Goal: Task Accomplishment & Management: Use online tool/utility

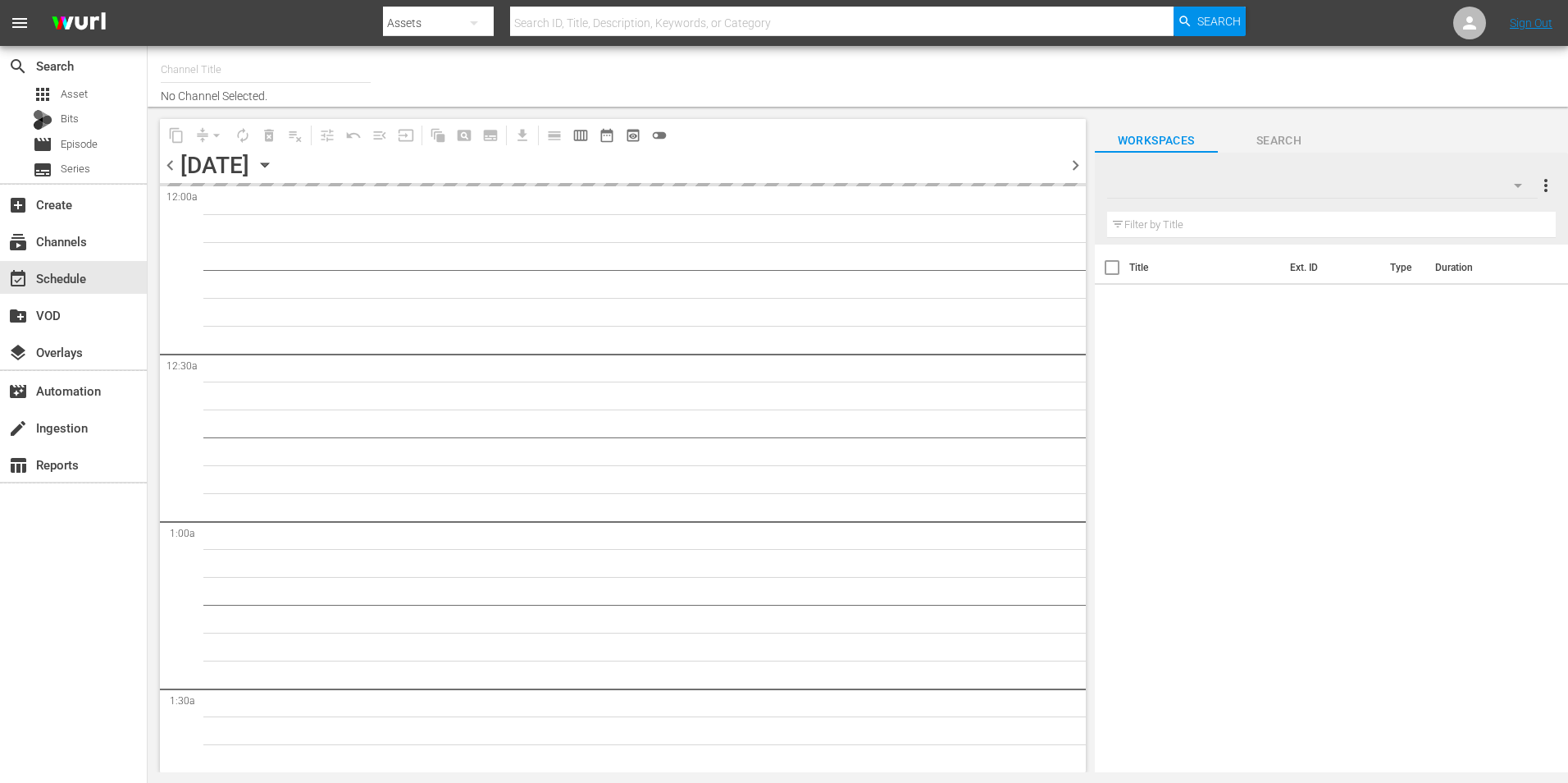
type input "Samsung Cinevault Westerns (690)"
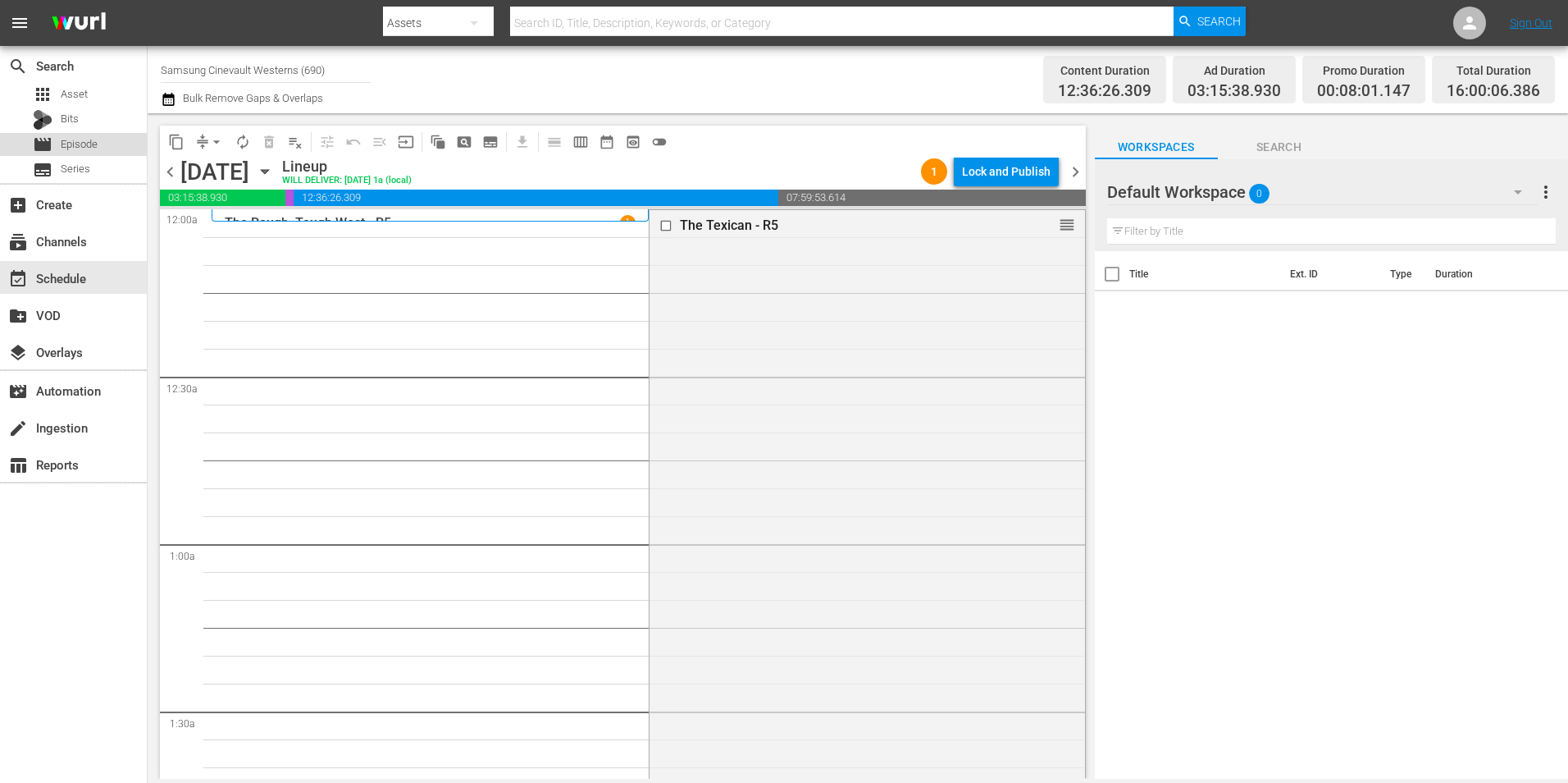
click at [85, 152] on span "Episode" at bounding box center [79, 144] width 37 height 16
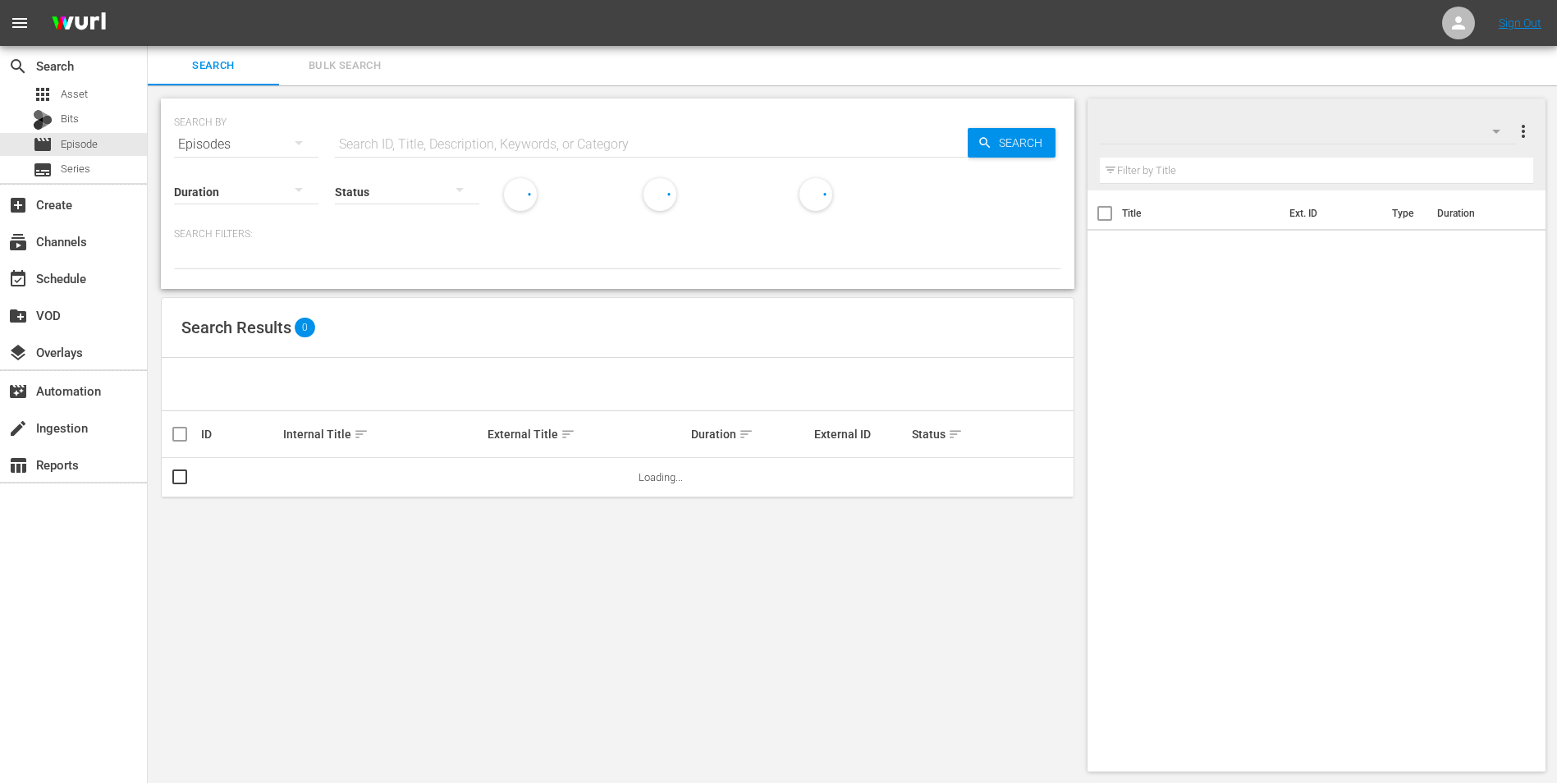
click at [1288, 146] on div at bounding box center [1308, 131] width 417 height 46
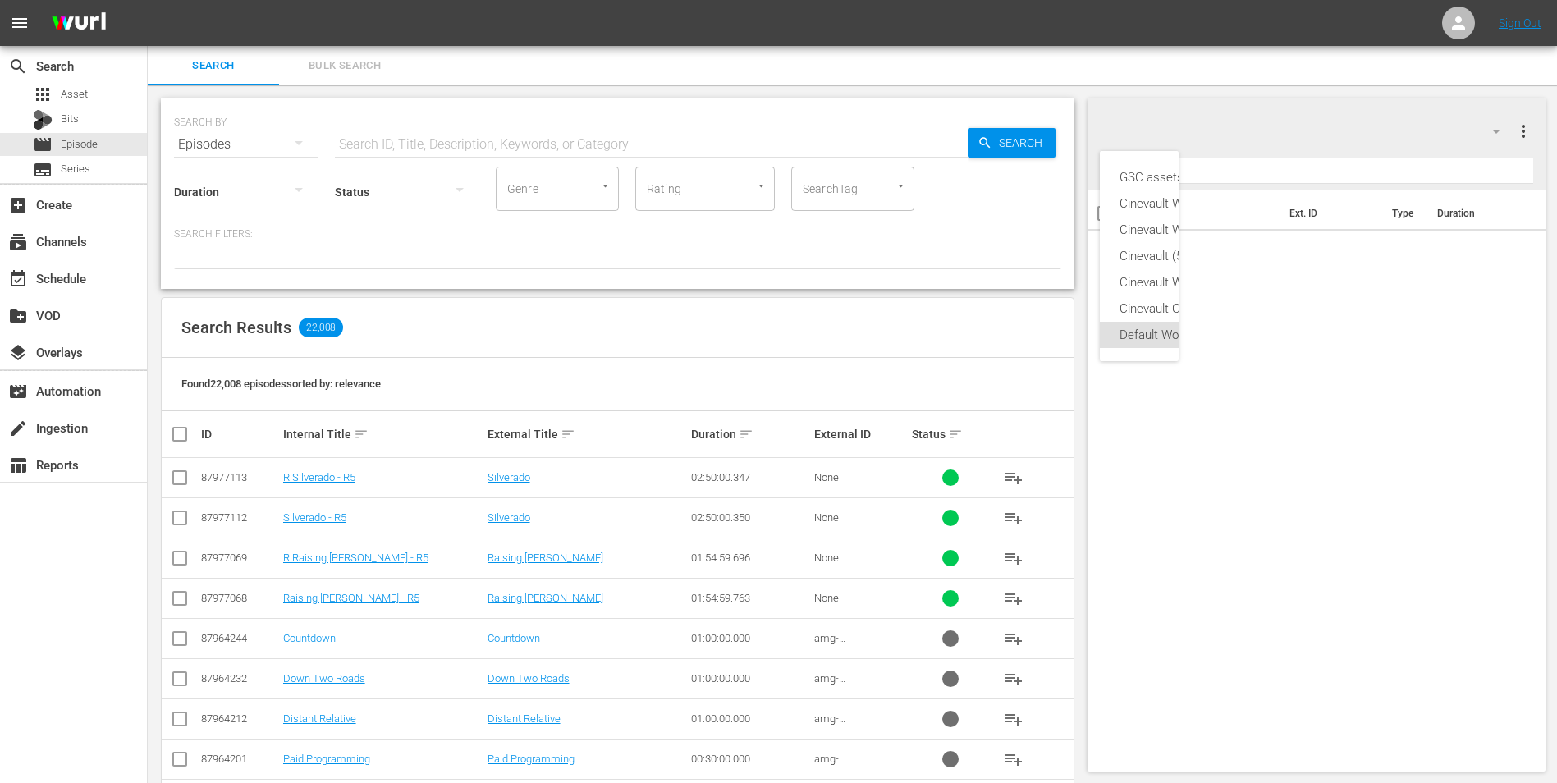
click at [1229, 121] on div "GSC assets (30) Cinevault Westerns Samsung (5) Cinevault Westerns Roku (5) Cine…" at bounding box center [778, 391] width 1557 height 783
click at [1390, 139] on div "Default Workspace 0" at bounding box center [1308, 131] width 417 height 46
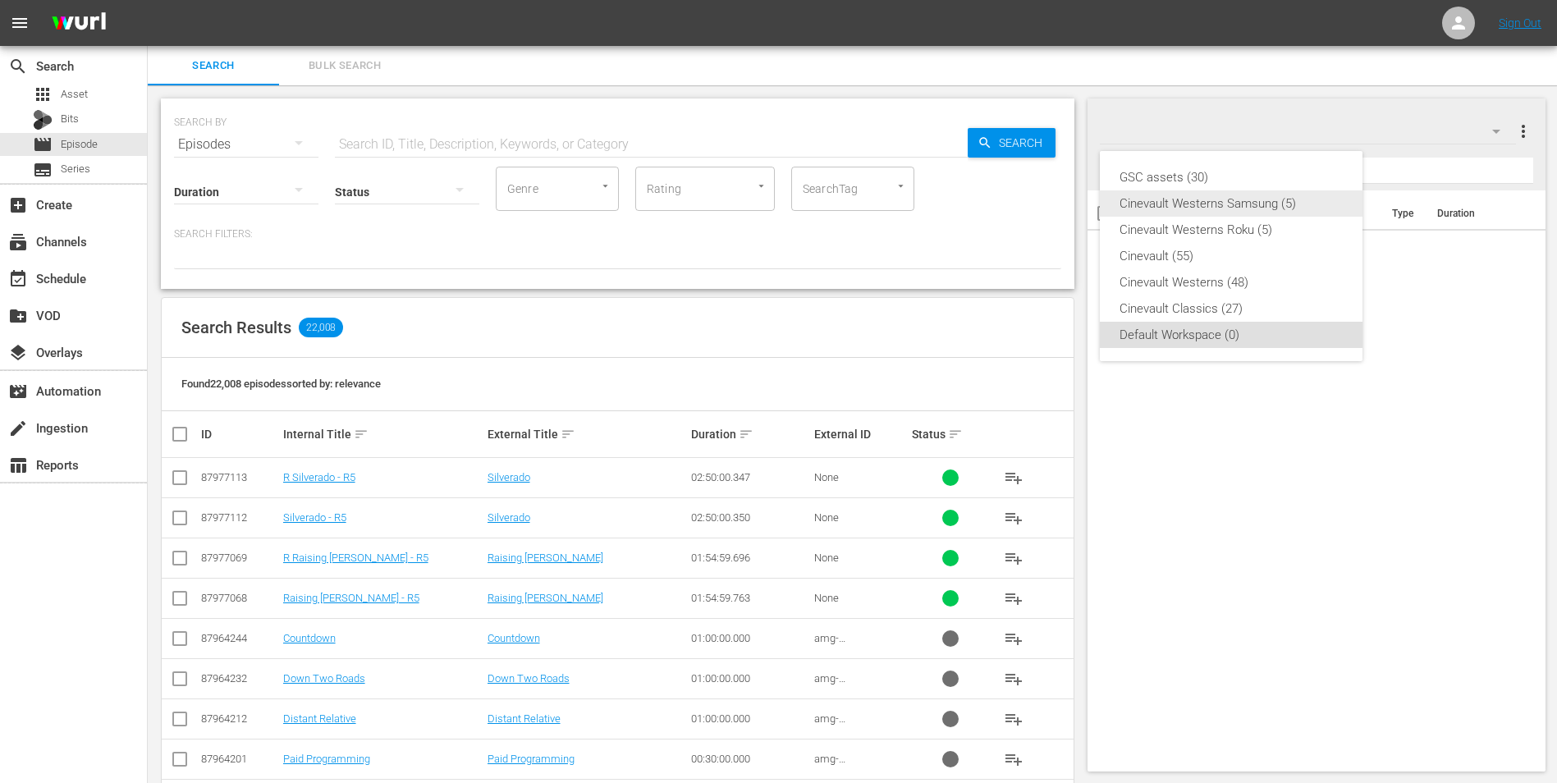
click at [1242, 213] on div "Cinevault Westerns Samsung (5)" at bounding box center [1230, 203] width 223 height 26
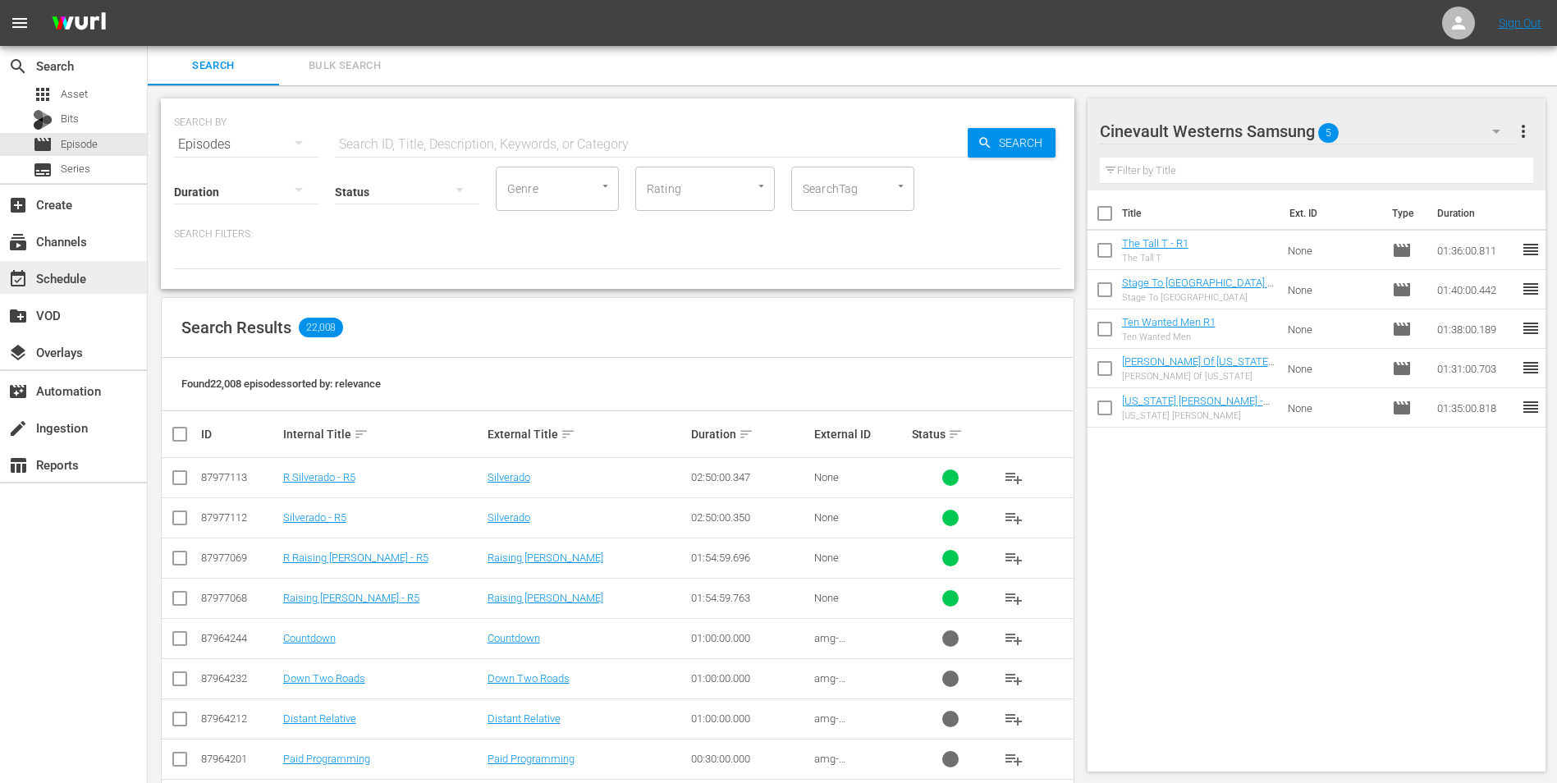
click at [98, 269] on div "event_available Schedule" at bounding box center [73, 277] width 147 height 33
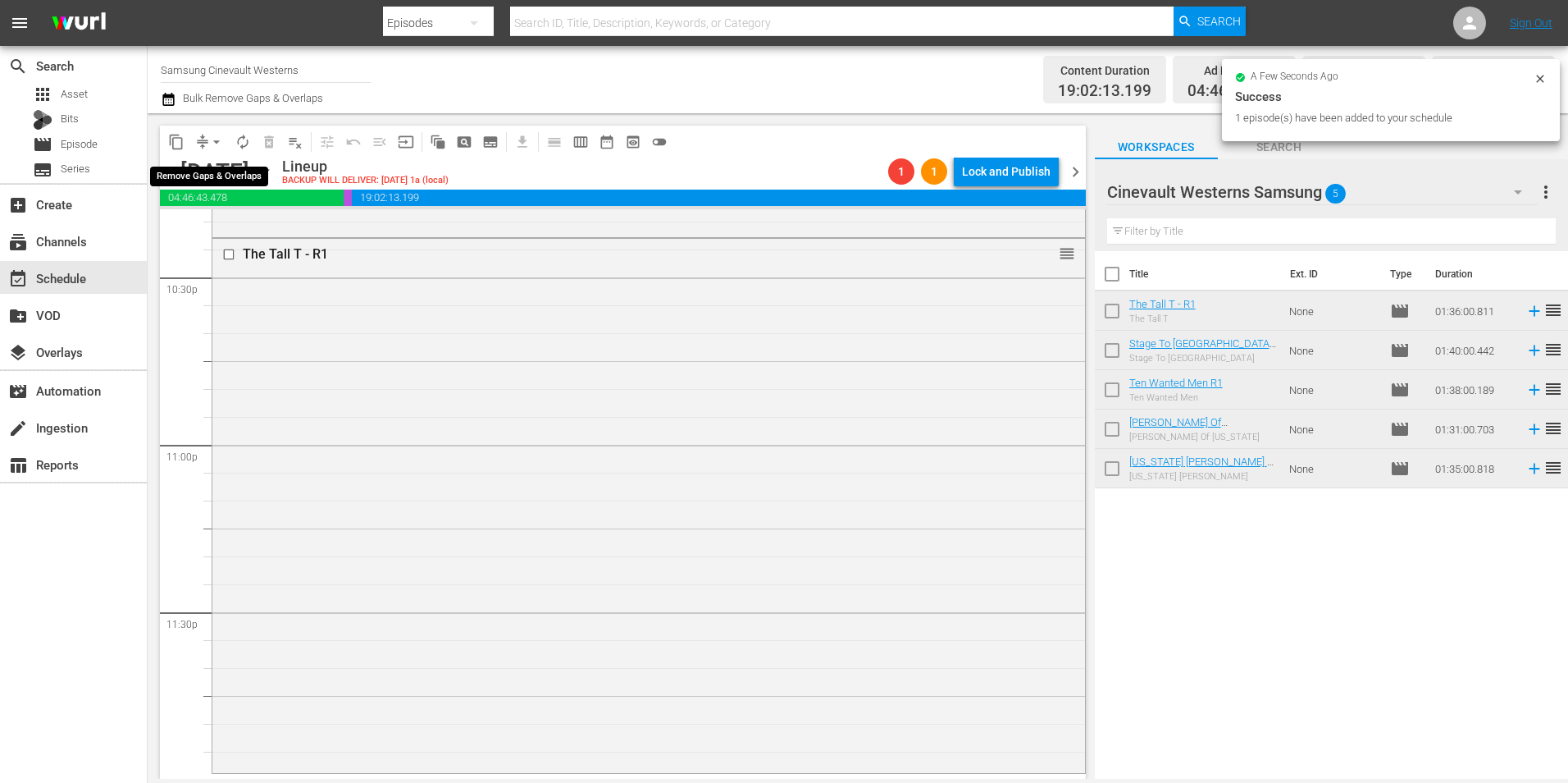
scroll to position [7466, 0]
click at [218, 142] on span "arrow_drop_down" at bounding box center [216, 142] width 16 height 16
click at [249, 171] on li "Align to Midnight" at bounding box center [217, 175] width 172 height 27
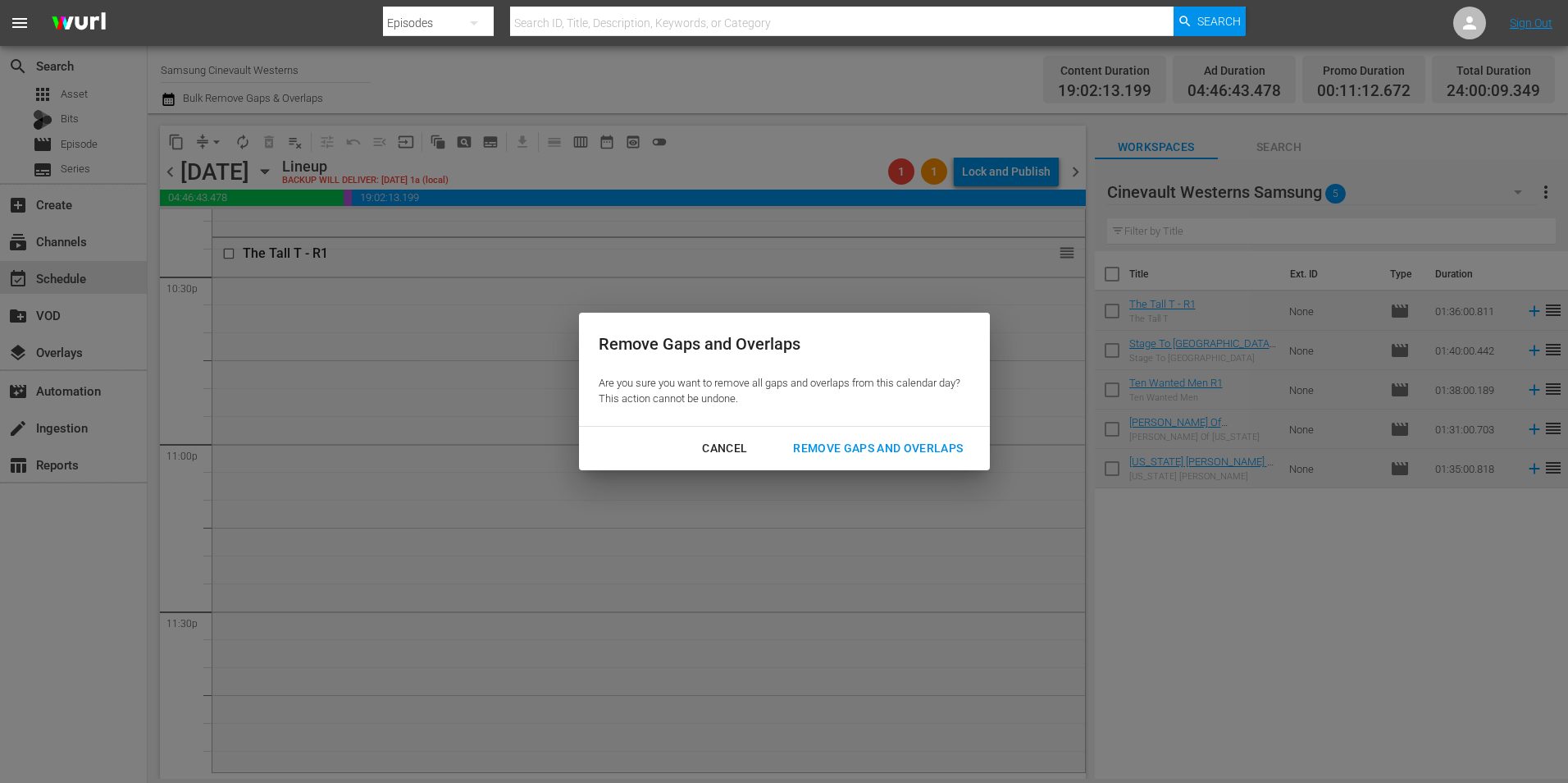
click at [852, 449] on div "Remove Gaps and Overlaps" at bounding box center [877, 448] width 196 height 21
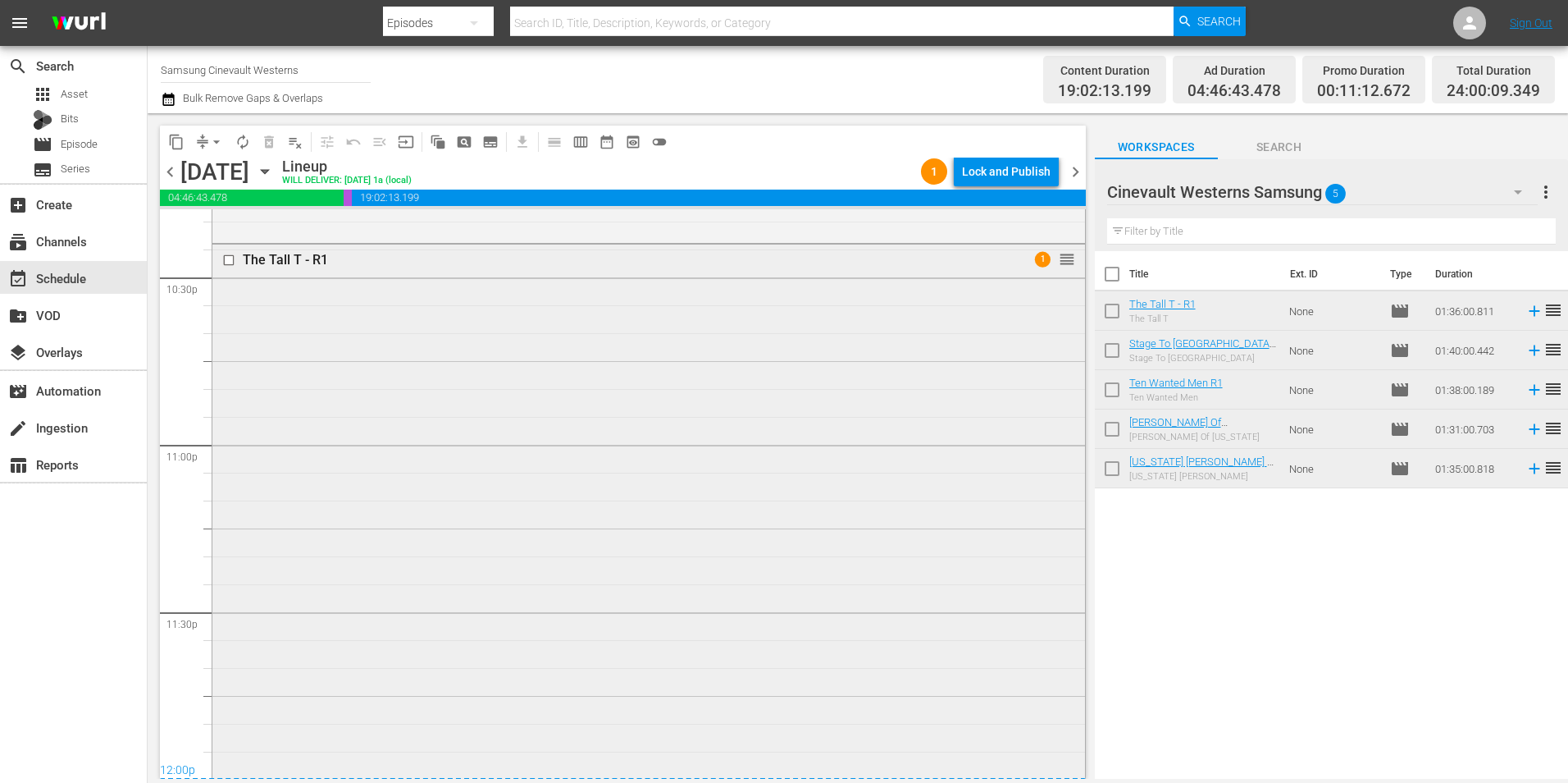
scroll to position [7467, 0]
click at [212, 137] on span "arrow_drop_down" at bounding box center [216, 142] width 16 height 16
click at [227, 185] on li "Align to Midnight" at bounding box center [217, 175] width 172 height 27
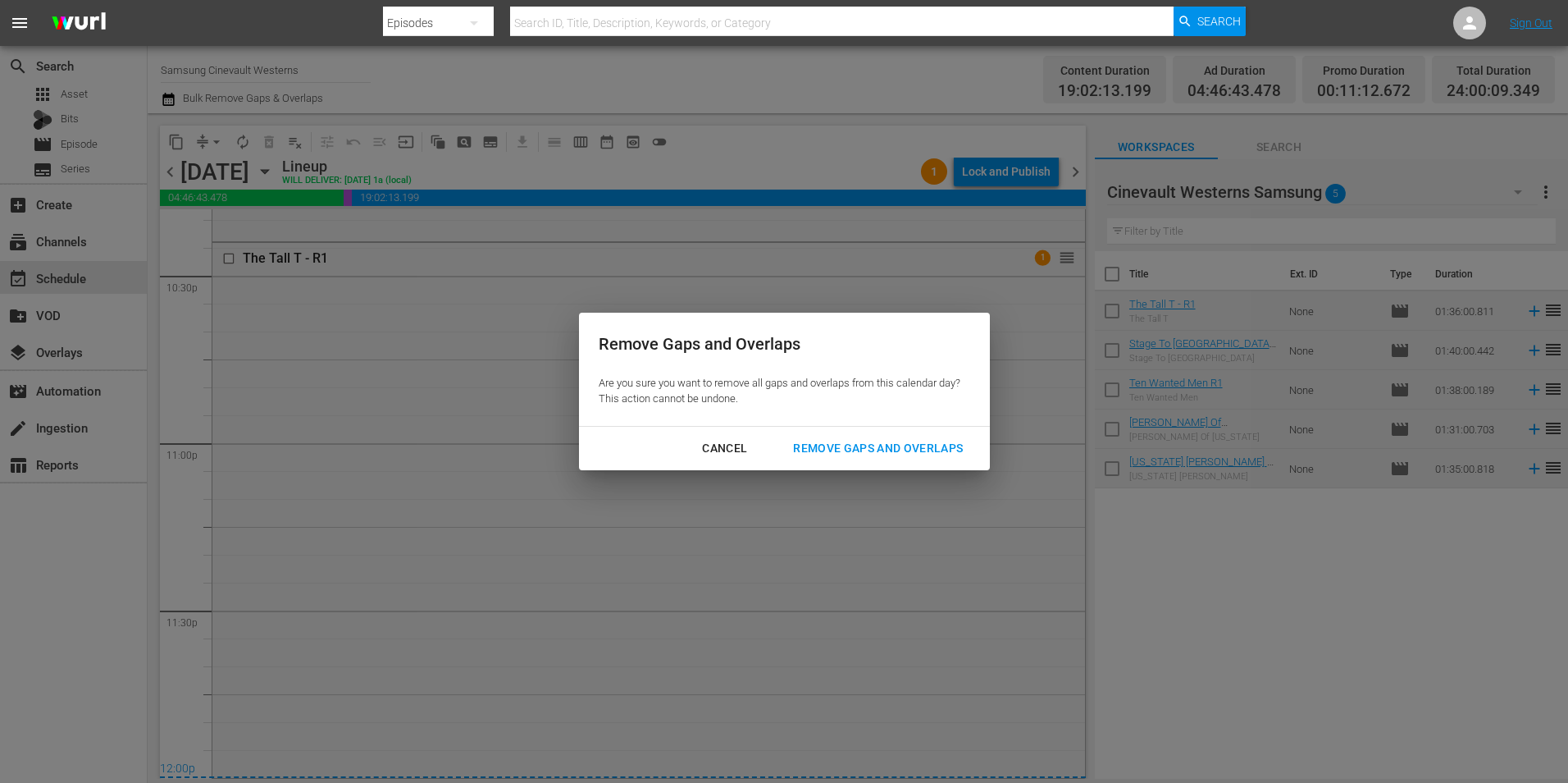
click at [858, 455] on div "Remove Gaps and Overlaps" at bounding box center [877, 448] width 196 height 21
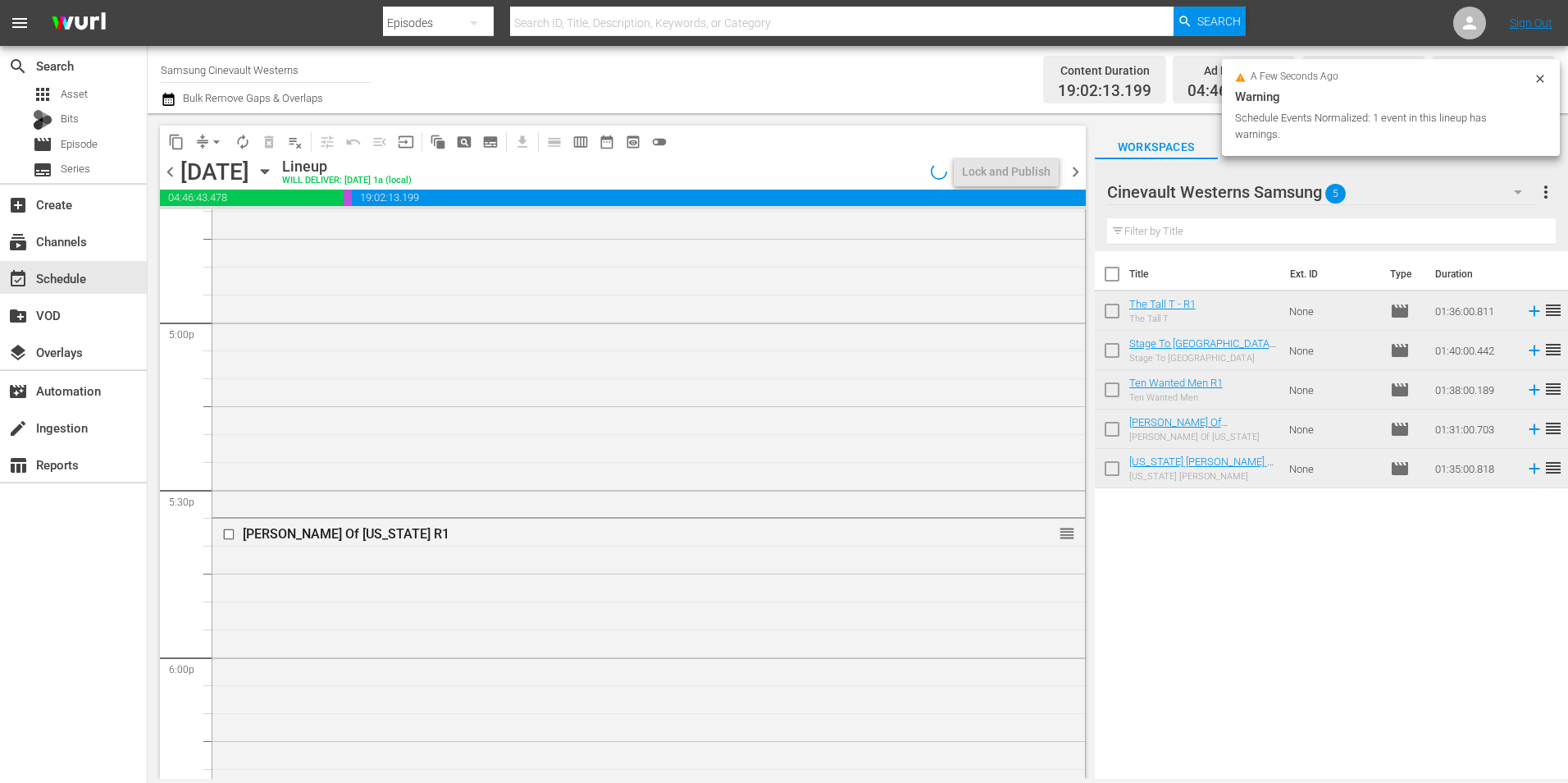
scroll to position [5169, 0]
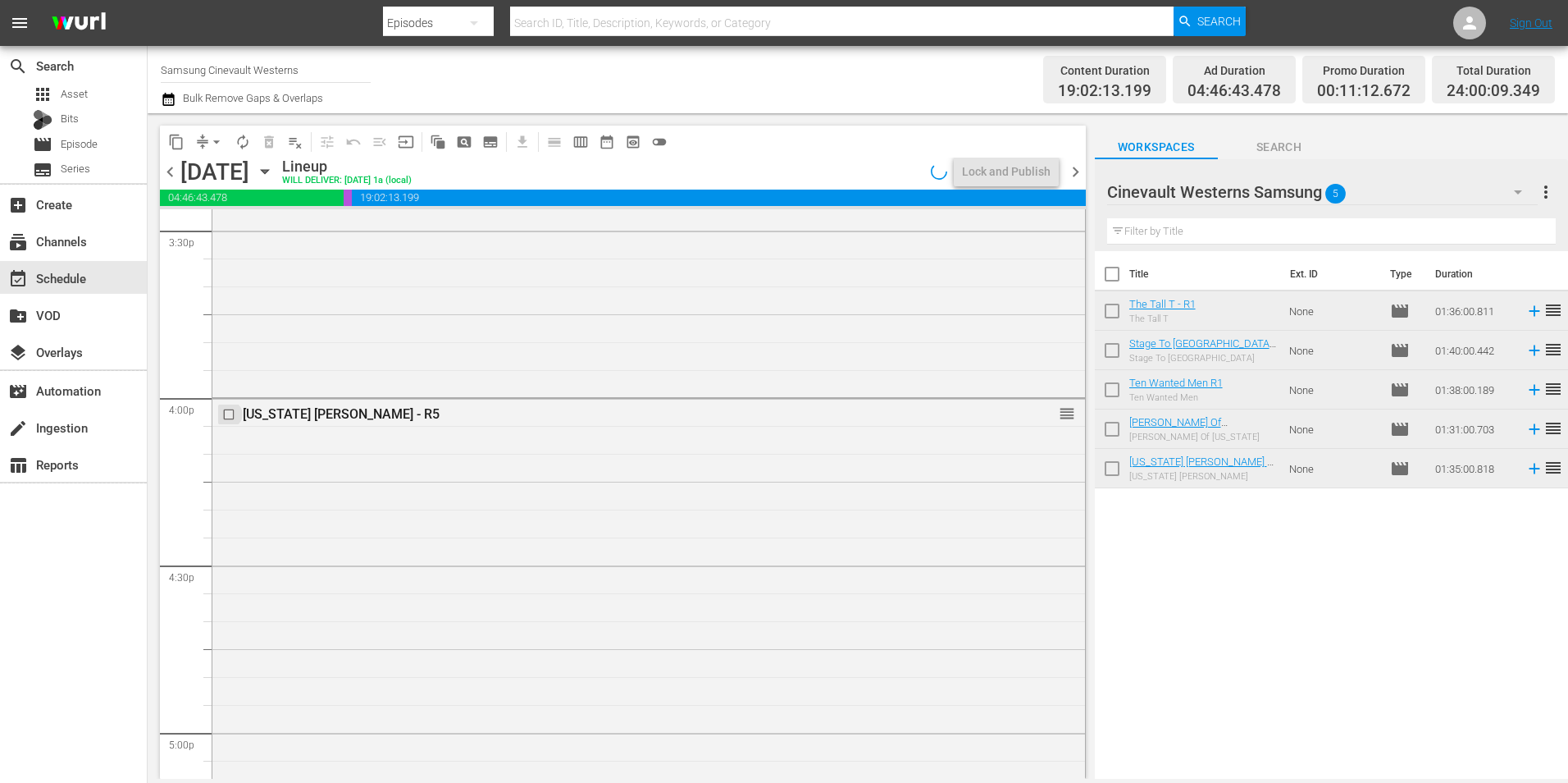
click at [225, 414] on input "checkbox" at bounding box center [230, 415] width 17 height 14
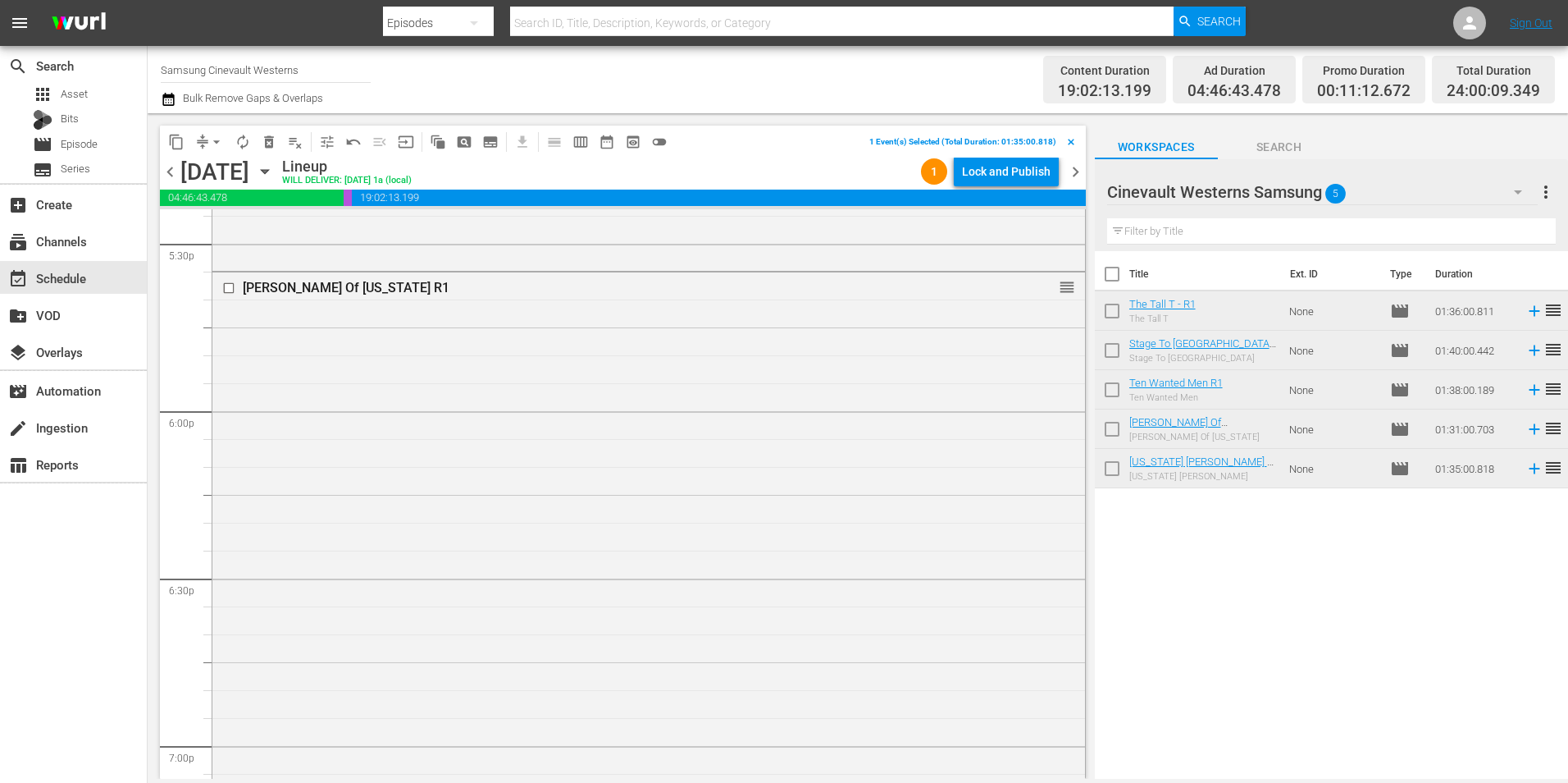
click at [232, 283] on input "checkbox" at bounding box center [230, 288] width 17 height 14
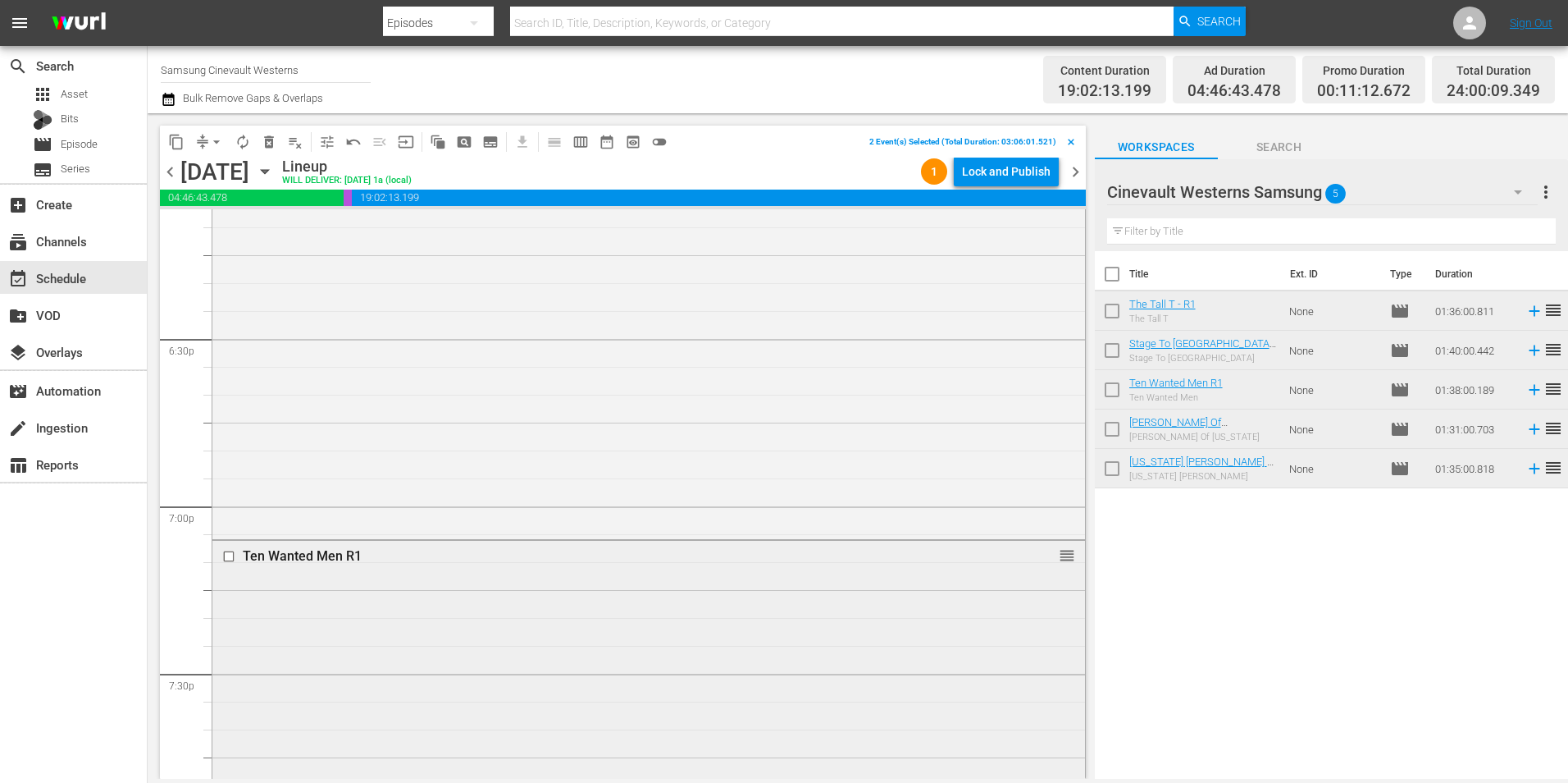
scroll to position [6235, 0]
click at [227, 389] on input "checkbox" at bounding box center [230, 386] width 17 height 14
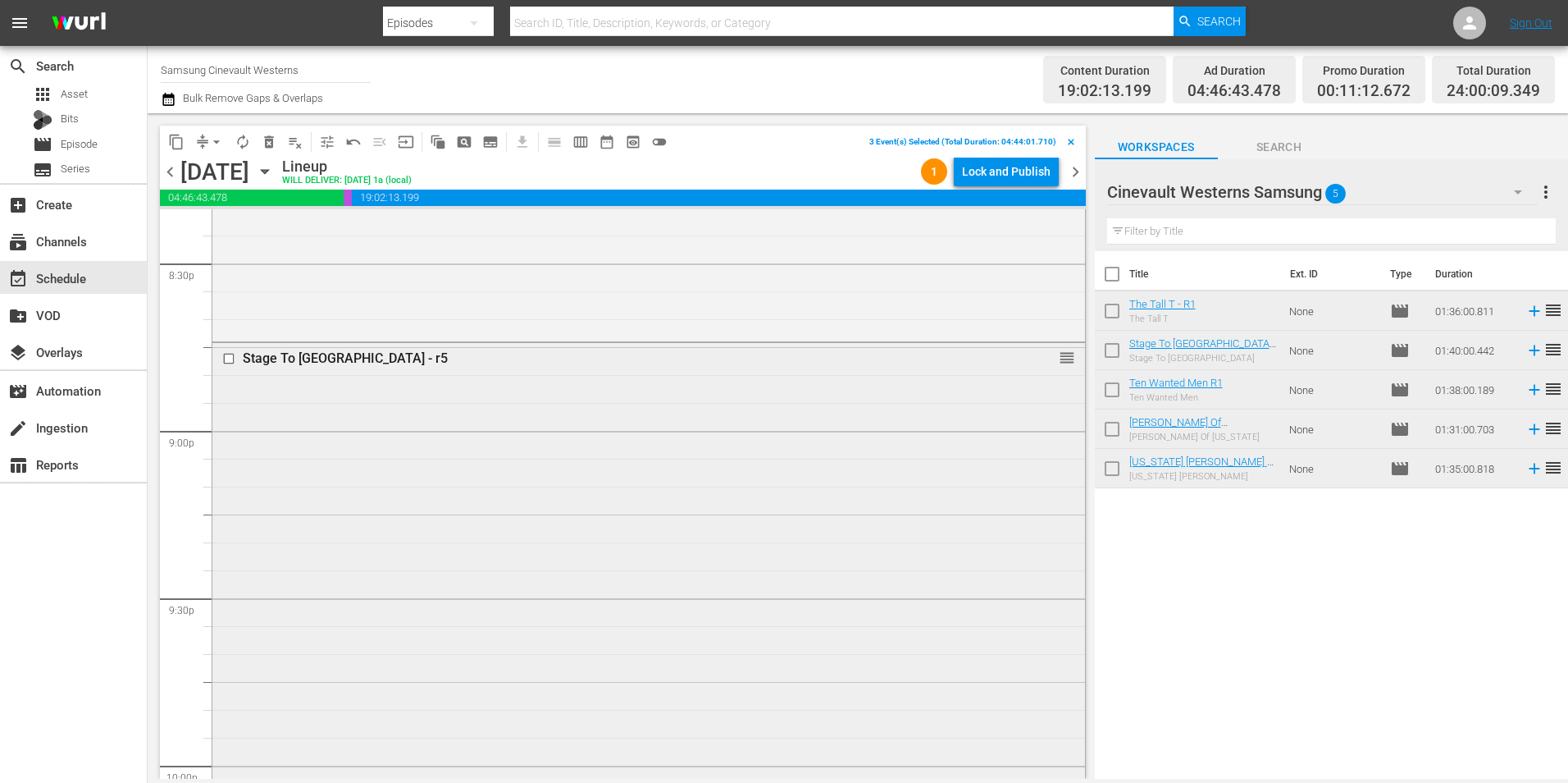
click at [227, 355] on input "checkbox" at bounding box center [230, 358] width 17 height 14
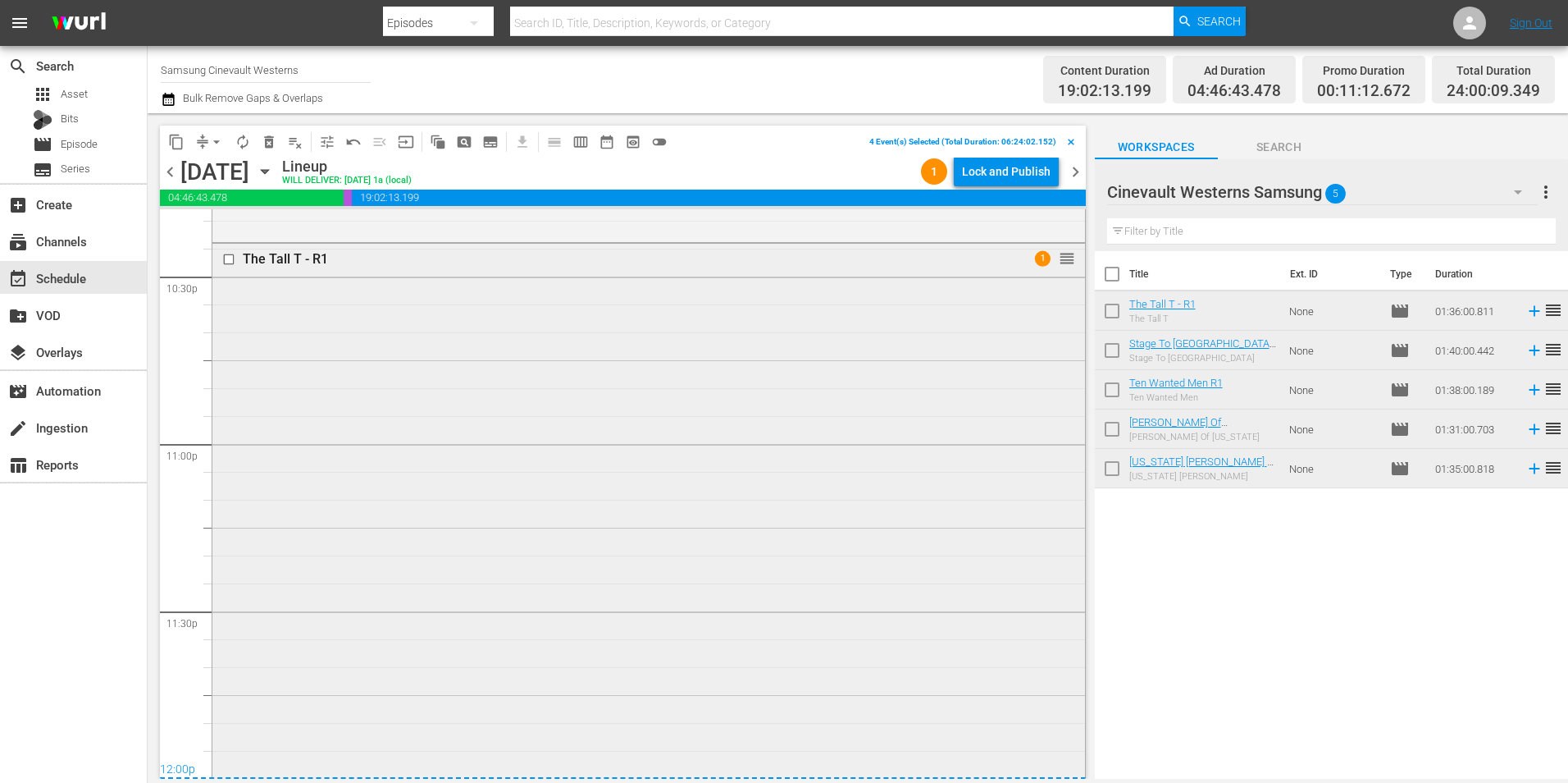
click at [229, 257] on input "checkbox" at bounding box center [230, 260] width 17 height 14
click at [172, 142] on span "content_copy" at bounding box center [176, 142] width 16 height 16
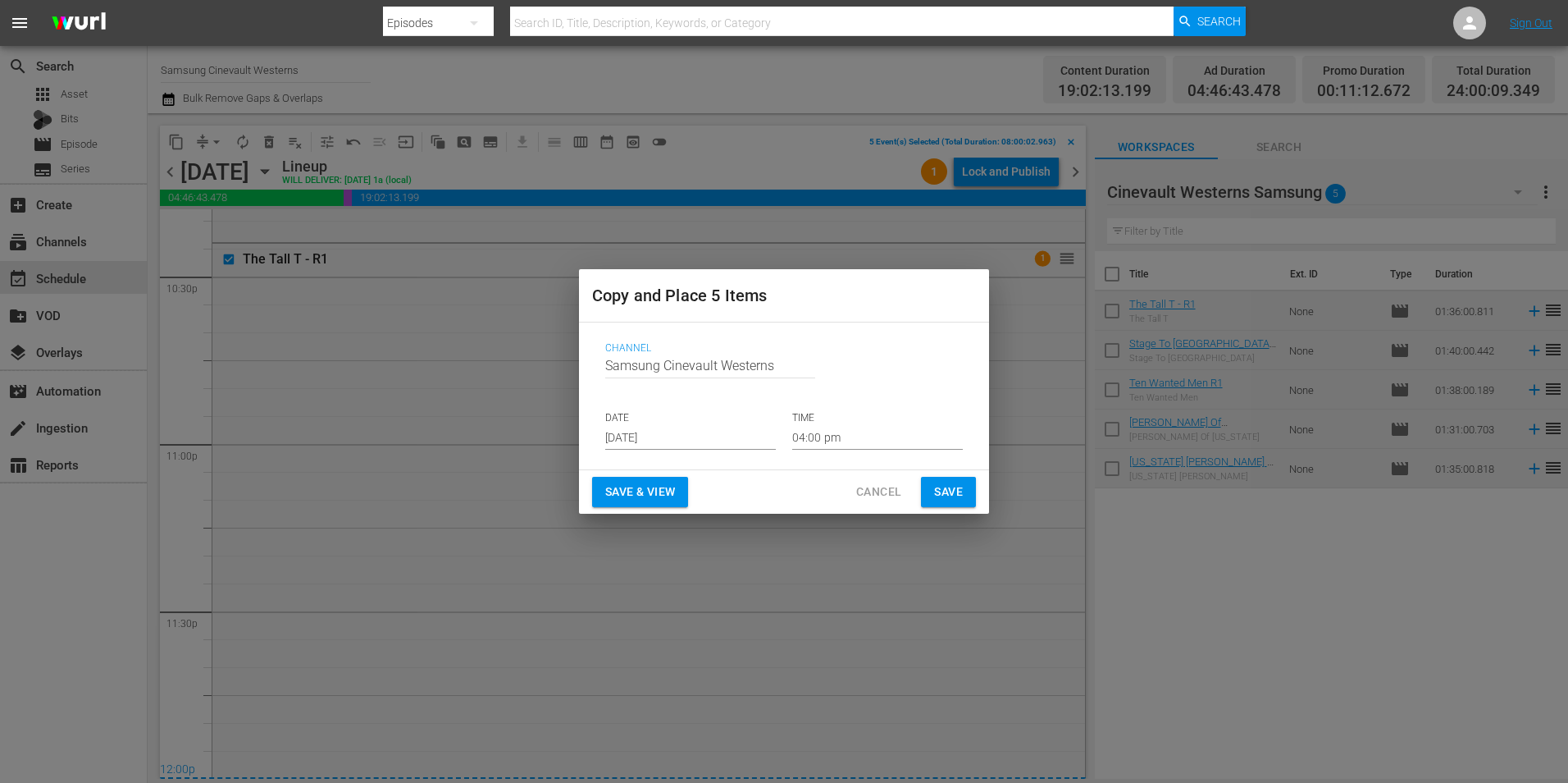
click at [670, 429] on input "[DATE]" at bounding box center [691, 437] width 171 height 25
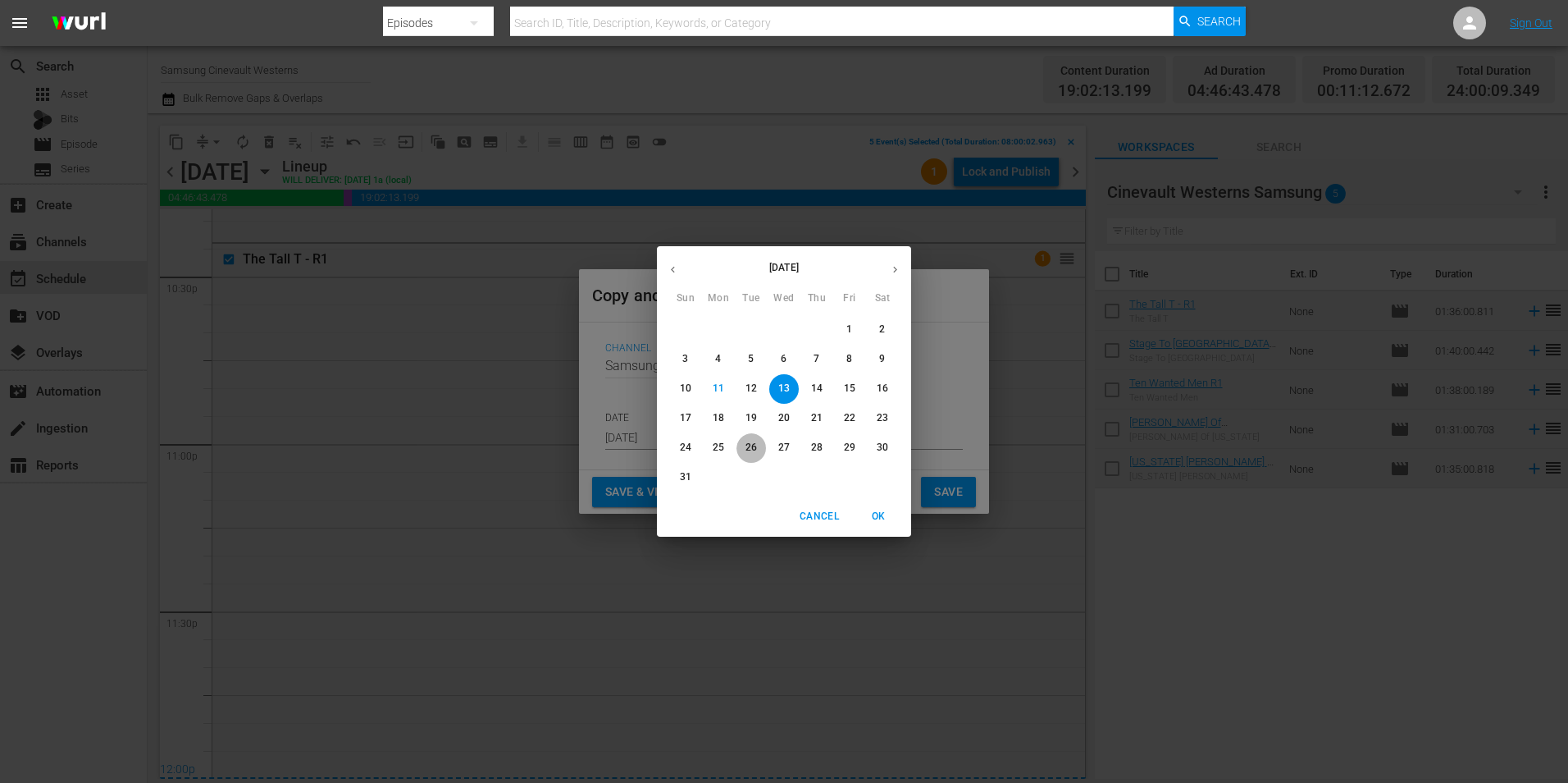
click at [765, 442] on span "26" at bounding box center [752, 448] width 30 height 14
type input "[DATE]"
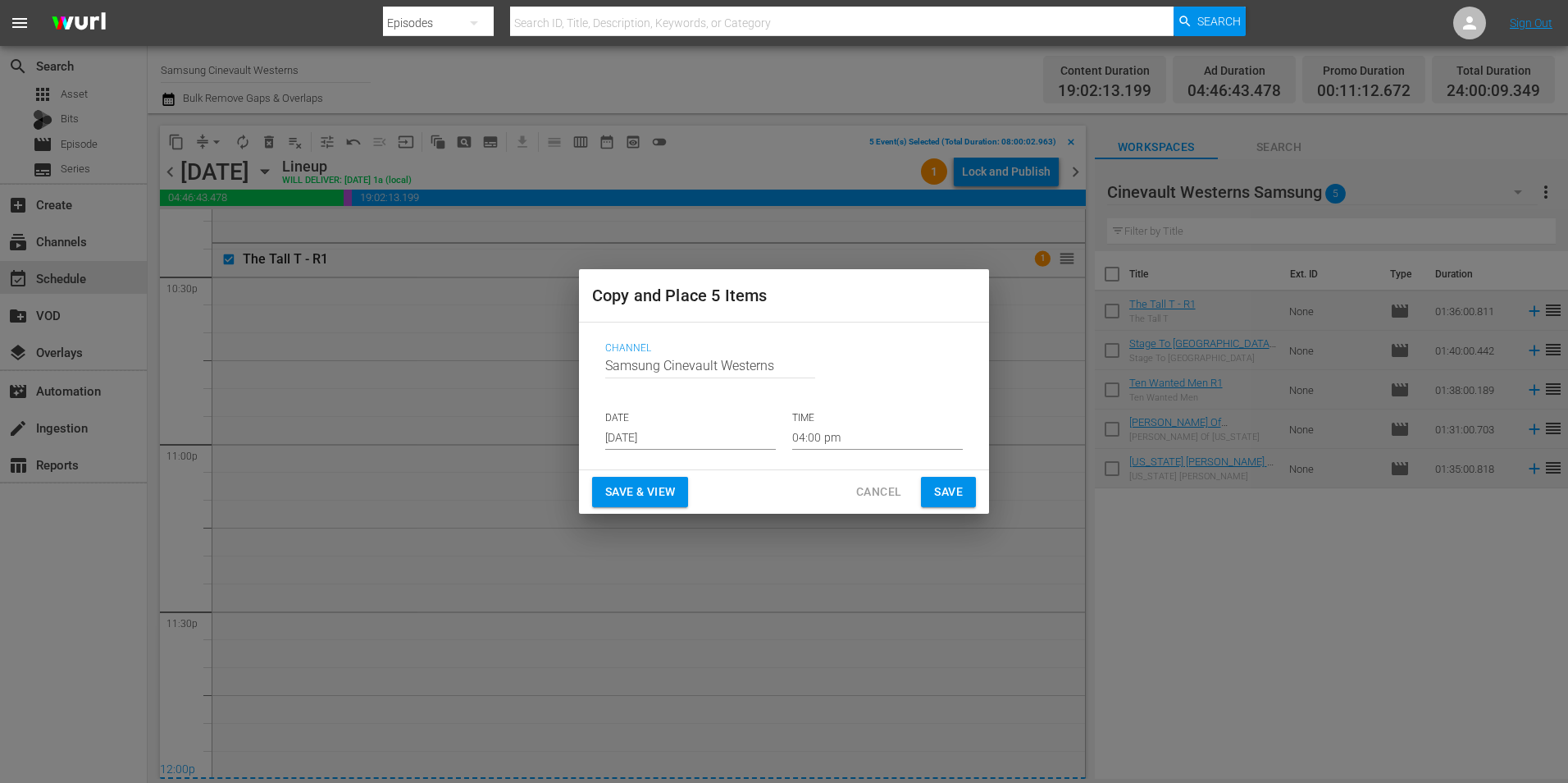
click at [1092, 439] on div "Copy and Place 5 Items Channel Channel Title Samsung Cinevault Westerns DATE [D…" at bounding box center [784, 391] width 1568 height 783
click at [875, 441] on input "04:00 pm" at bounding box center [877, 437] width 171 height 25
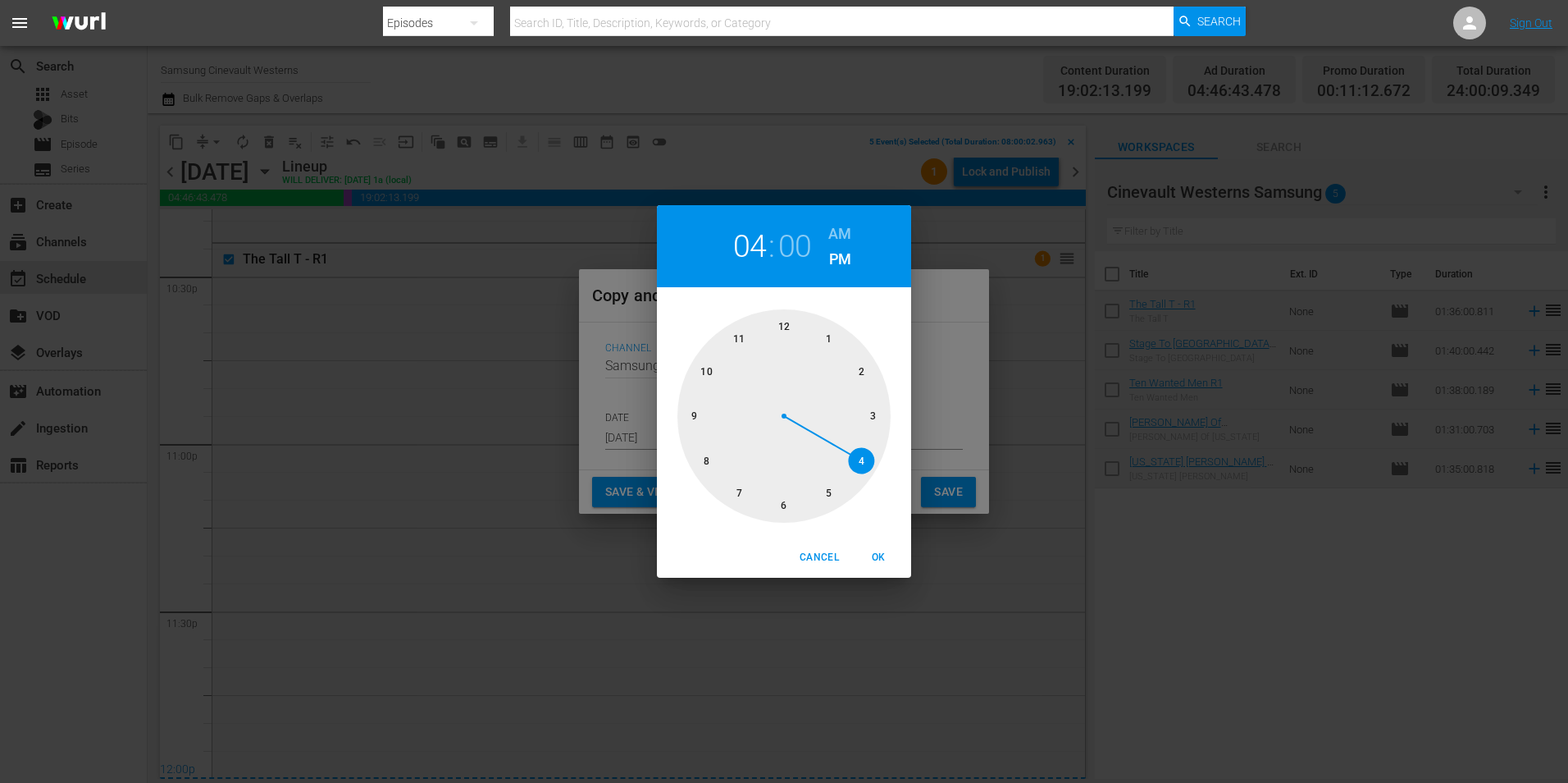
click at [785, 316] on div at bounding box center [784, 415] width 213 height 213
click at [831, 225] on h6 "AM" at bounding box center [839, 234] width 23 height 26
click at [873, 574] on div "Cancel OK" at bounding box center [784, 558] width 254 height 40
click at [881, 564] on span "OK" at bounding box center [877, 557] width 39 height 17
type input "12:00 am"
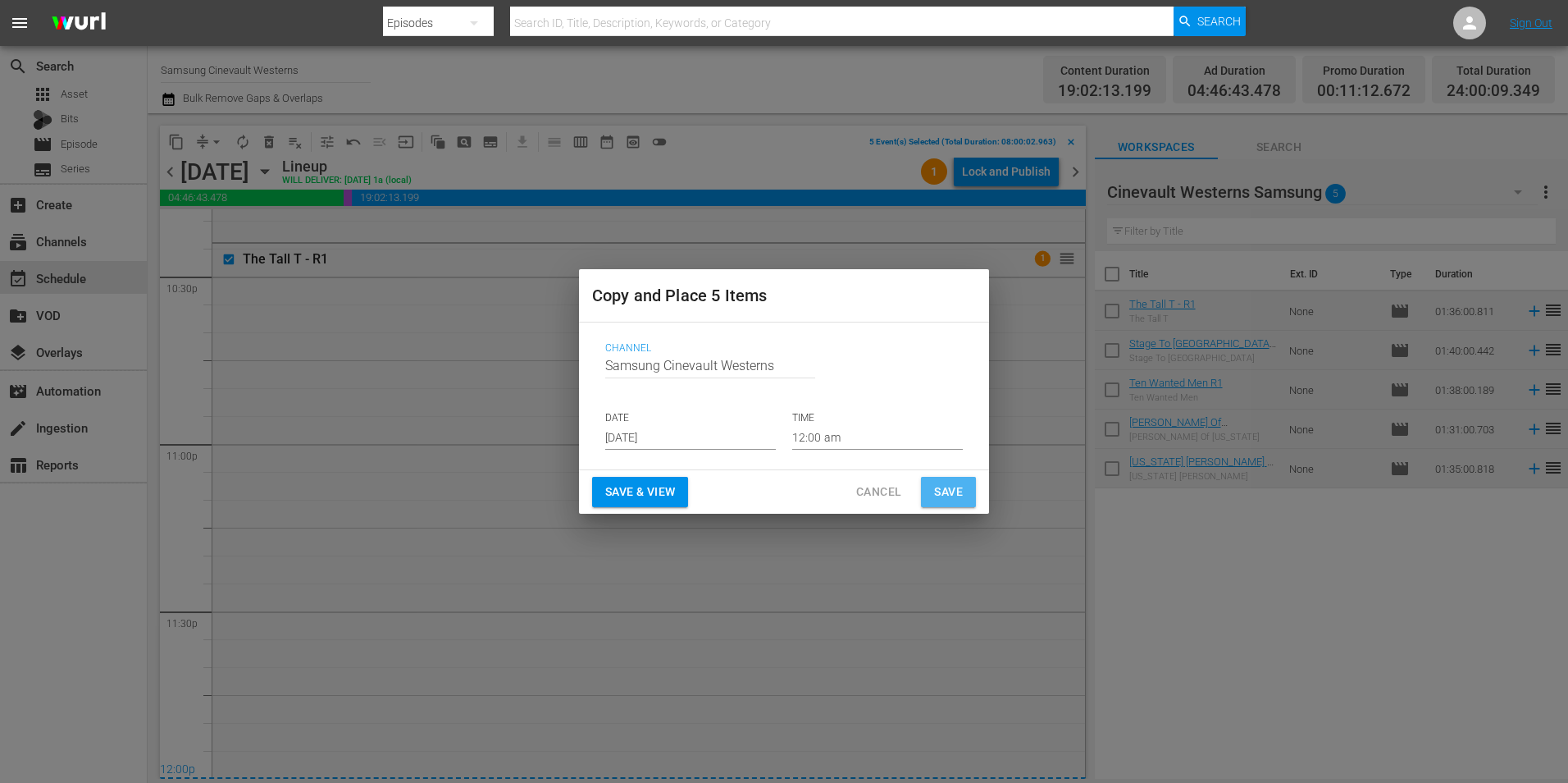
click at [945, 493] on span "Save" at bounding box center [948, 492] width 29 height 21
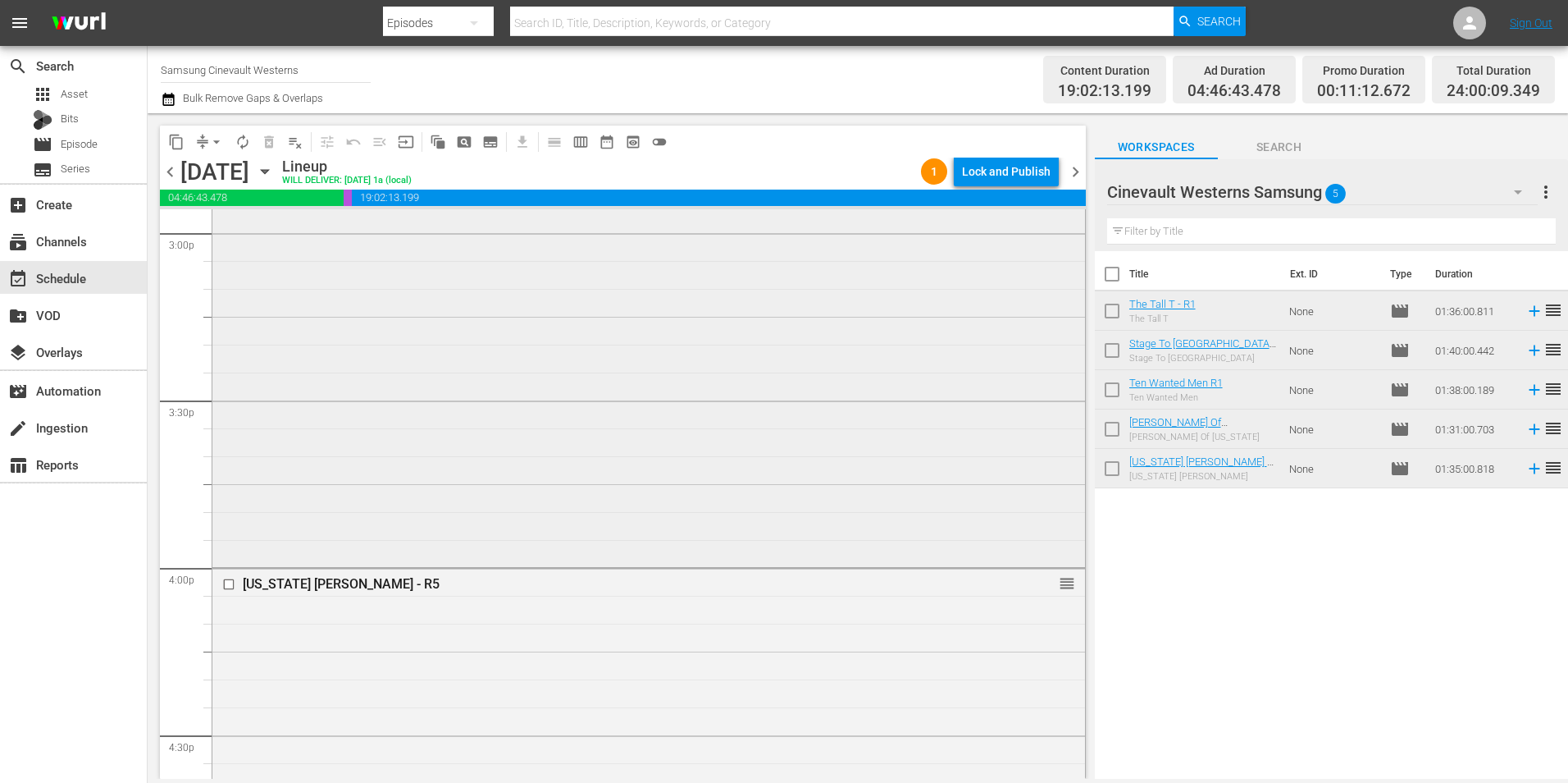
scroll to position [5251, 0]
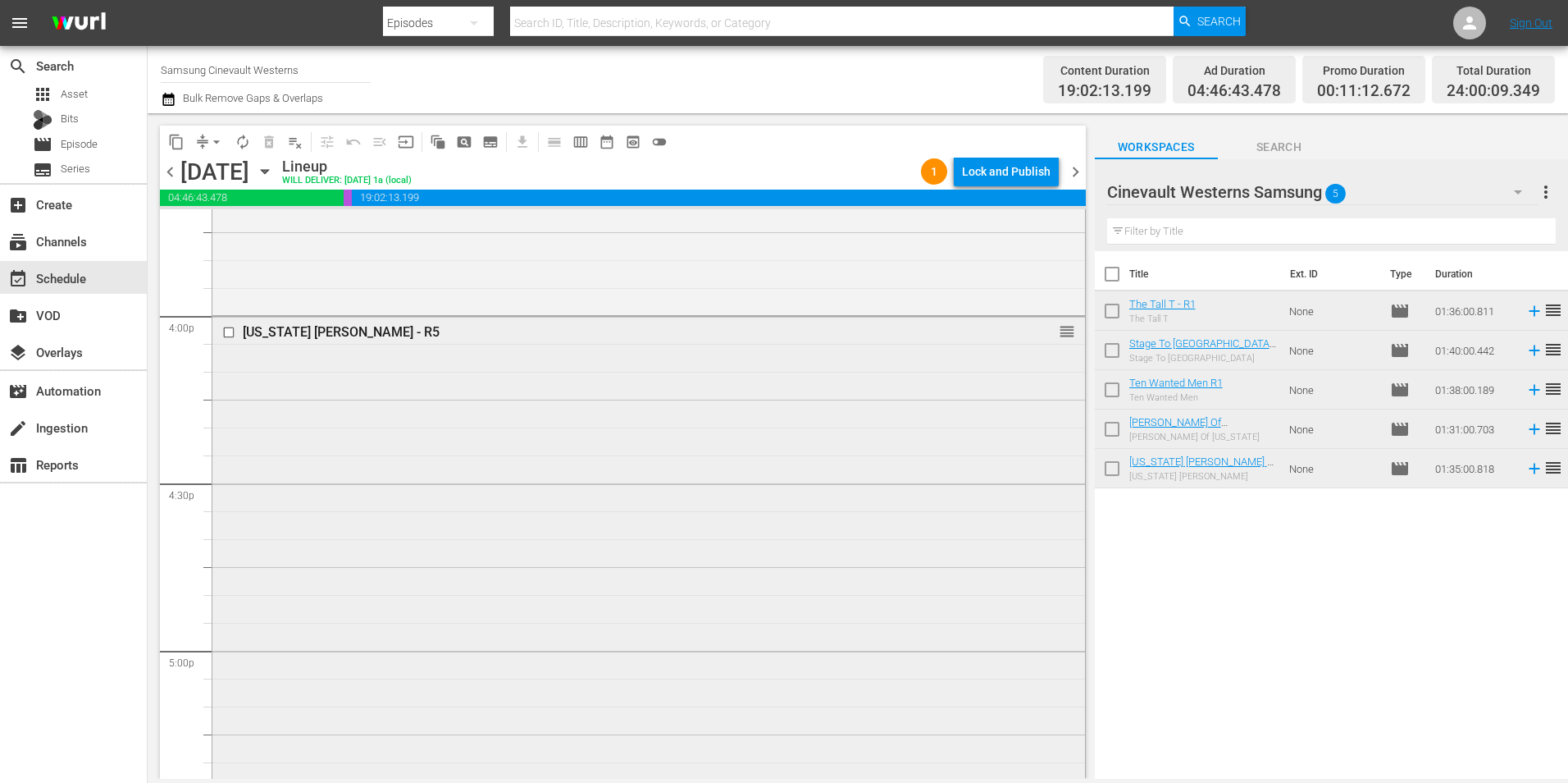
click at [228, 337] on input "checkbox" at bounding box center [230, 333] width 17 height 14
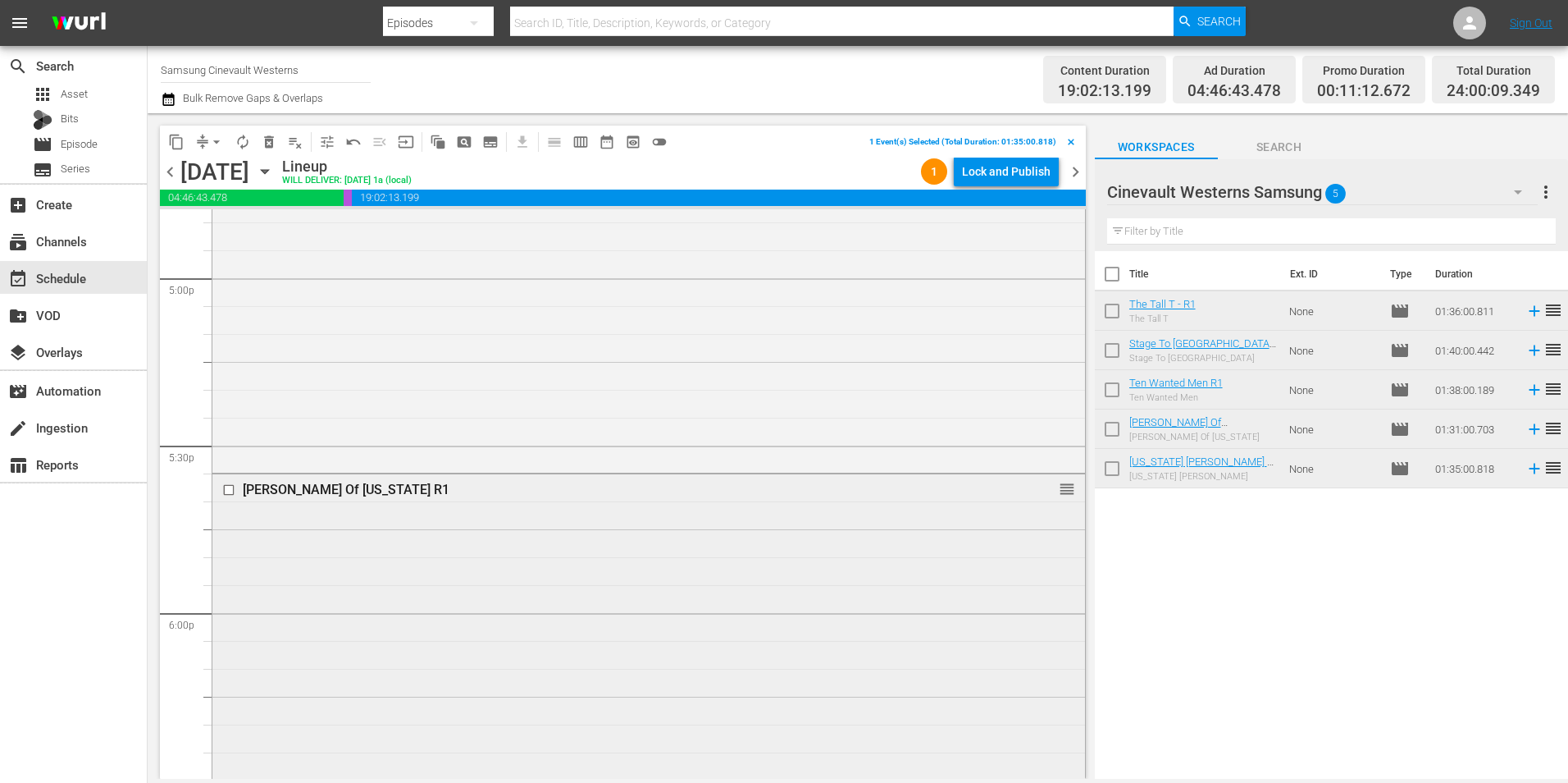
scroll to position [5825, 0]
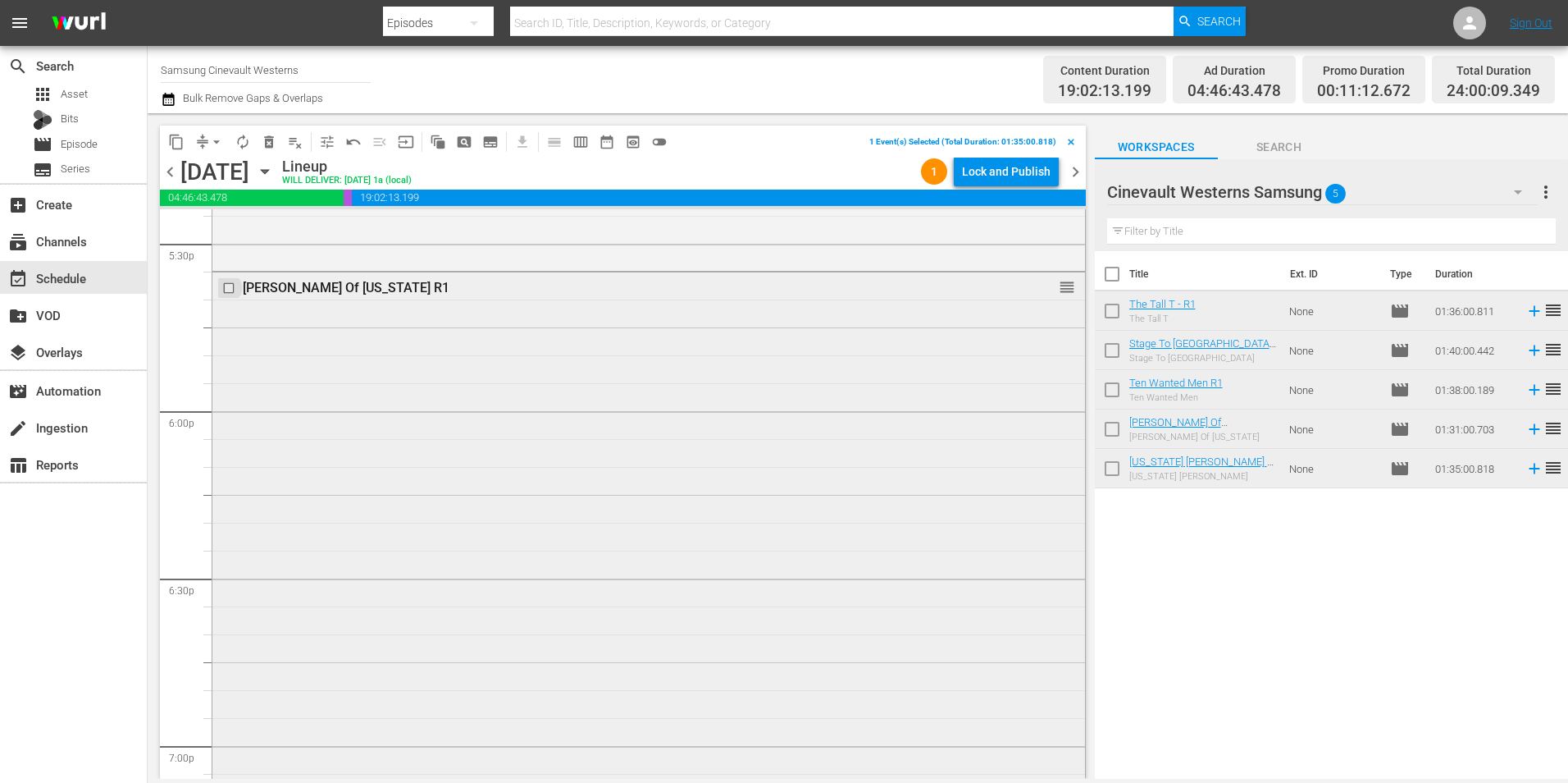
click at [227, 291] on input "checkbox" at bounding box center [230, 288] width 17 height 14
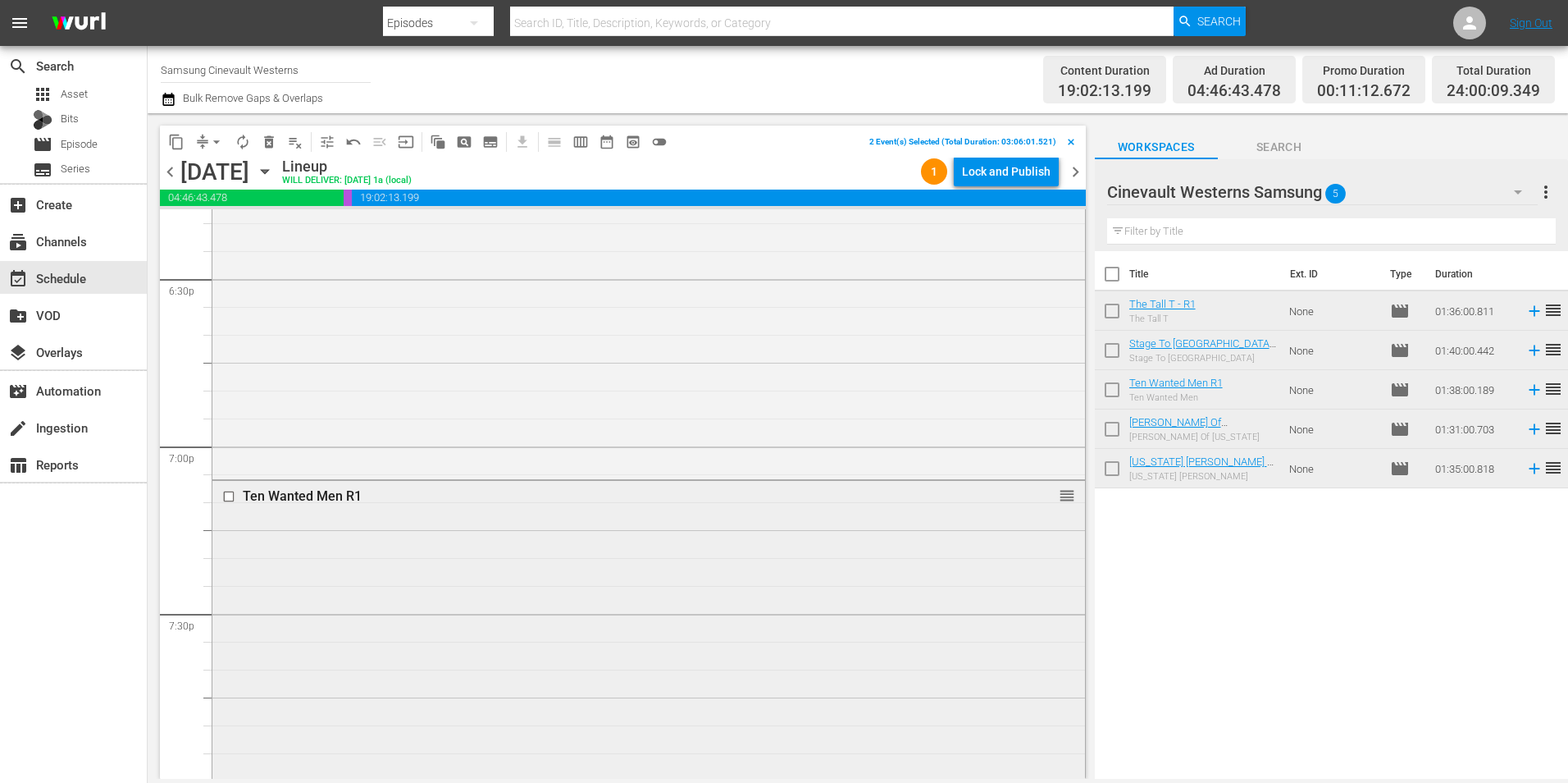
scroll to position [6400, 0]
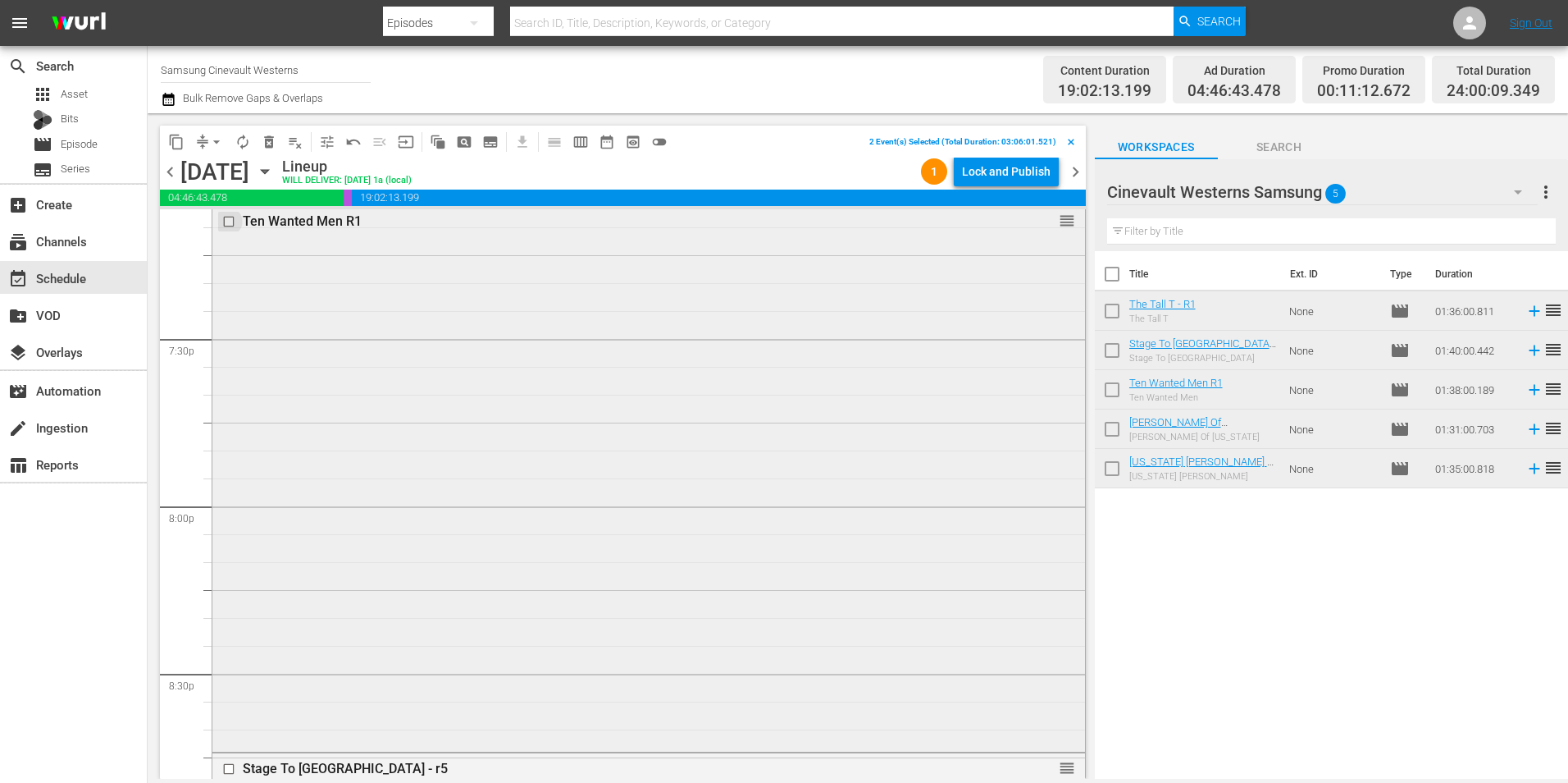
click at [231, 226] on input "checkbox" at bounding box center [230, 222] width 17 height 14
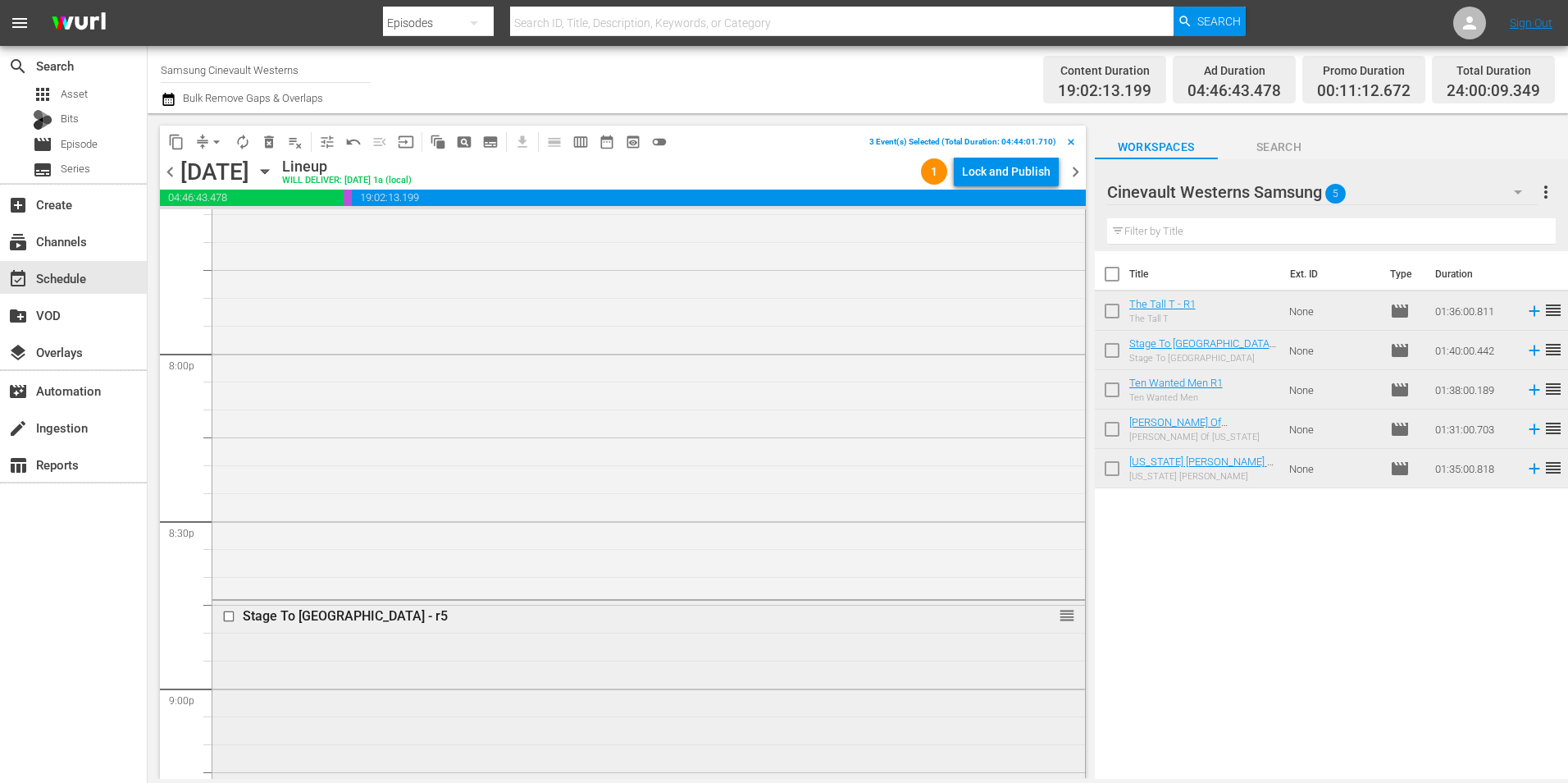
scroll to position [6810, 0]
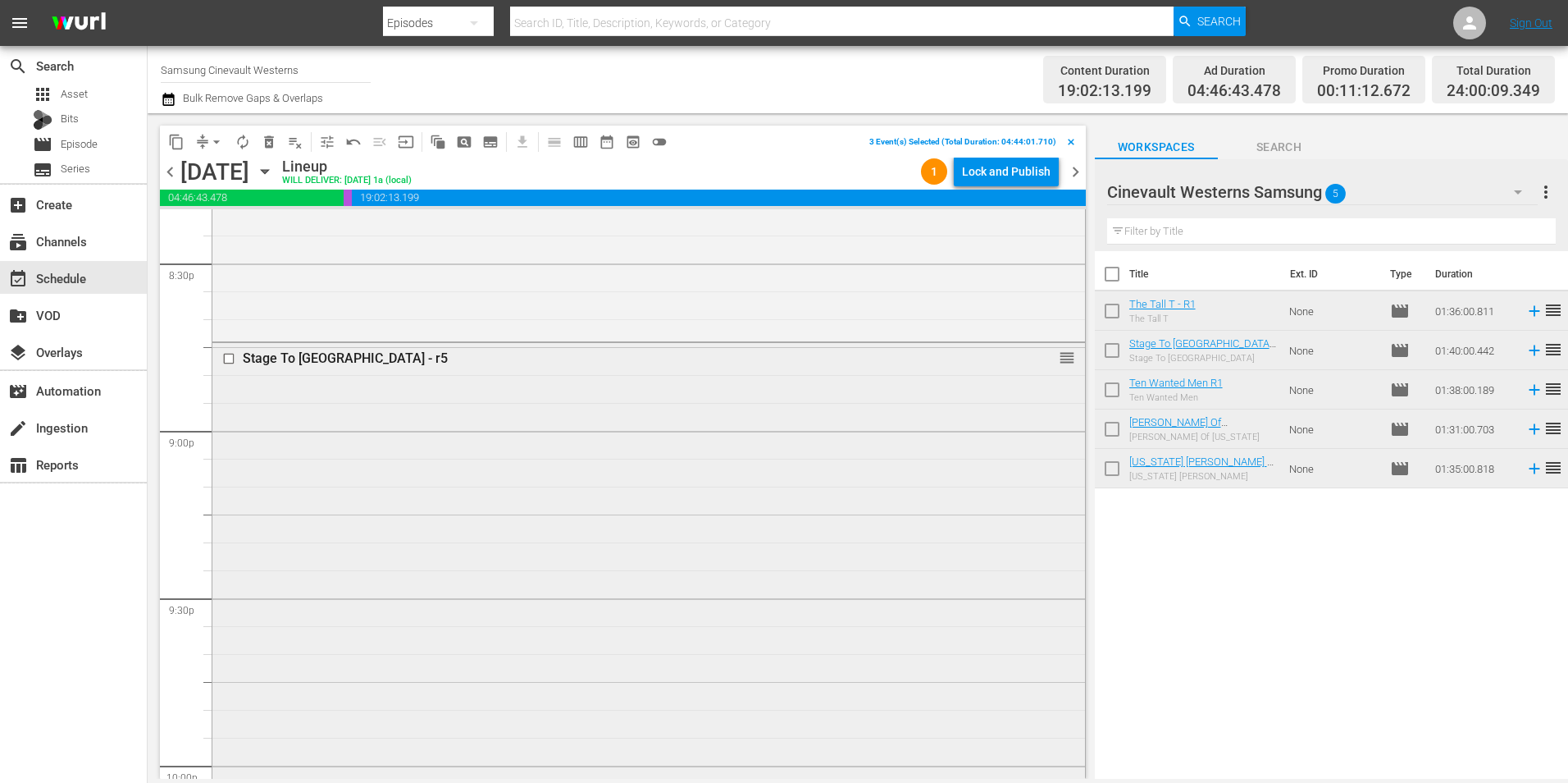
click at [231, 362] on input "checkbox" at bounding box center [230, 358] width 17 height 14
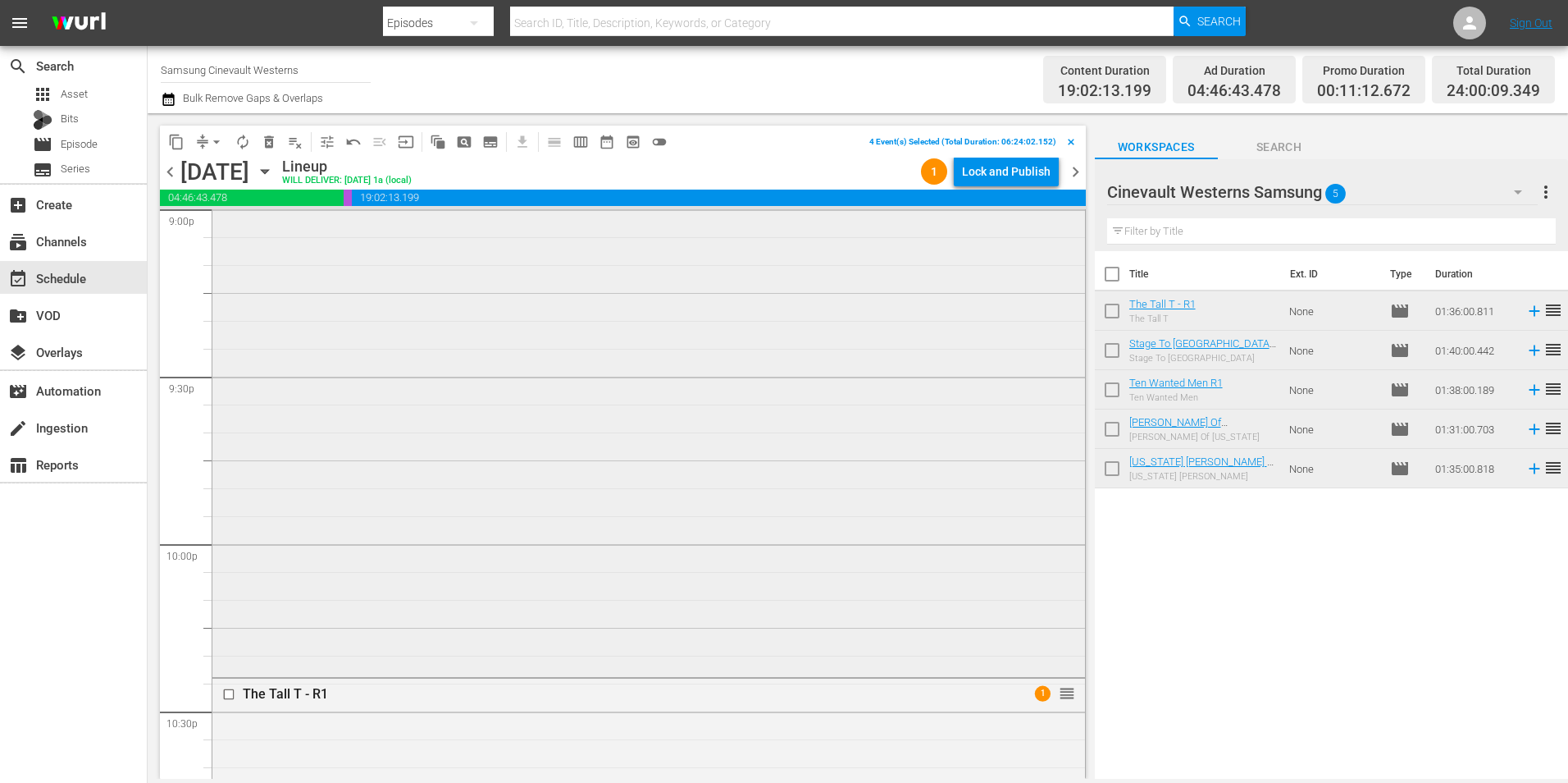
scroll to position [7384, 0]
click at [225, 341] on input "checkbox" at bounding box center [230, 342] width 17 height 14
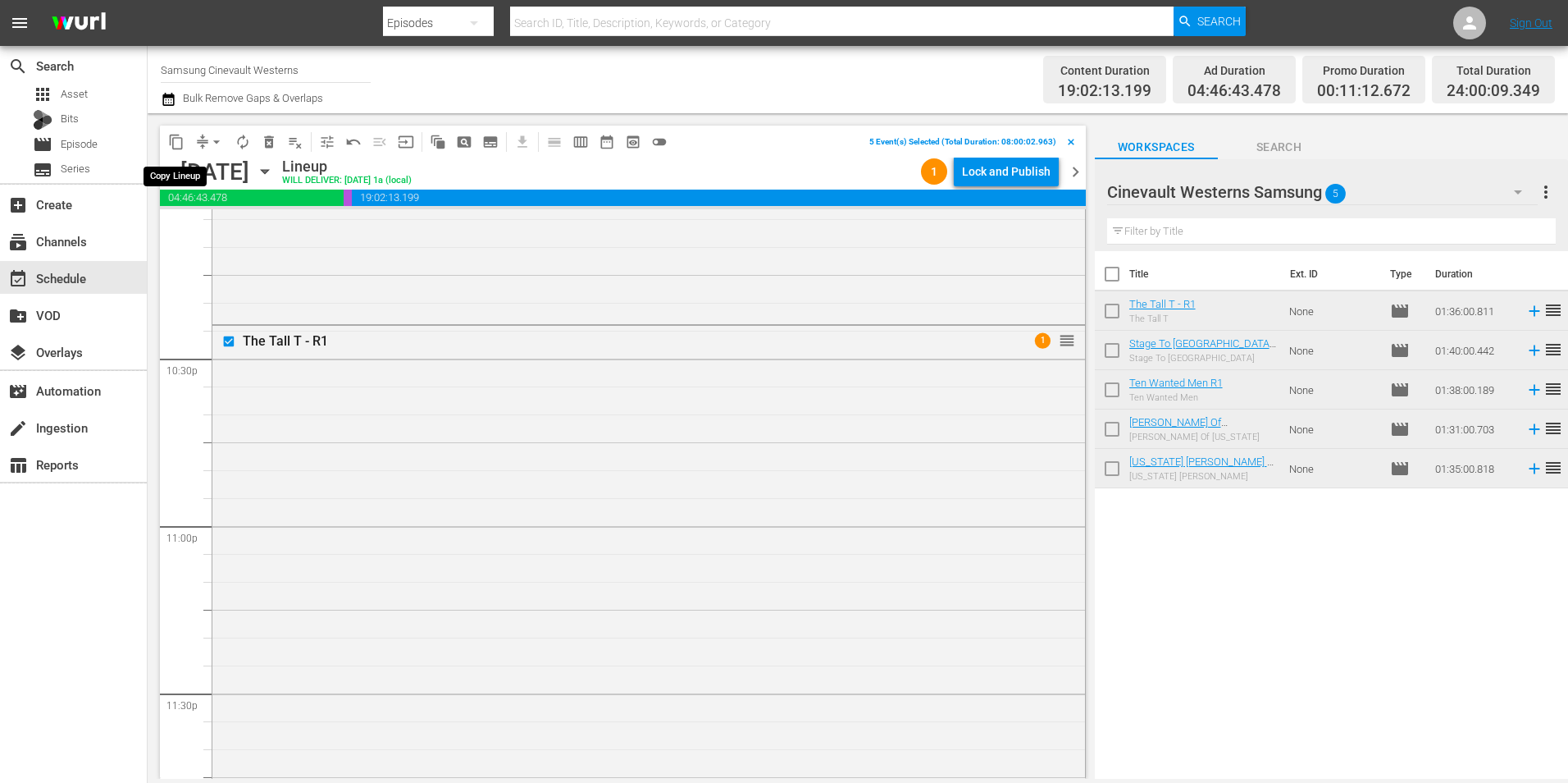
click at [169, 149] on span "content_copy" at bounding box center [176, 142] width 16 height 16
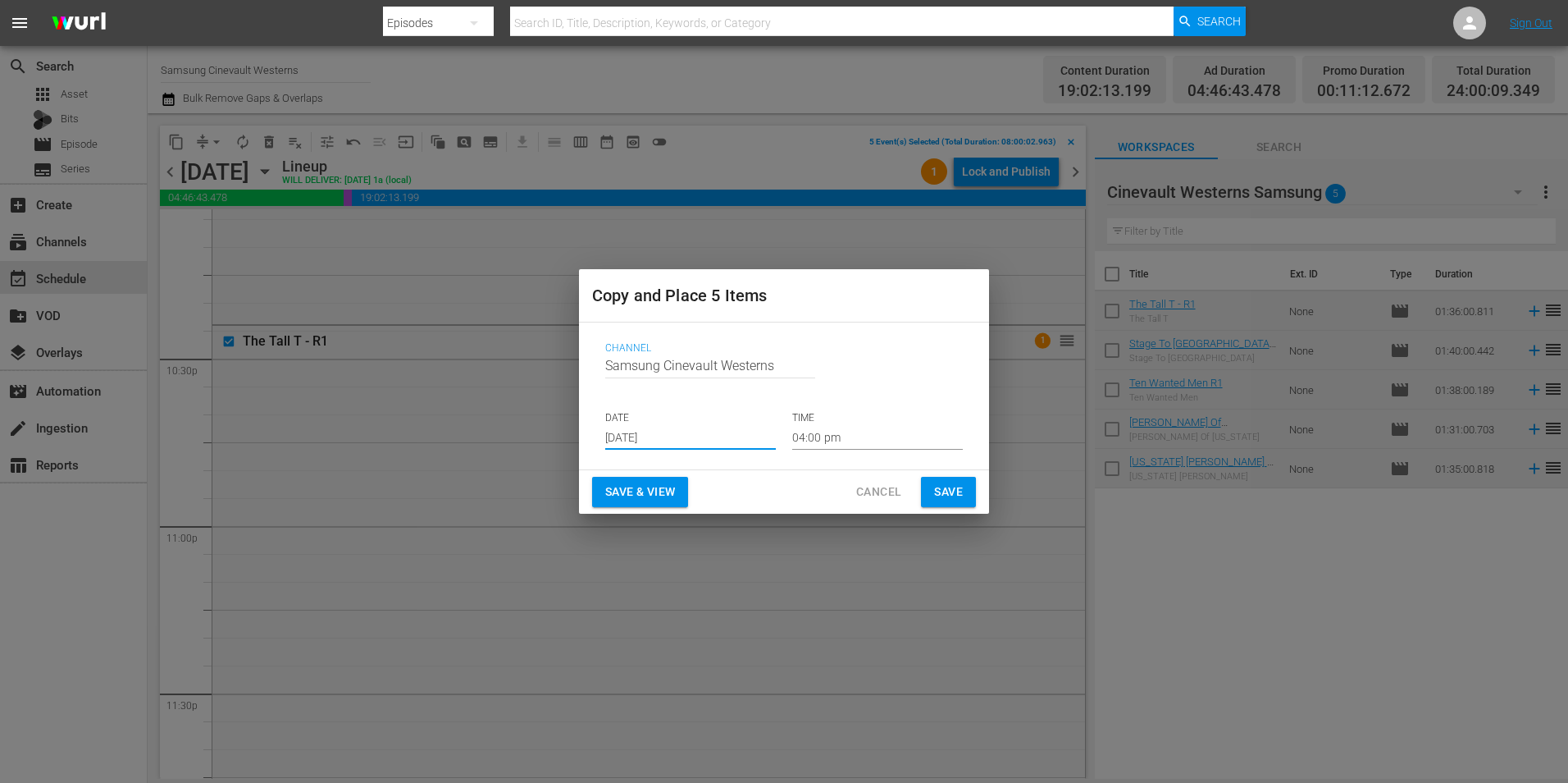
click at [685, 431] on input "[DATE]" at bounding box center [691, 437] width 171 height 25
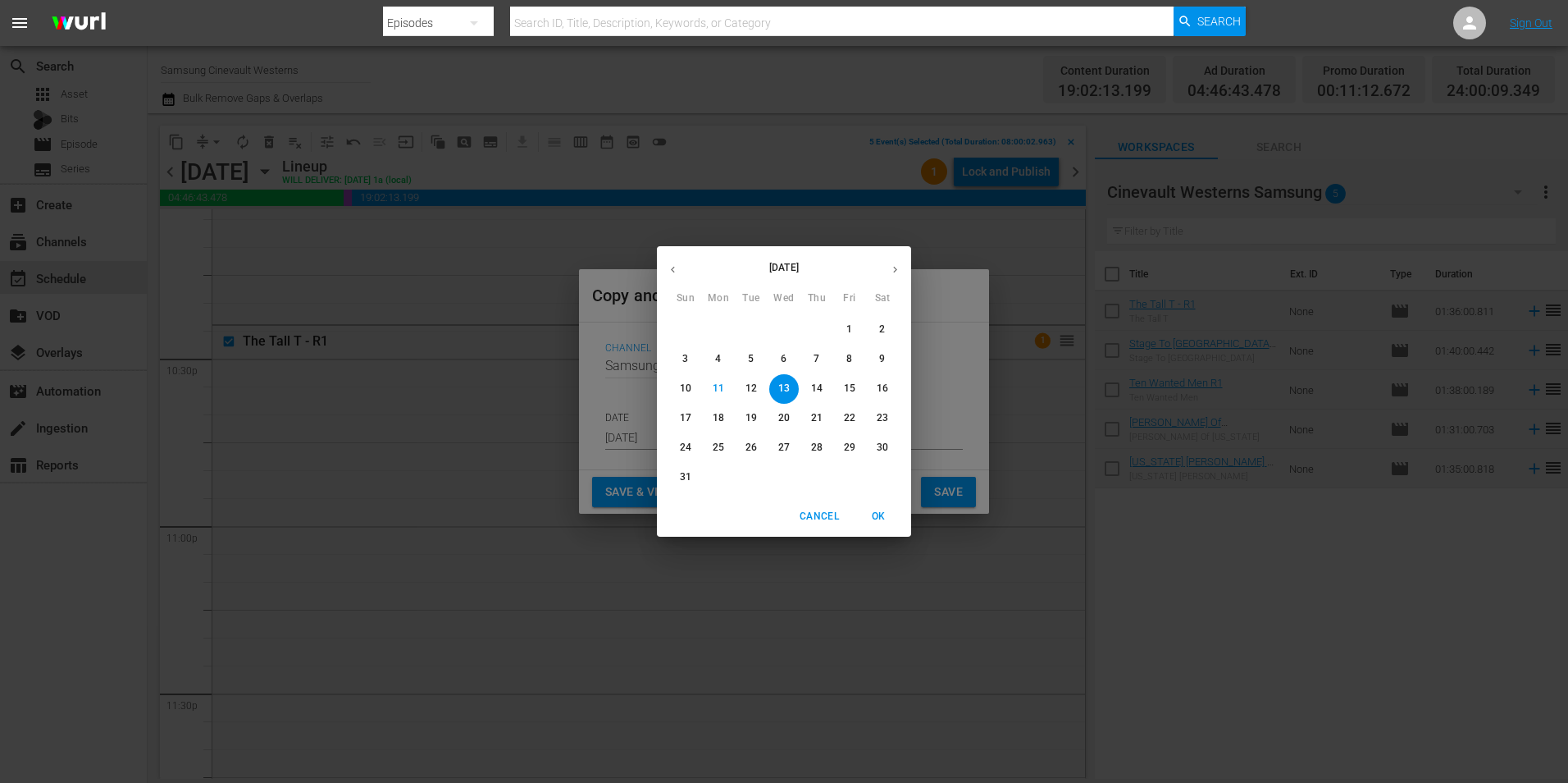
click at [857, 447] on span "29" at bounding box center [849, 448] width 30 height 14
type input "[DATE]"
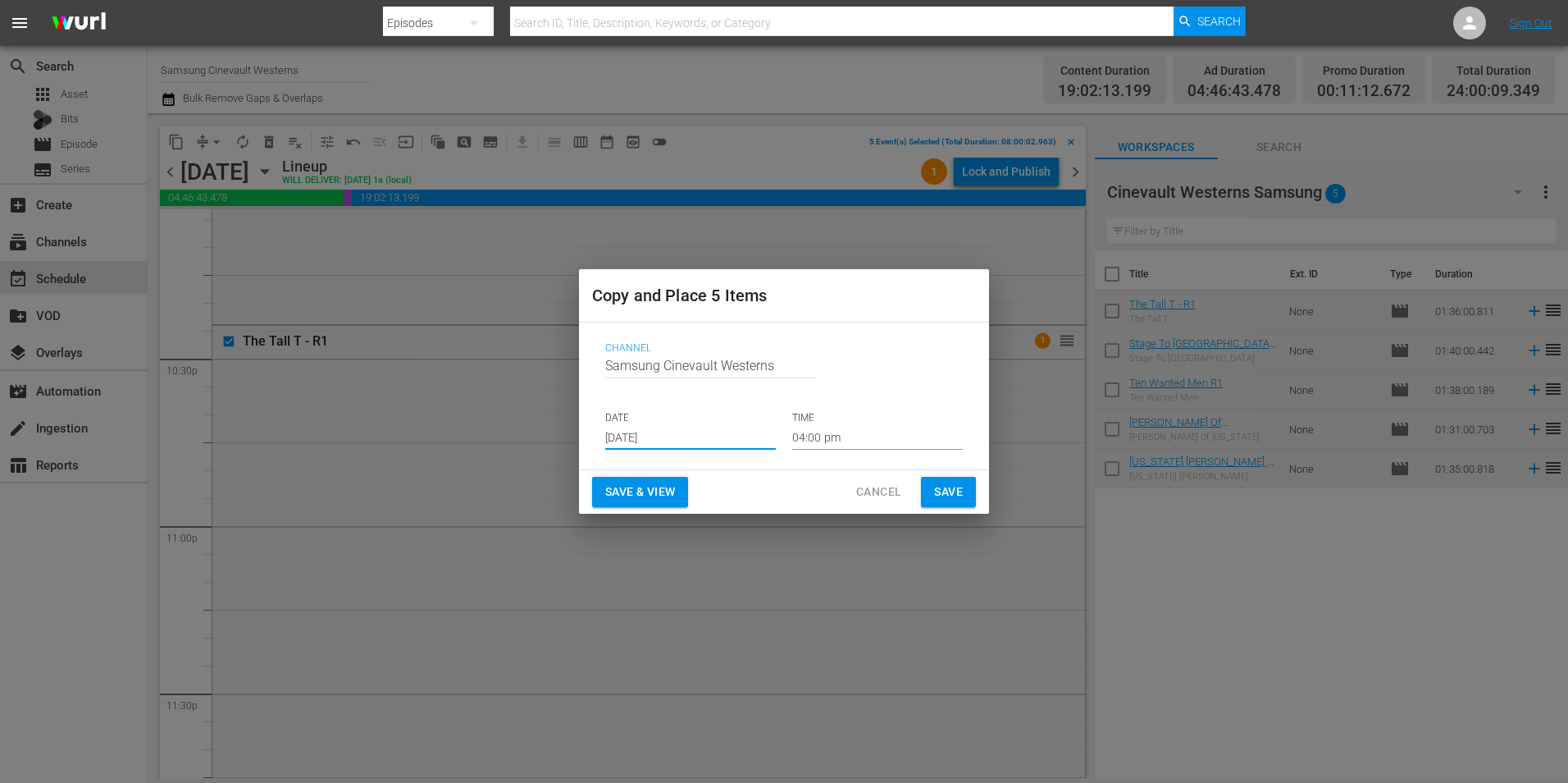
click at [856, 447] on input "04:00 pm" at bounding box center [877, 437] width 171 height 25
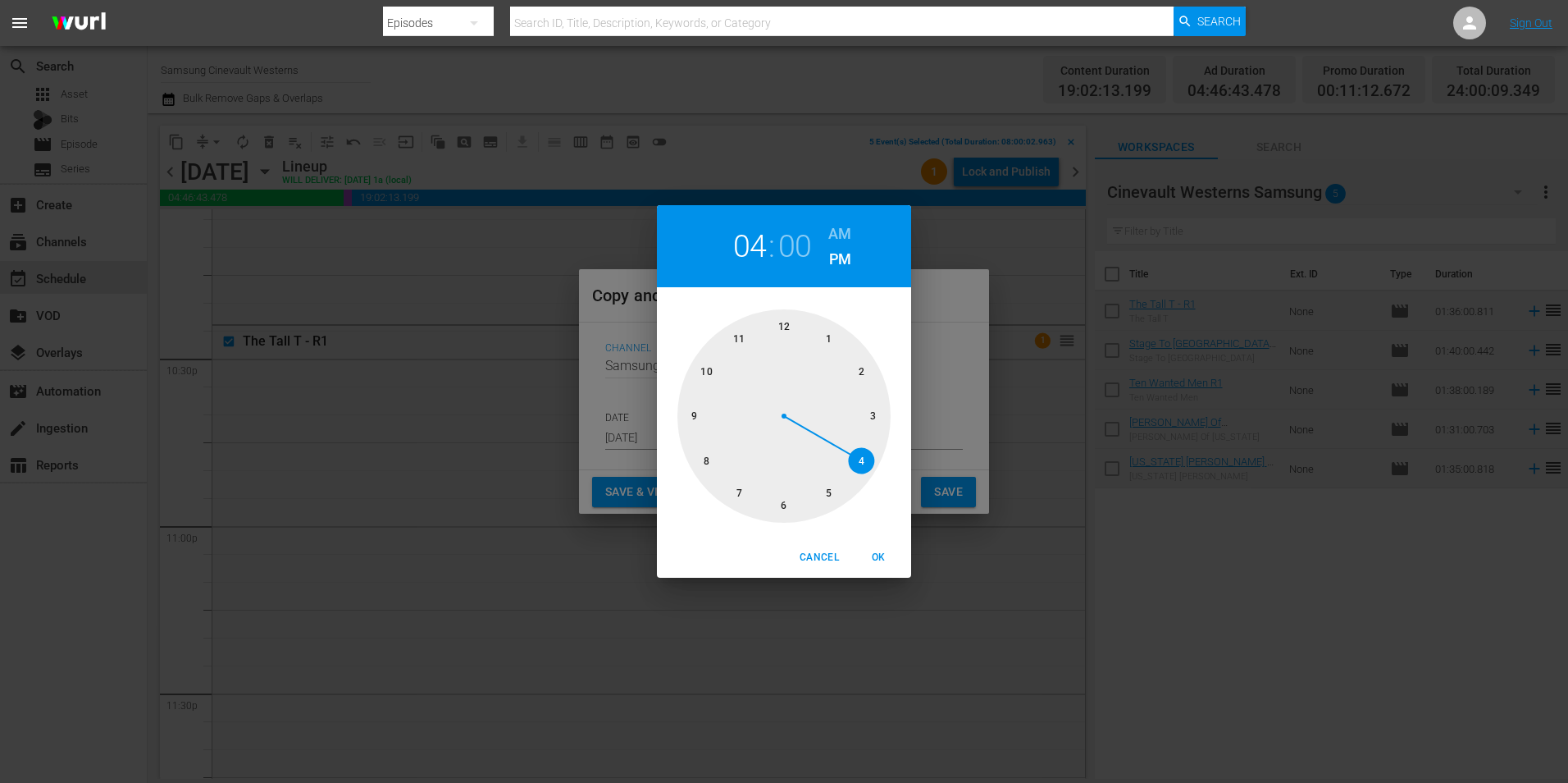
click at [710, 460] on div at bounding box center [784, 415] width 213 height 213
click at [833, 228] on h6 "AM" at bounding box center [839, 234] width 23 height 26
click at [877, 553] on span "OK" at bounding box center [877, 557] width 39 height 17
type input "08:00 am"
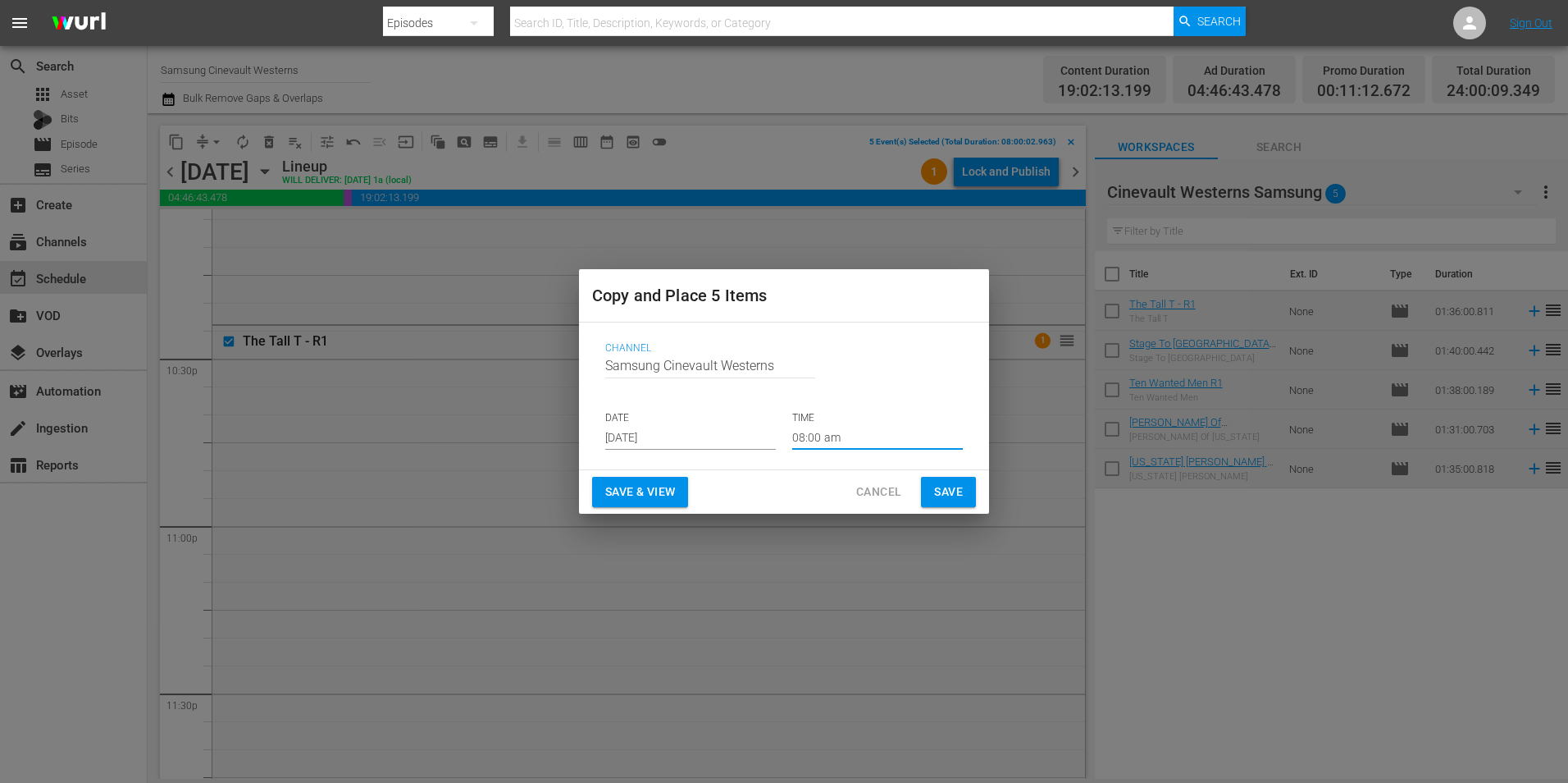
click at [956, 495] on span "Save" at bounding box center [948, 492] width 29 height 21
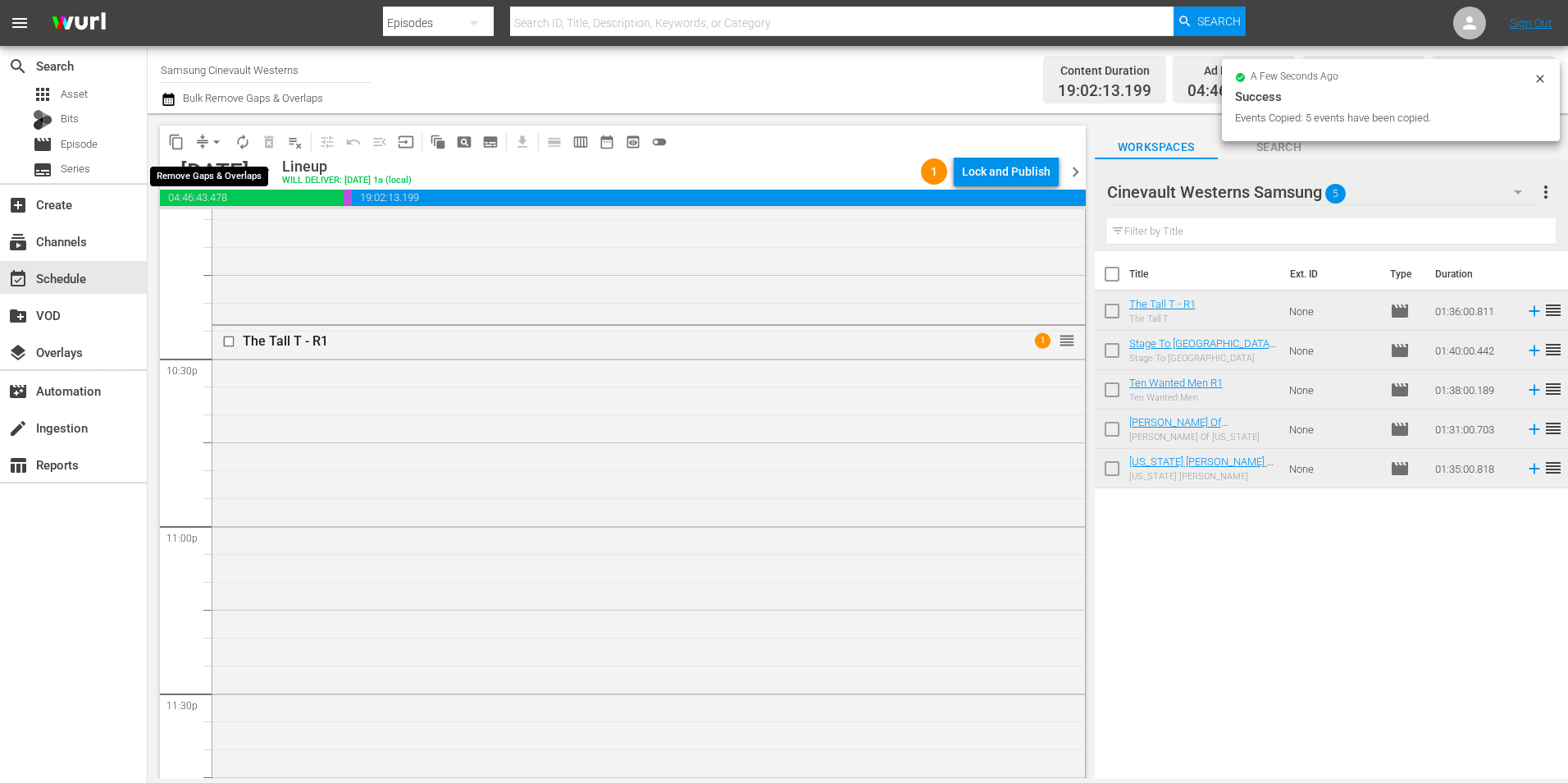
click at [214, 143] on span "arrow_drop_down" at bounding box center [216, 142] width 16 height 16
click at [209, 167] on li "Align to Midnight" at bounding box center [217, 175] width 172 height 27
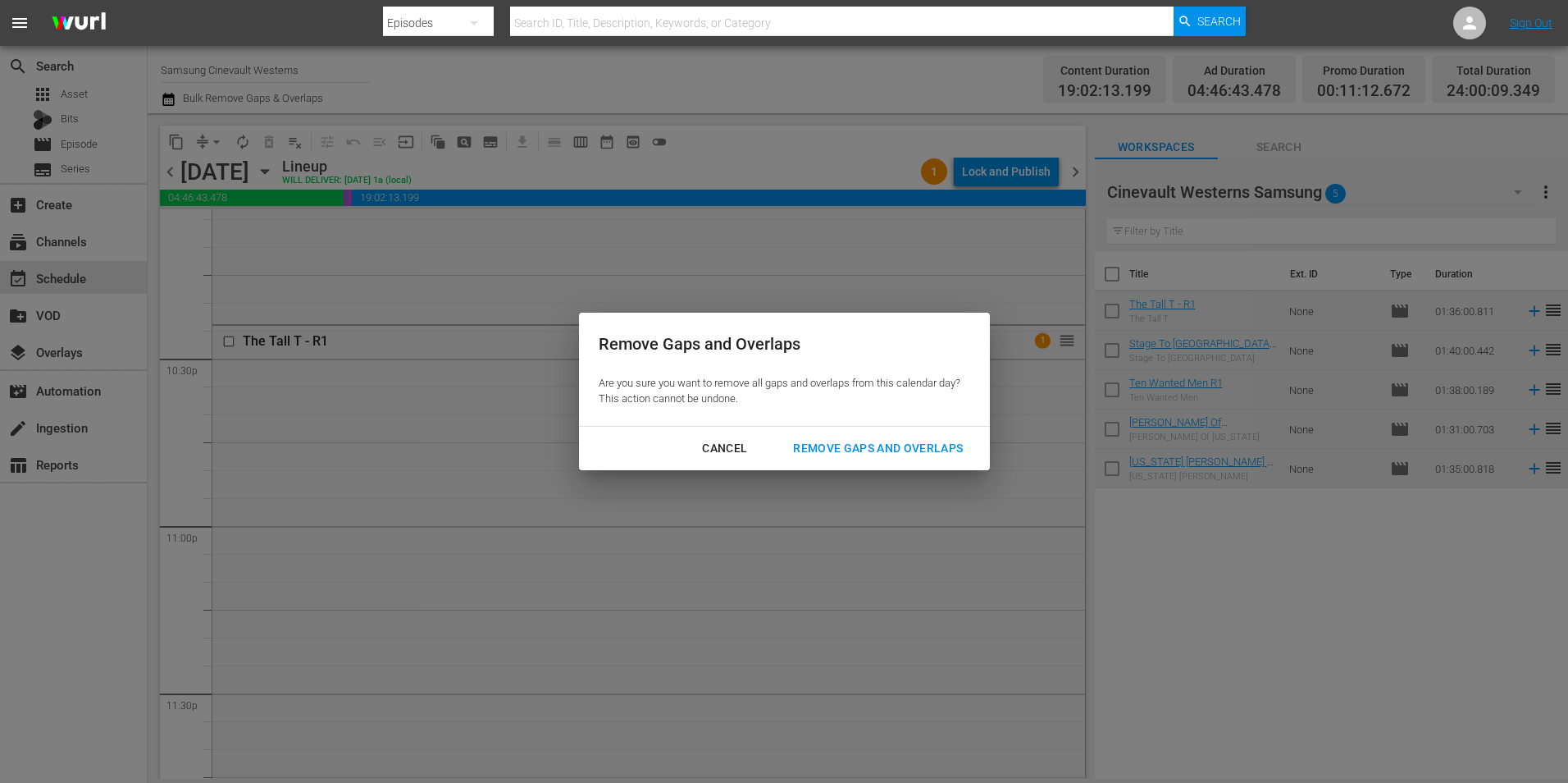
click at [852, 440] on div "Remove Gaps and Overlaps" at bounding box center [877, 448] width 196 height 21
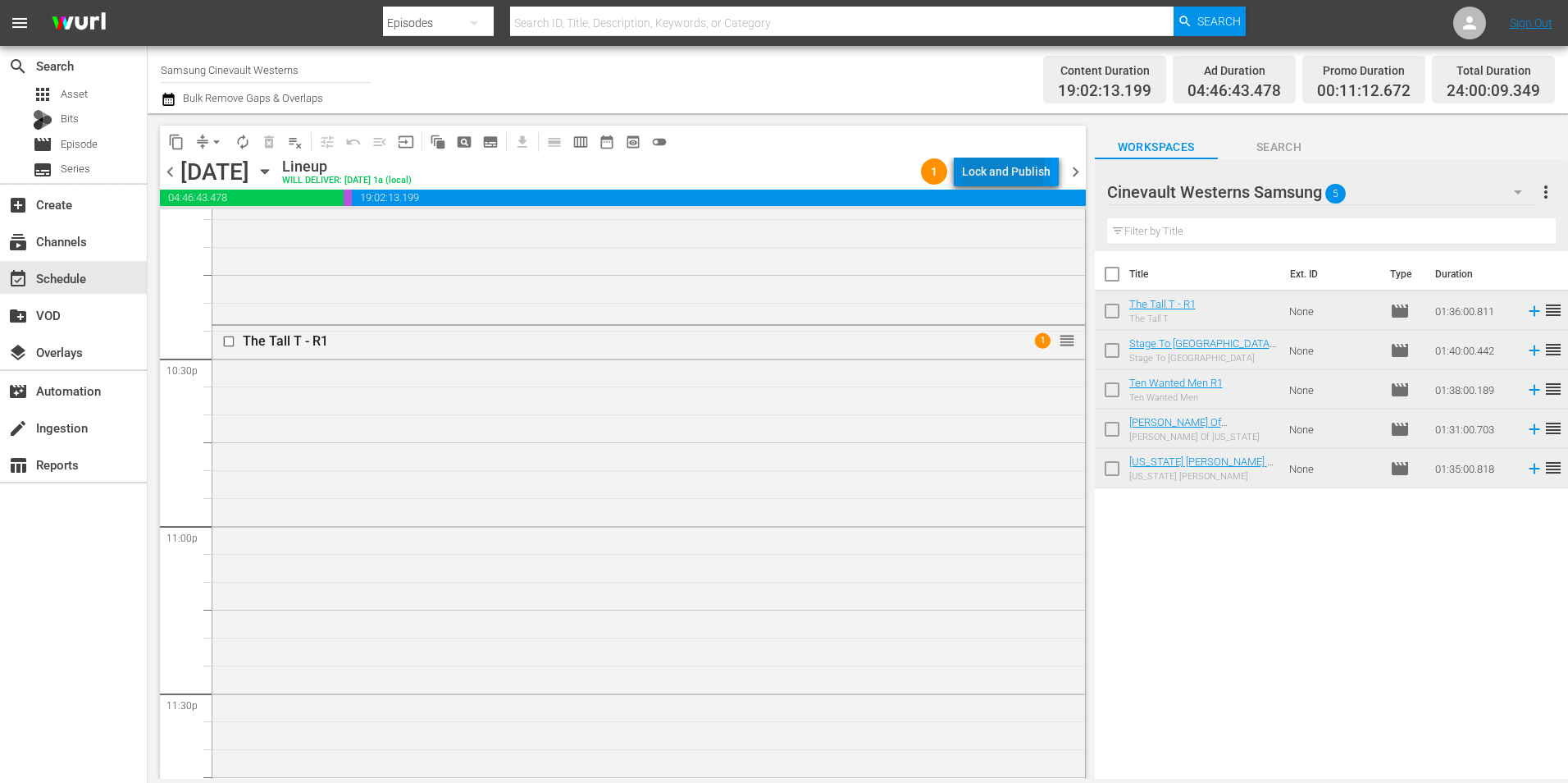
click at [984, 165] on div "Lock and Publish" at bounding box center [1006, 172] width 89 height 30
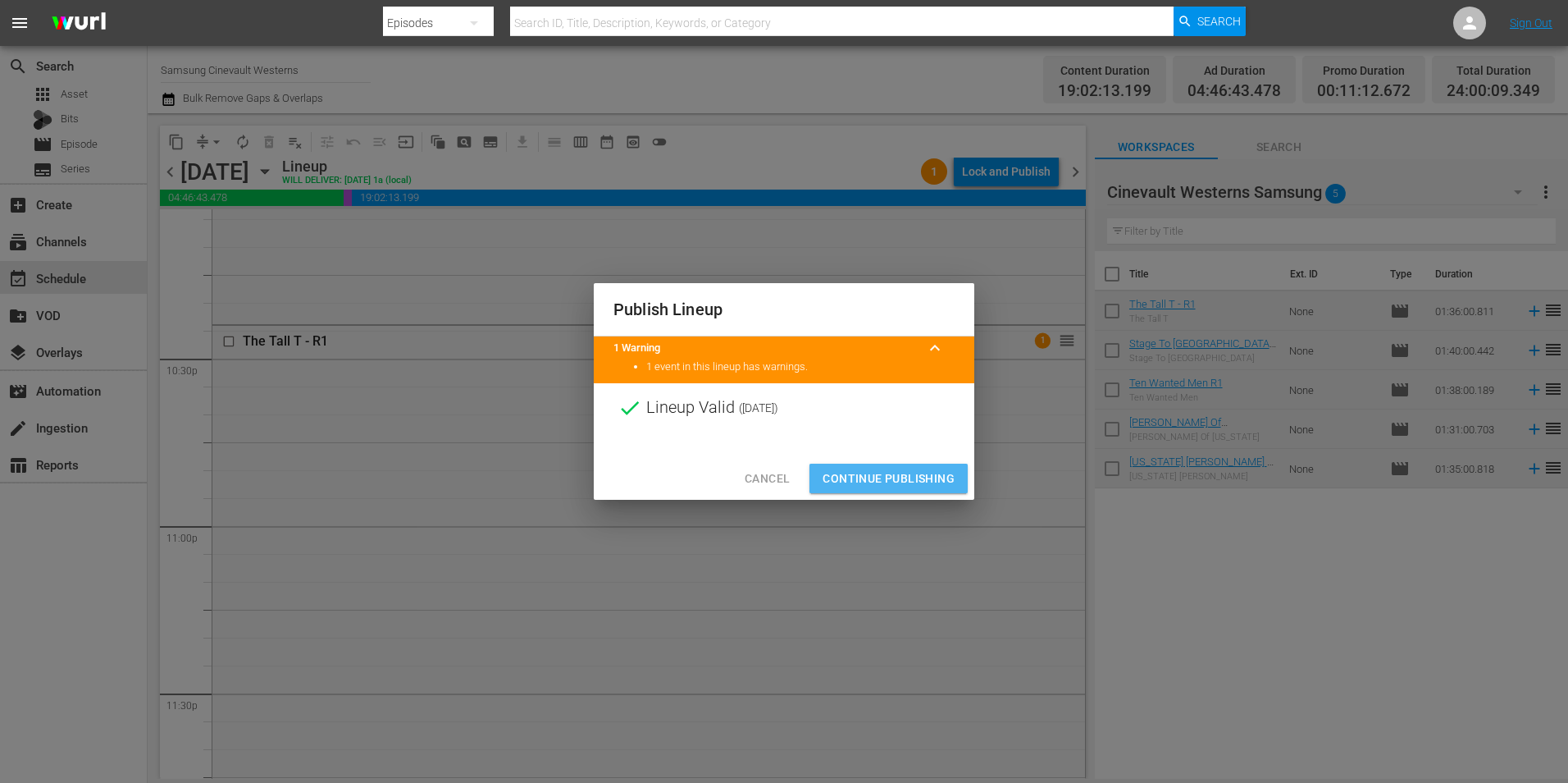
click at [884, 478] on span "Continue Publishing" at bounding box center [888, 479] width 132 height 21
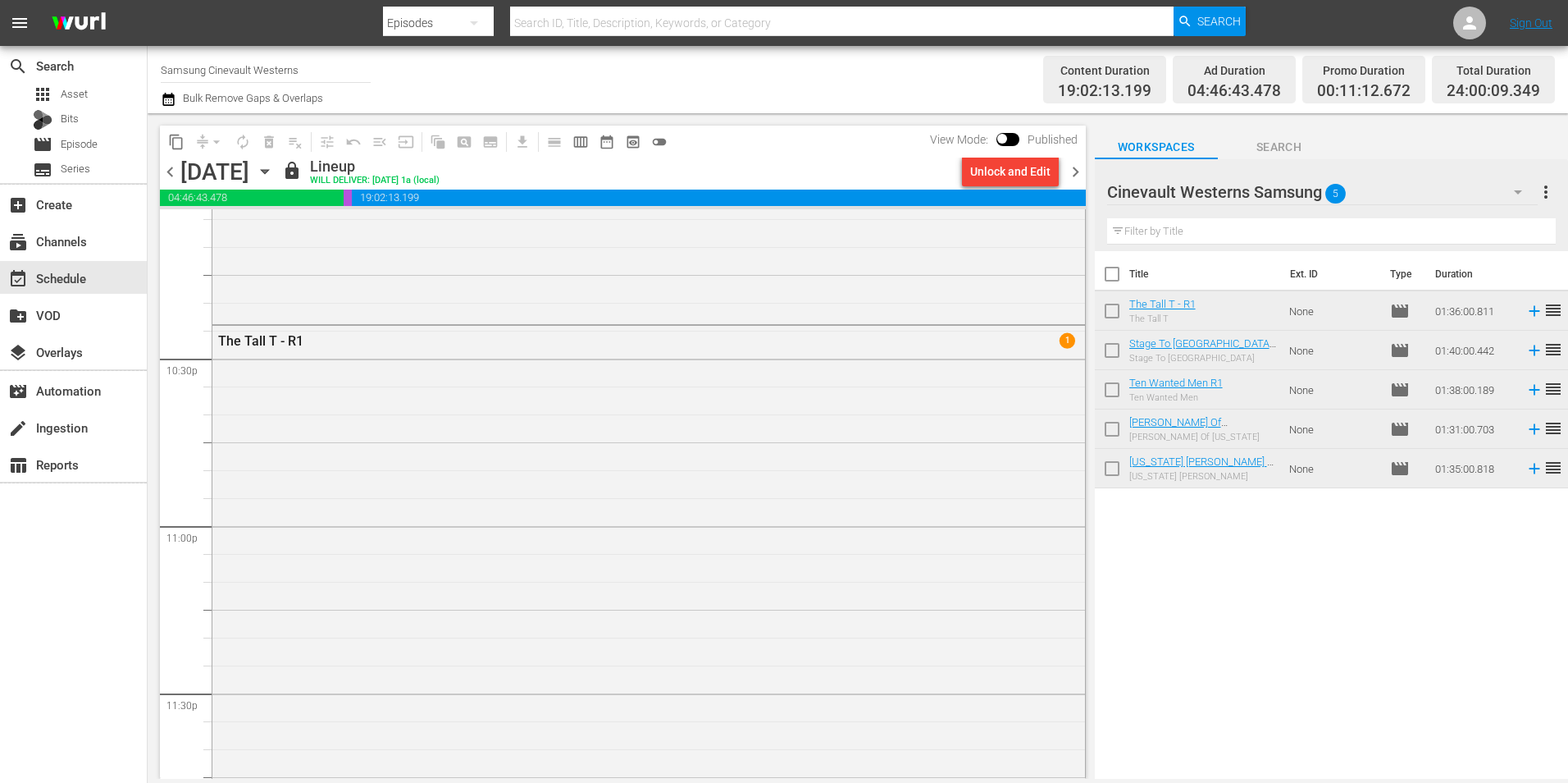
click at [227, 72] on input "Samsung Cinevault Westerns" at bounding box center [266, 69] width 210 height 39
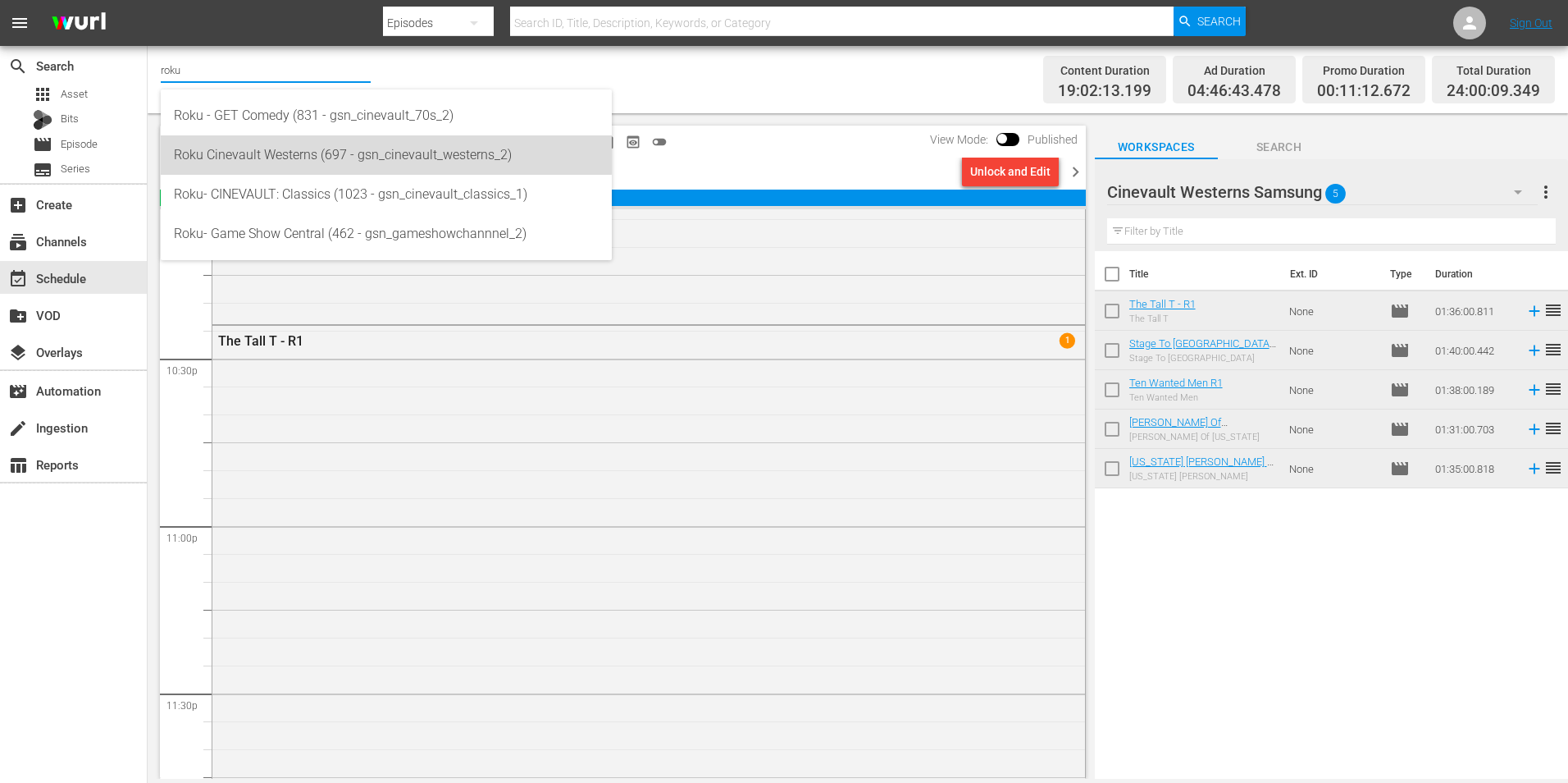
click at [339, 150] on div "Roku Cinevault Westerns (697 - gsn_cinevault_westerns_2)" at bounding box center [386, 154] width 425 height 39
type input "Roku Cinevault Westerns (697 - gsn_cinevault_westerns_2)"
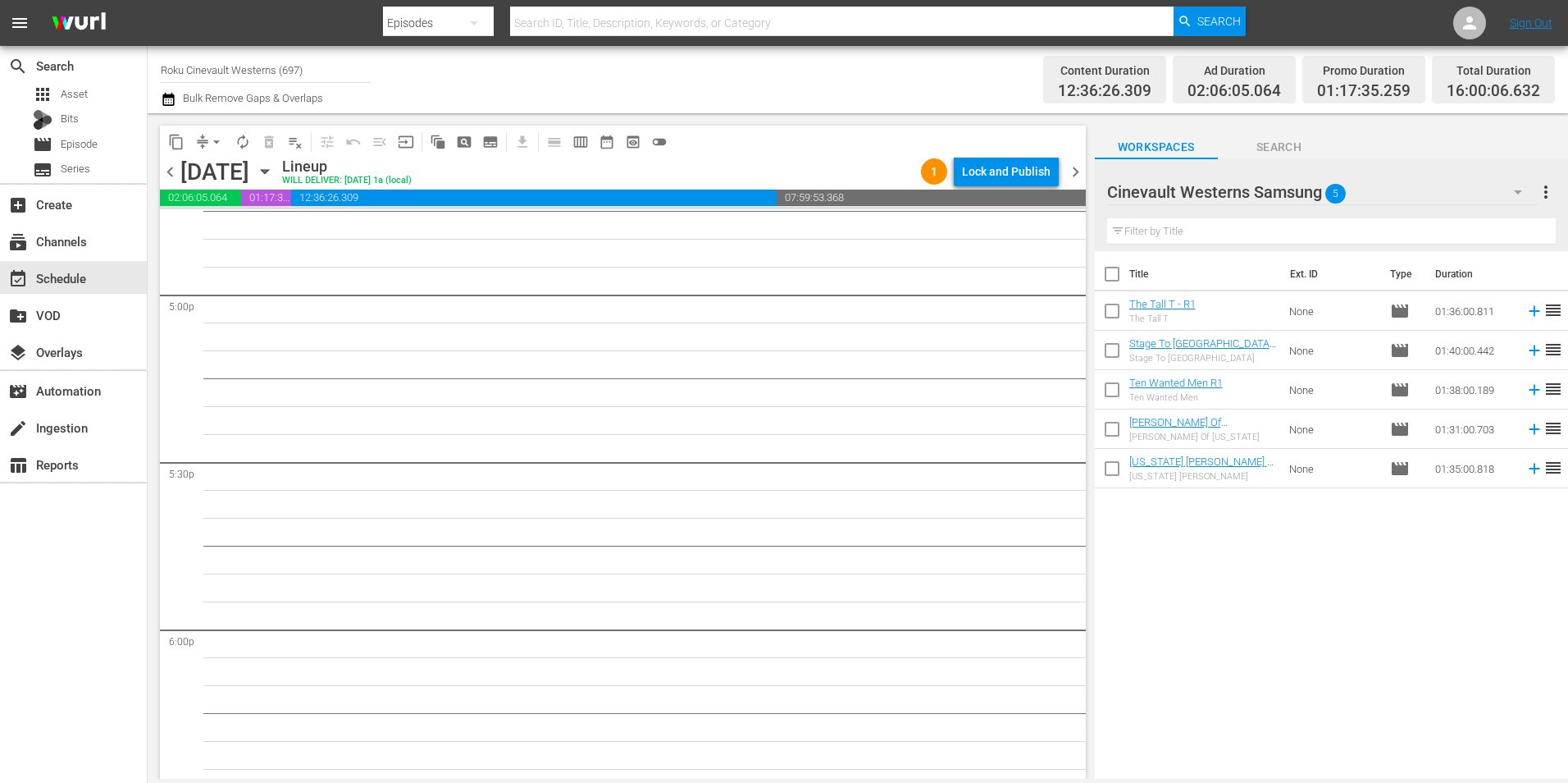
scroll to position [5279, 0]
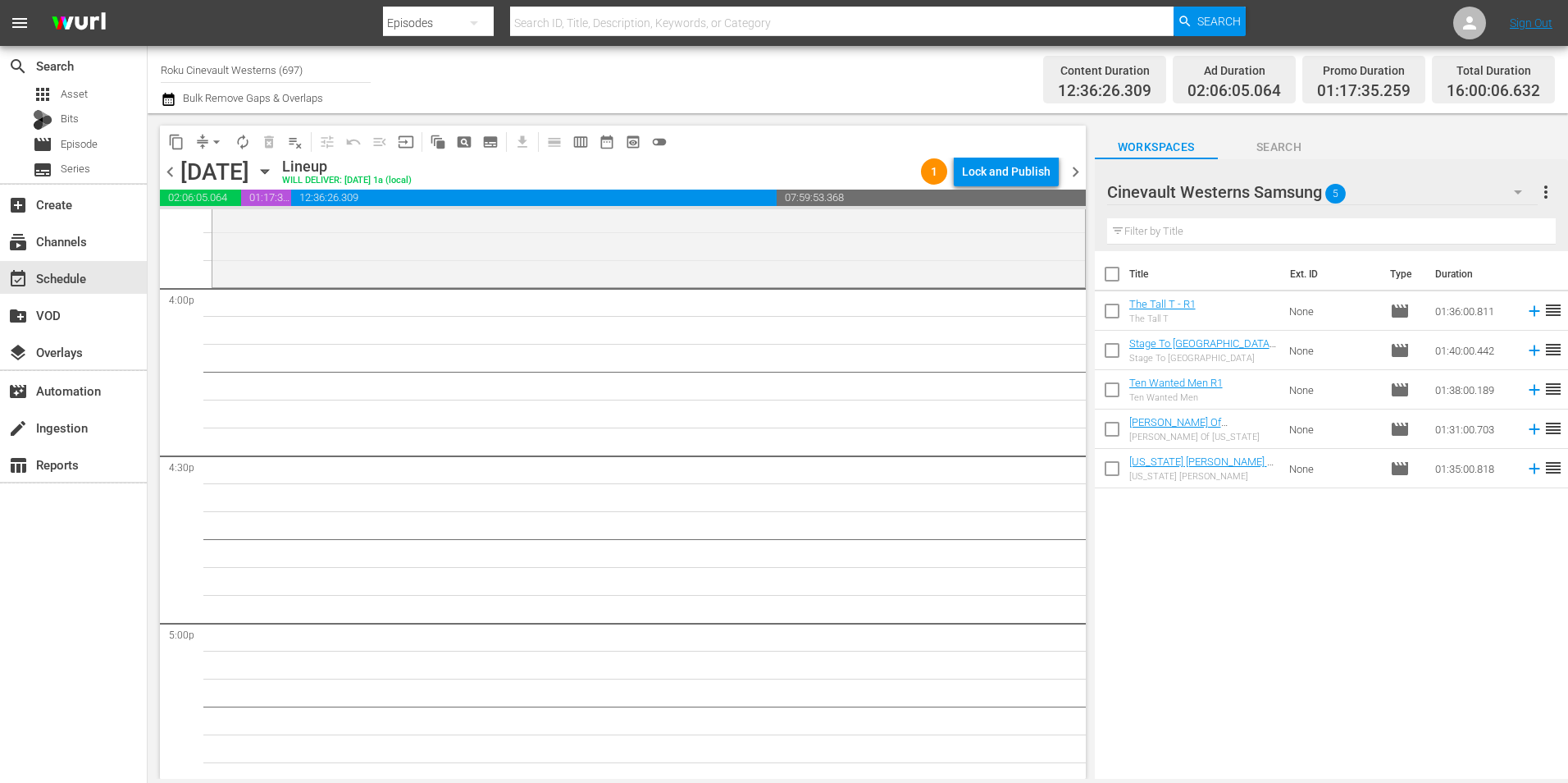
click at [1467, 194] on div "Cinevault Westerns Samsung 5" at bounding box center [1322, 192] width 431 height 46
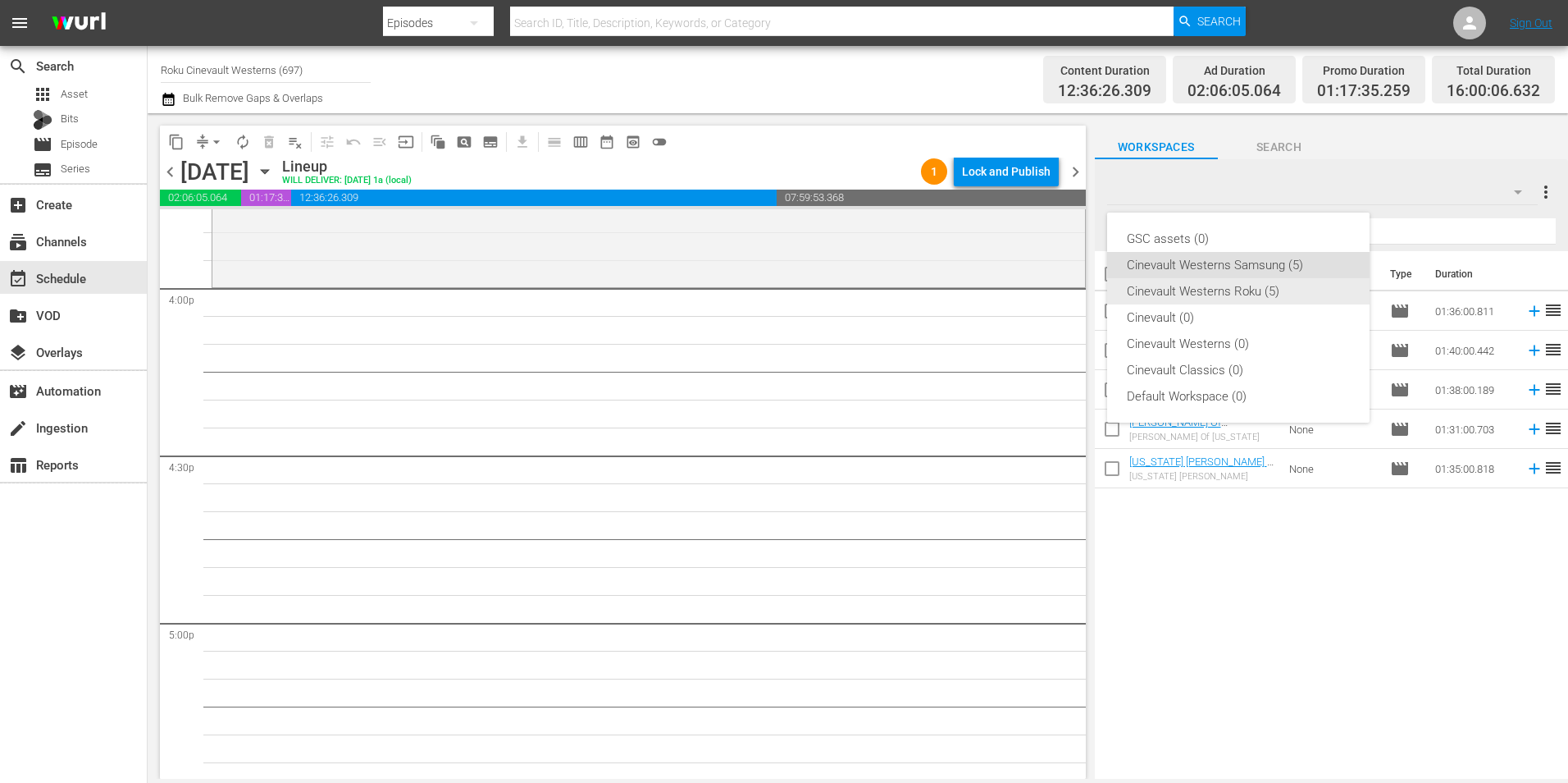
click at [1271, 290] on div "Cinevault Westerns Roku (5)" at bounding box center [1238, 291] width 223 height 26
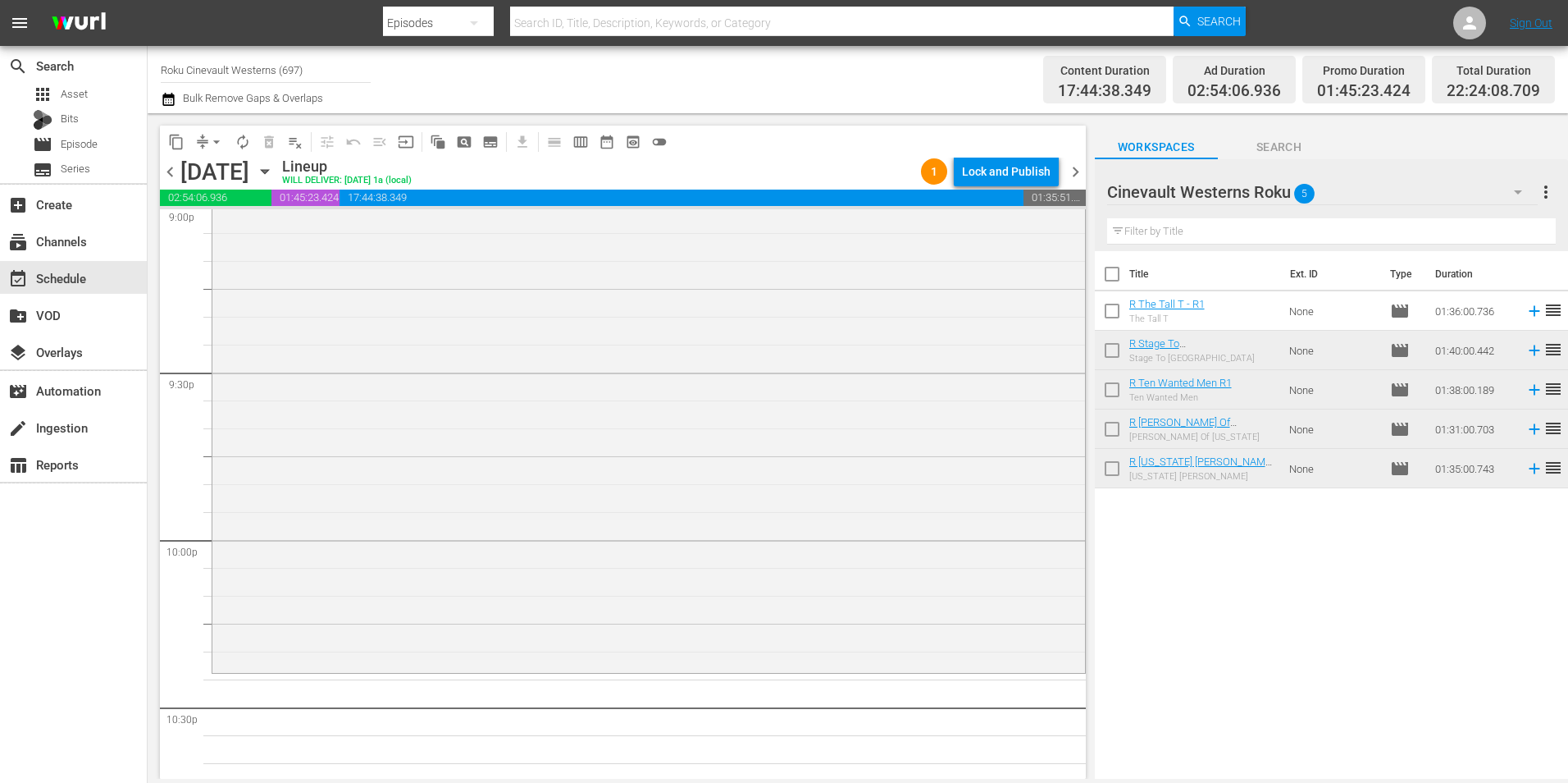
scroll to position [7248, 0]
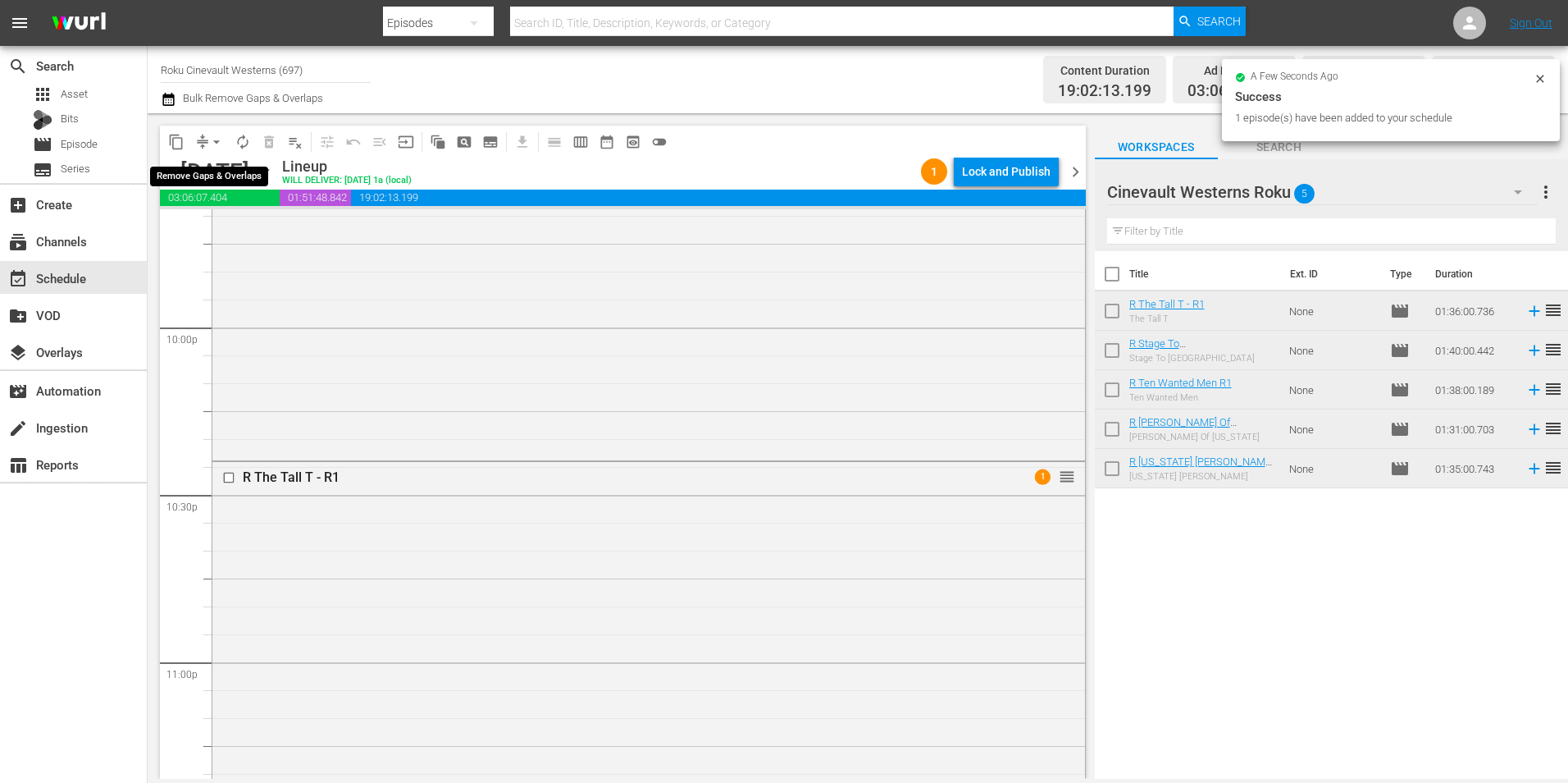
click at [217, 139] on span "arrow_drop_down" at bounding box center [216, 142] width 16 height 16
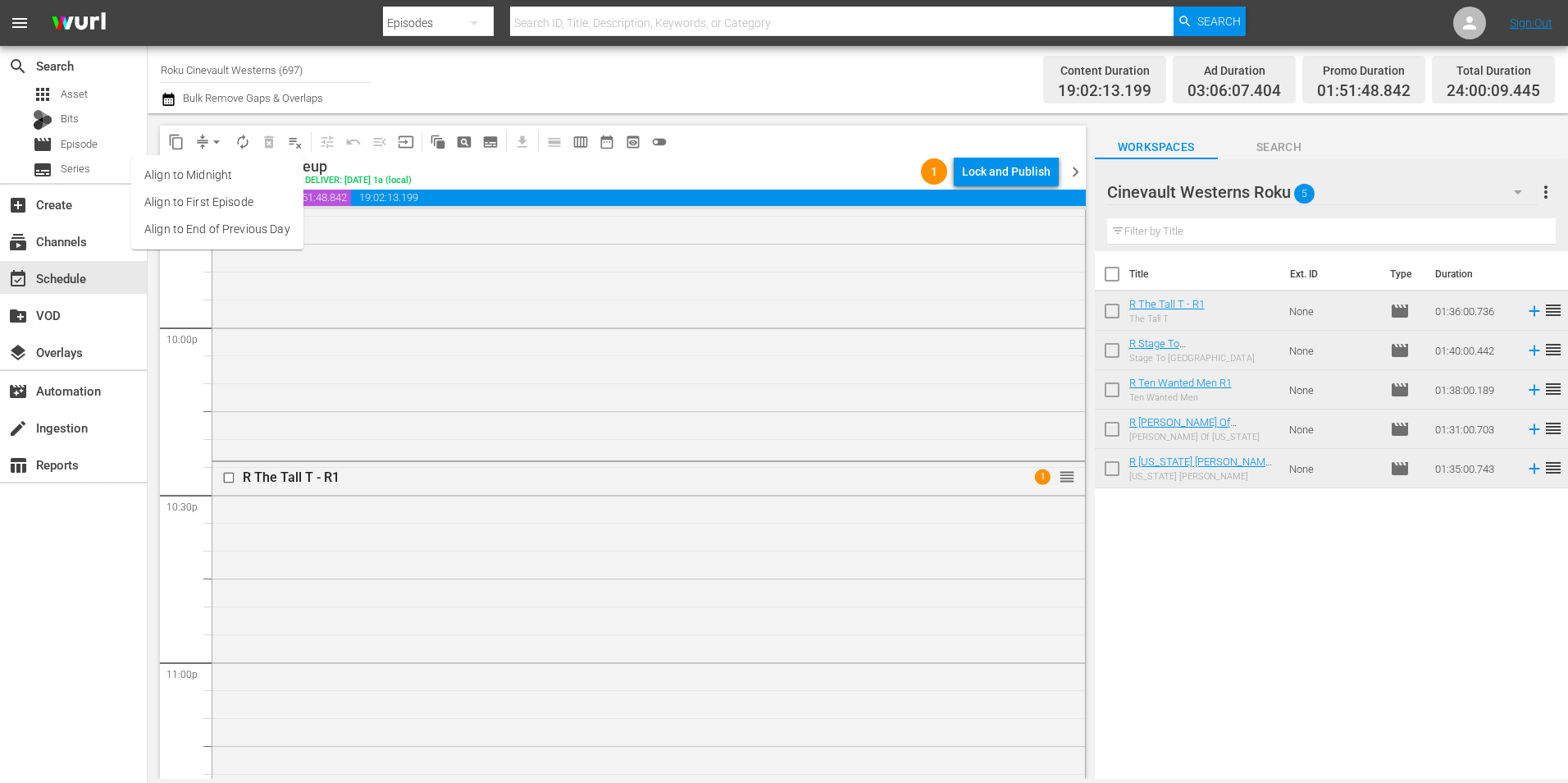
click at [237, 167] on li "Align to Midnight" at bounding box center [217, 175] width 172 height 27
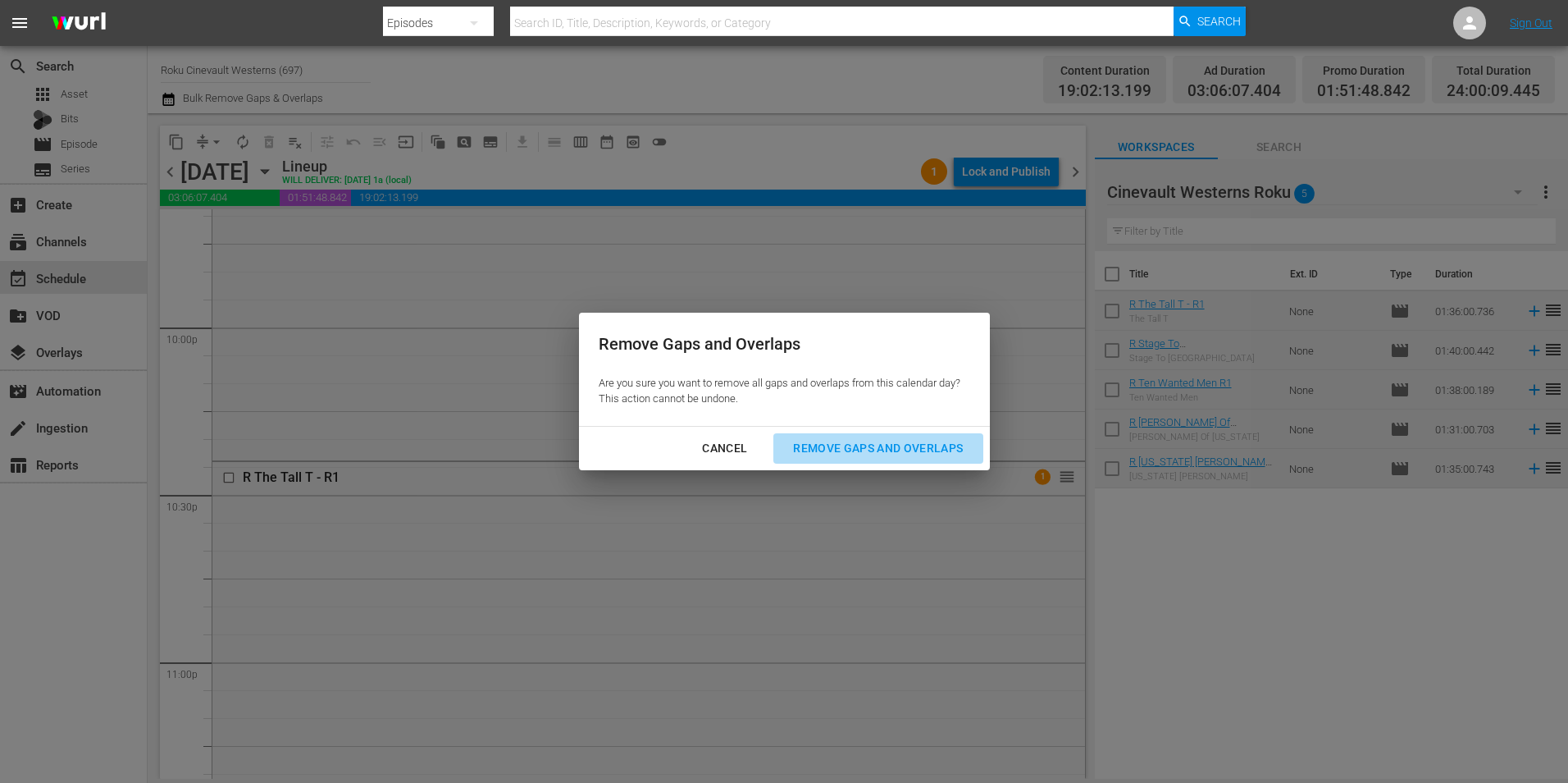
click at [867, 460] on button "Remove Gaps and Overlaps" at bounding box center [877, 448] width 209 height 30
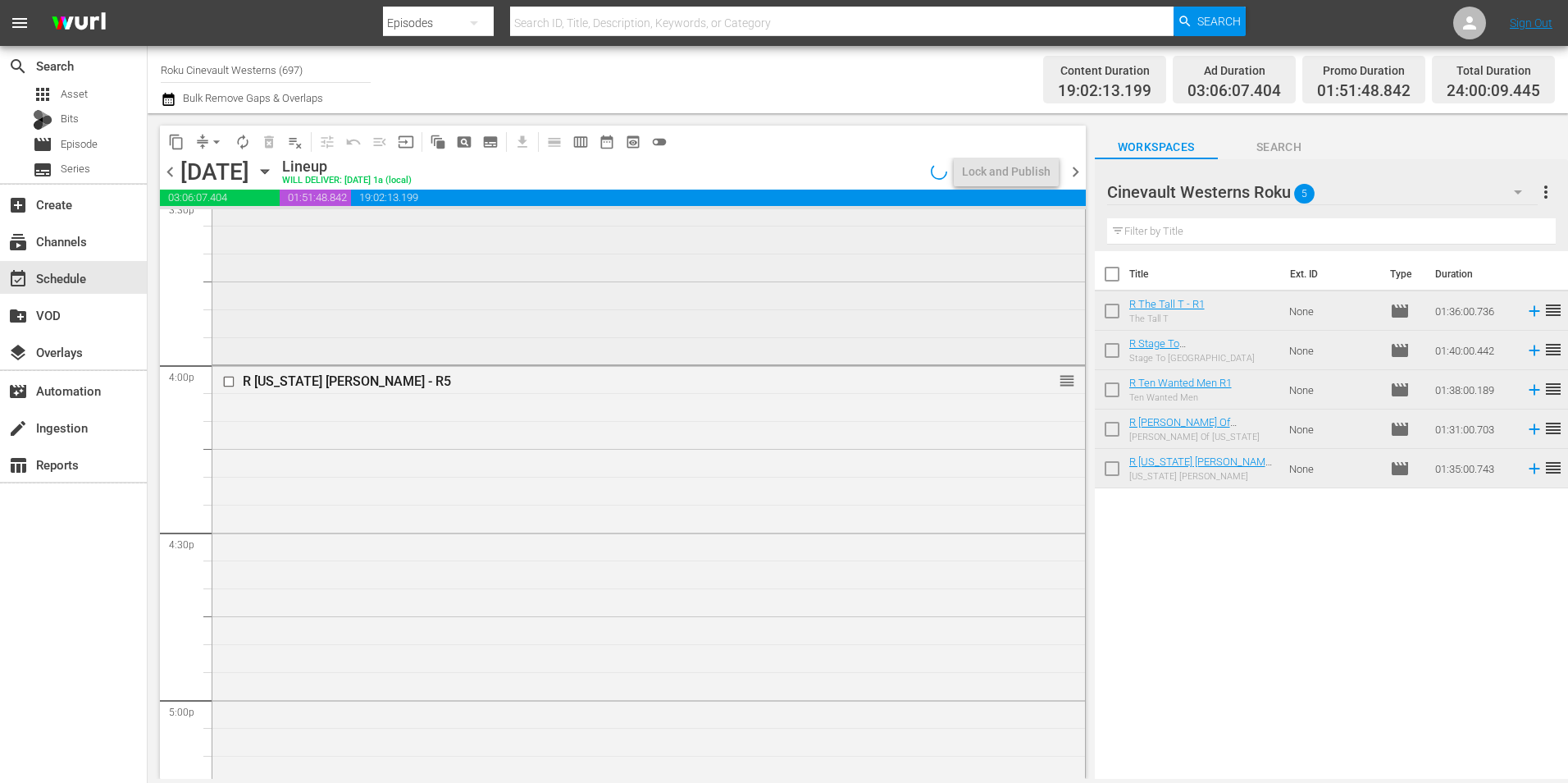
scroll to position [5196, 0]
click at [231, 387] on input "checkbox" at bounding box center [230, 387] width 17 height 14
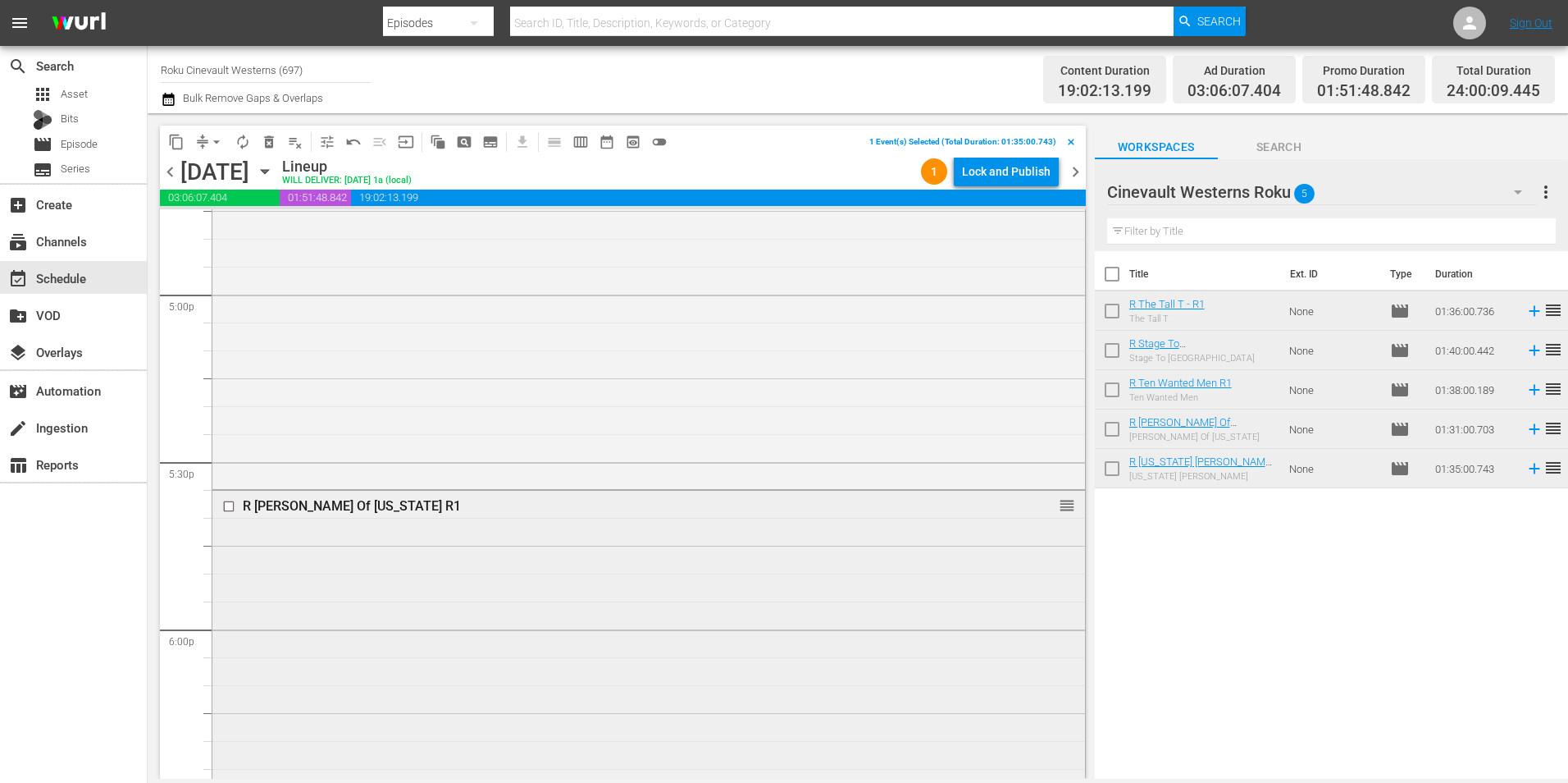
click at [228, 504] on input "checkbox" at bounding box center [230, 507] width 17 height 14
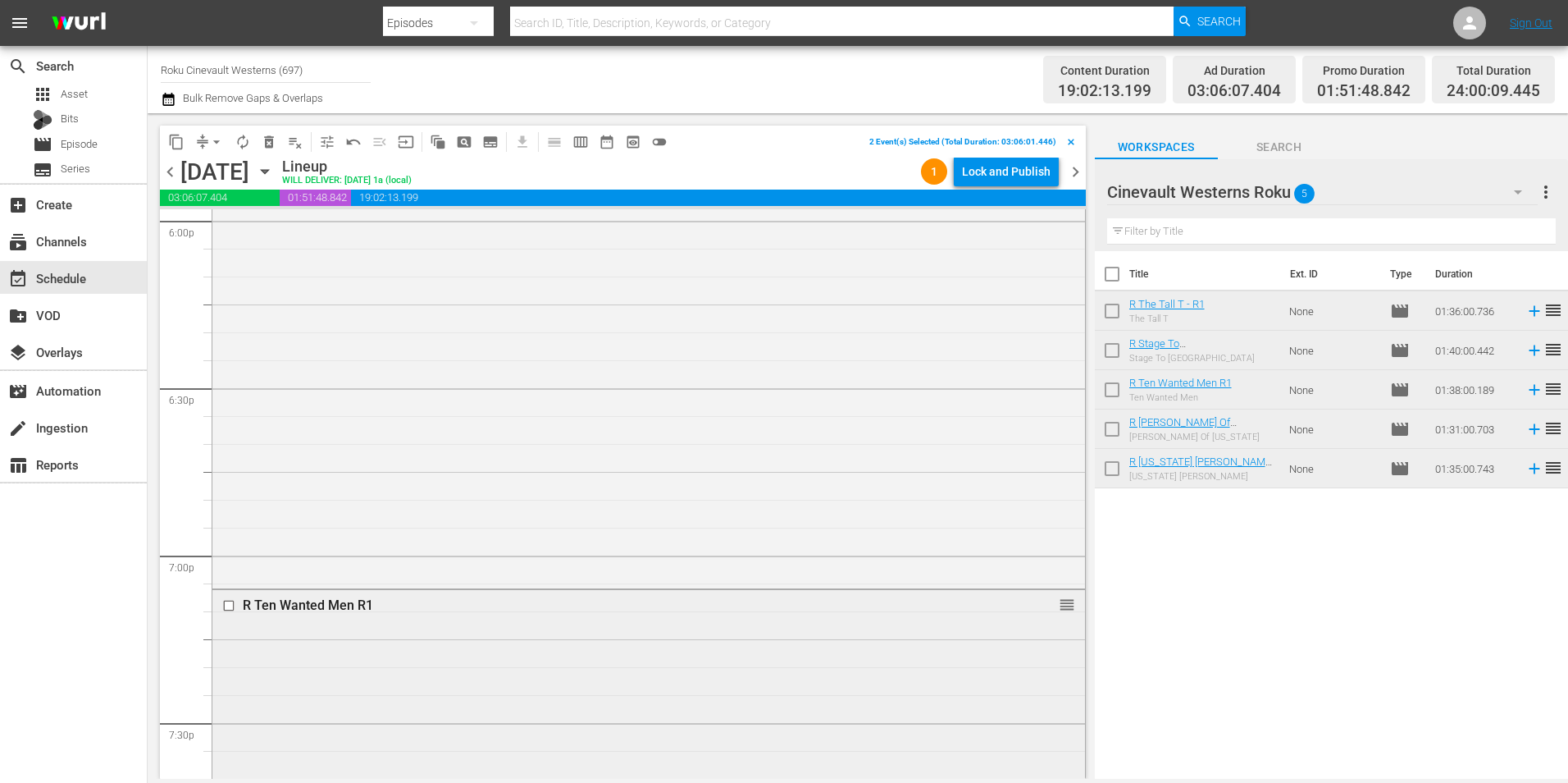
scroll to position [6181, 0]
click at [229, 441] on input "checkbox" at bounding box center [230, 440] width 17 height 14
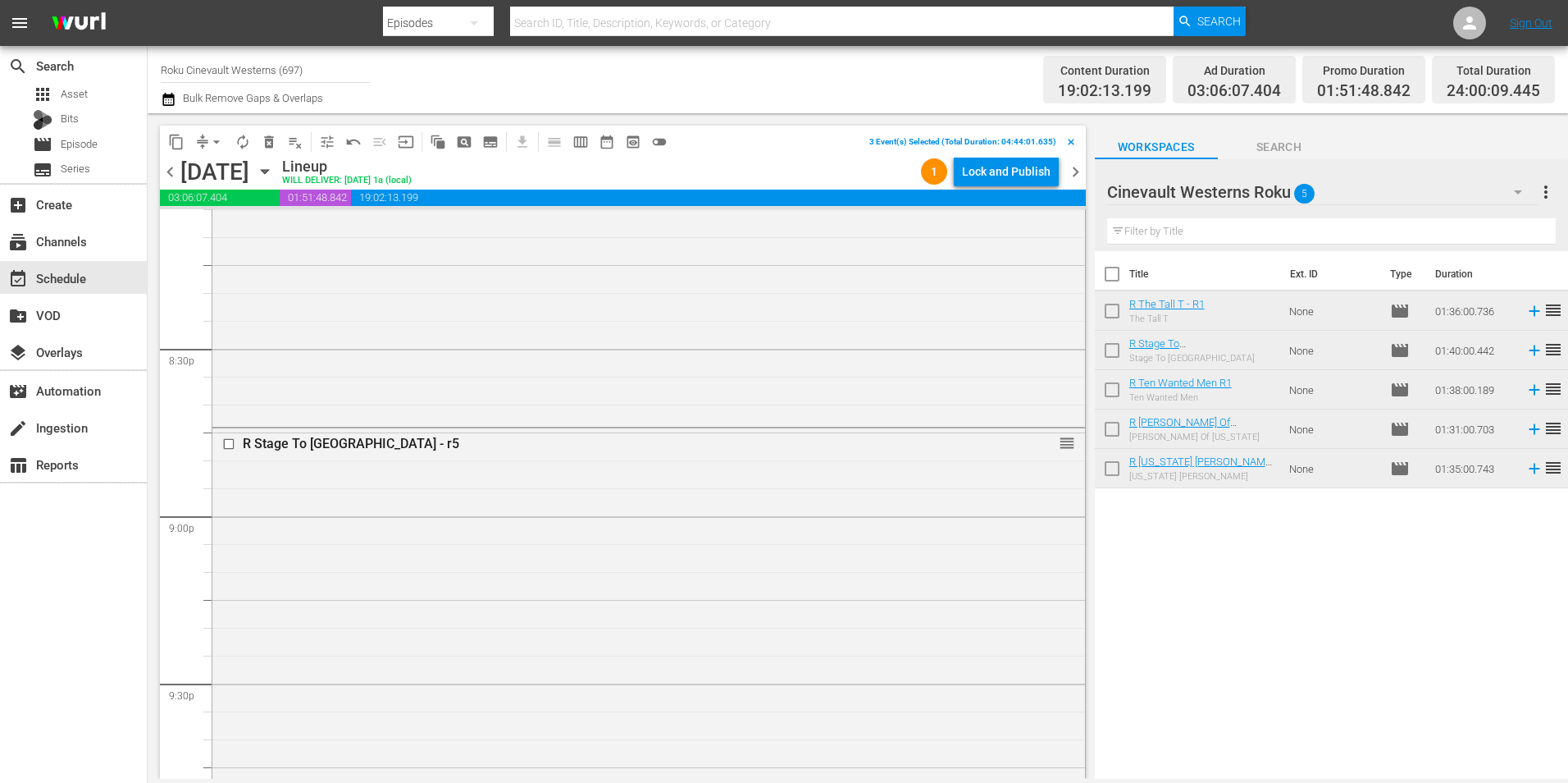
scroll to position [6838, 0]
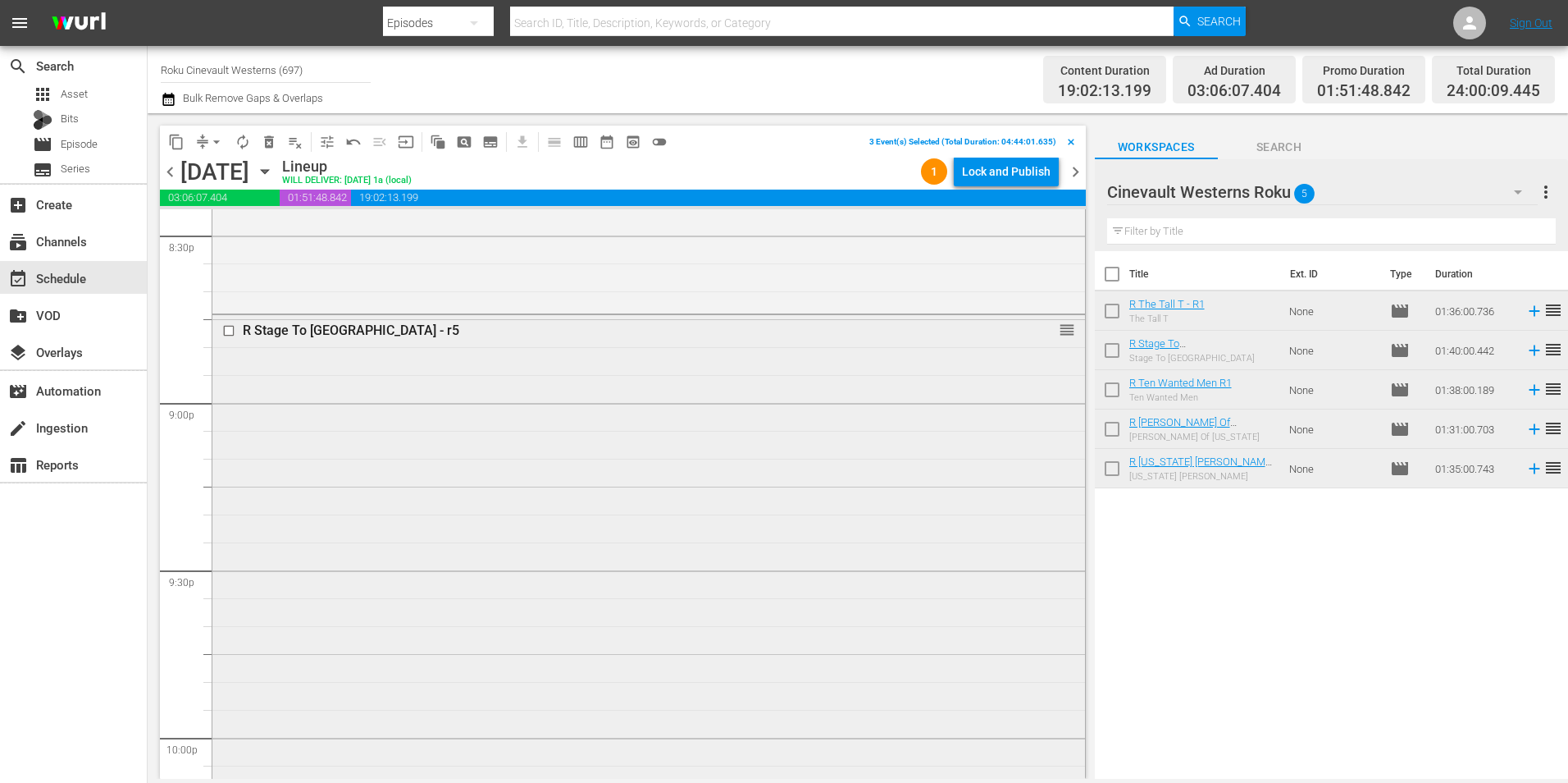
click at [227, 330] on input "checkbox" at bounding box center [230, 330] width 17 height 14
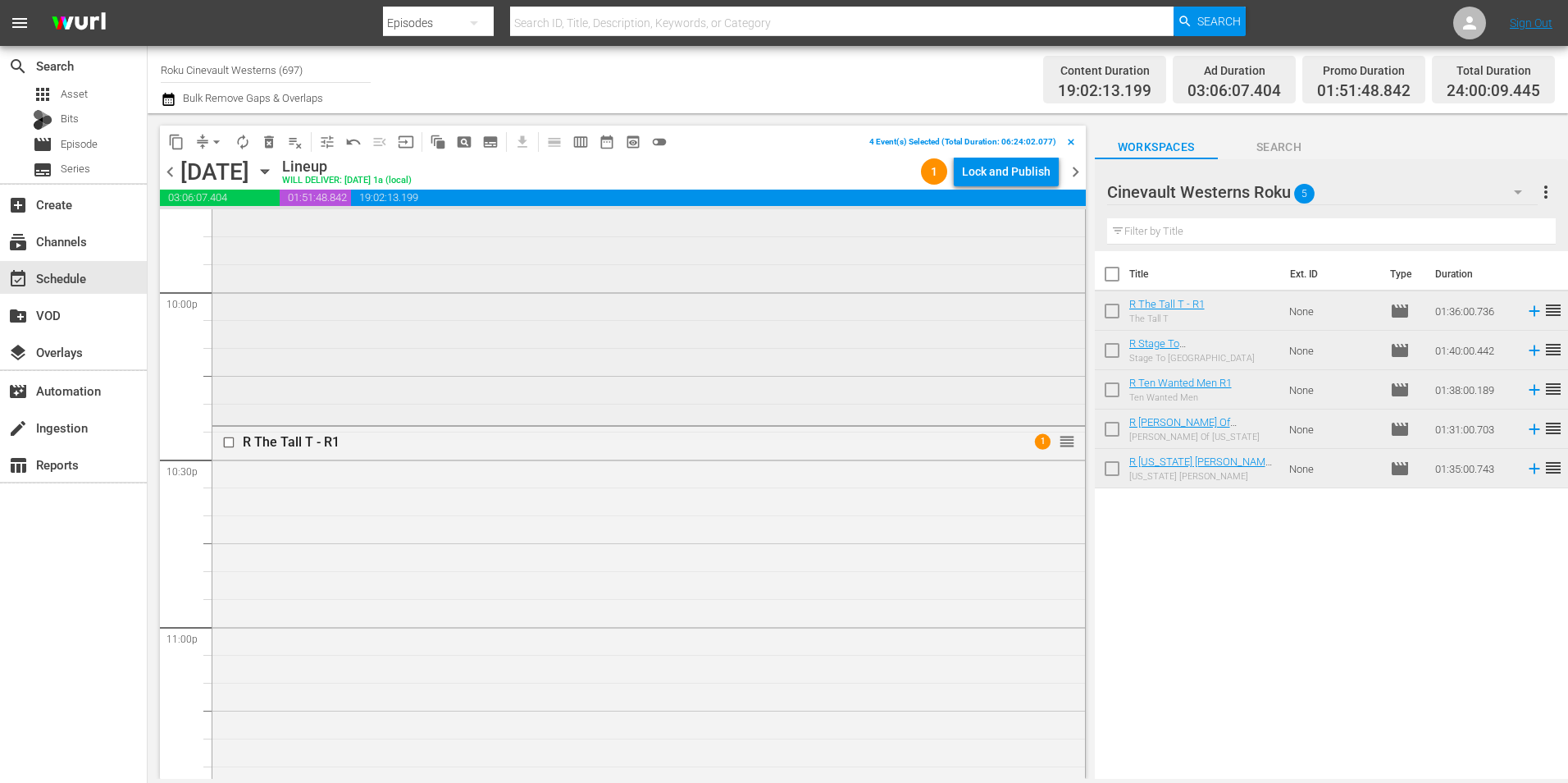
scroll to position [7467, 0]
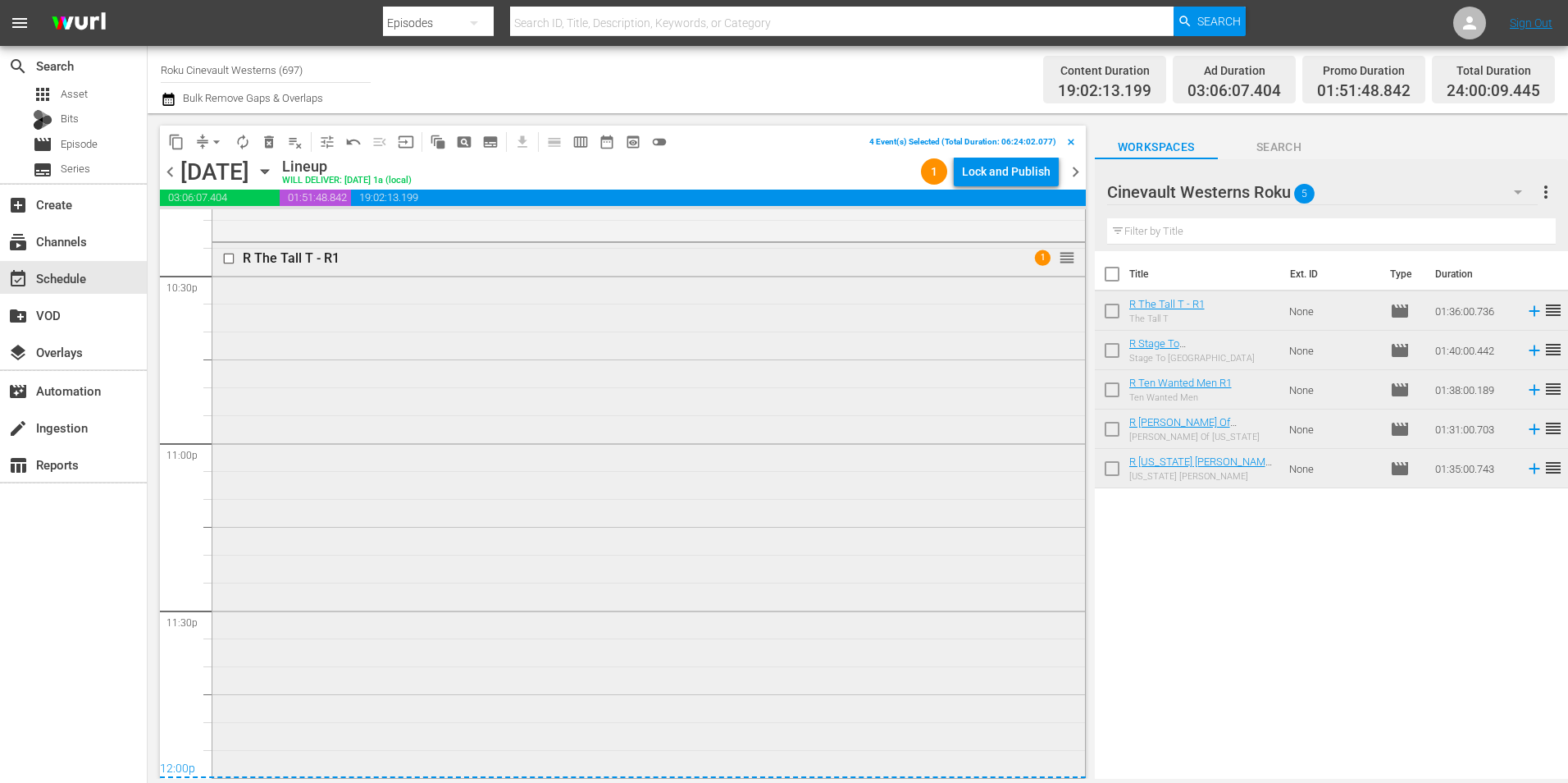
click at [231, 256] on input "checkbox" at bounding box center [230, 259] width 17 height 14
click at [171, 137] on span "content_copy" at bounding box center [176, 142] width 16 height 16
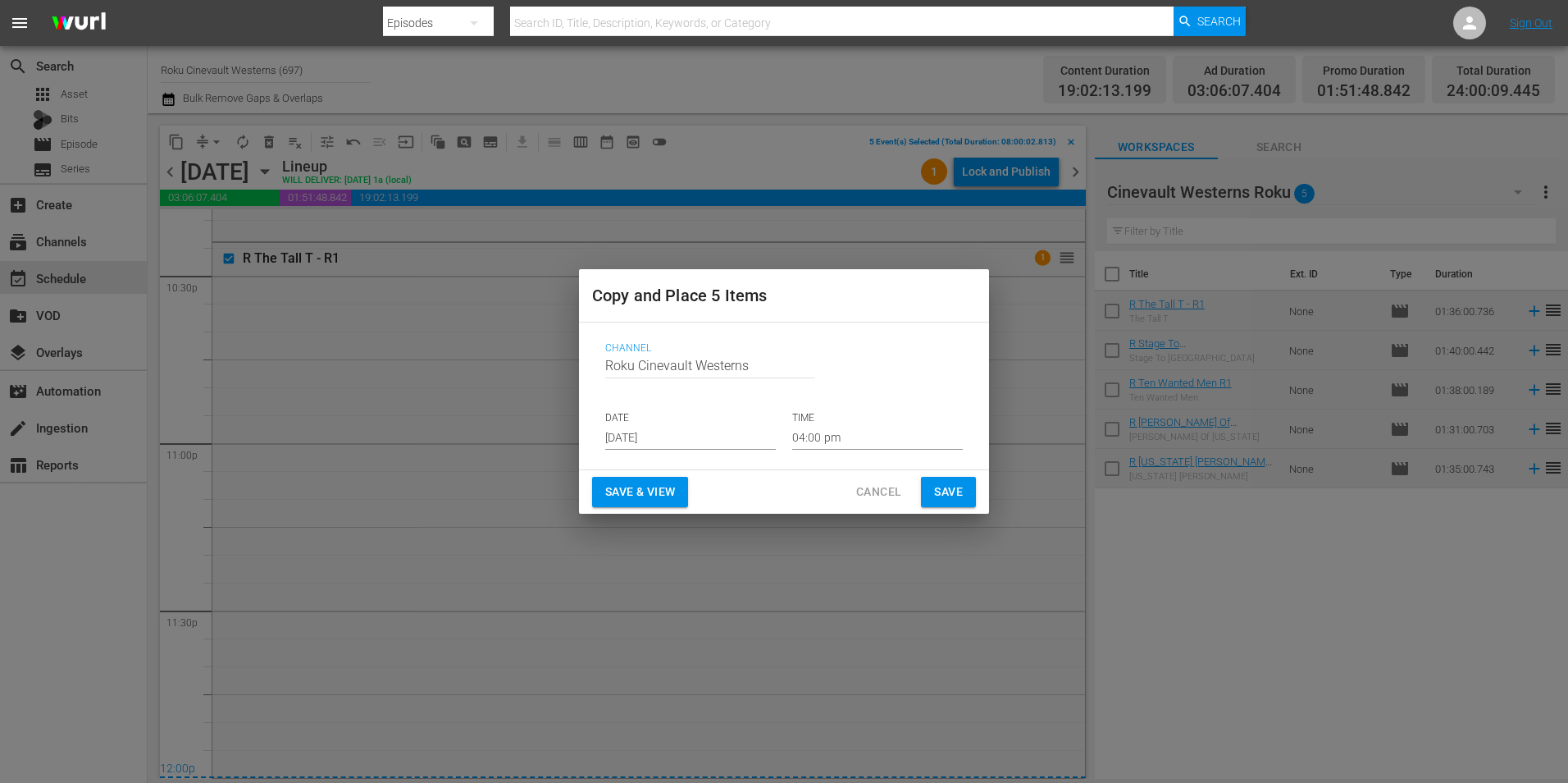
click at [707, 443] on input "[DATE]" at bounding box center [691, 437] width 171 height 25
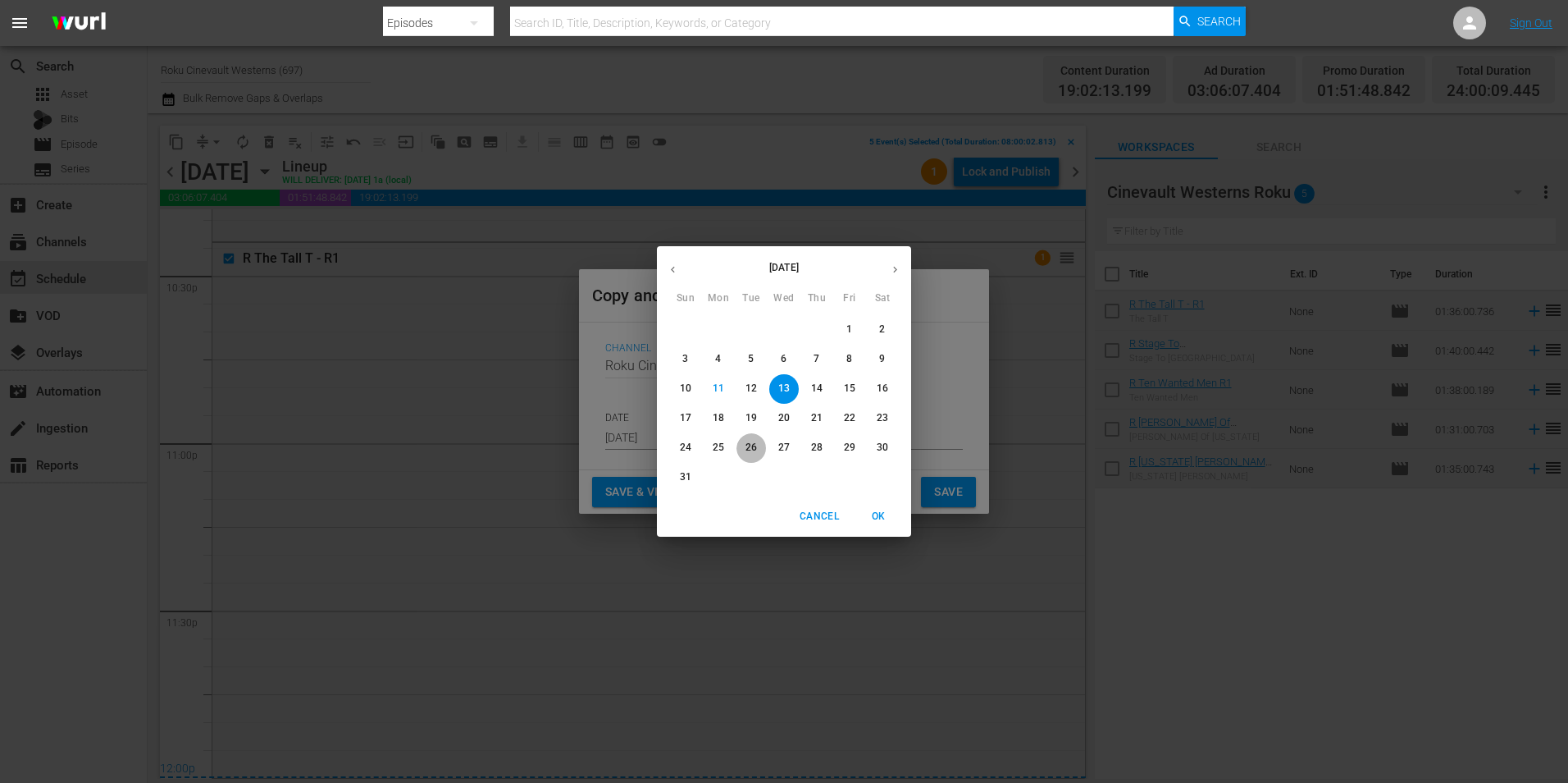
click at [753, 446] on p "26" at bounding box center [751, 448] width 11 height 14
type input "[DATE]"
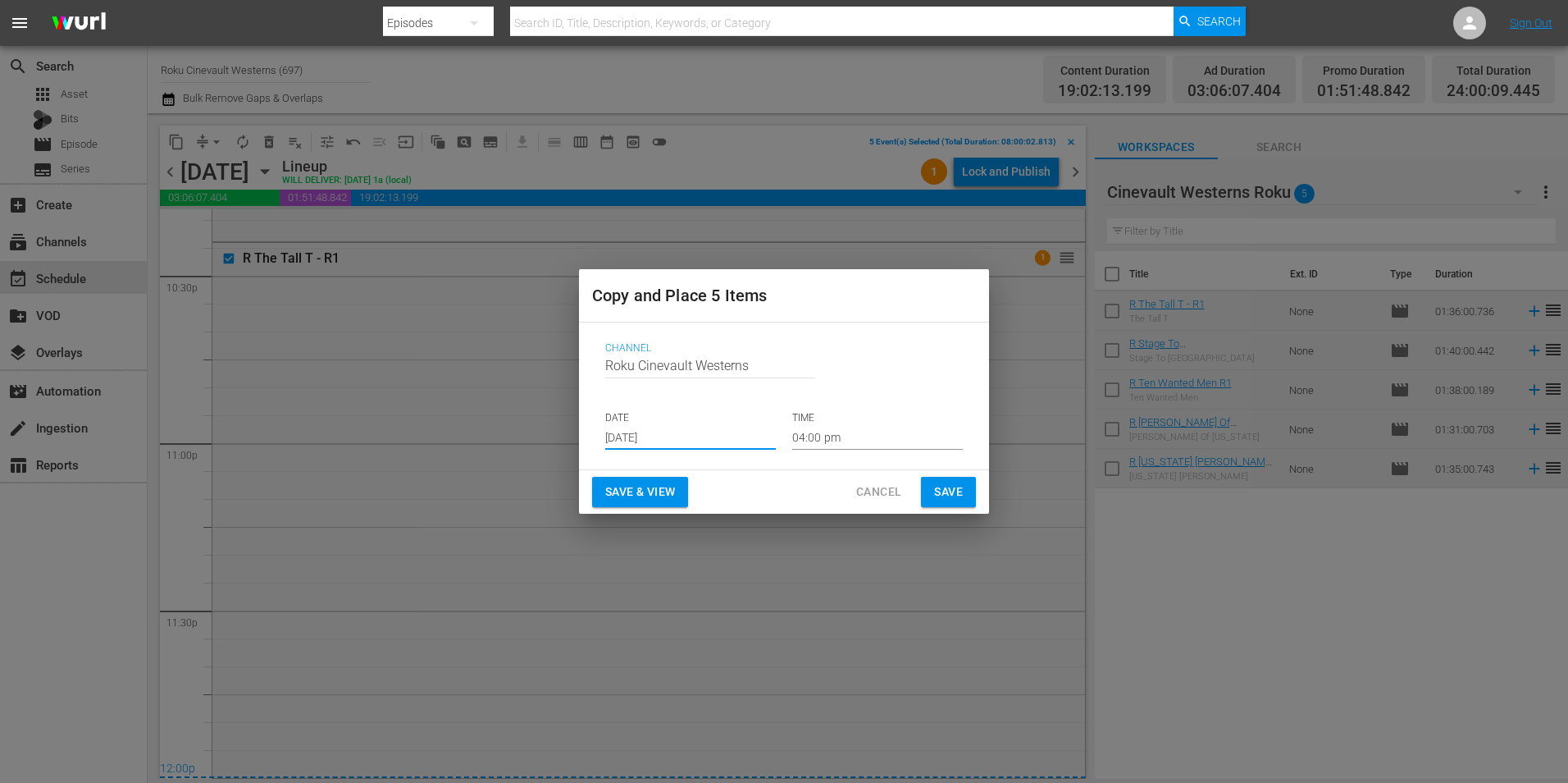
click at [866, 447] on input "04:00 pm" at bounding box center [877, 437] width 171 height 25
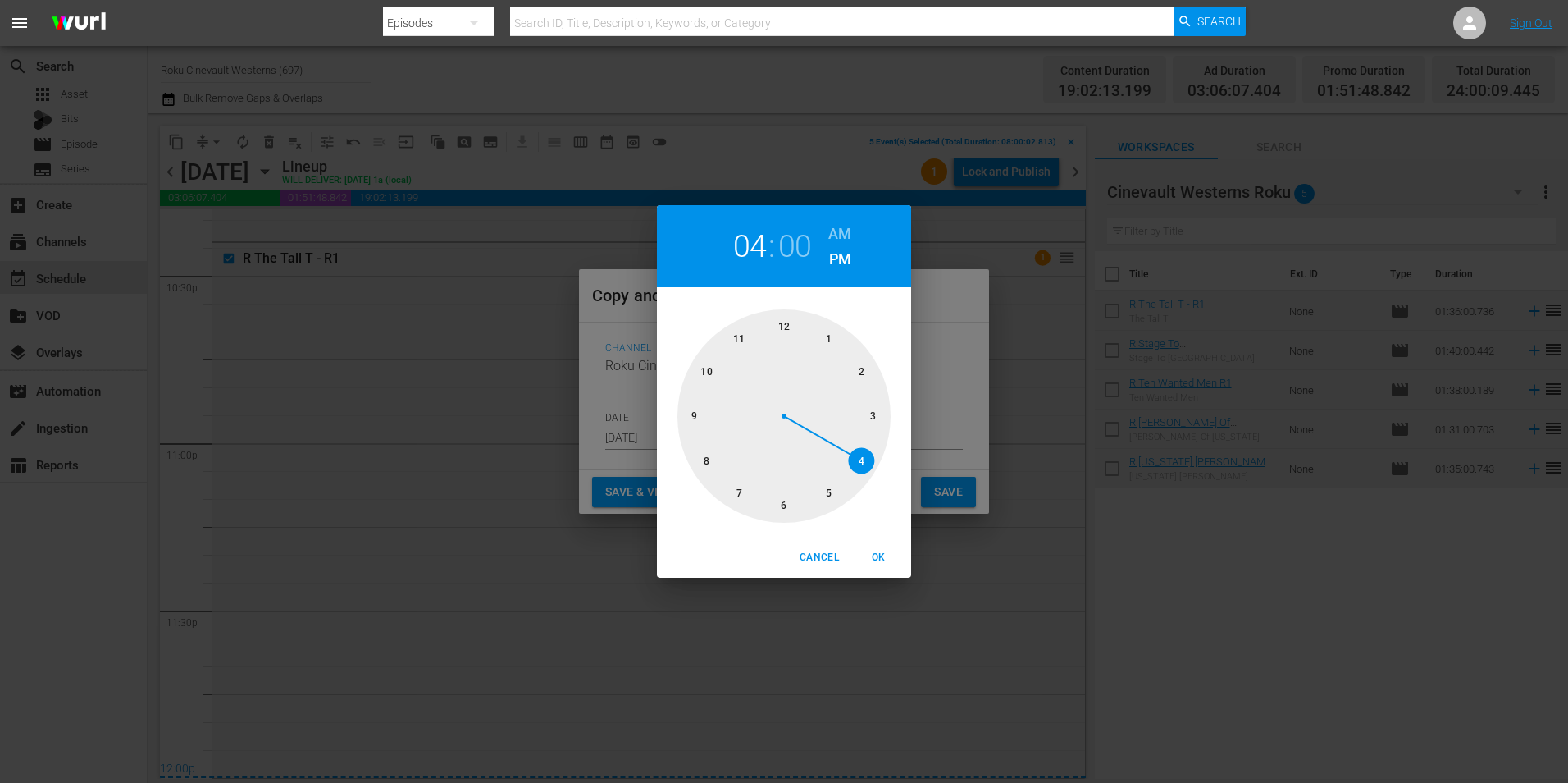
click at [784, 321] on div at bounding box center [784, 415] width 213 height 213
click at [849, 229] on h6 "AM" at bounding box center [839, 234] width 23 height 26
click at [886, 563] on span "OK" at bounding box center [877, 557] width 39 height 17
type input "12:00 am"
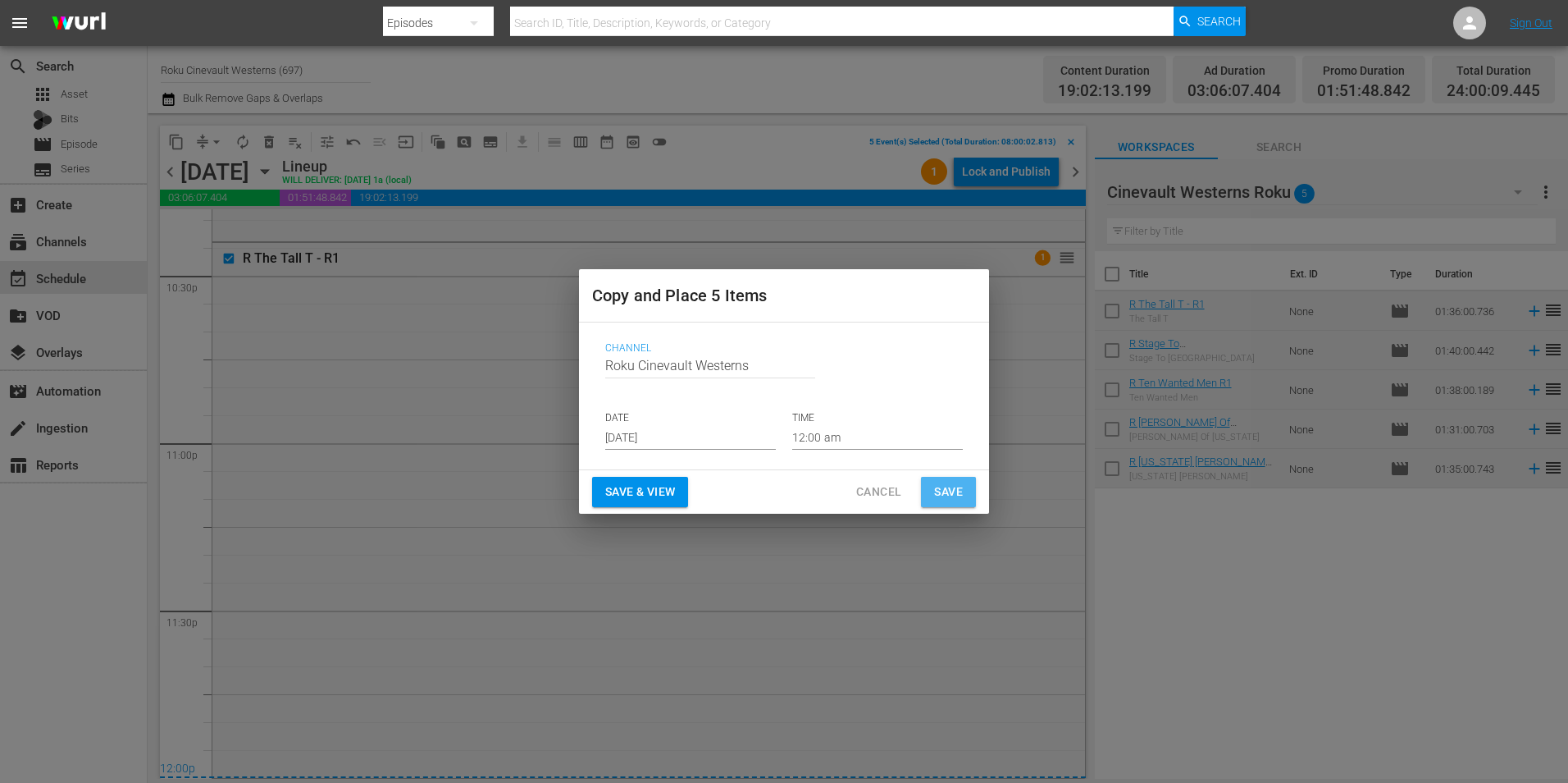
click at [956, 493] on span "Save" at bounding box center [948, 492] width 29 height 21
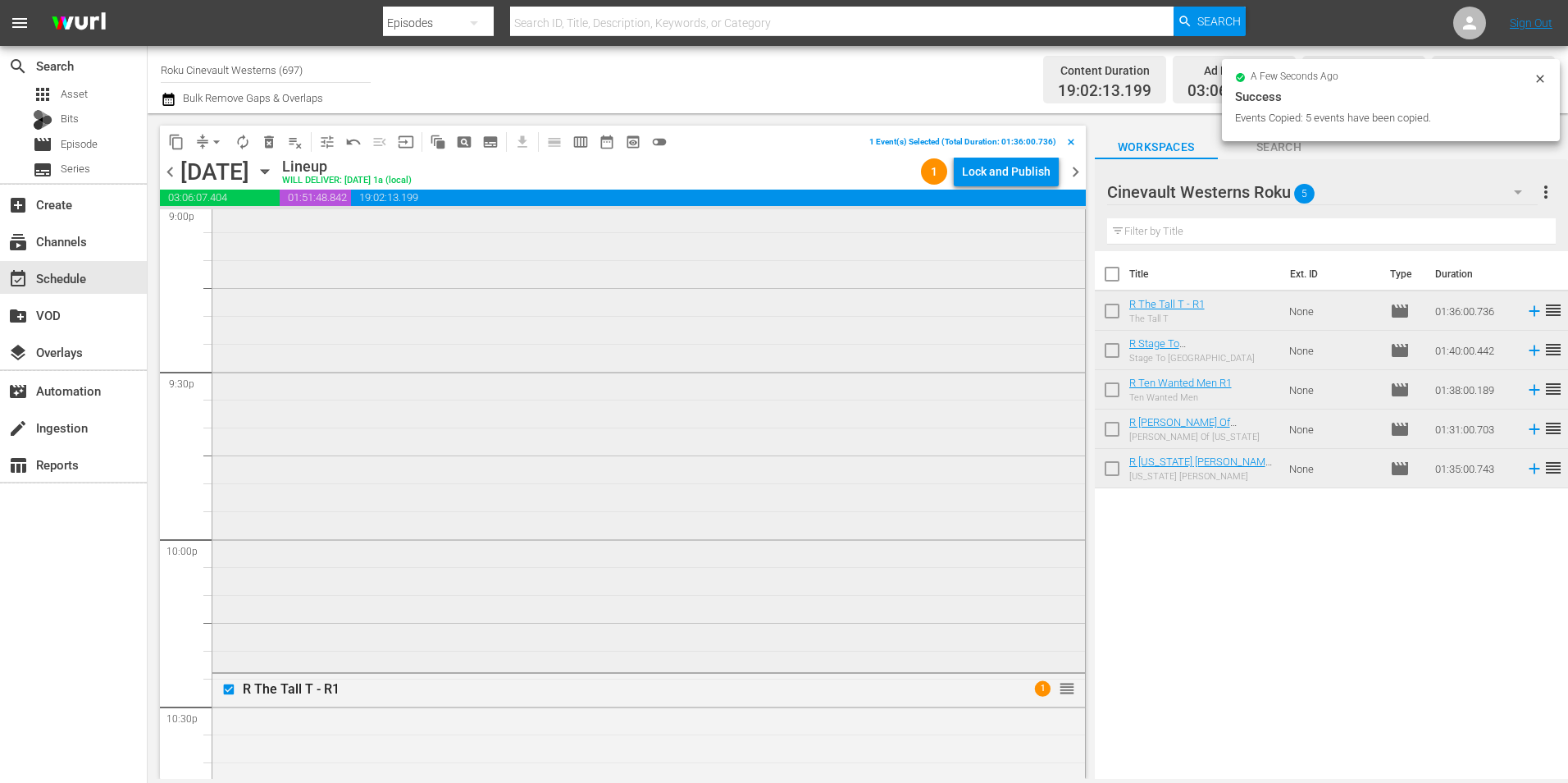
scroll to position [6893, 0]
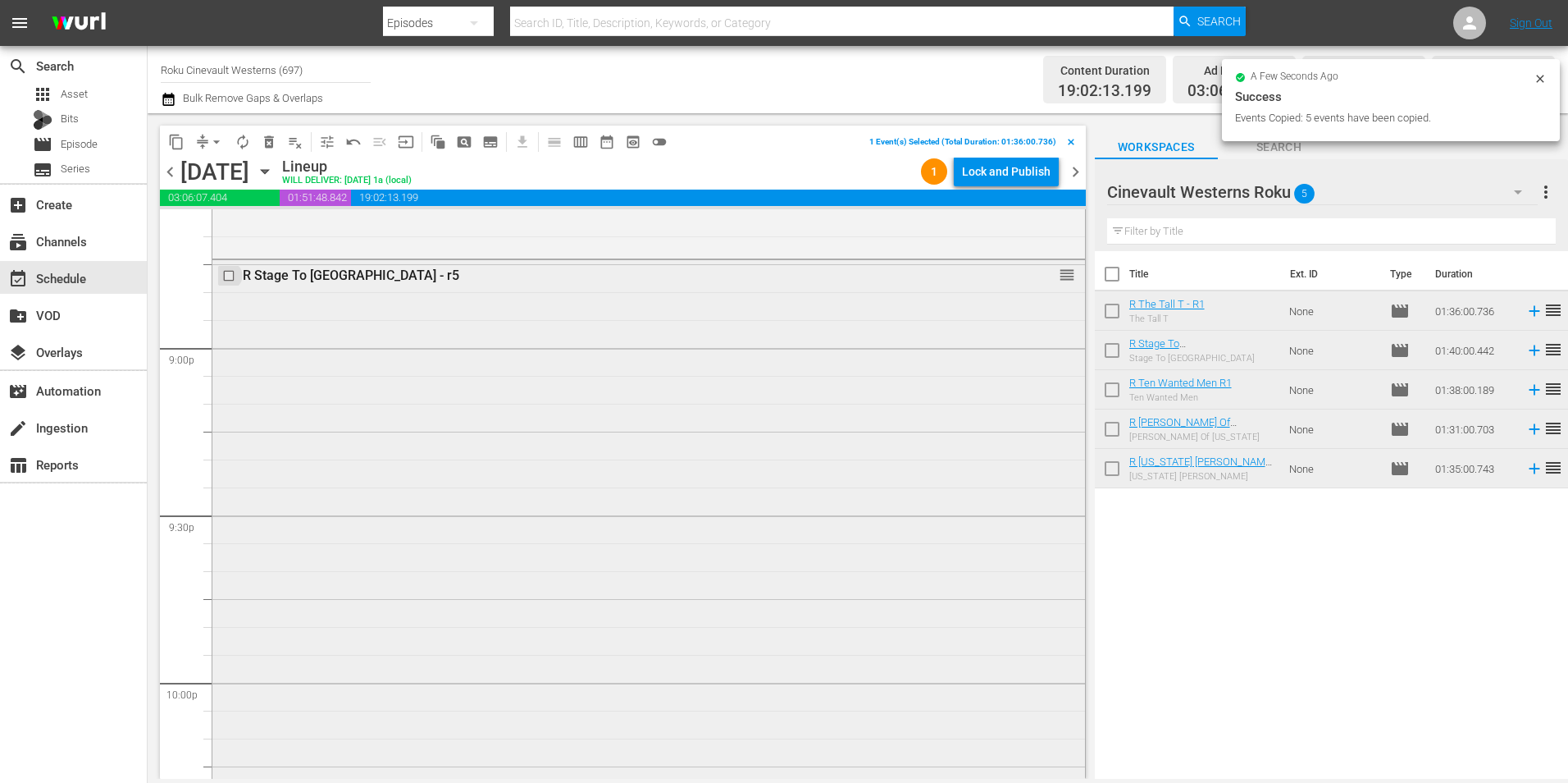
click at [233, 277] on input "checkbox" at bounding box center [230, 275] width 17 height 14
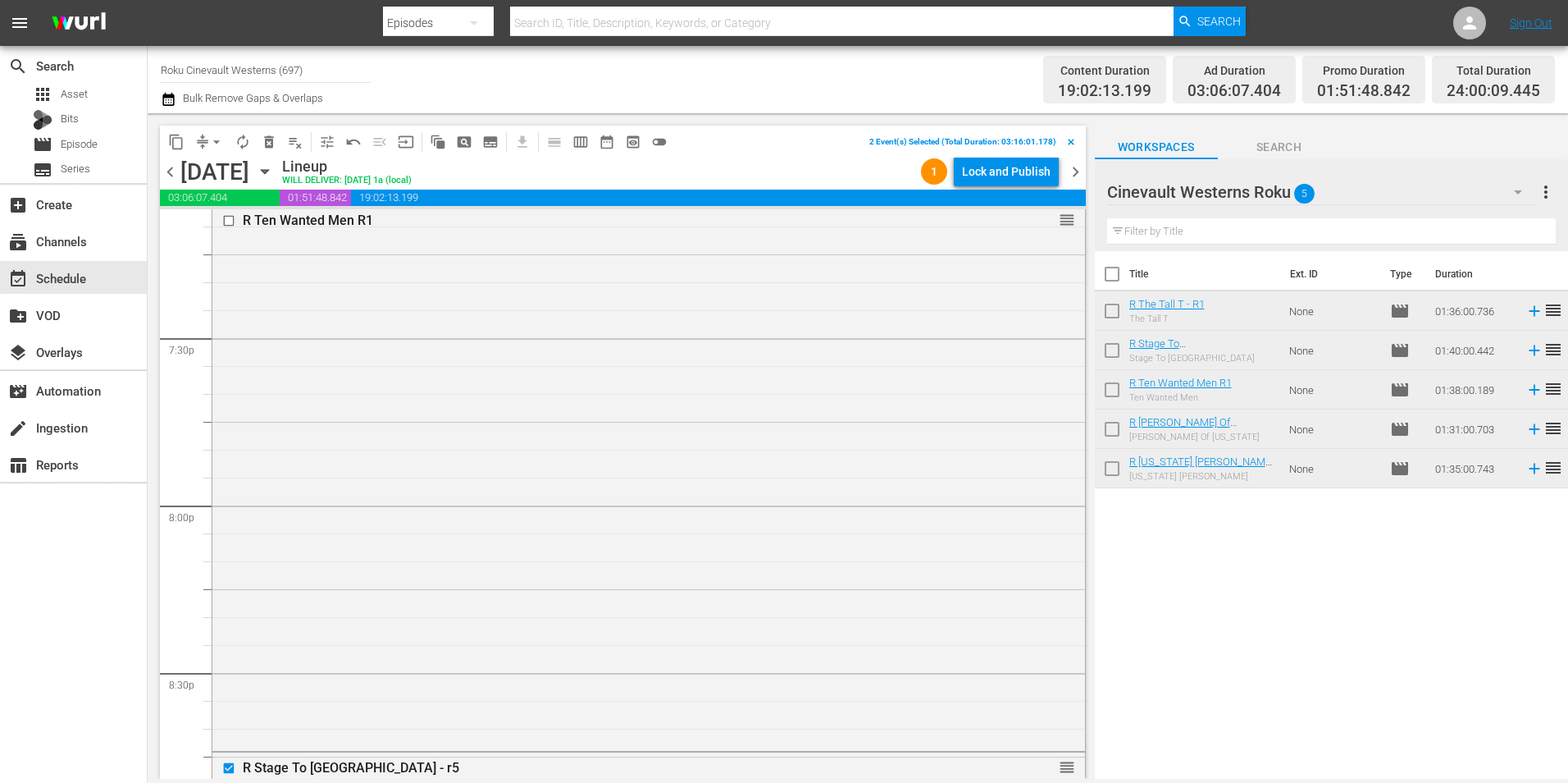
scroll to position [6318, 0]
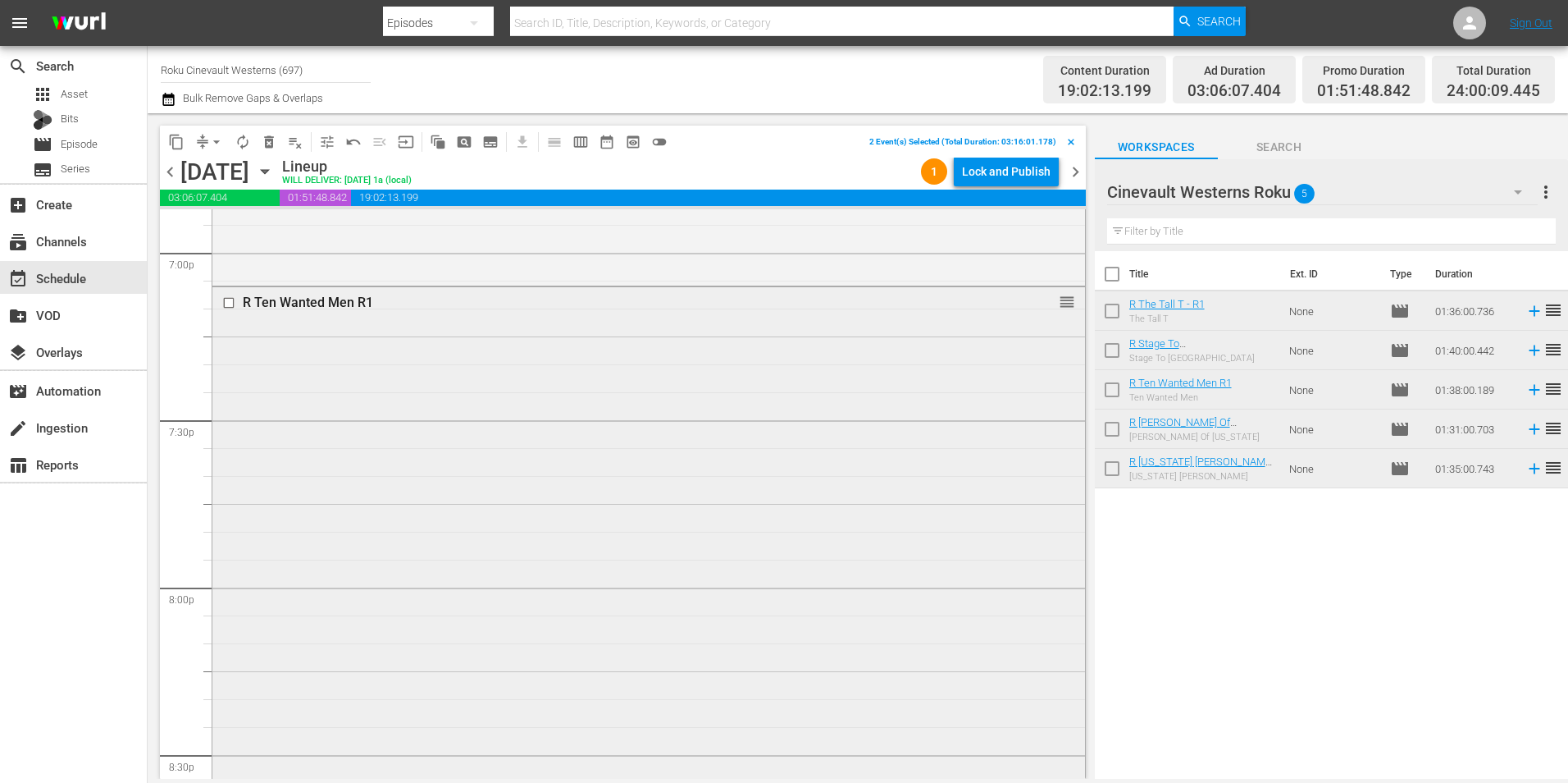
click at [227, 303] on input "checkbox" at bounding box center [230, 303] width 17 height 14
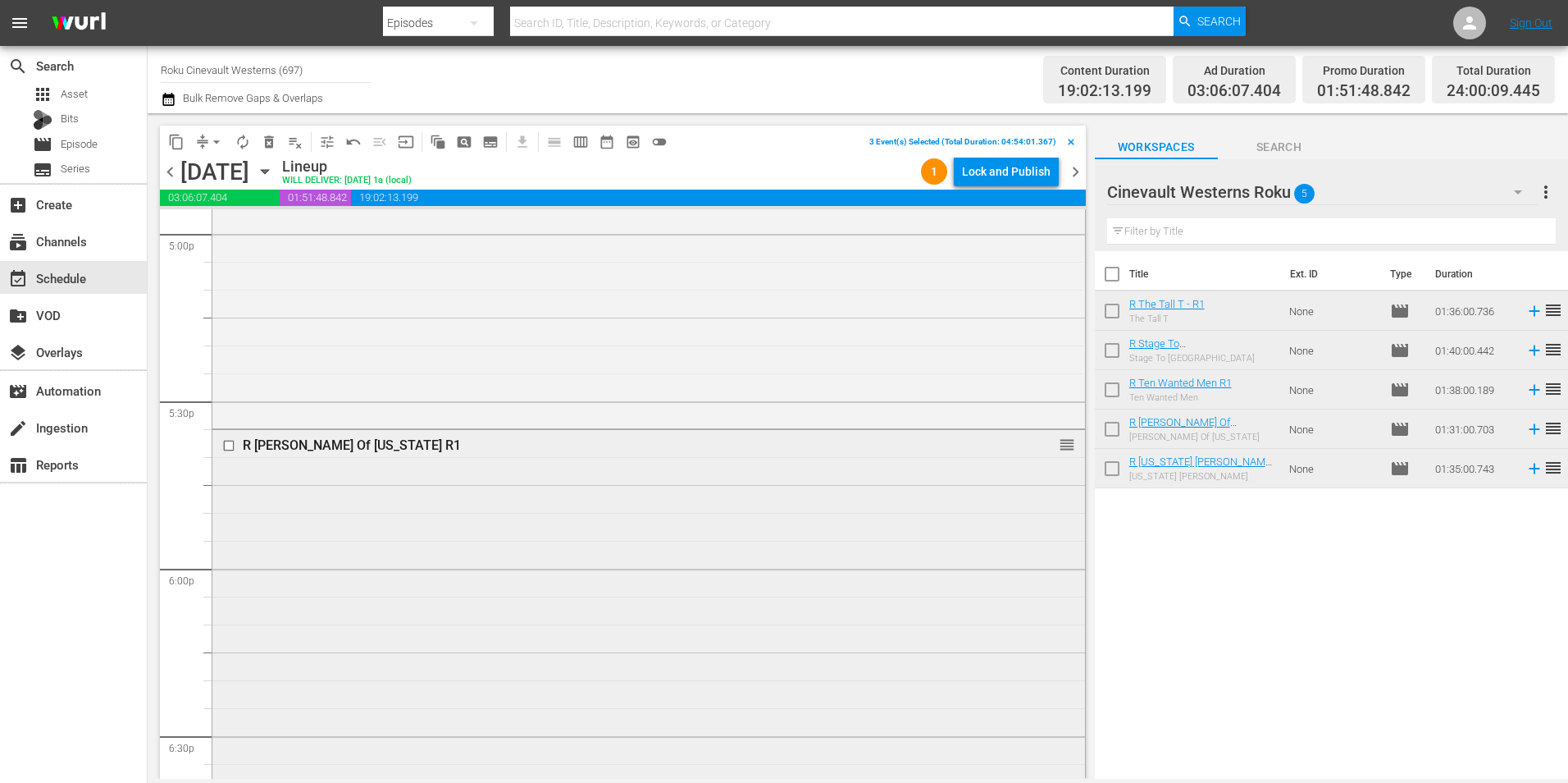
scroll to position [5662, 0]
click at [229, 455] on input "checkbox" at bounding box center [230, 452] width 17 height 14
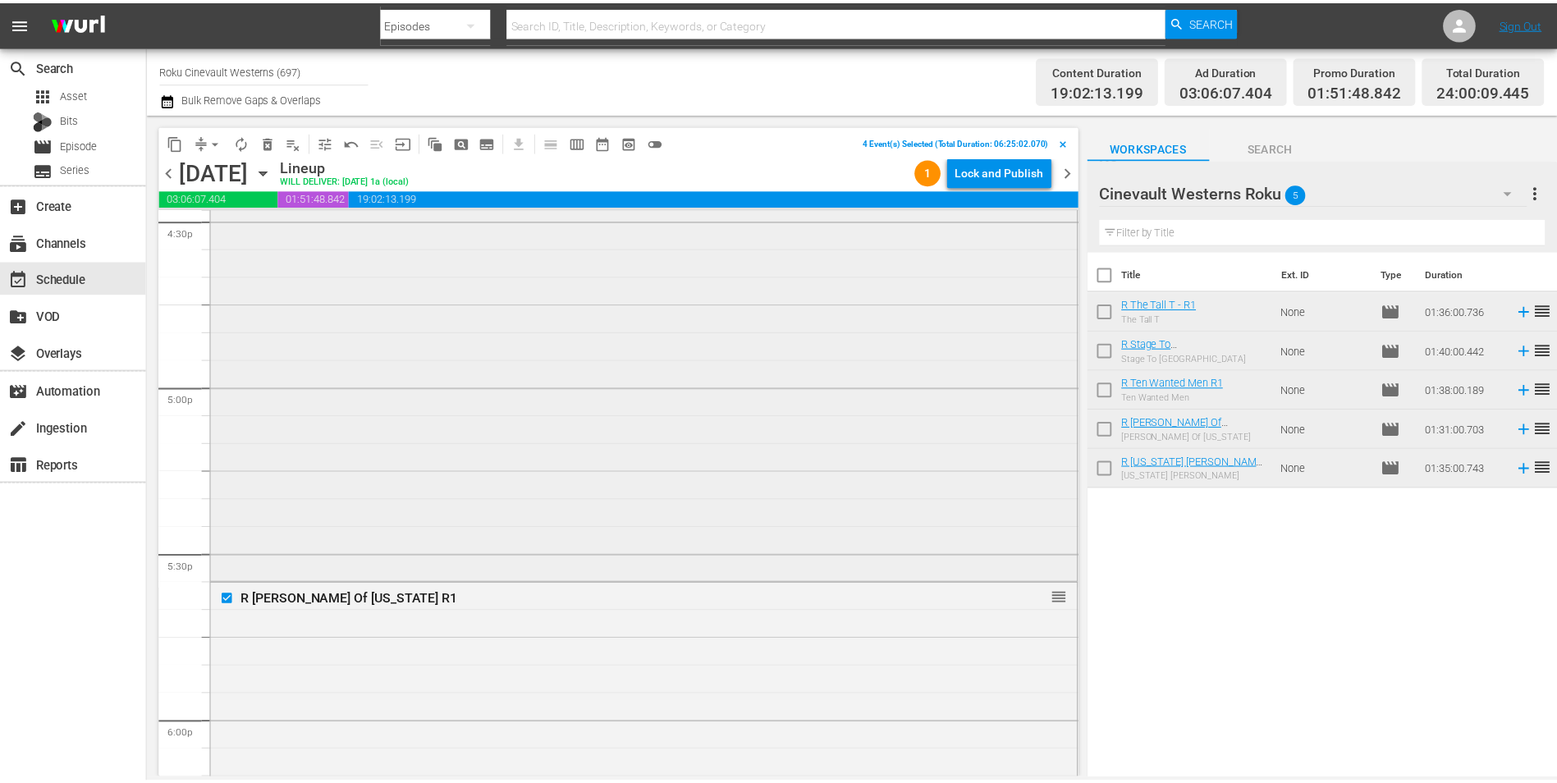
scroll to position [5251, 0]
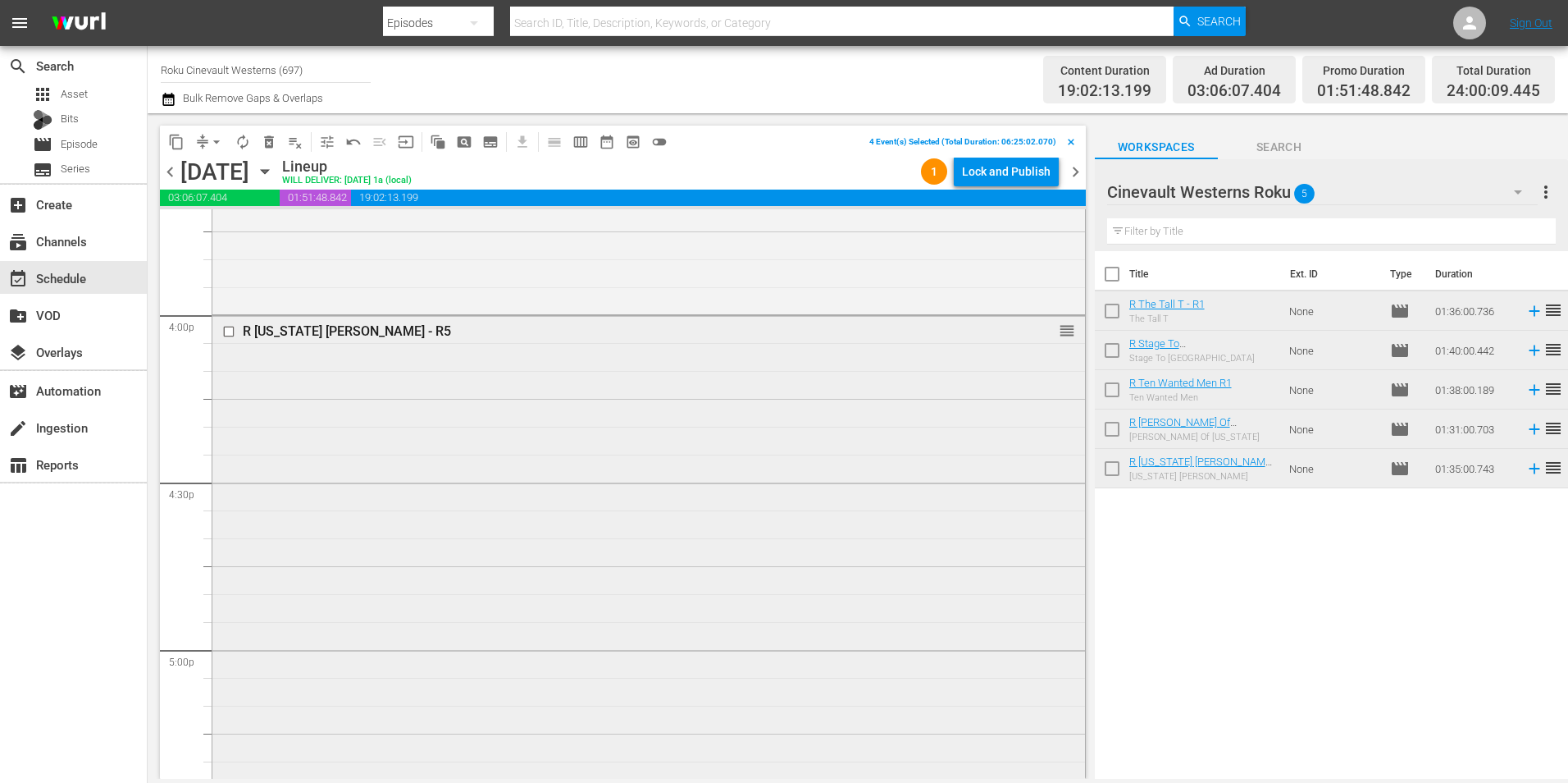
click at [231, 333] on input "checkbox" at bounding box center [230, 332] width 17 height 14
click at [180, 148] on span "content_copy" at bounding box center [176, 142] width 16 height 16
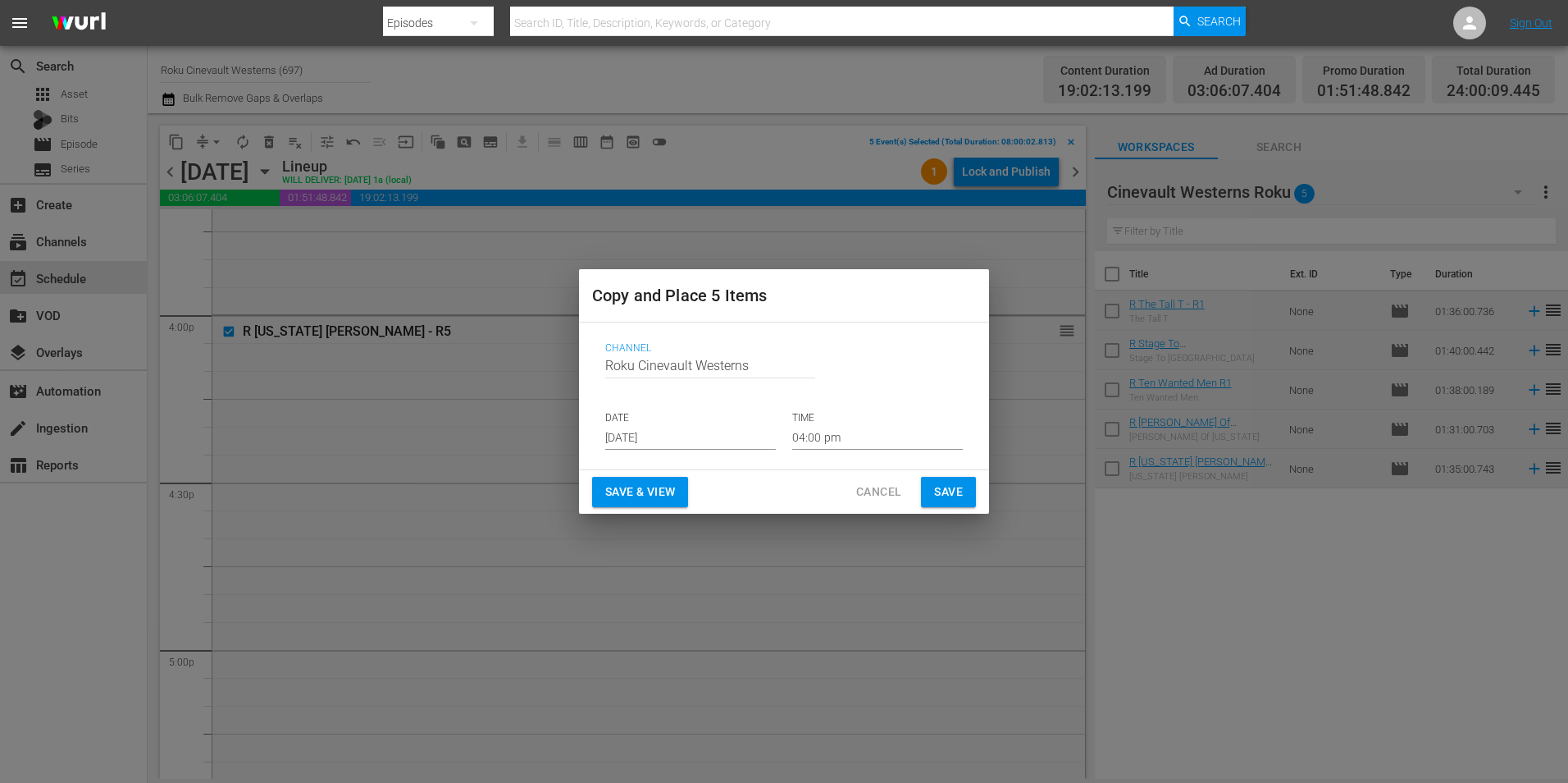
click at [669, 434] on input "[DATE]" at bounding box center [691, 437] width 171 height 25
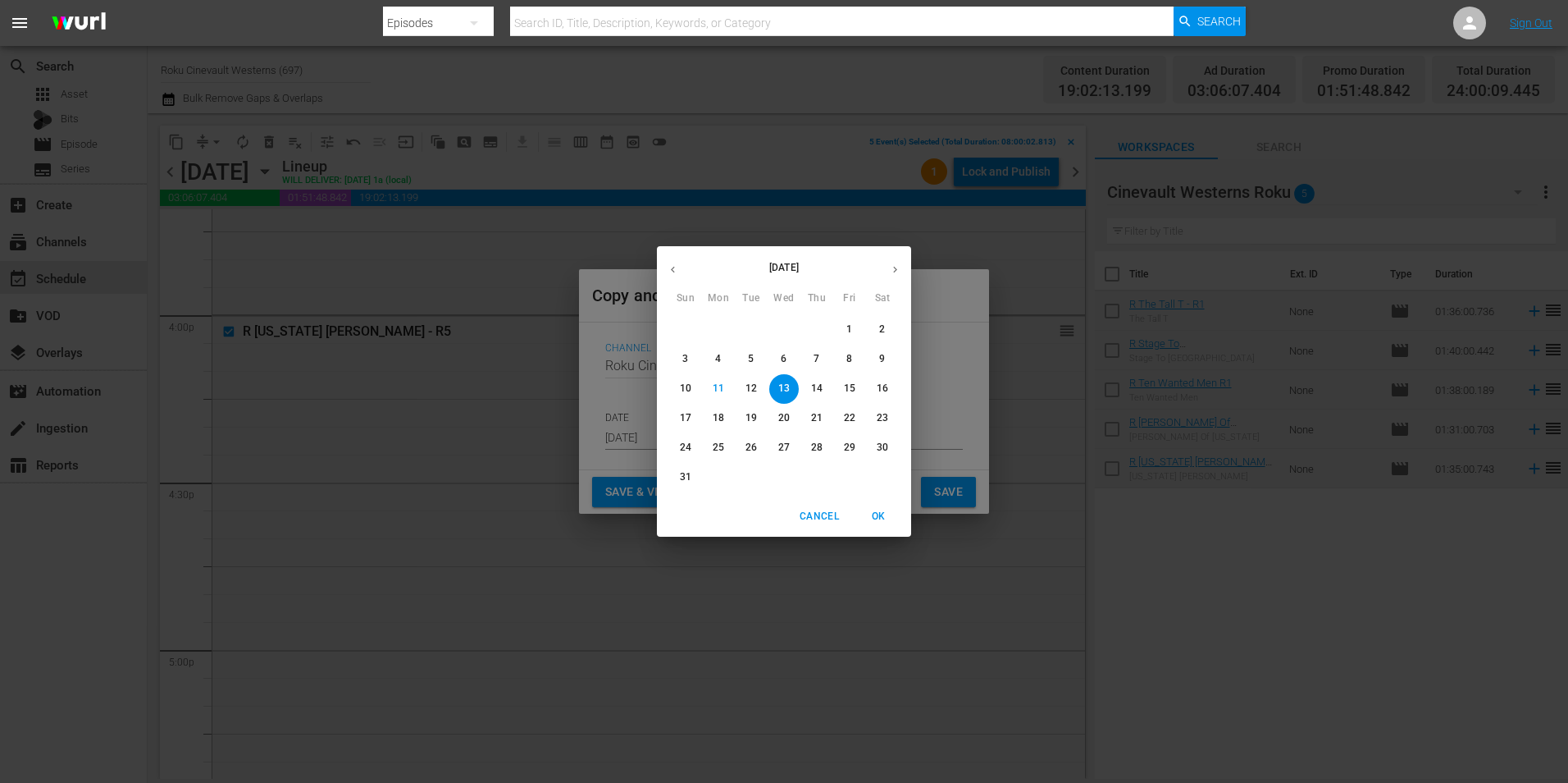
click at [854, 455] on button "29" at bounding box center [849, 448] width 30 height 30
type input "[DATE]"
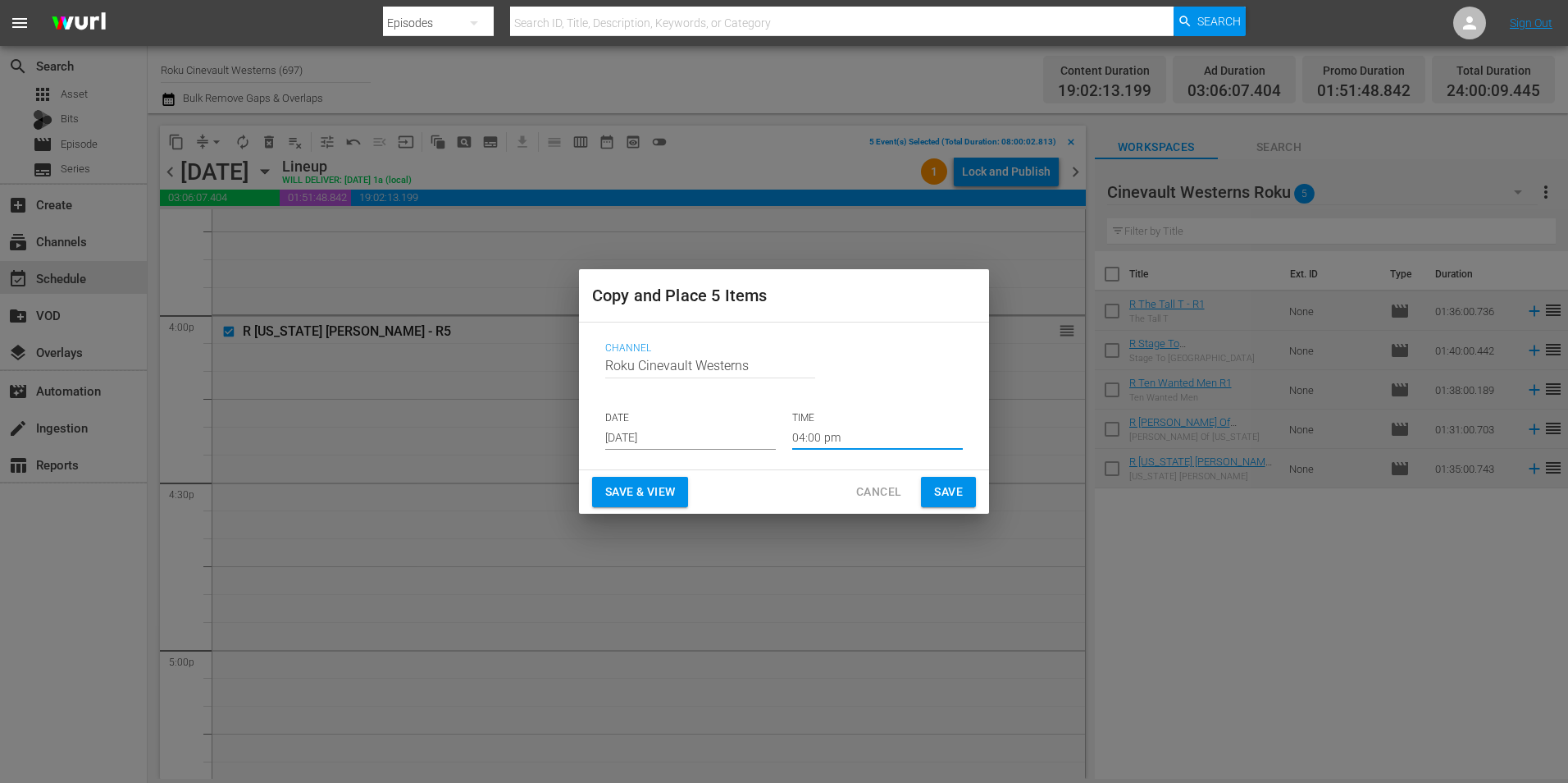
click at [843, 438] on input "04:00 pm" at bounding box center [877, 437] width 171 height 25
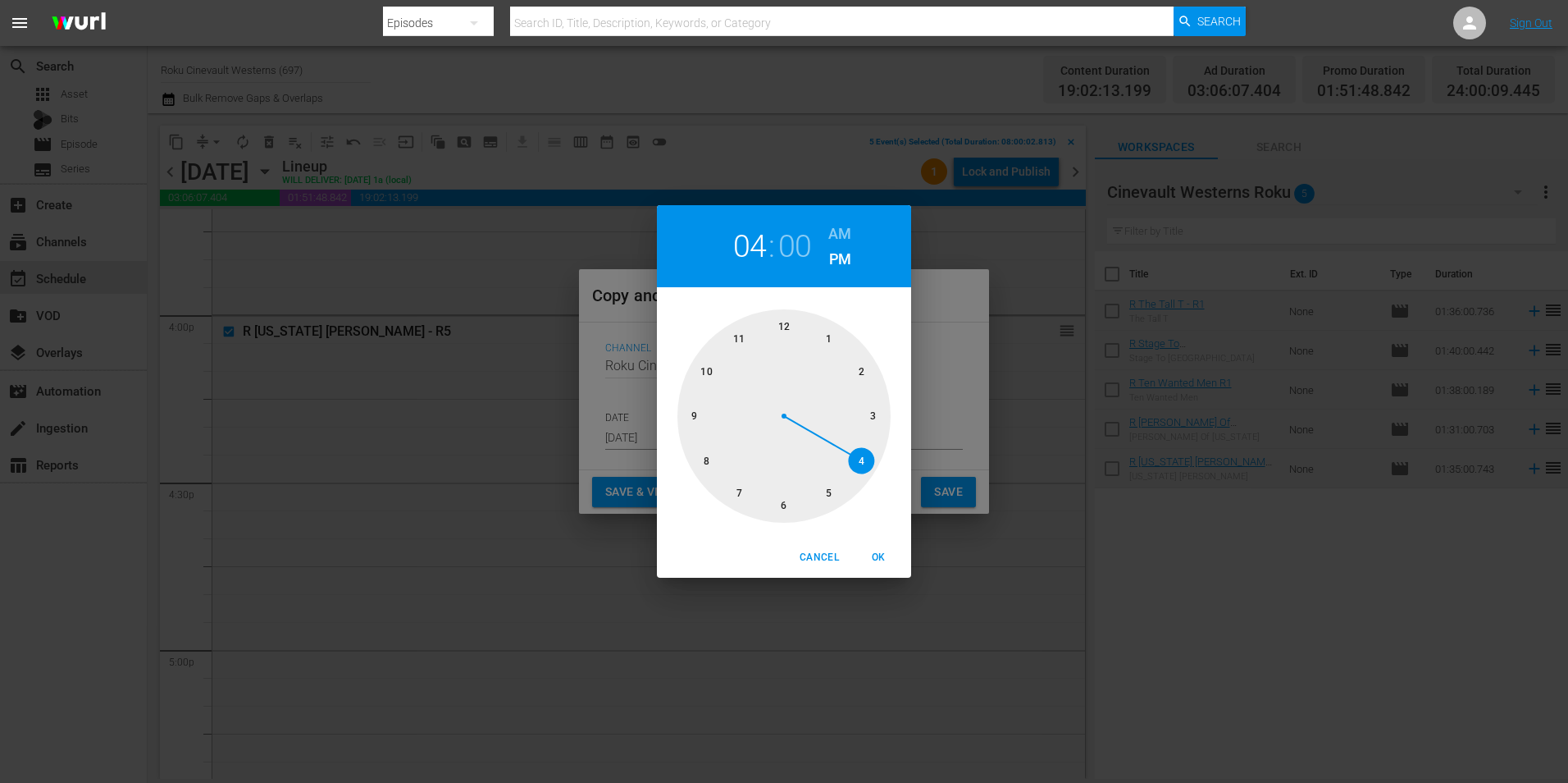
click at [693, 464] on div at bounding box center [784, 415] width 213 height 213
click at [857, 227] on div "08 : 00 AM PM" at bounding box center [784, 246] width 254 height 82
click at [838, 236] on h6 "AM" at bounding box center [839, 234] width 23 height 26
click at [887, 556] on span "OK" at bounding box center [877, 557] width 39 height 17
type input "08:00 am"
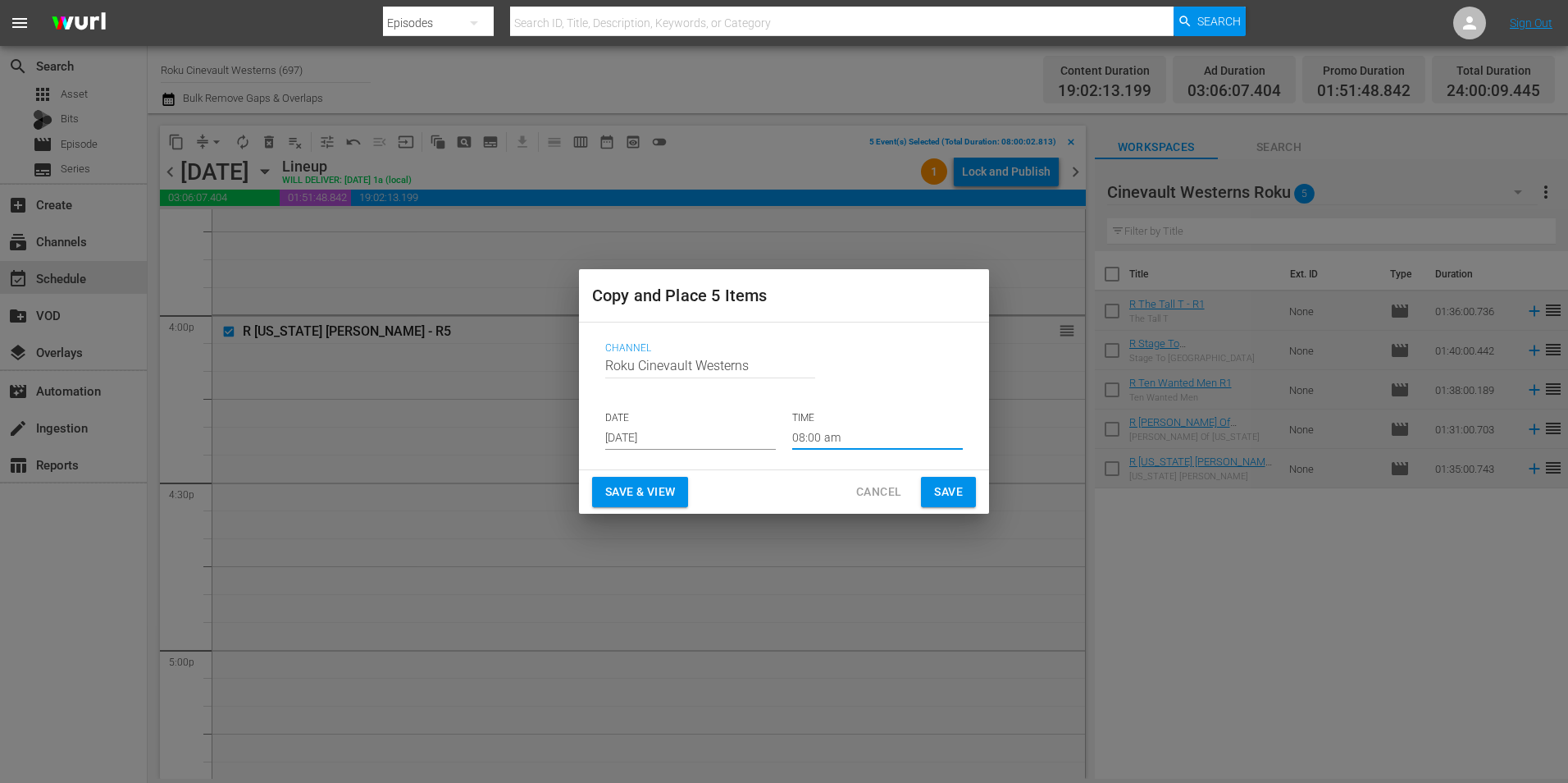
click at [941, 488] on span "Save" at bounding box center [948, 492] width 29 height 21
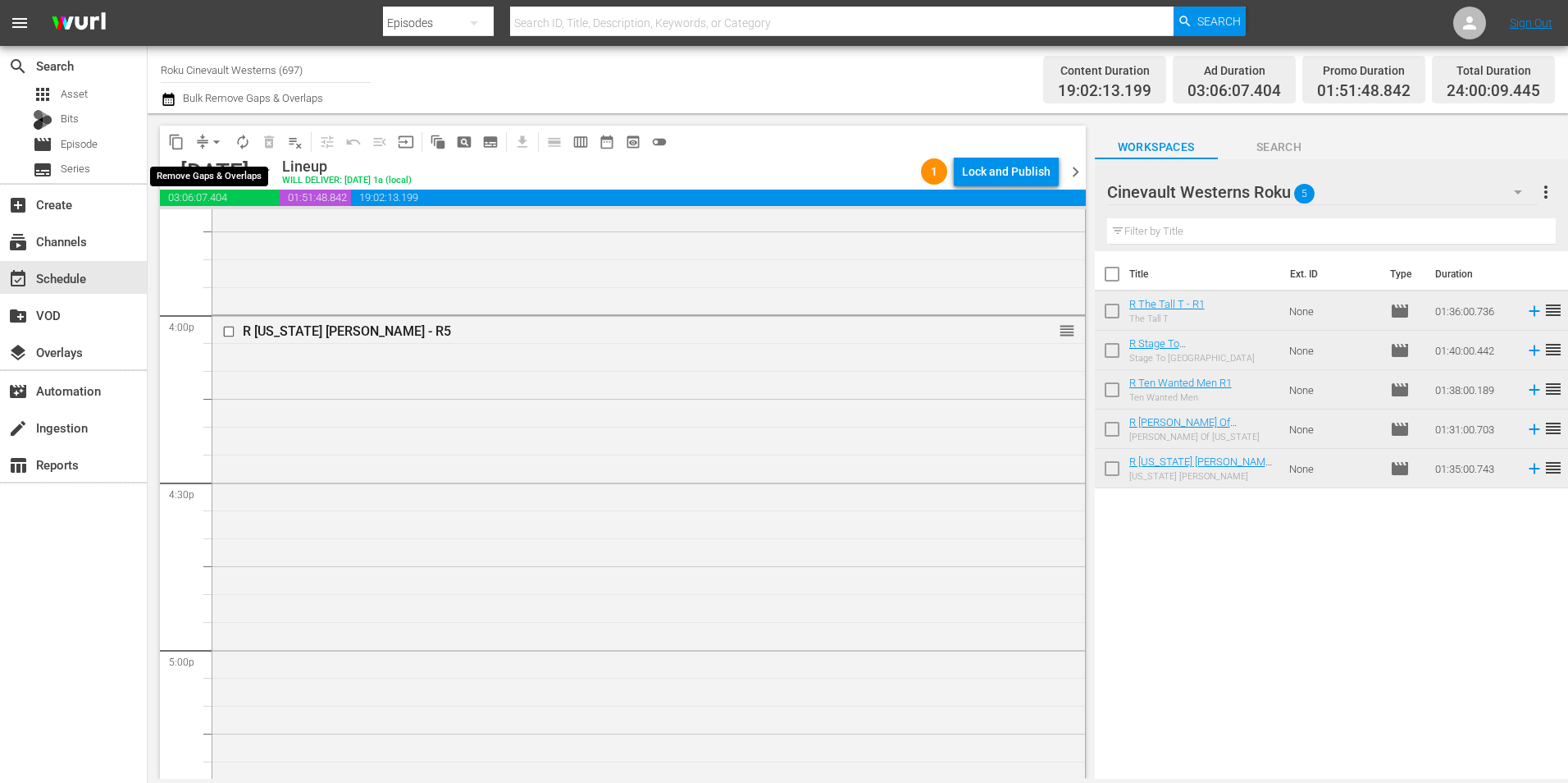
click at [218, 149] on span "arrow_drop_down" at bounding box center [216, 142] width 16 height 16
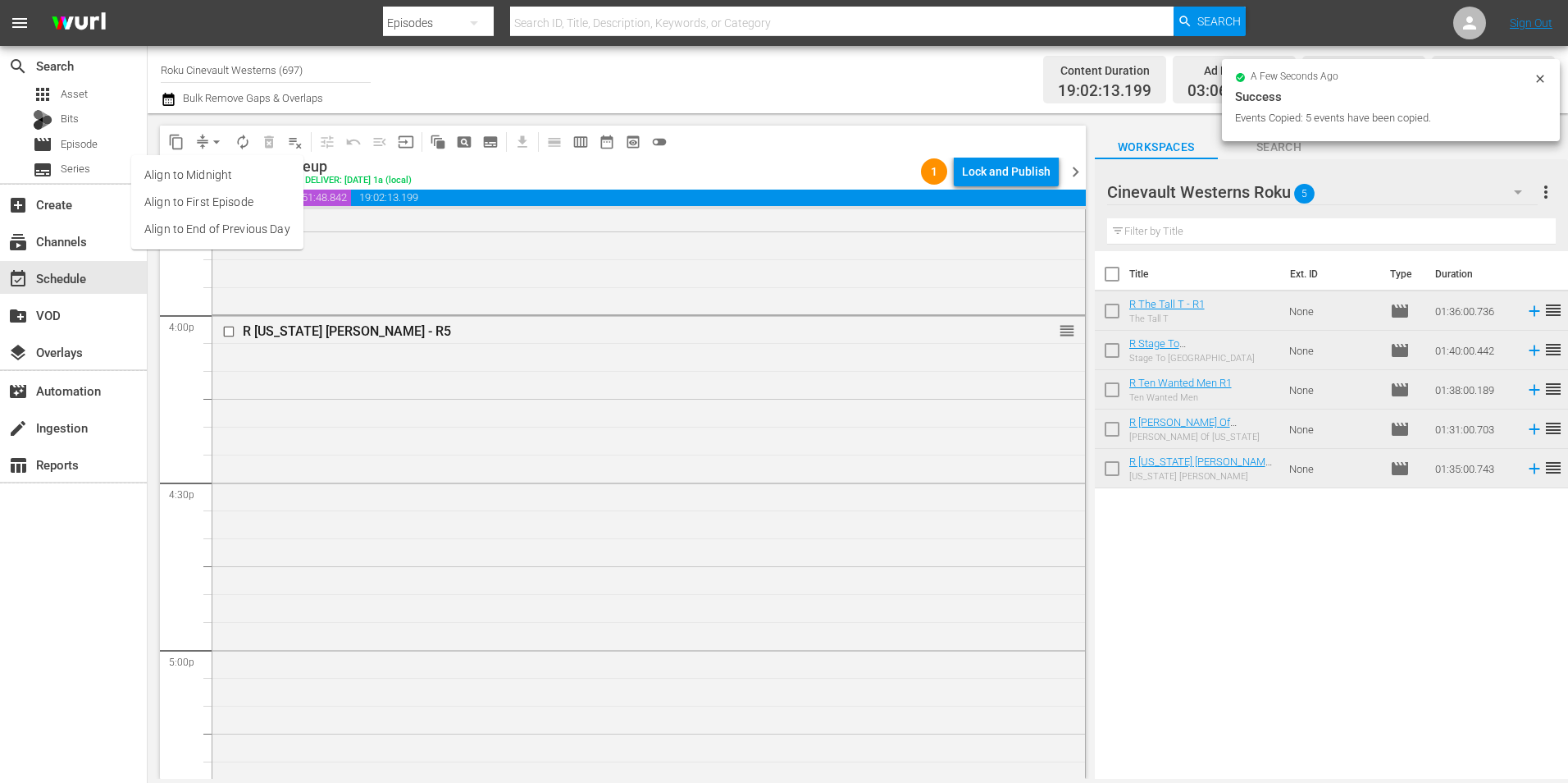
click at [207, 174] on li "Align to Midnight" at bounding box center [217, 175] width 172 height 27
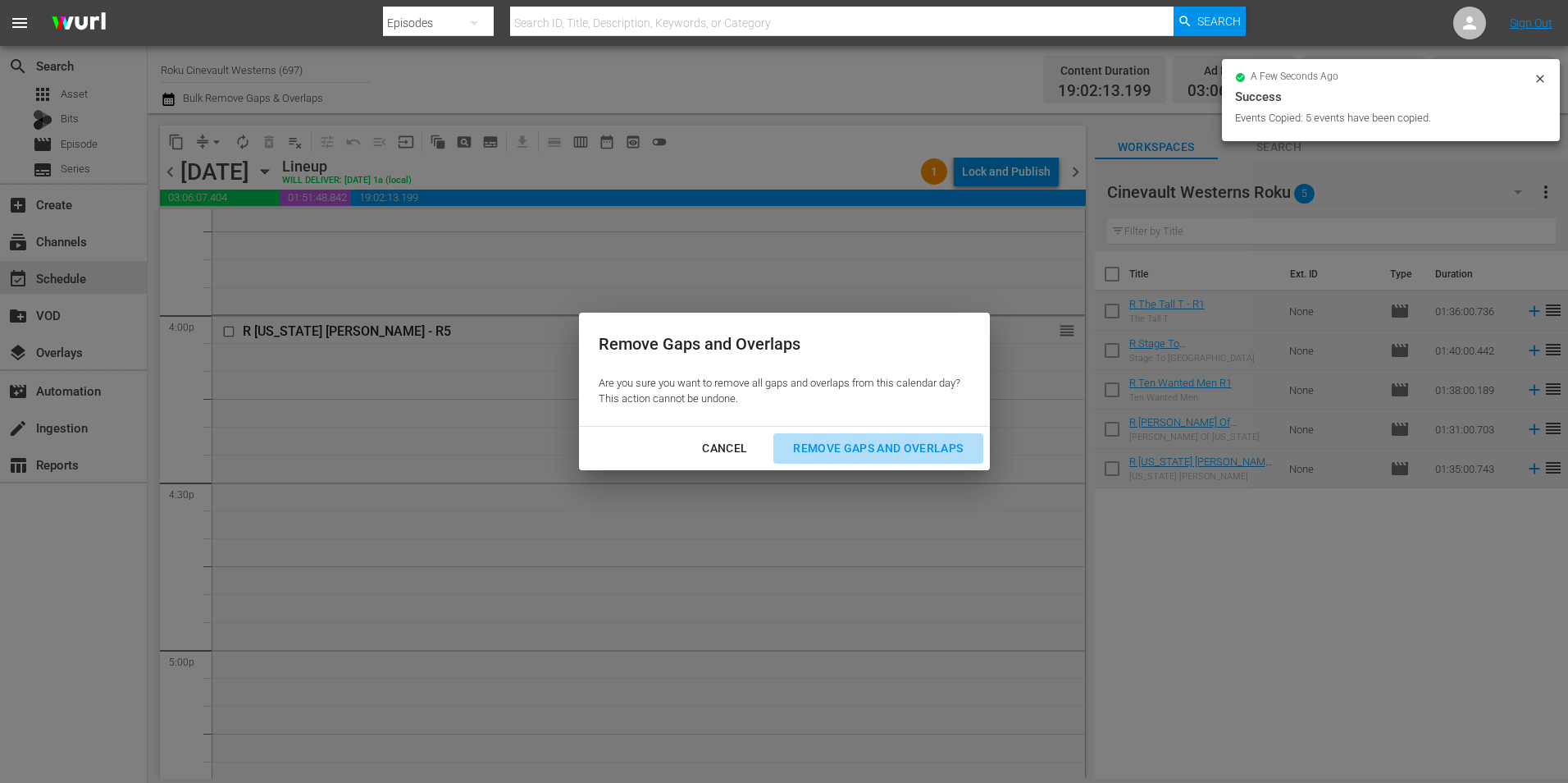
click at [857, 450] on div "Remove Gaps and Overlaps" at bounding box center [877, 448] width 196 height 21
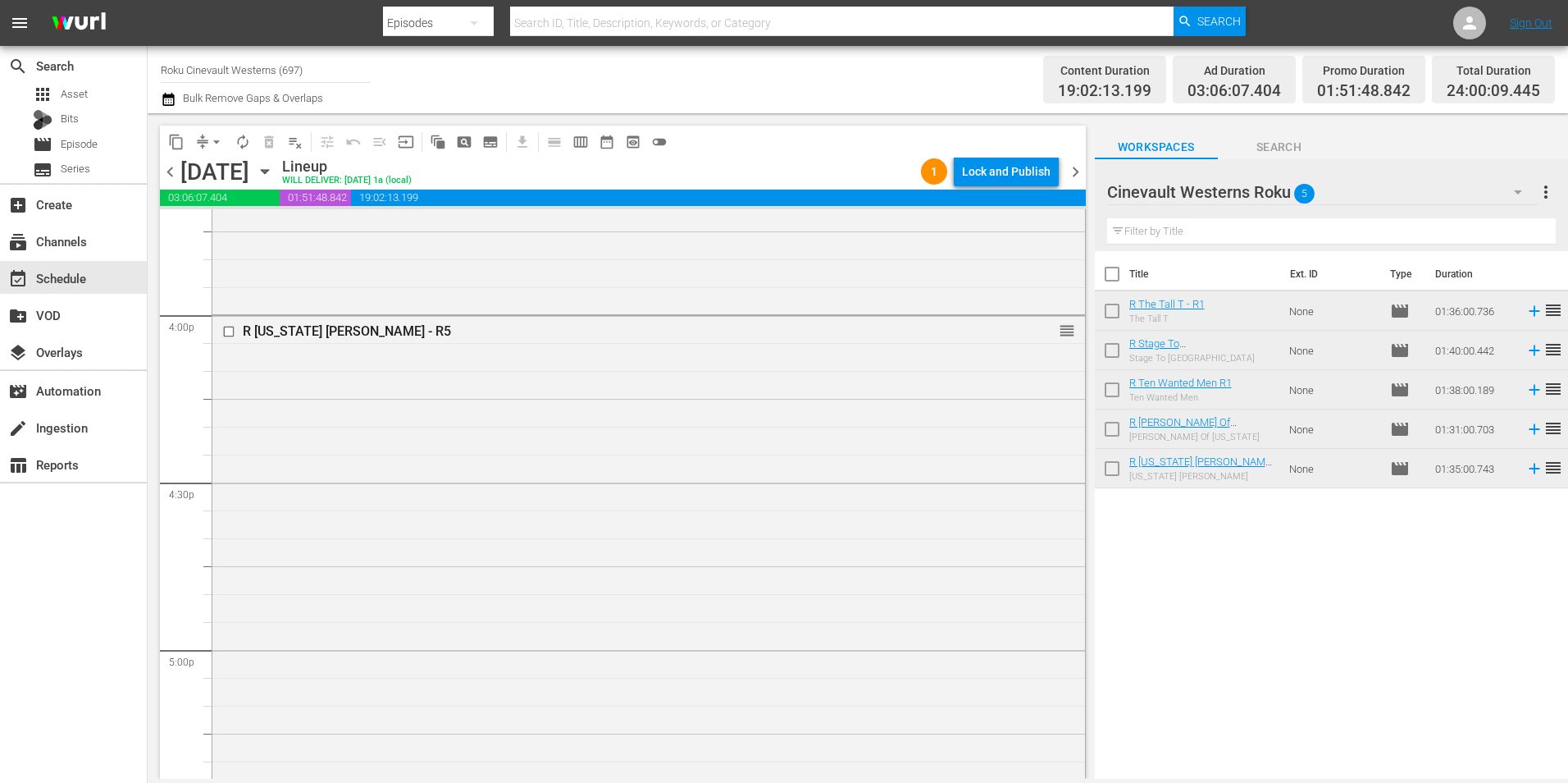
click at [1006, 169] on div "Lock and Publish" at bounding box center [1006, 172] width 89 height 30
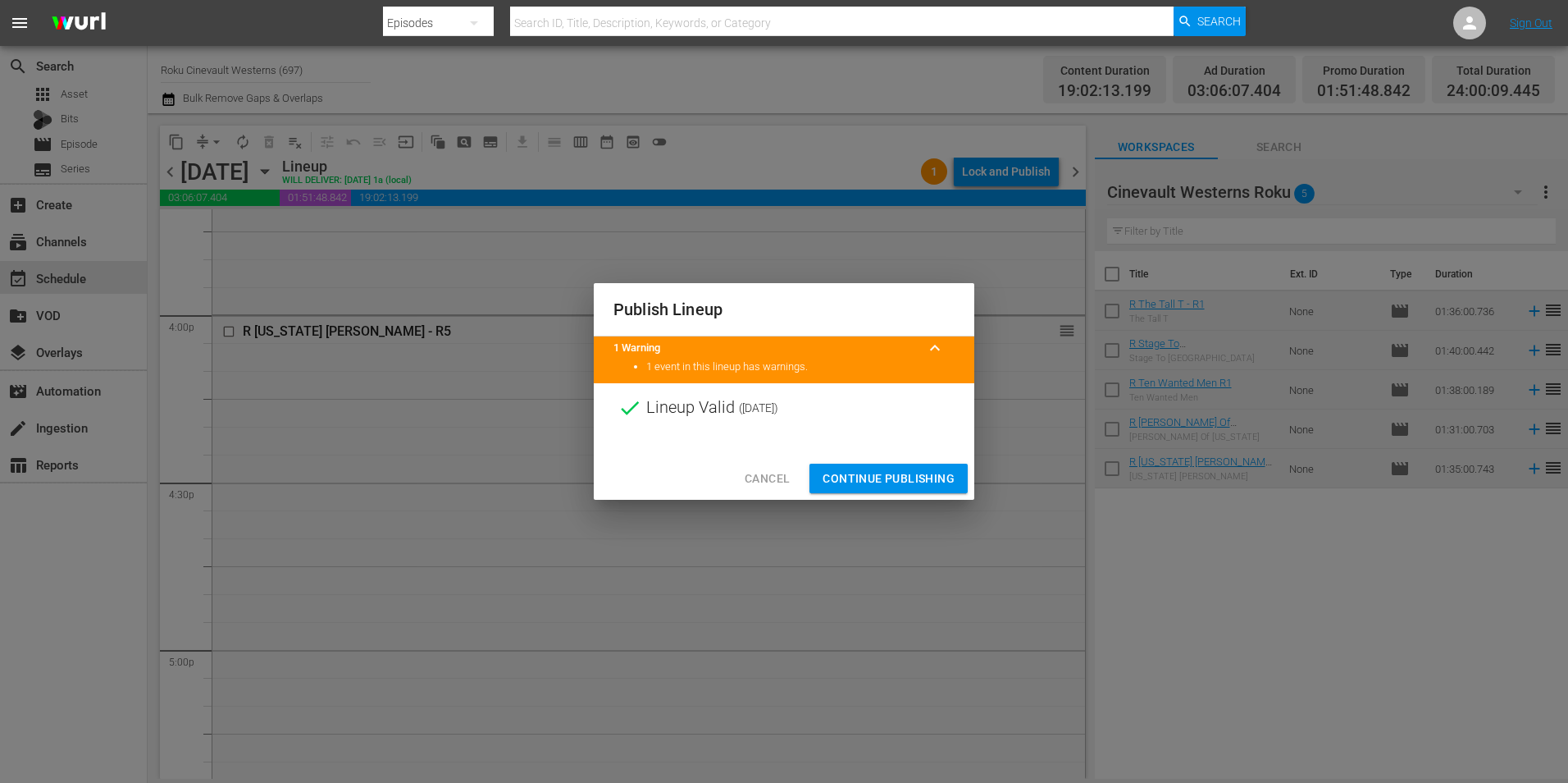
click at [905, 483] on span "Continue Publishing" at bounding box center [888, 479] width 132 height 21
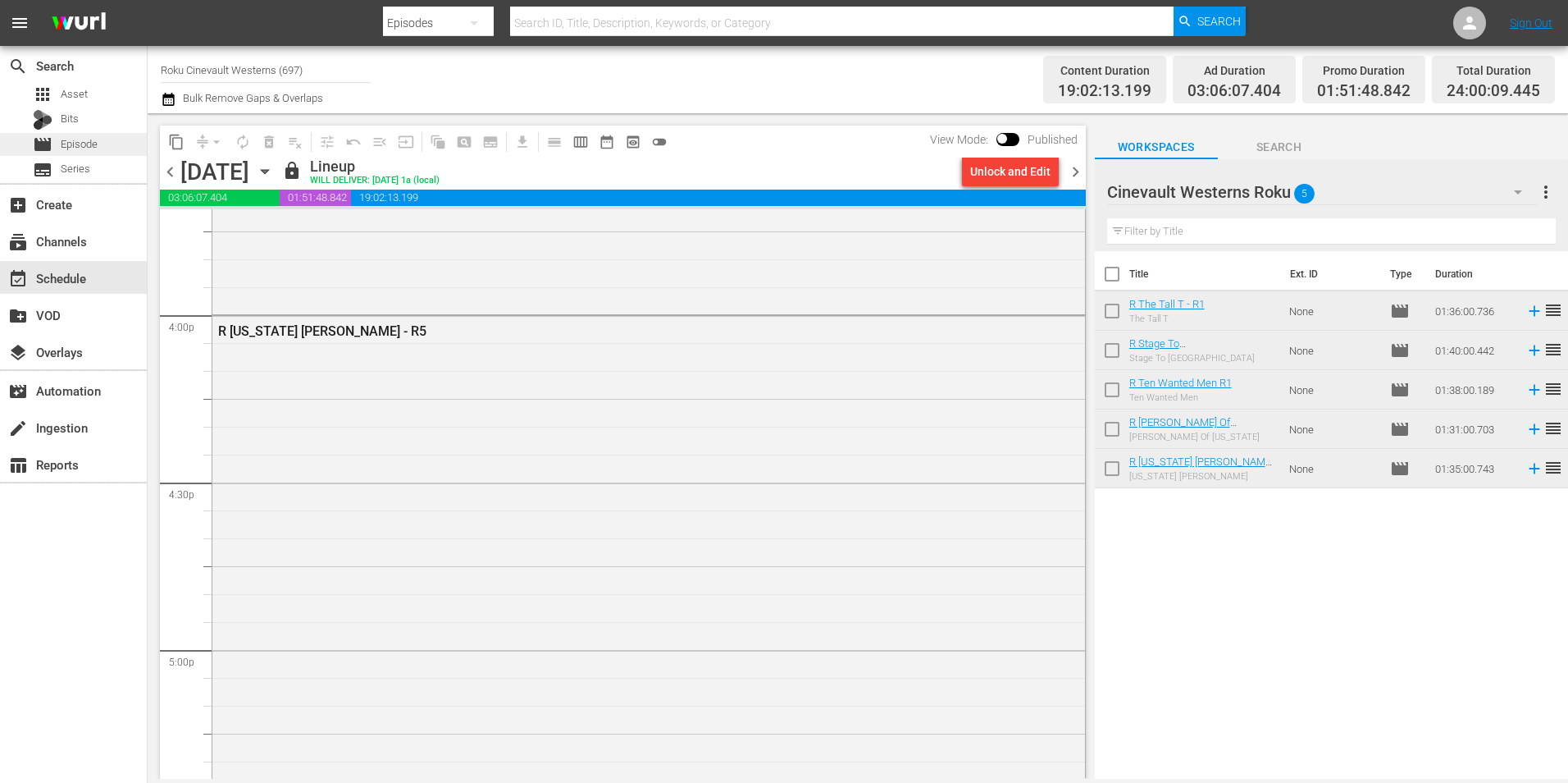
click at [98, 145] on span "Episode" at bounding box center [79, 144] width 37 height 16
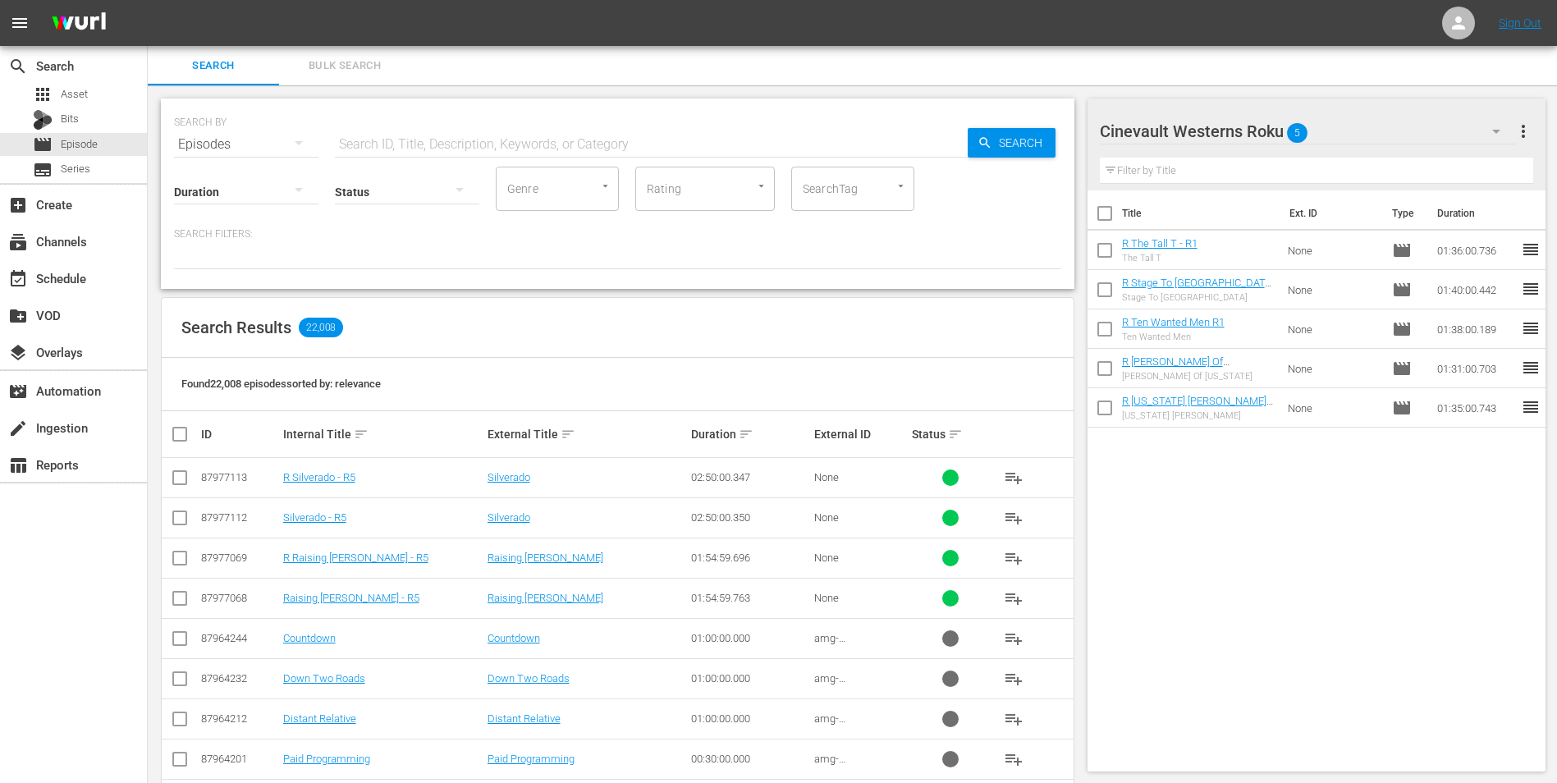
click at [1096, 224] on input "checkbox" at bounding box center [1104, 216] width 34 height 34
checkbox input "true"
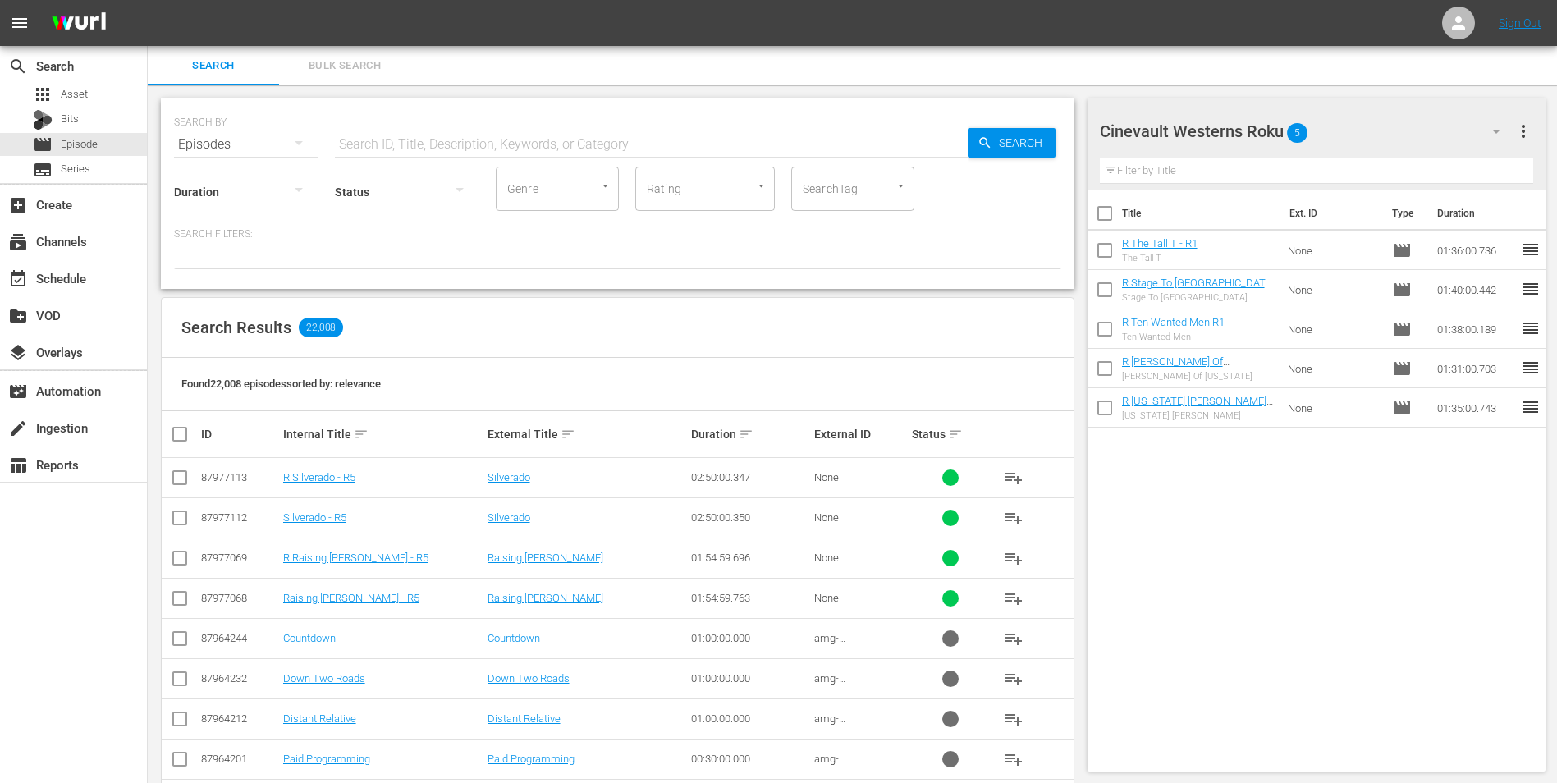
checkbox input "true"
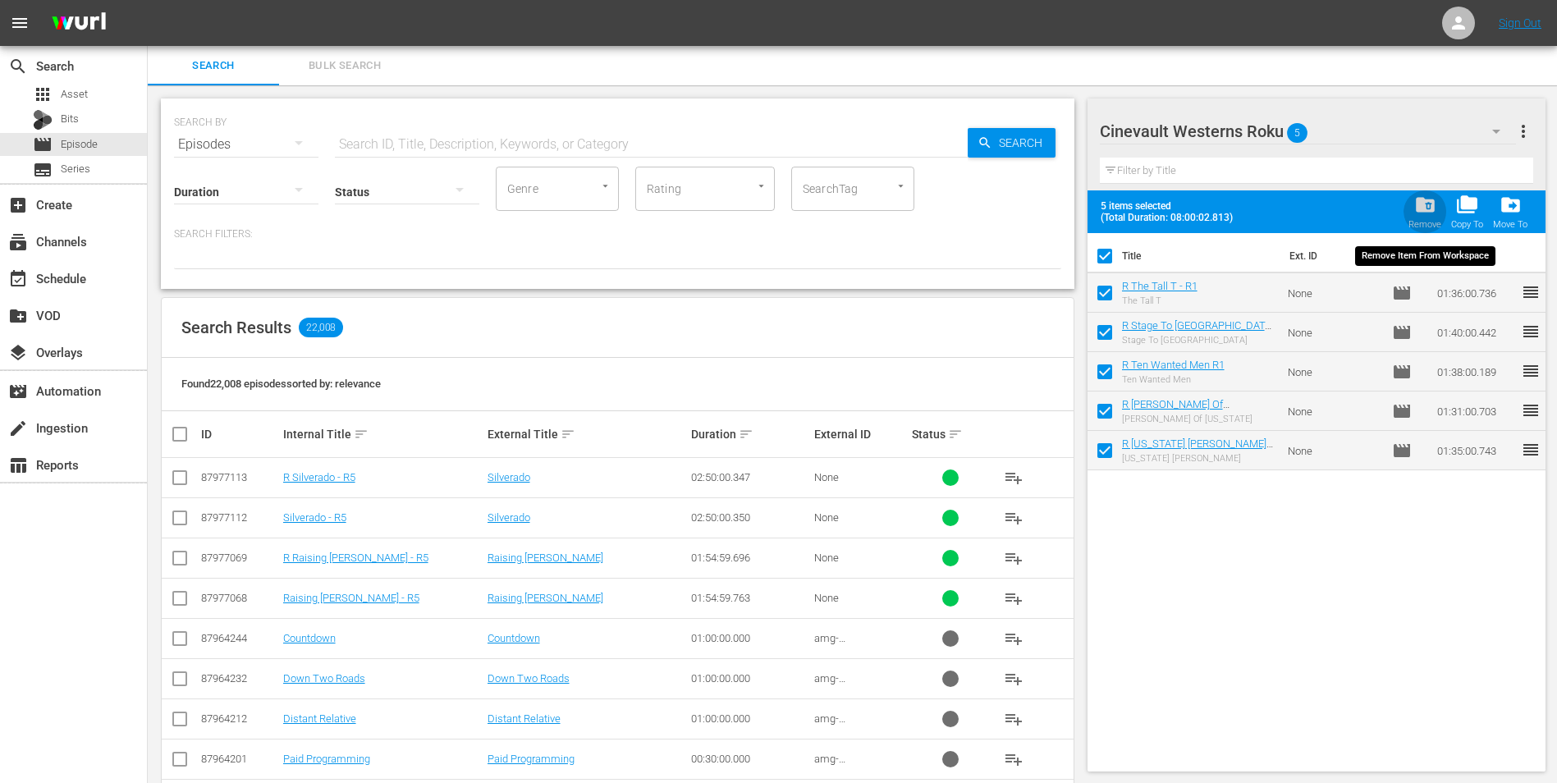
click at [1412, 218] on div "folder_delete Remove" at bounding box center [1424, 212] width 33 height 36
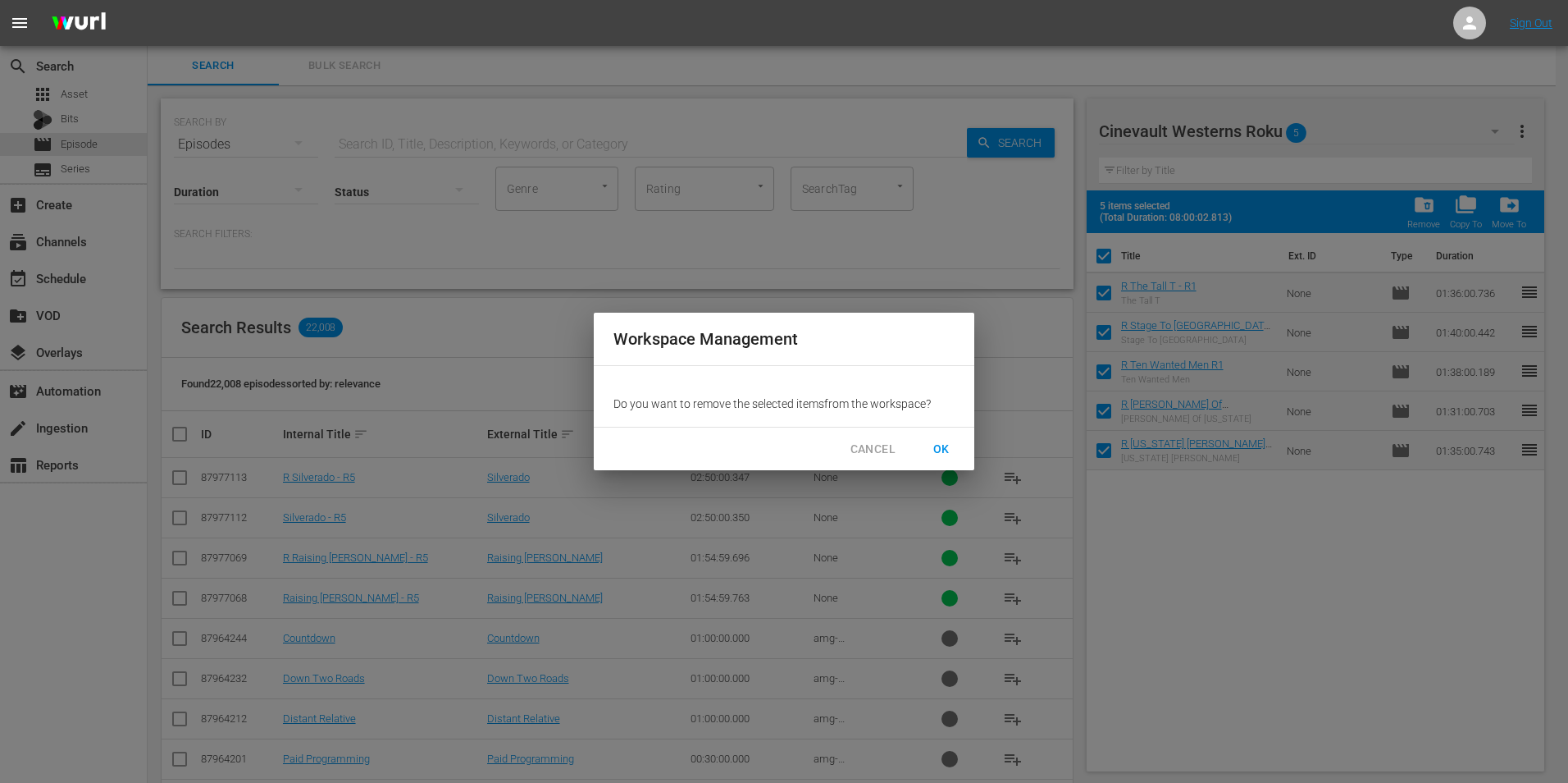
click at [935, 455] on span "OK" at bounding box center [941, 449] width 26 height 21
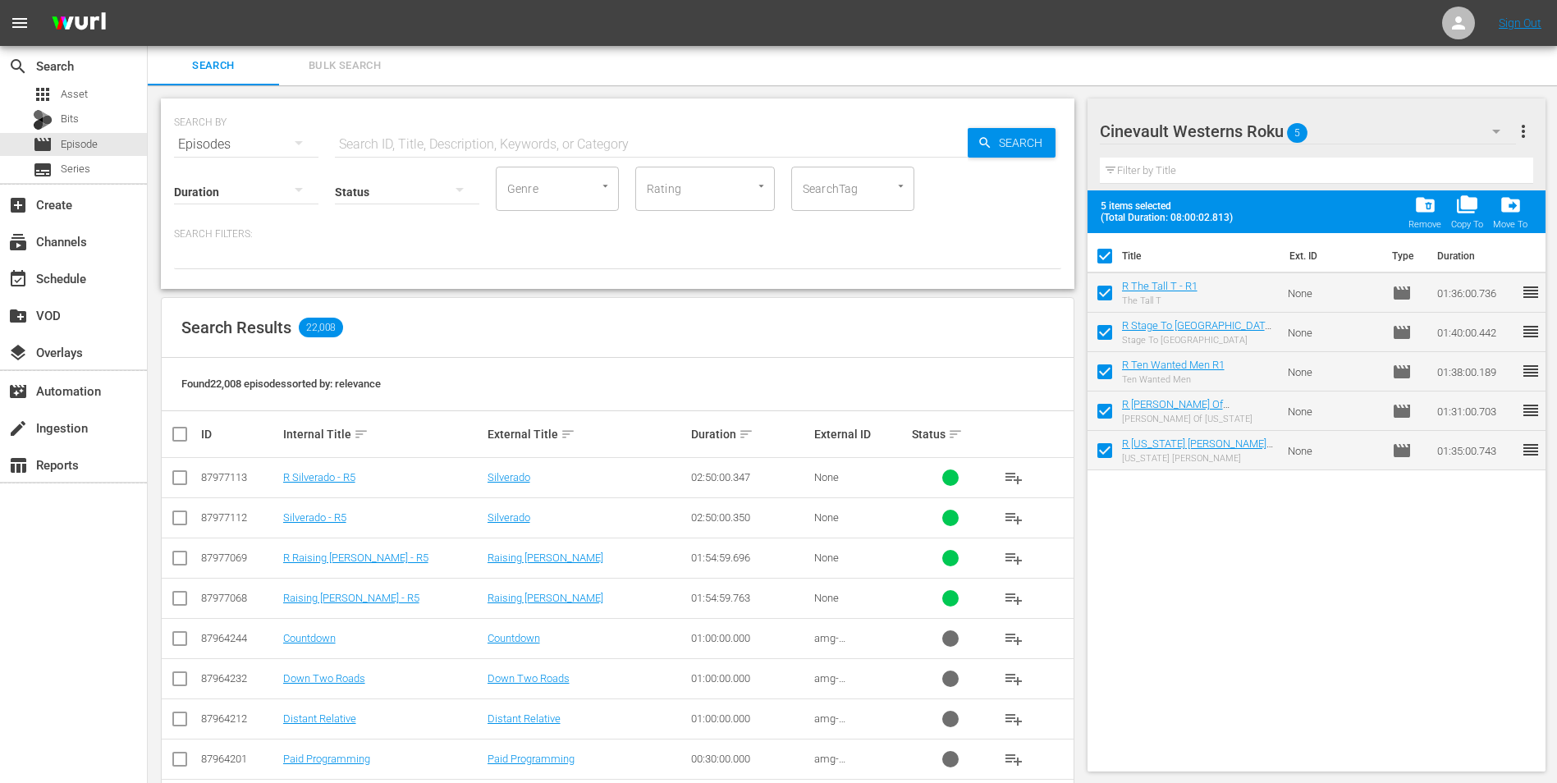
checkbox input "false"
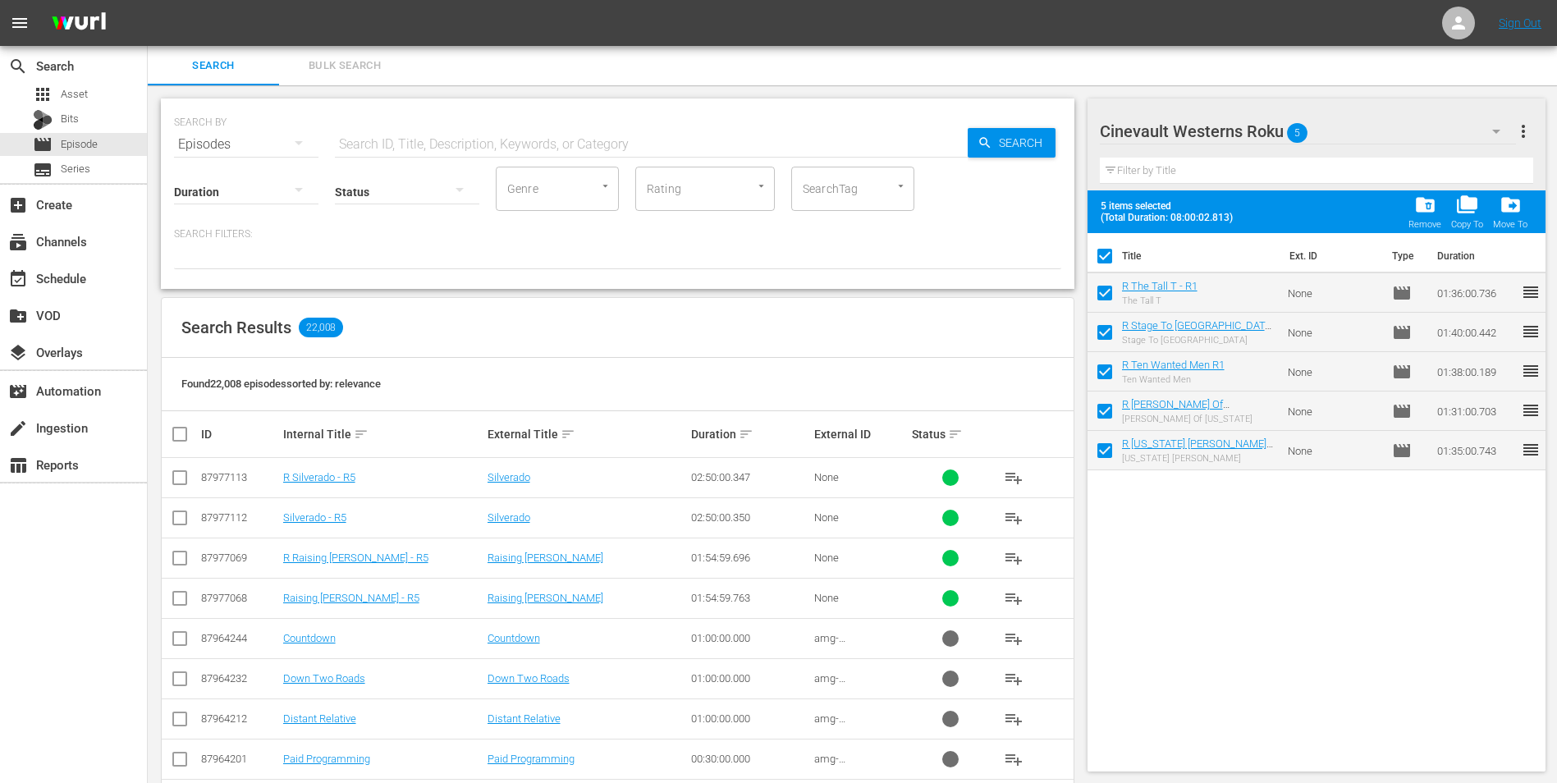
checkbox input "false"
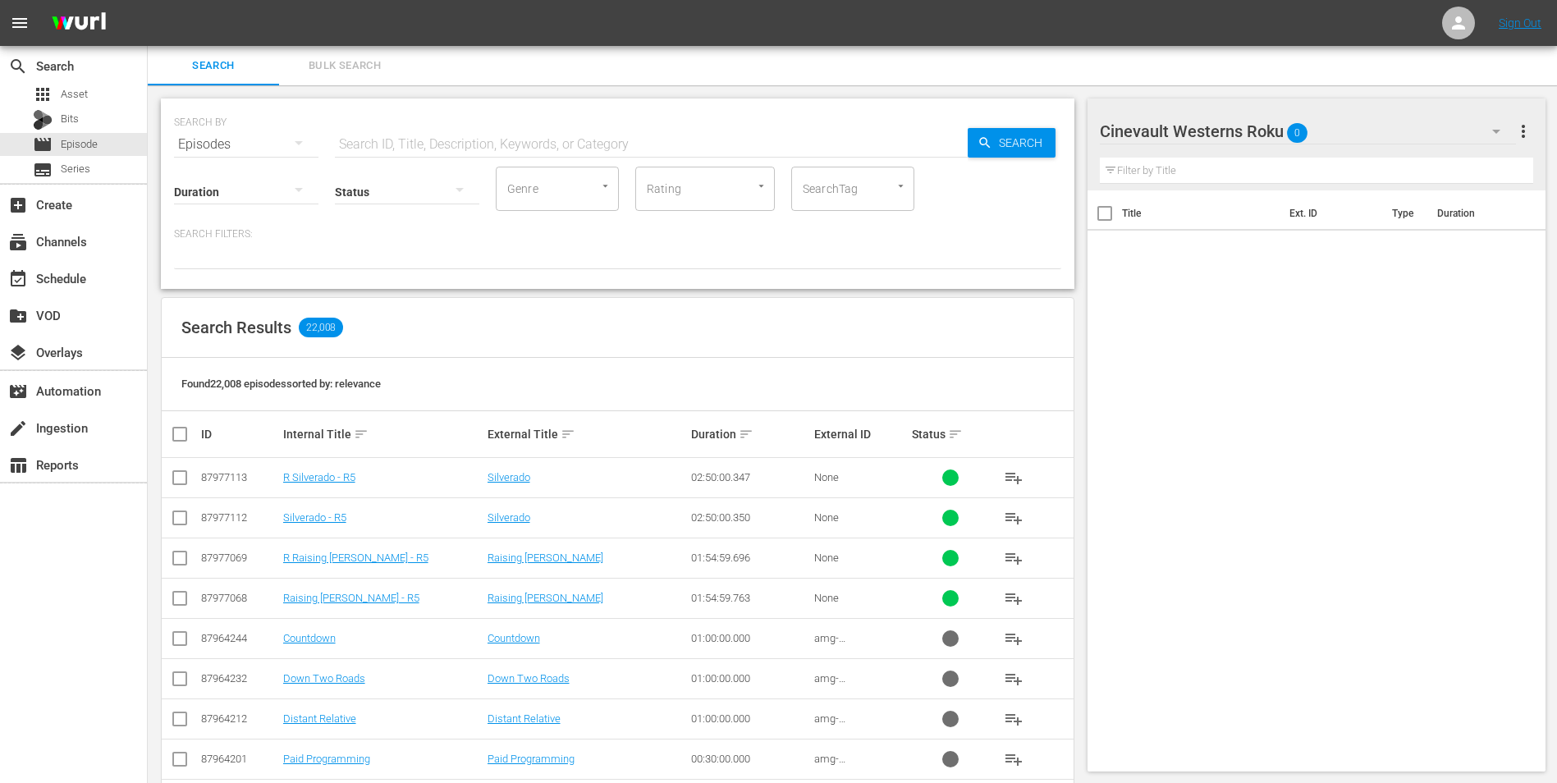
click at [873, 470] on td "None" at bounding box center [861, 478] width 98 height 40
click at [1478, 138] on button "button" at bounding box center [1495, 131] width 39 height 39
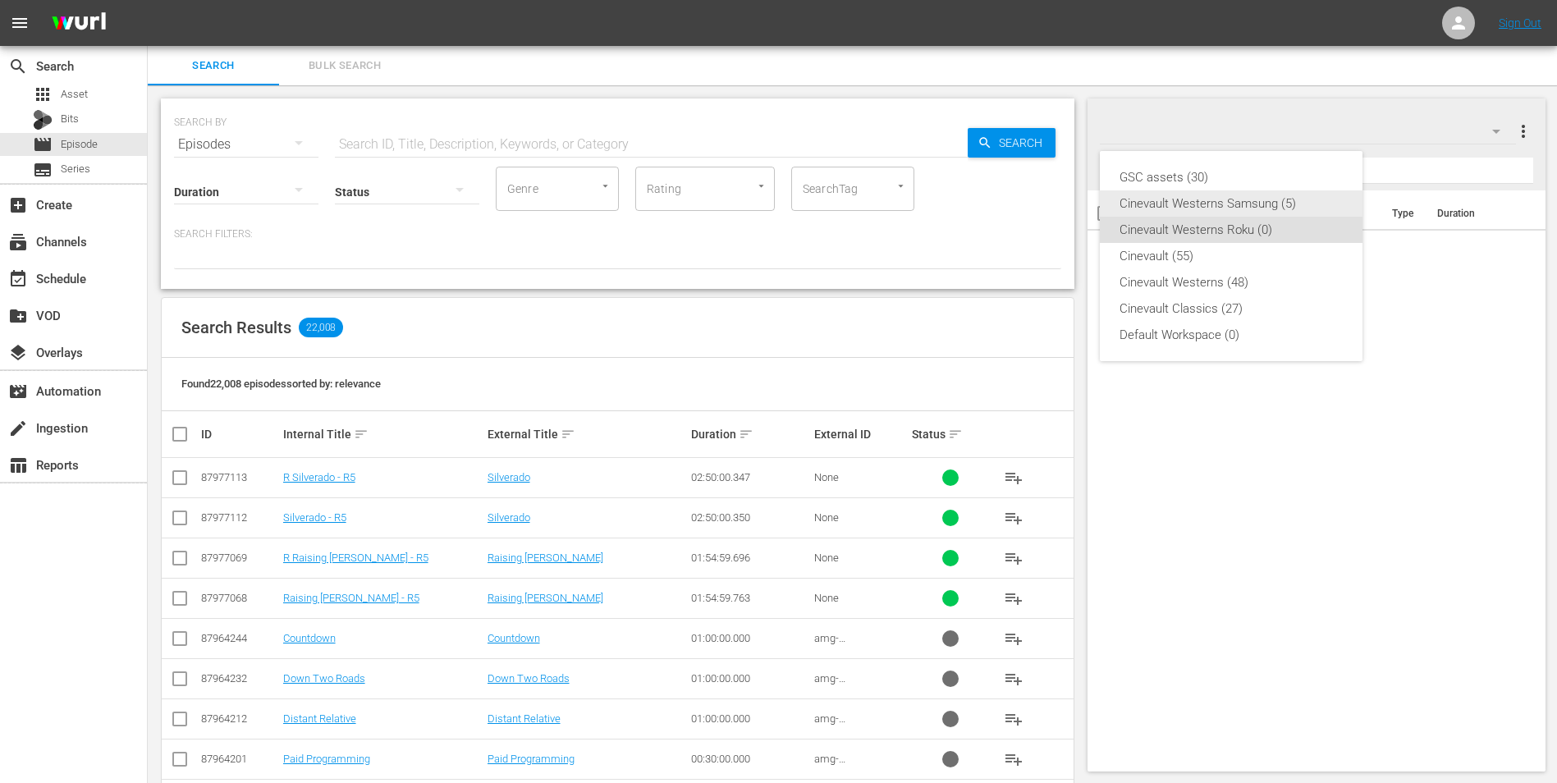
click at [1279, 207] on div "Cinevault Westerns Samsung (5)" at bounding box center [1230, 203] width 223 height 26
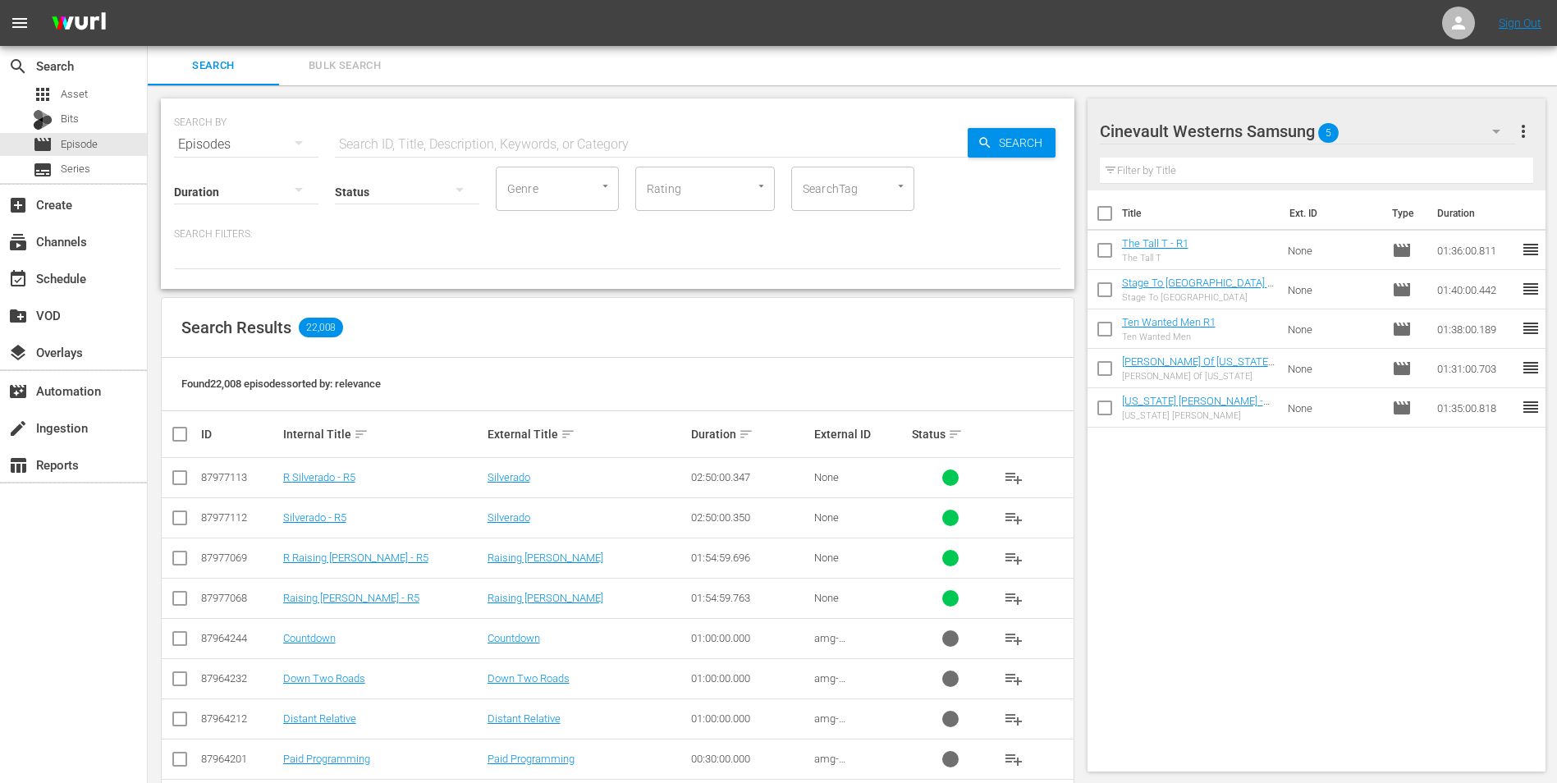
click at [1107, 213] on input "checkbox" at bounding box center [1104, 216] width 34 height 34
checkbox input "true"
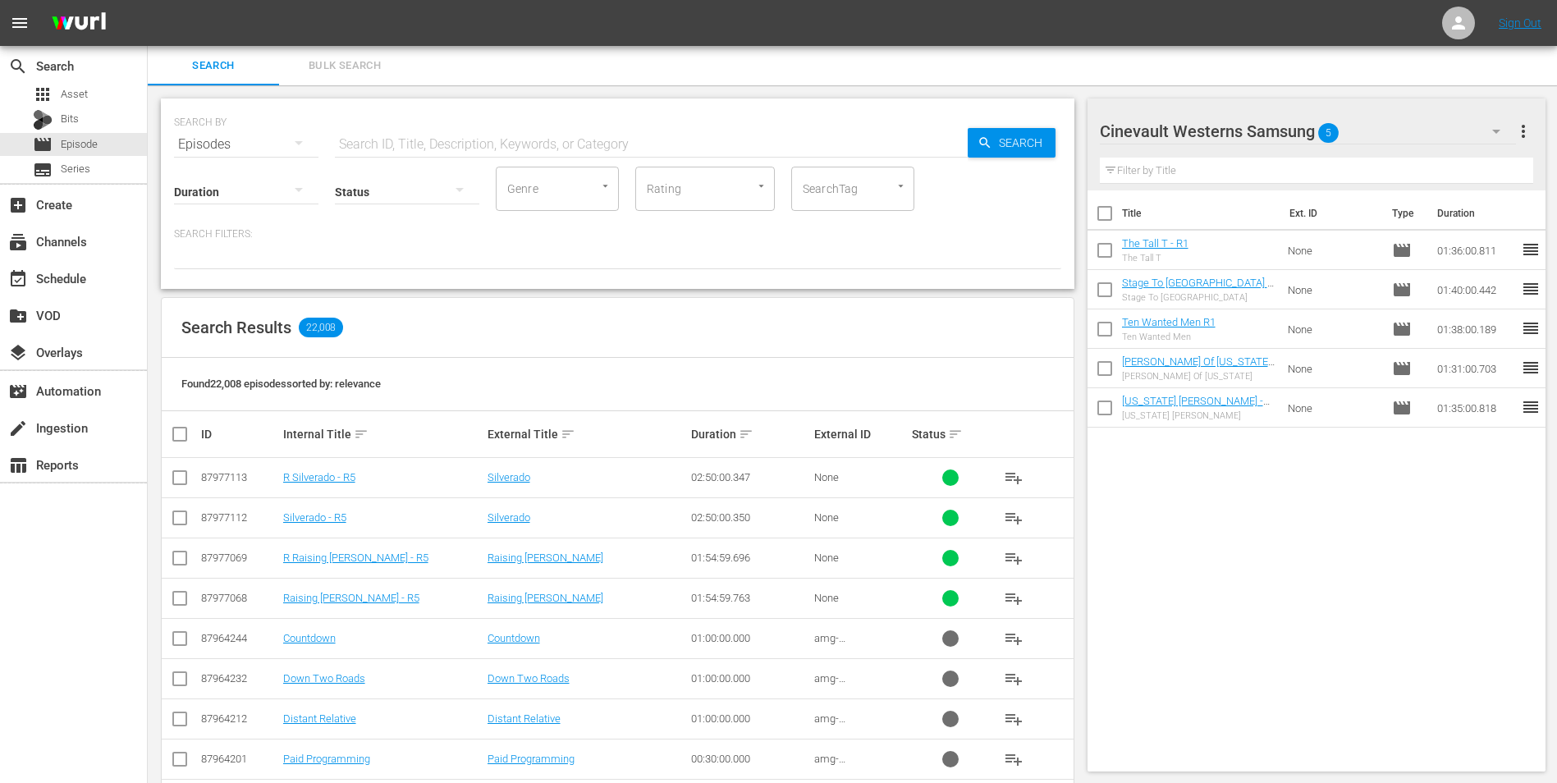
checkbox input "true"
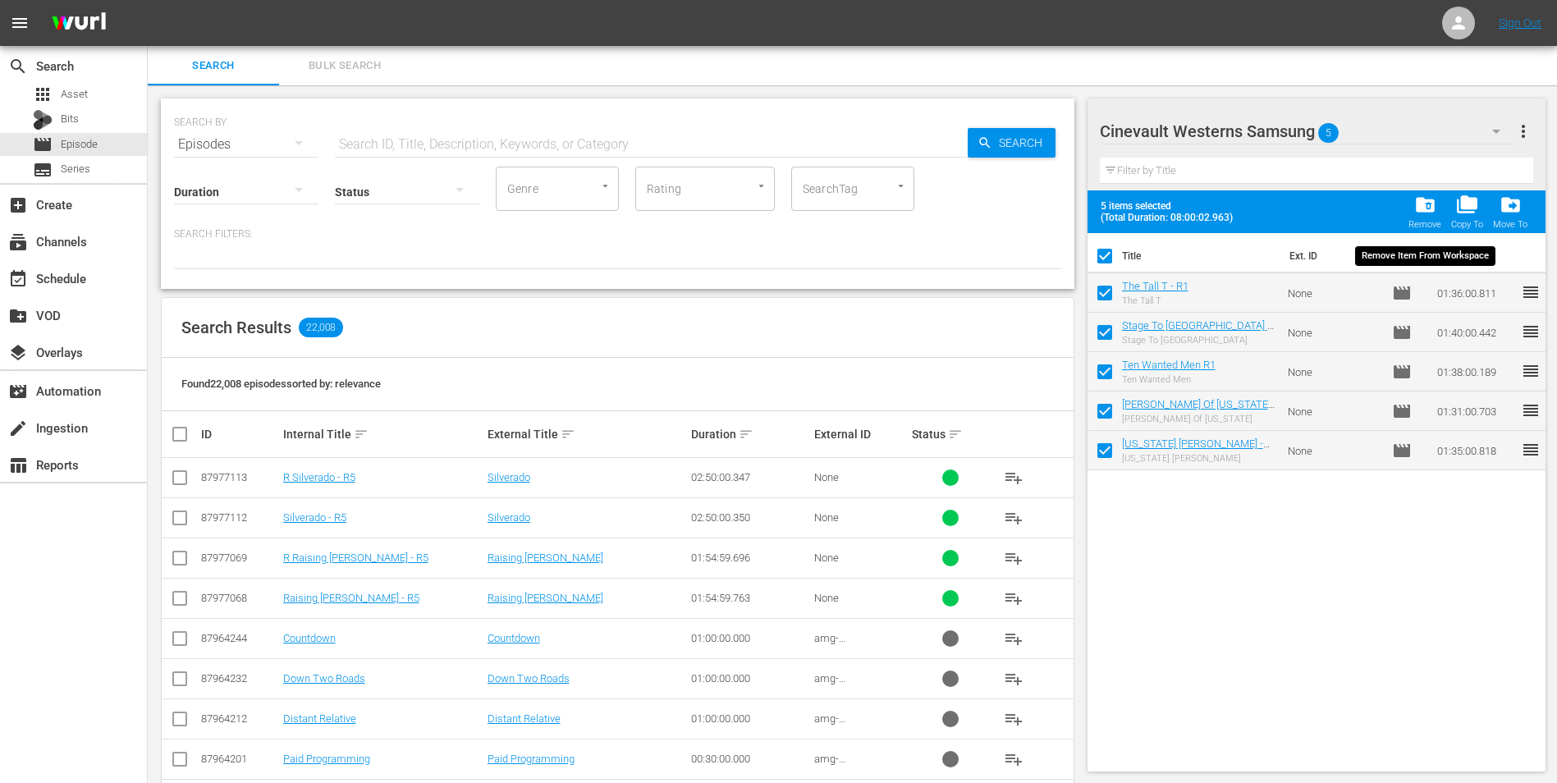
click at [1425, 213] on span "folder_delete" at bounding box center [1425, 205] width 22 height 22
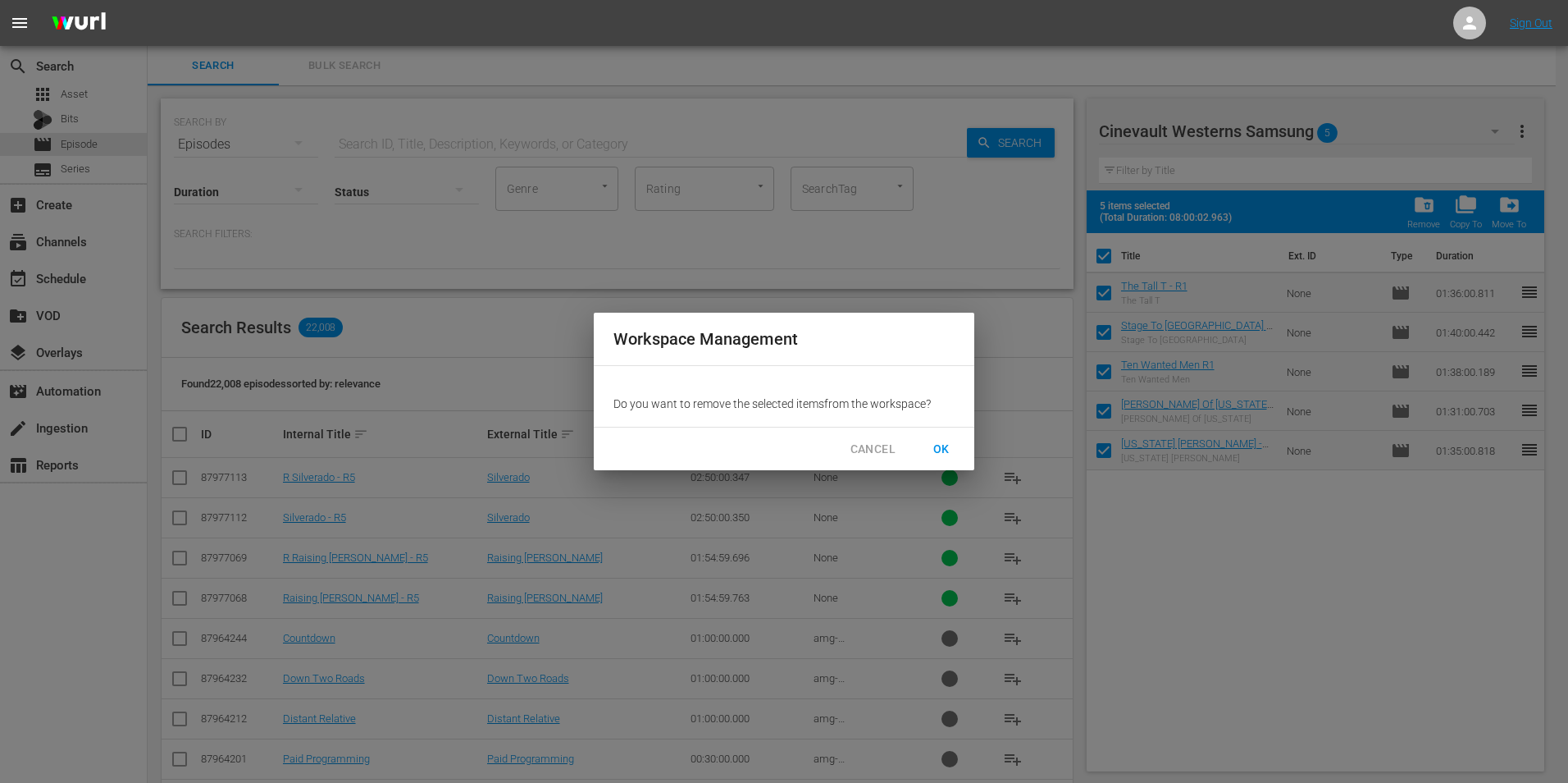
click at [943, 444] on span "OK" at bounding box center [941, 449] width 26 height 21
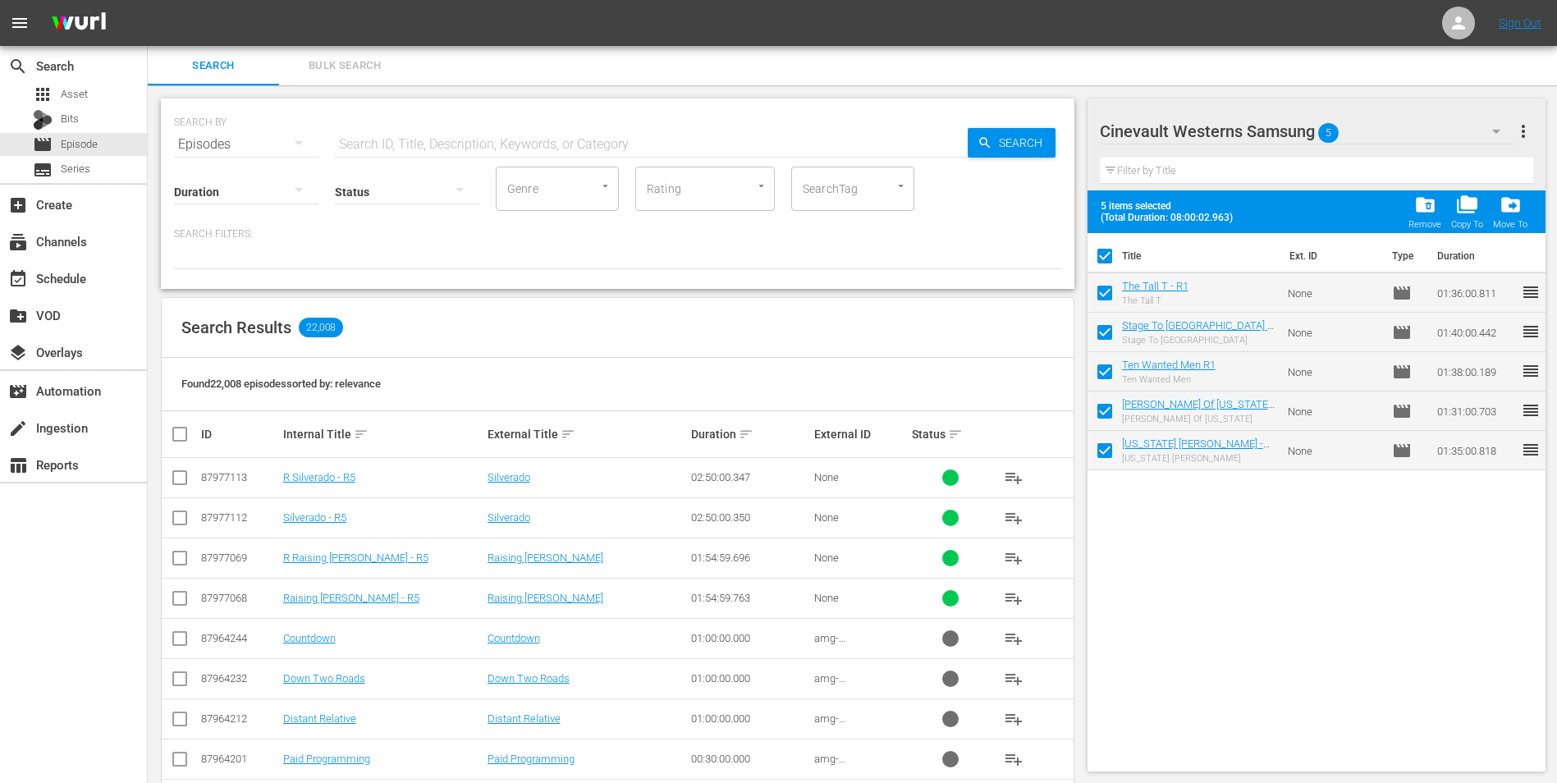
checkbox input "false"
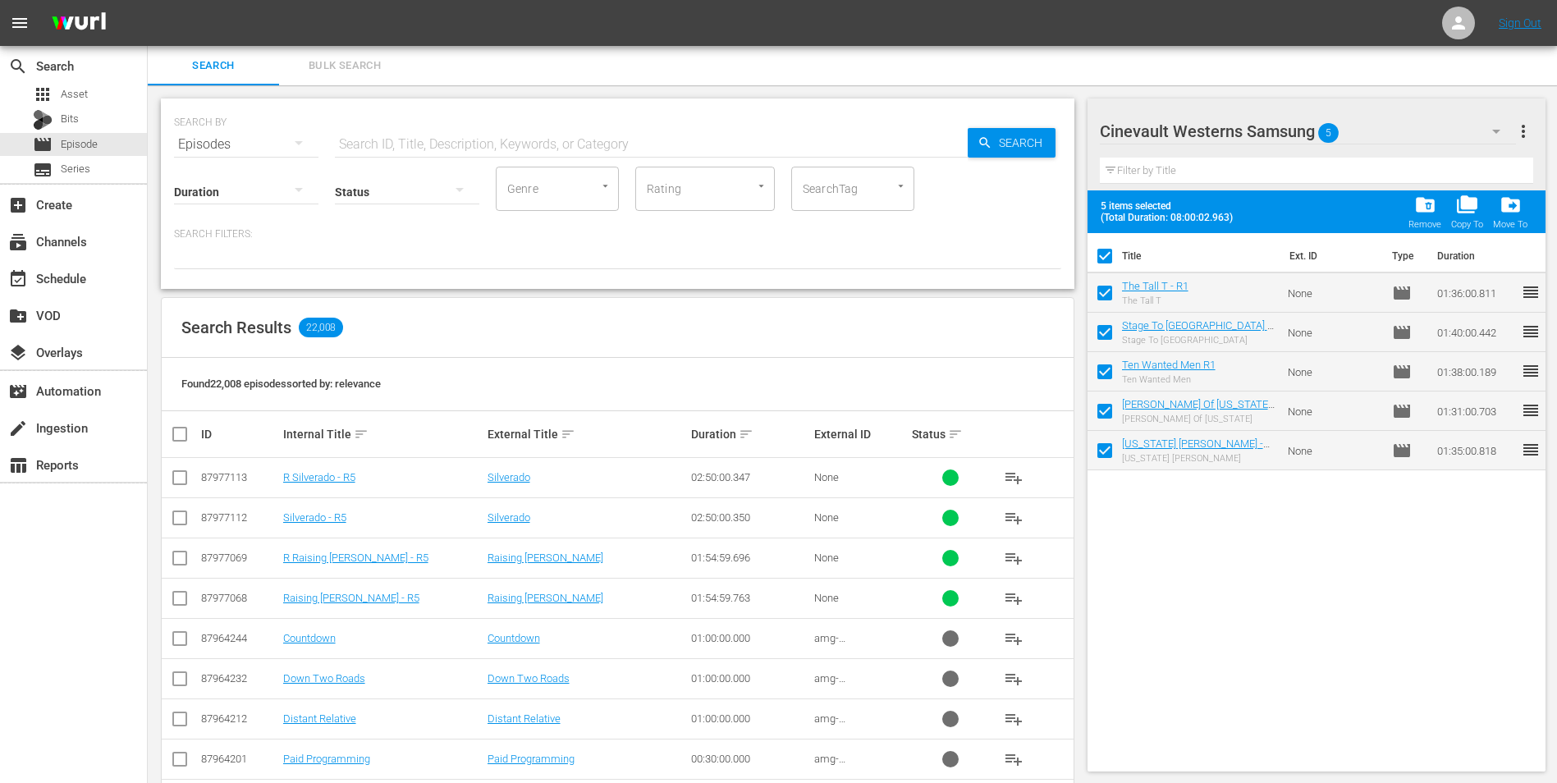
checkbox input "false"
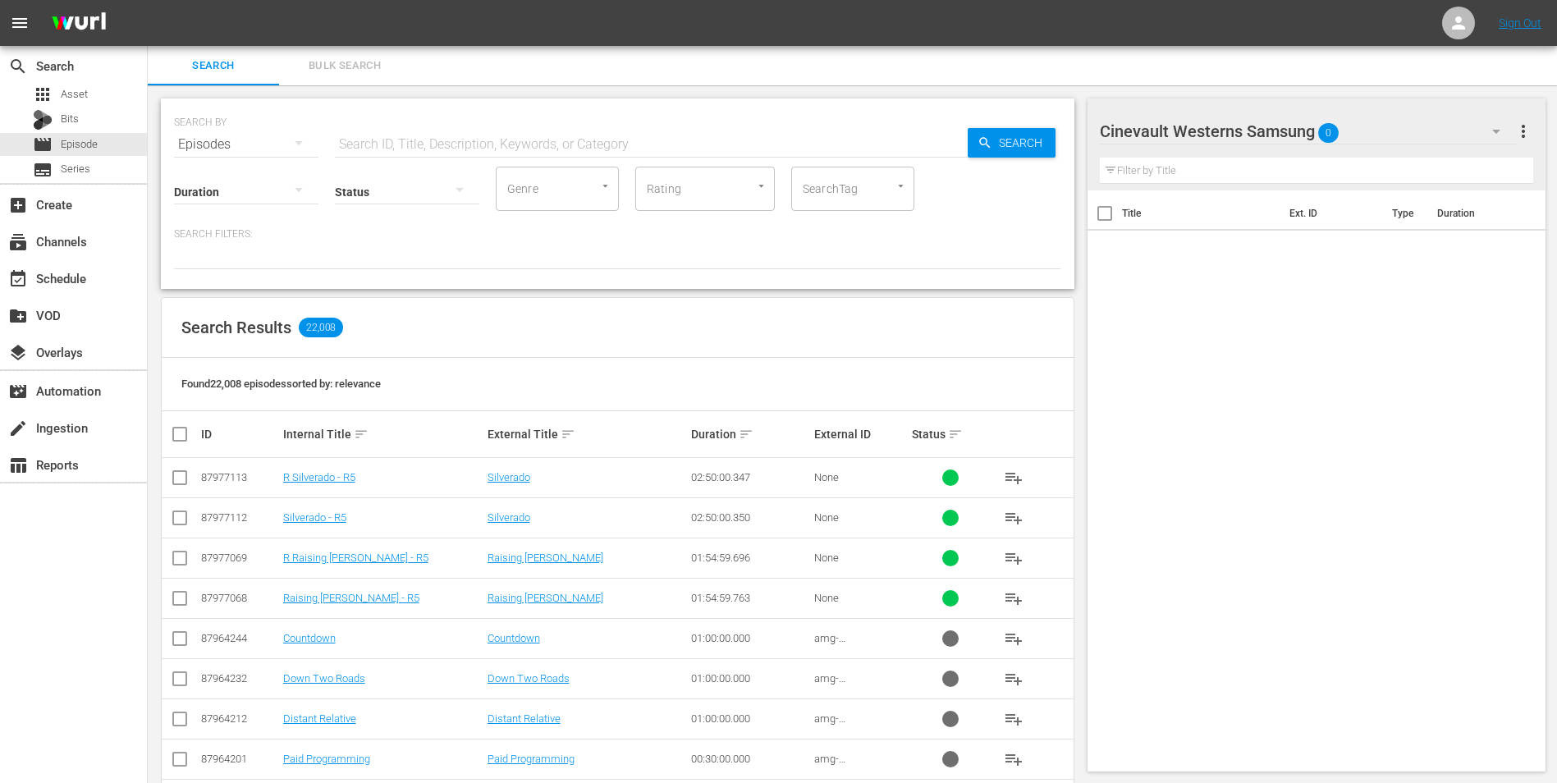
drag, startPoint x: 515, startPoint y: 136, endPoint x: 525, endPoint y: 140, distance: 10.7
click at [516, 136] on input "text" at bounding box center [651, 144] width 633 height 39
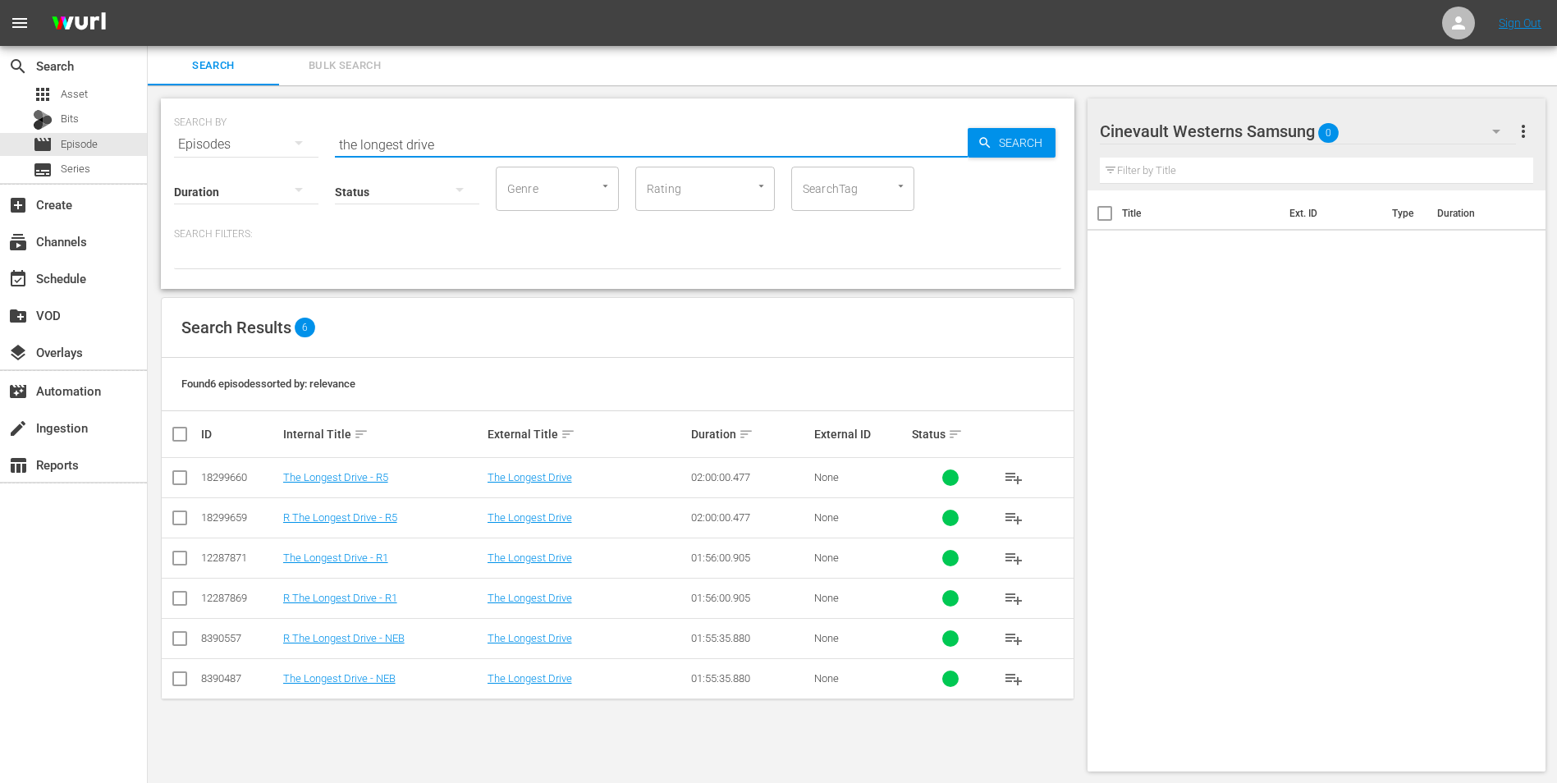
type input "the longest drive"
click at [181, 474] on input "checkbox" at bounding box center [180, 481] width 20 height 20
checkbox input "true"
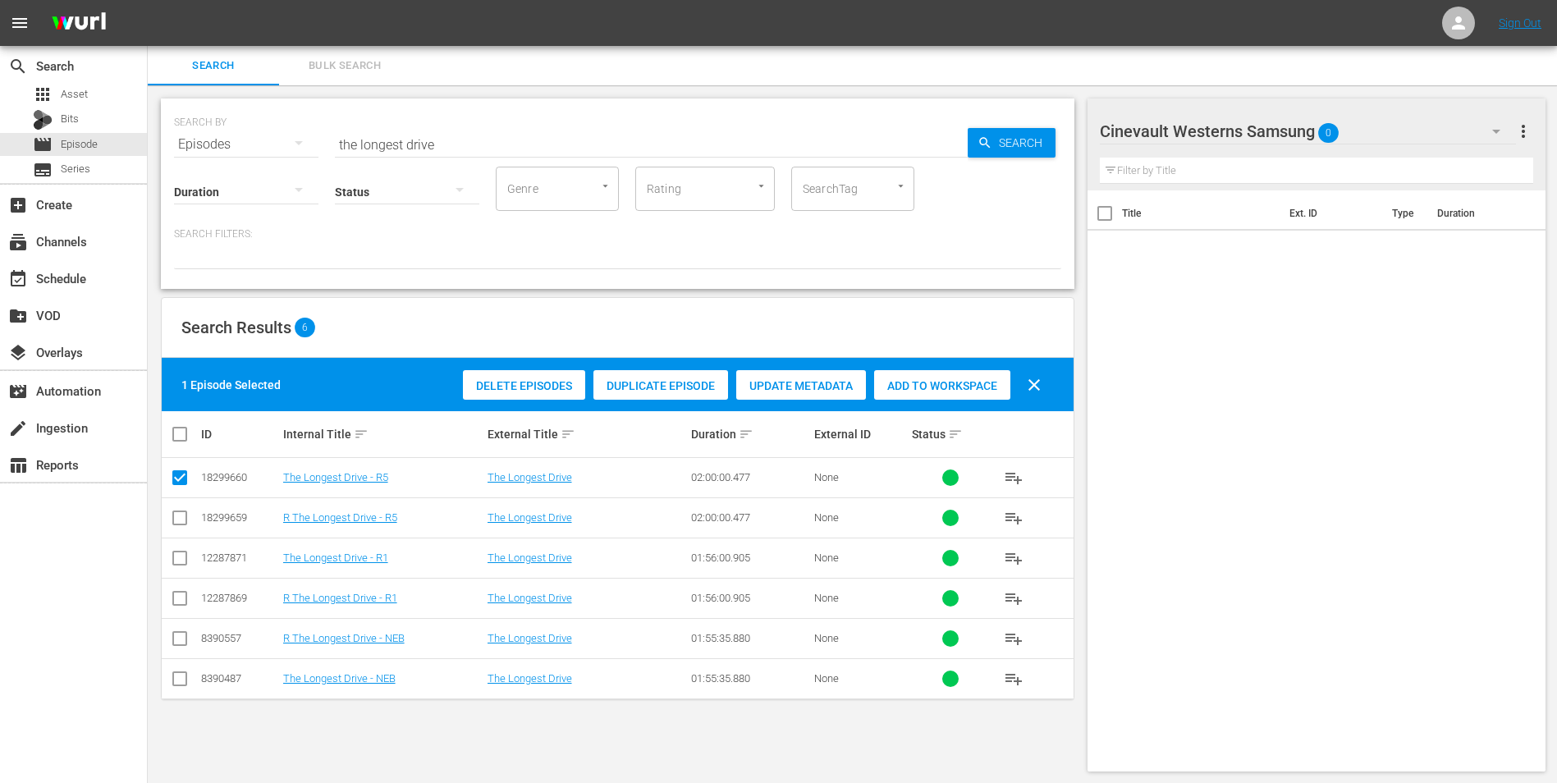
click at [968, 388] on span "Add to Workspace" at bounding box center [942, 385] width 136 height 13
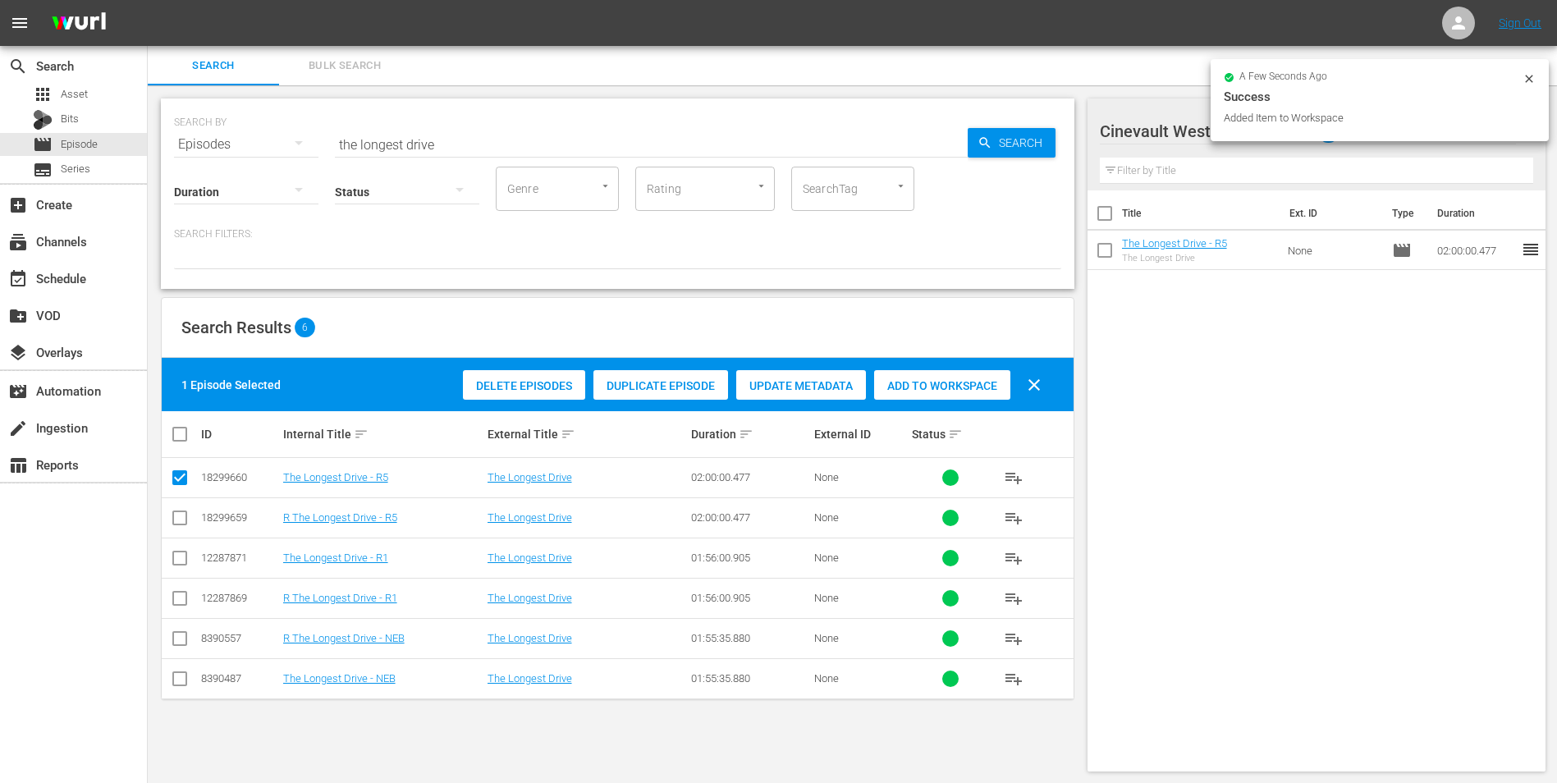
drag, startPoint x: 1525, startPoint y: 88, endPoint x: 1488, endPoint y: 122, distance: 50.5
click at [1523, 88] on div at bounding box center [1528, 80] width 13 height 17
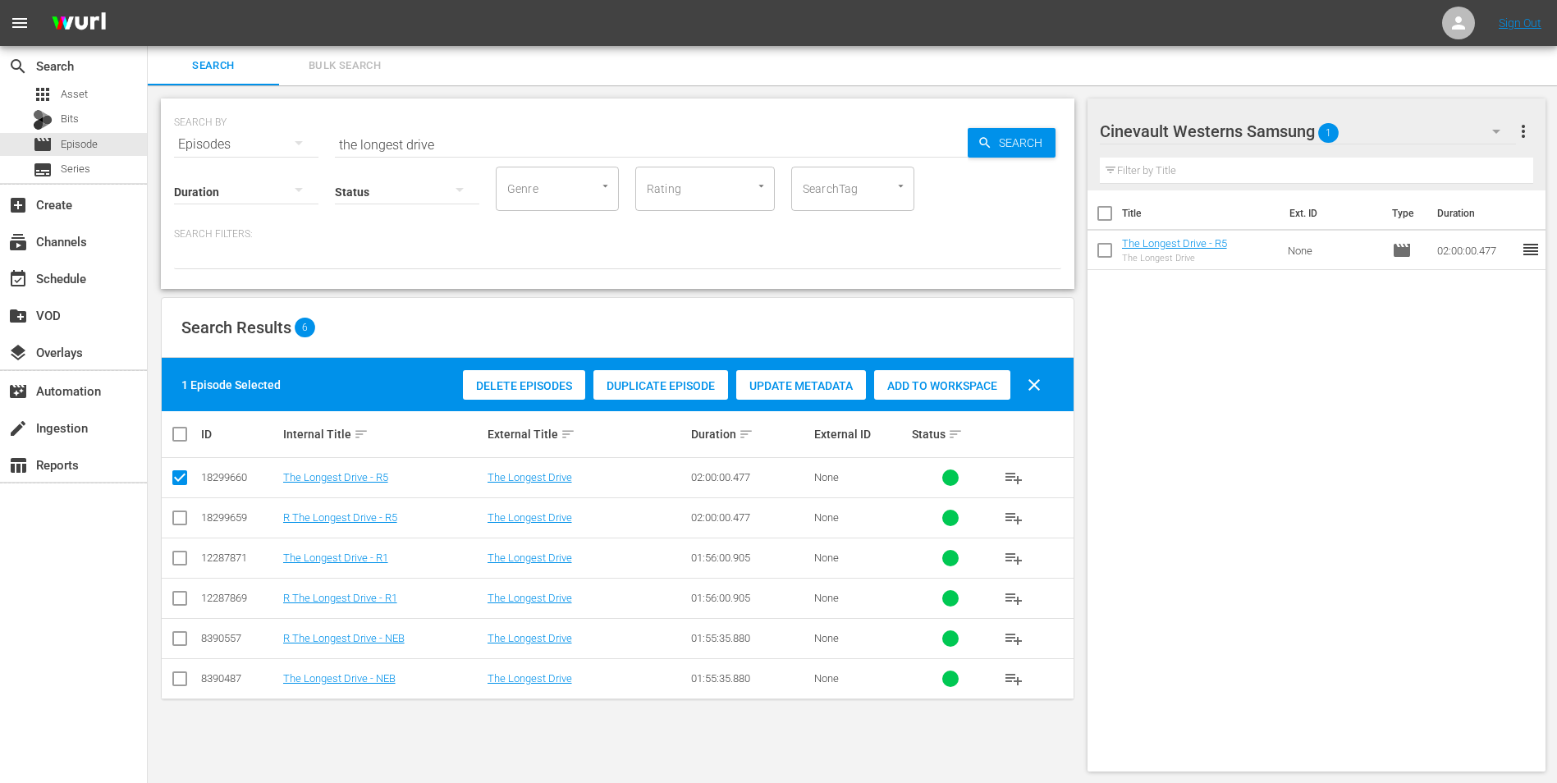
click at [1488, 124] on icon "button" at bounding box center [1496, 131] width 20 height 20
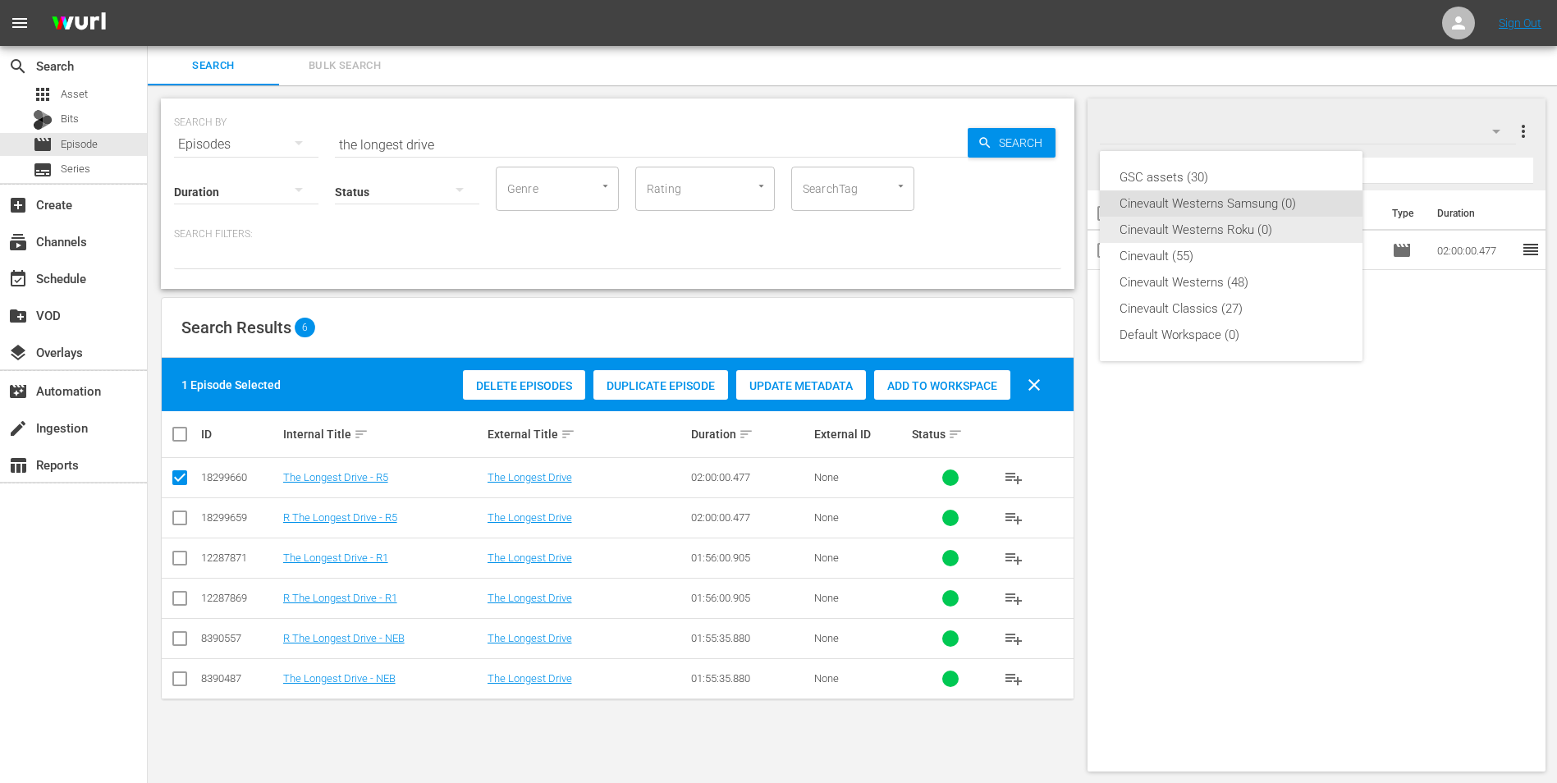
click at [1244, 226] on div "Cinevault Westerns Roku (0)" at bounding box center [1230, 230] width 223 height 26
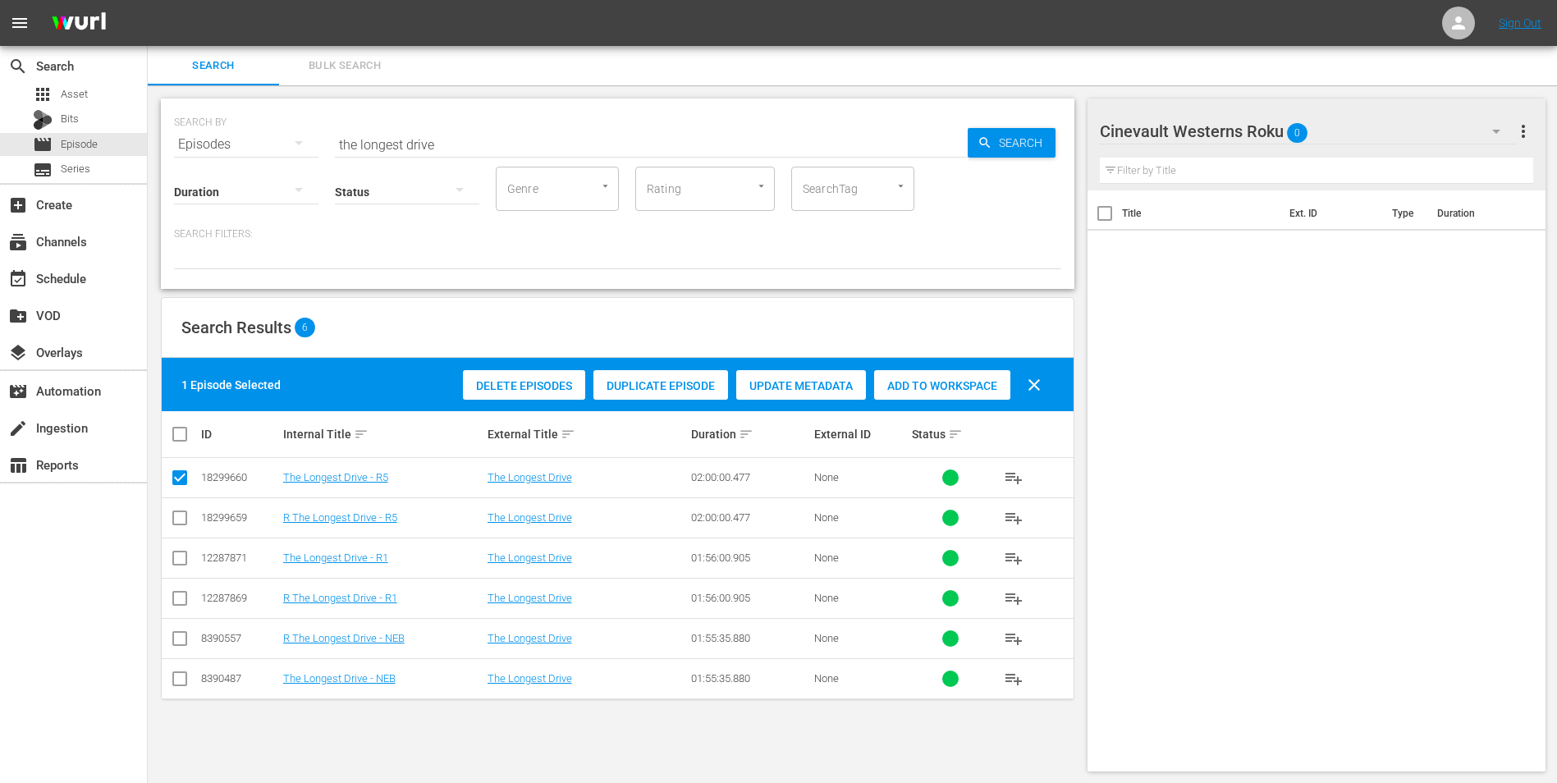
click at [182, 521] on input "checkbox" at bounding box center [180, 521] width 20 height 20
checkbox input "true"
click at [173, 479] on input "checkbox" at bounding box center [180, 481] width 20 height 20
checkbox input "false"
click at [972, 387] on span "Add to Workspace" at bounding box center [942, 385] width 136 height 13
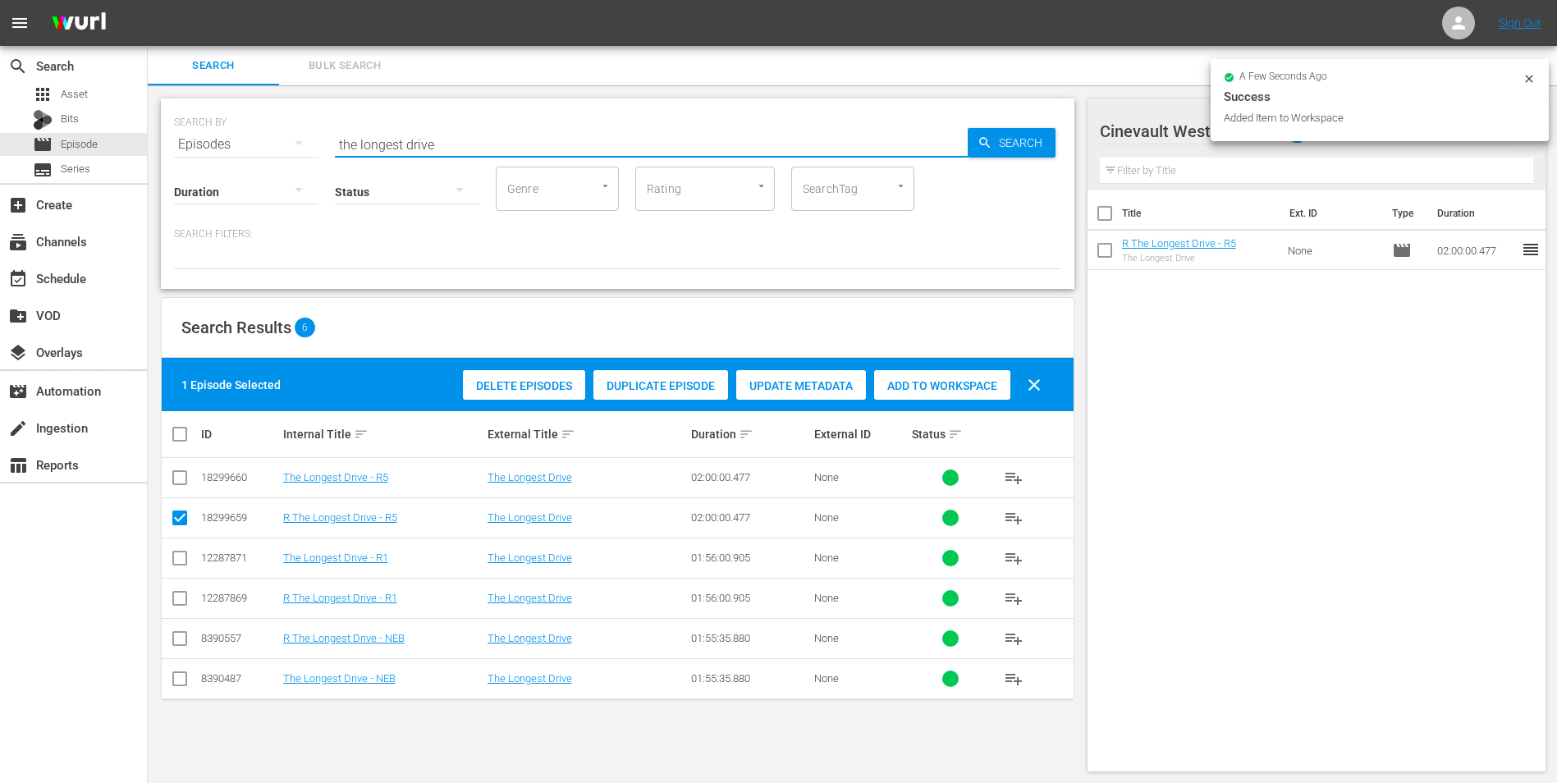
click at [687, 130] on input "the longest drive" at bounding box center [651, 144] width 633 height 39
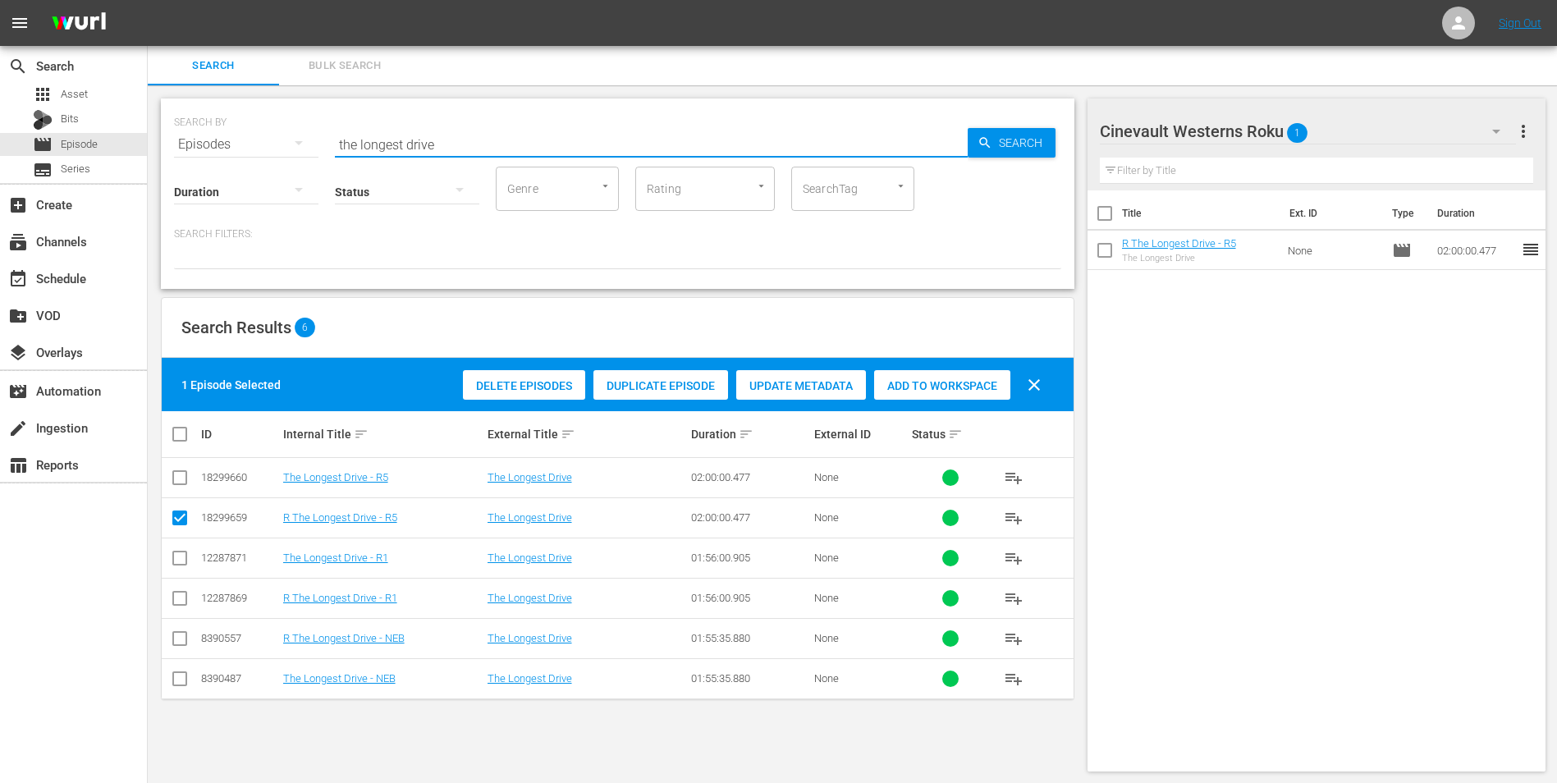
click at [686, 130] on input "the longest drive" at bounding box center [651, 144] width 633 height 39
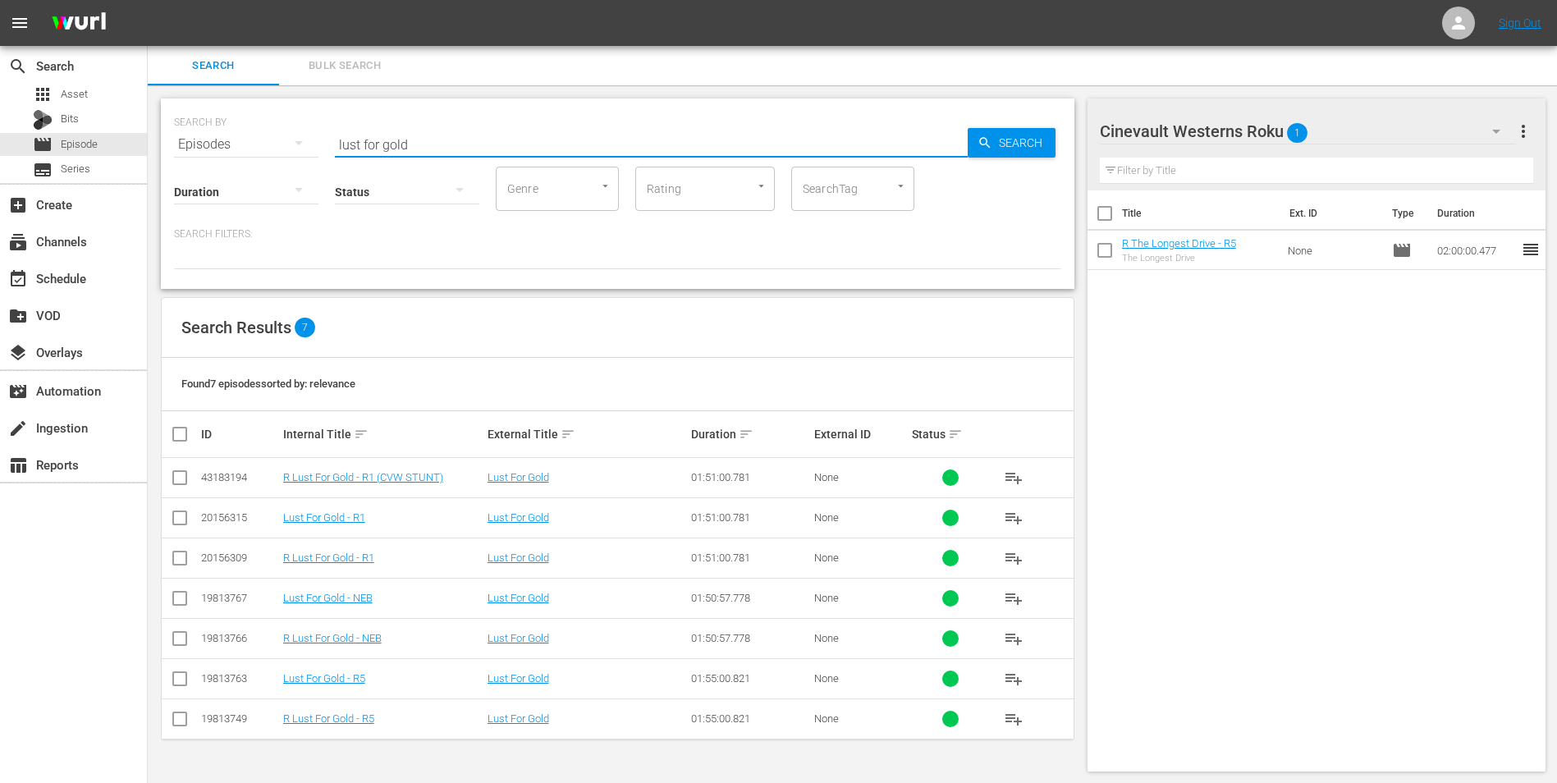
type input "lust for gold"
click at [181, 721] on input "checkbox" at bounding box center [180, 722] width 20 height 20
checkbox input "true"
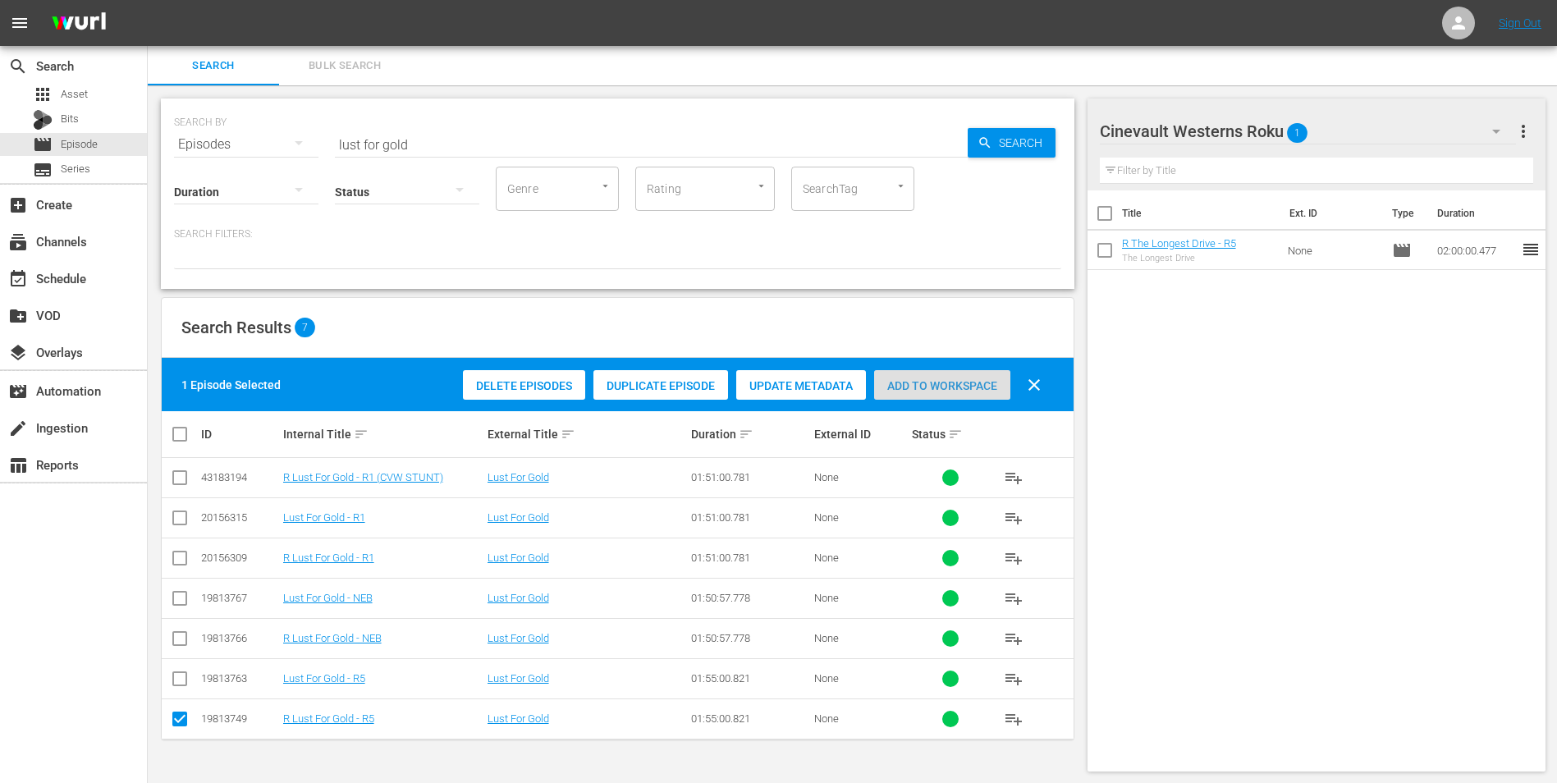
click at [937, 382] on span "Add to Workspace" at bounding box center [942, 385] width 136 height 13
click at [1438, 132] on div "Cinevault Westerns Roku 2" at bounding box center [1308, 131] width 417 height 46
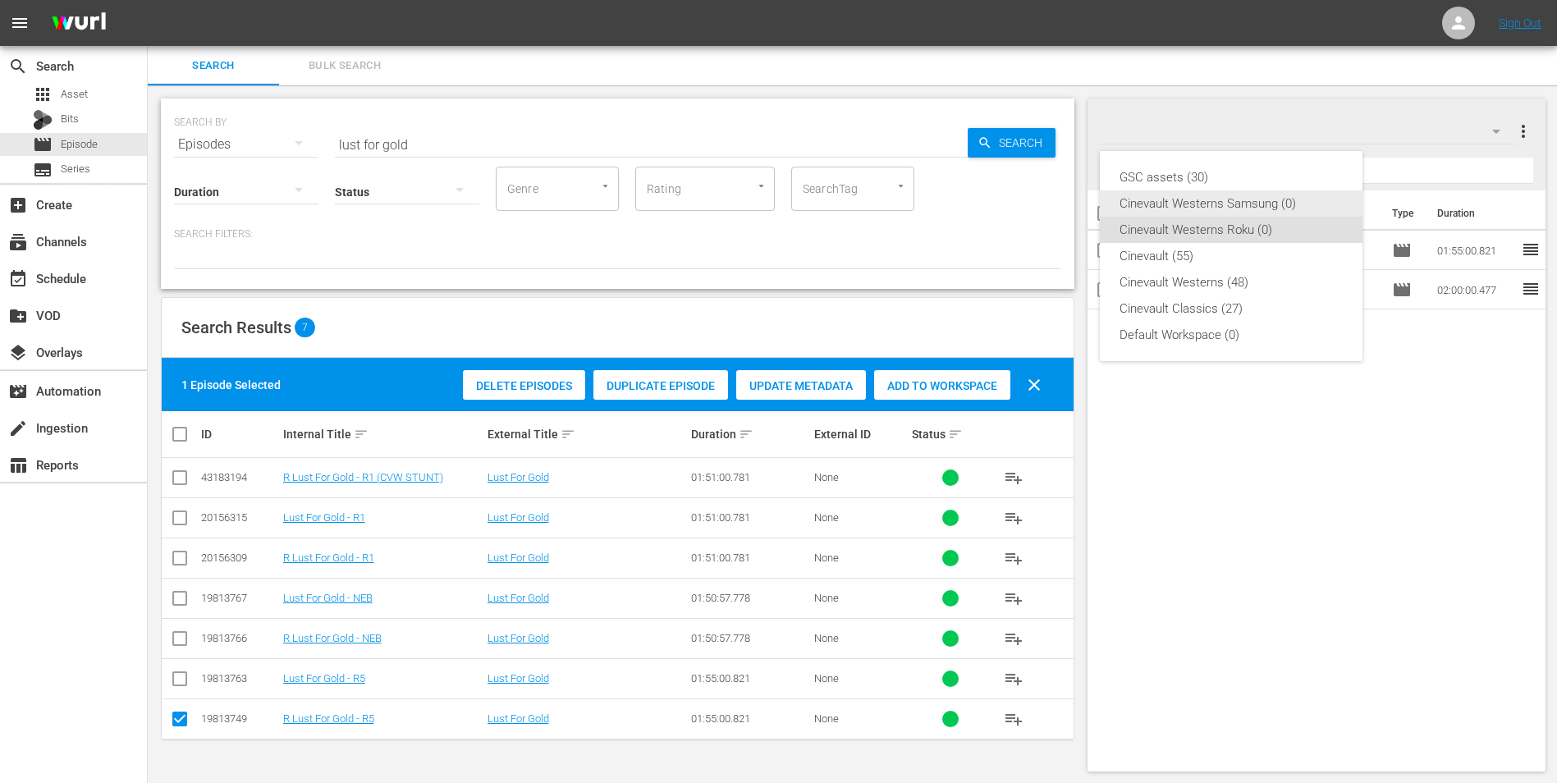
click at [1282, 205] on div "Cinevault Westerns Samsung (0)" at bounding box center [1230, 203] width 223 height 26
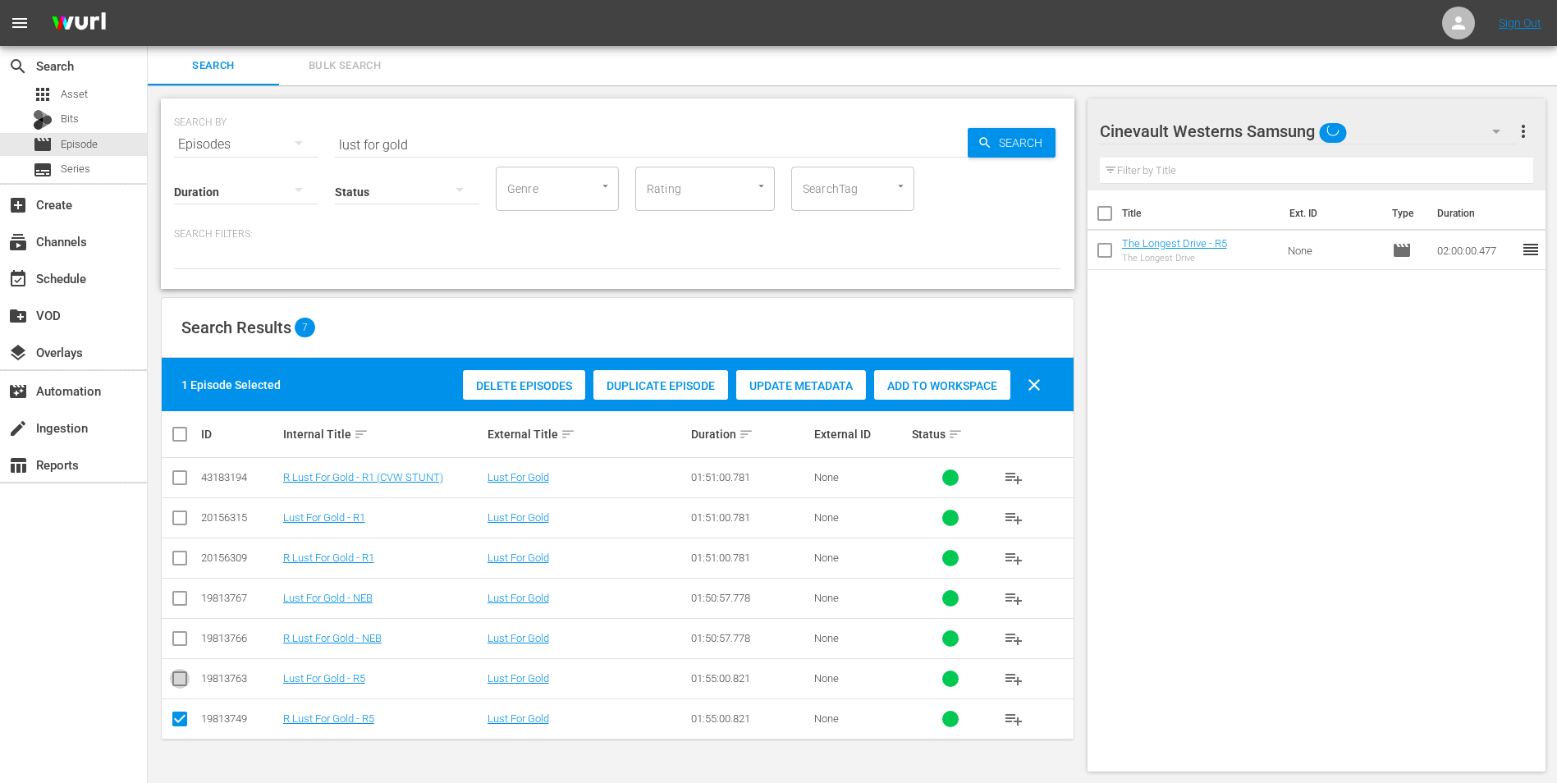
click at [183, 682] on input "checkbox" at bounding box center [180, 682] width 20 height 20
checkbox input "true"
click at [178, 723] on input "checkbox" at bounding box center [180, 722] width 20 height 20
checkbox input "false"
click at [975, 392] on div "Add to Workspace" at bounding box center [942, 385] width 136 height 31
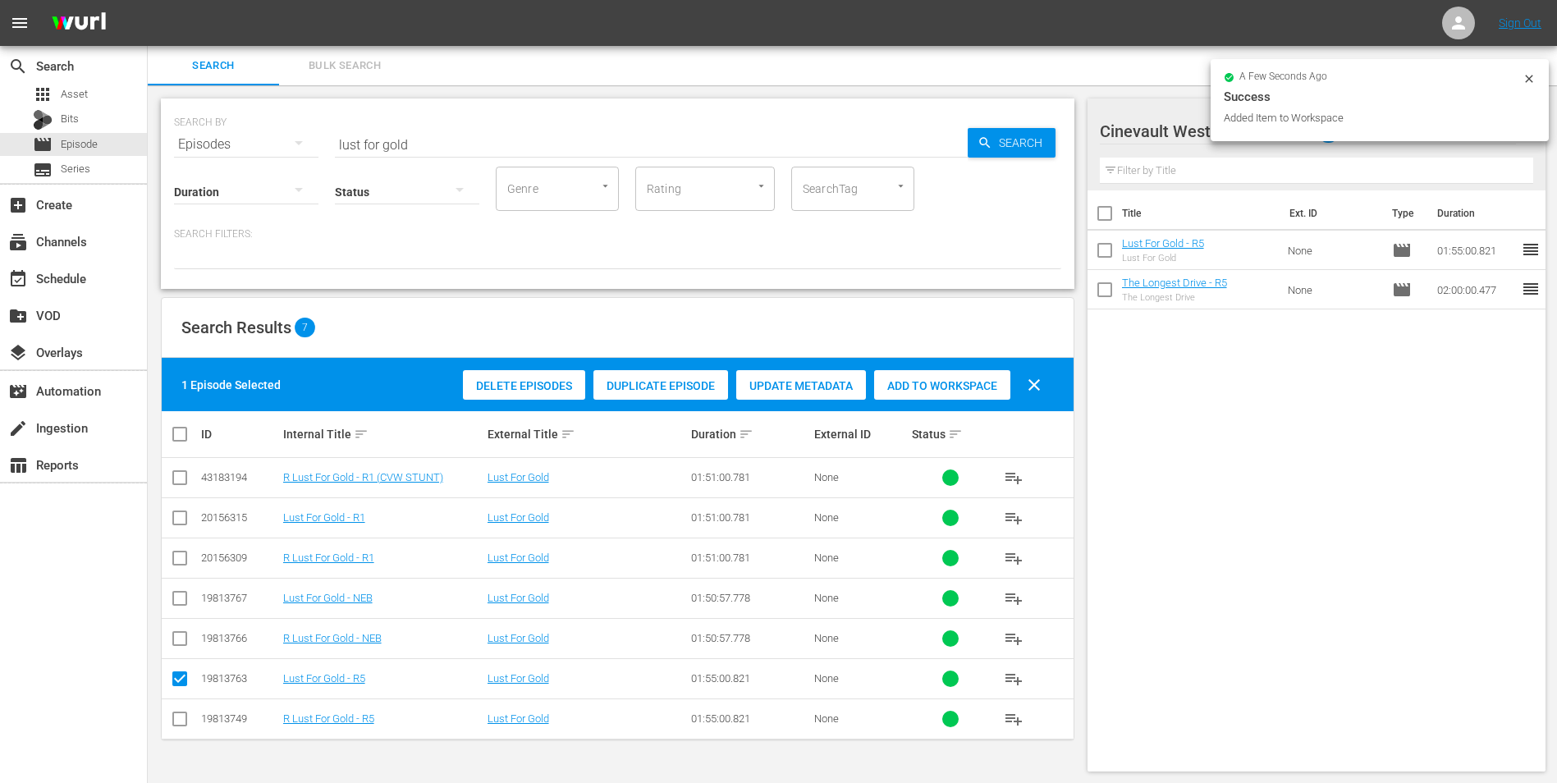
click at [683, 142] on input "lust for gold" at bounding box center [651, 144] width 633 height 39
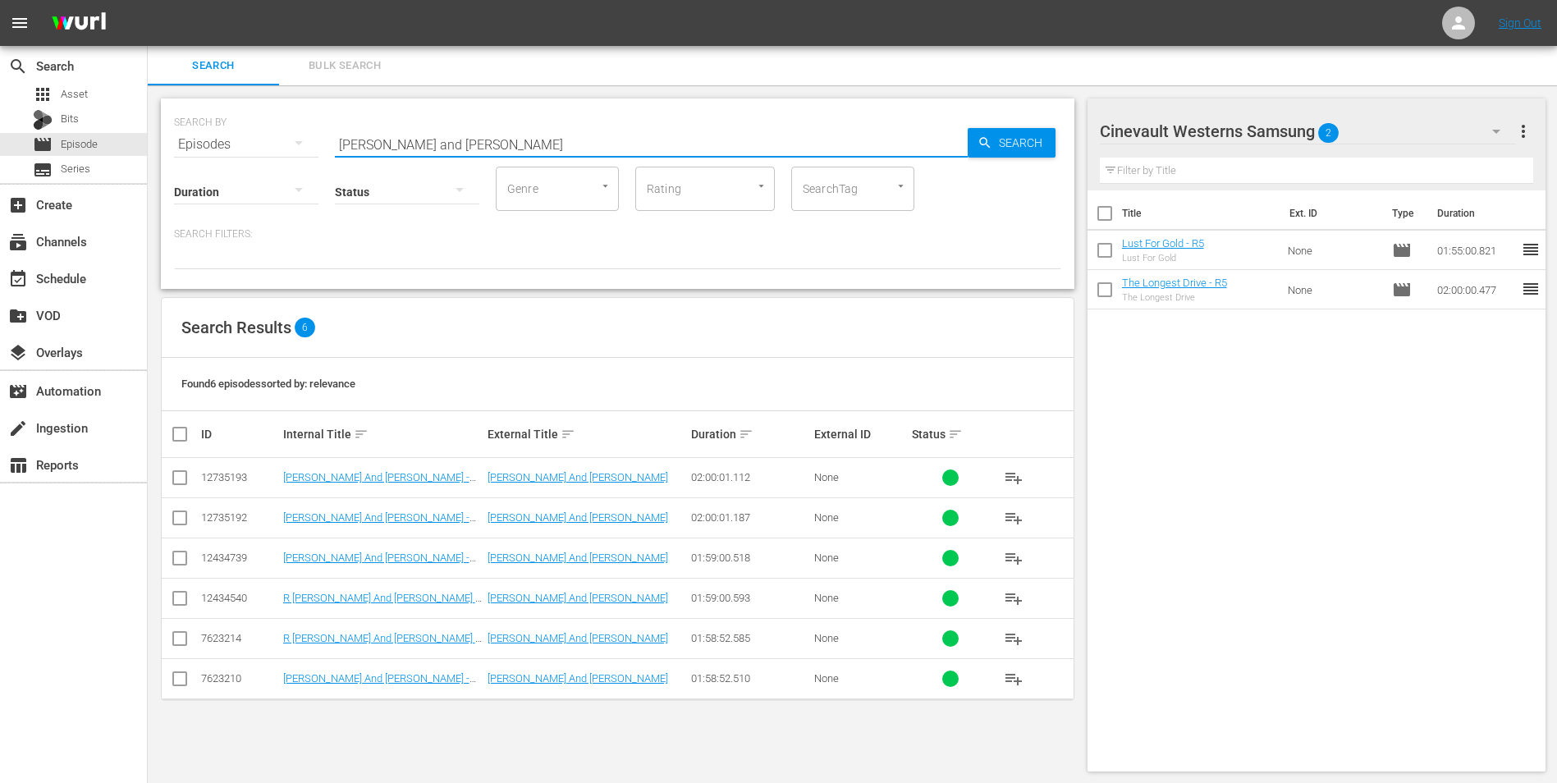
type input "[PERSON_NAME] and [PERSON_NAME]"
drag, startPoint x: 175, startPoint y: 477, endPoint x: 185, endPoint y: 477, distance: 10.7
click at [175, 477] on input "checkbox" at bounding box center [180, 481] width 20 height 20
checkbox input "true"
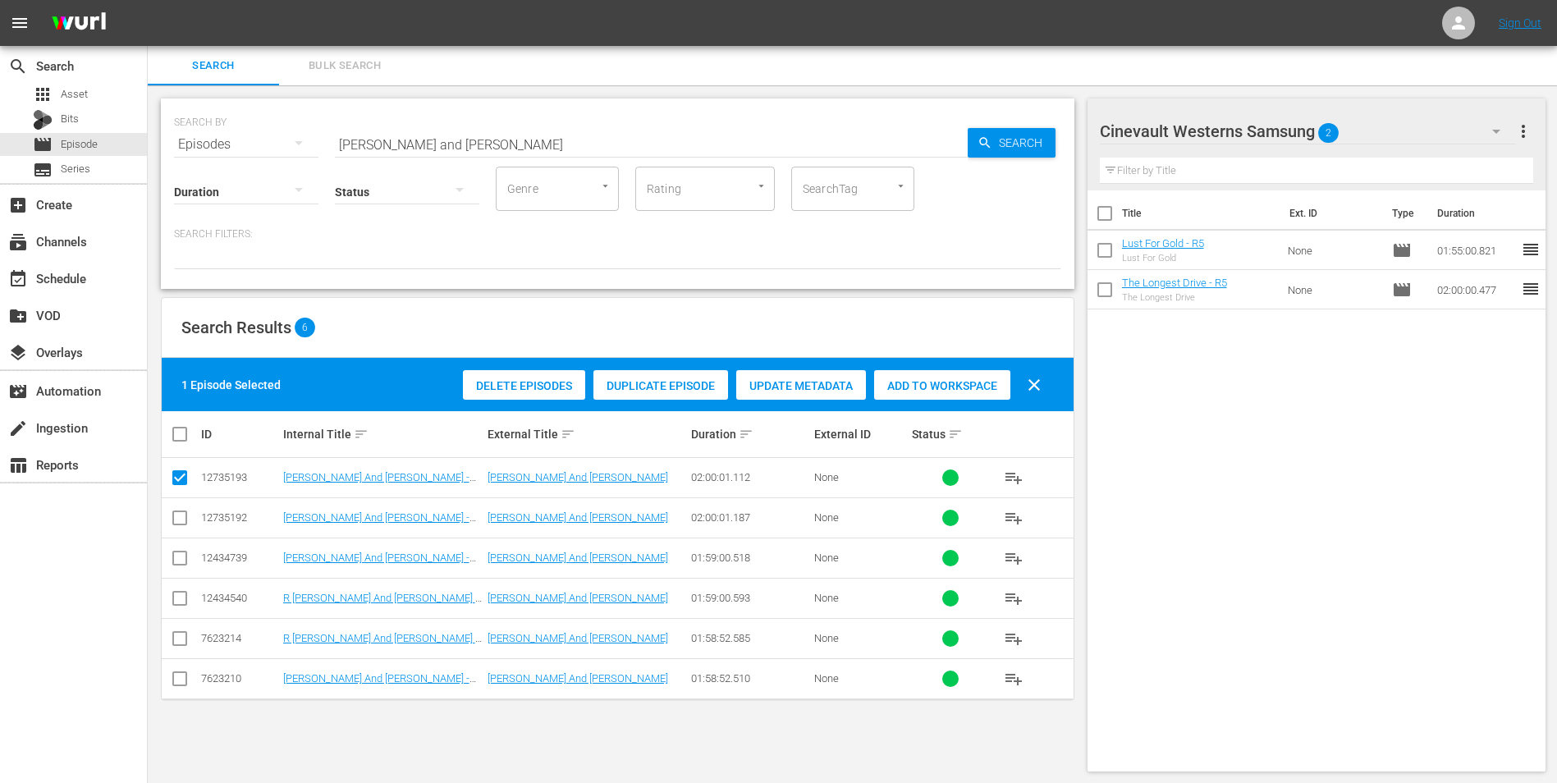
click at [957, 384] on span "Add to Workspace" at bounding box center [942, 385] width 136 height 13
click at [1434, 127] on div "Cinevault Westerns Samsung 3" at bounding box center [1308, 131] width 417 height 46
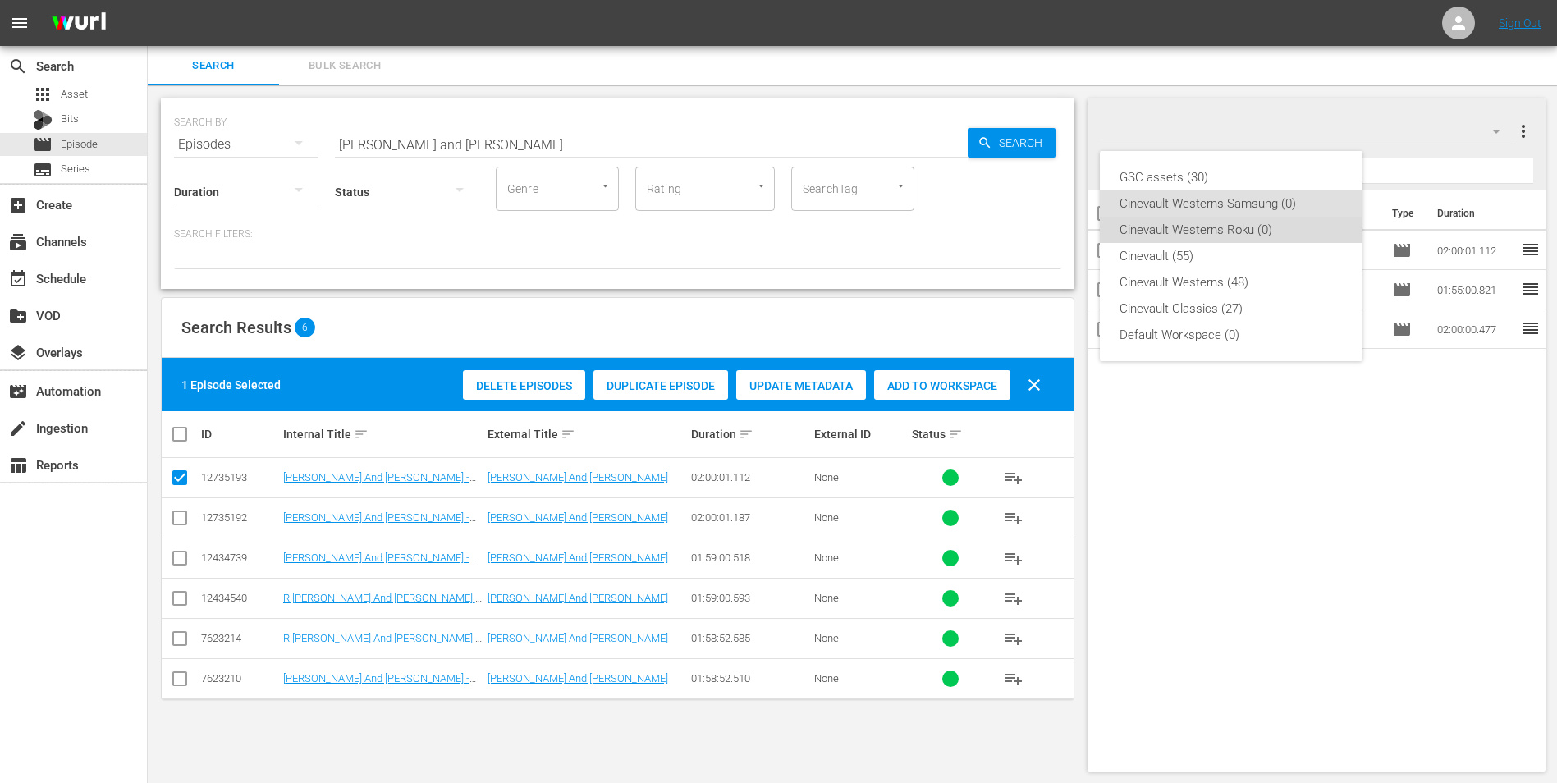
click at [1274, 232] on div "Cinevault Westerns Roku (0)" at bounding box center [1230, 230] width 223 height 26
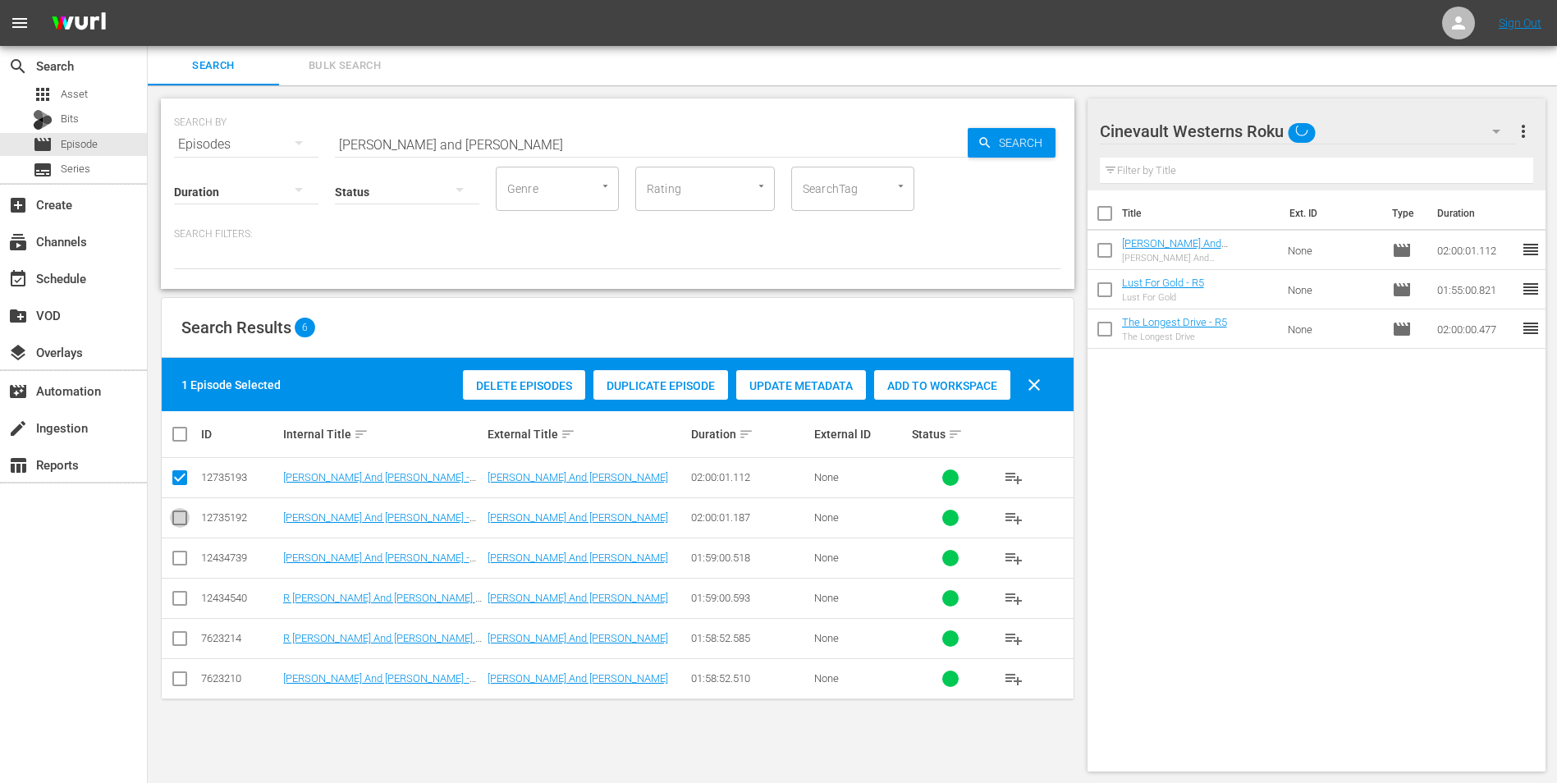
click at [185, 518] on input "checkbox" at bounding box center [180, 521] width 20 height 20
checkbox input "true"
click at [176, 482] on input "checkbox" at bounding box center [180, 481] width 20 height 20
checkbox input "false"
click at [946, 396] on div "Add to Workspace" at bounding box center [942, 385] width 136 height 31
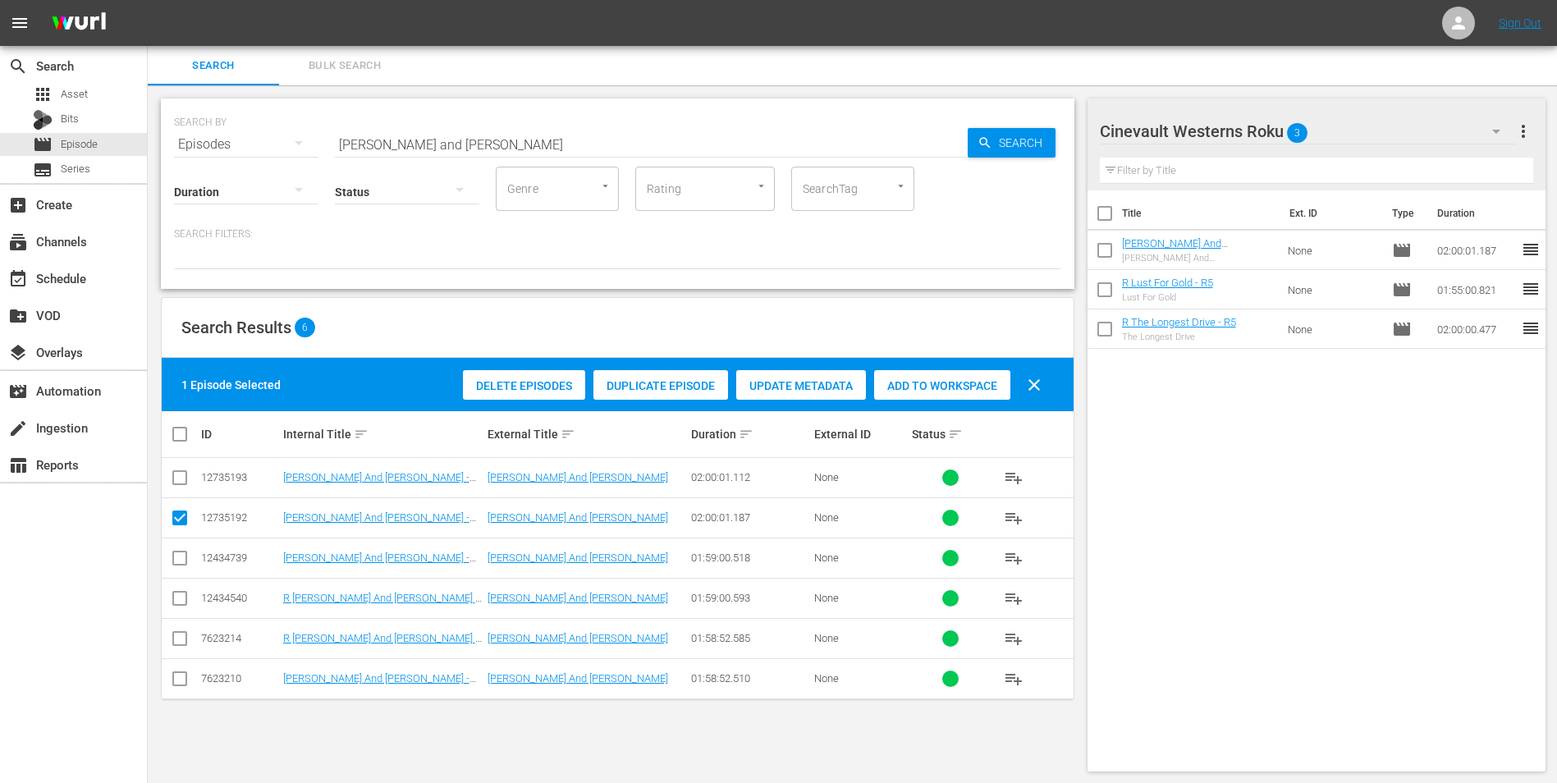
click at [687, 138] on input "[PERSON_NAME] and [PERSON_NAME]" at bounding box center [651, 144] width 633 height 39
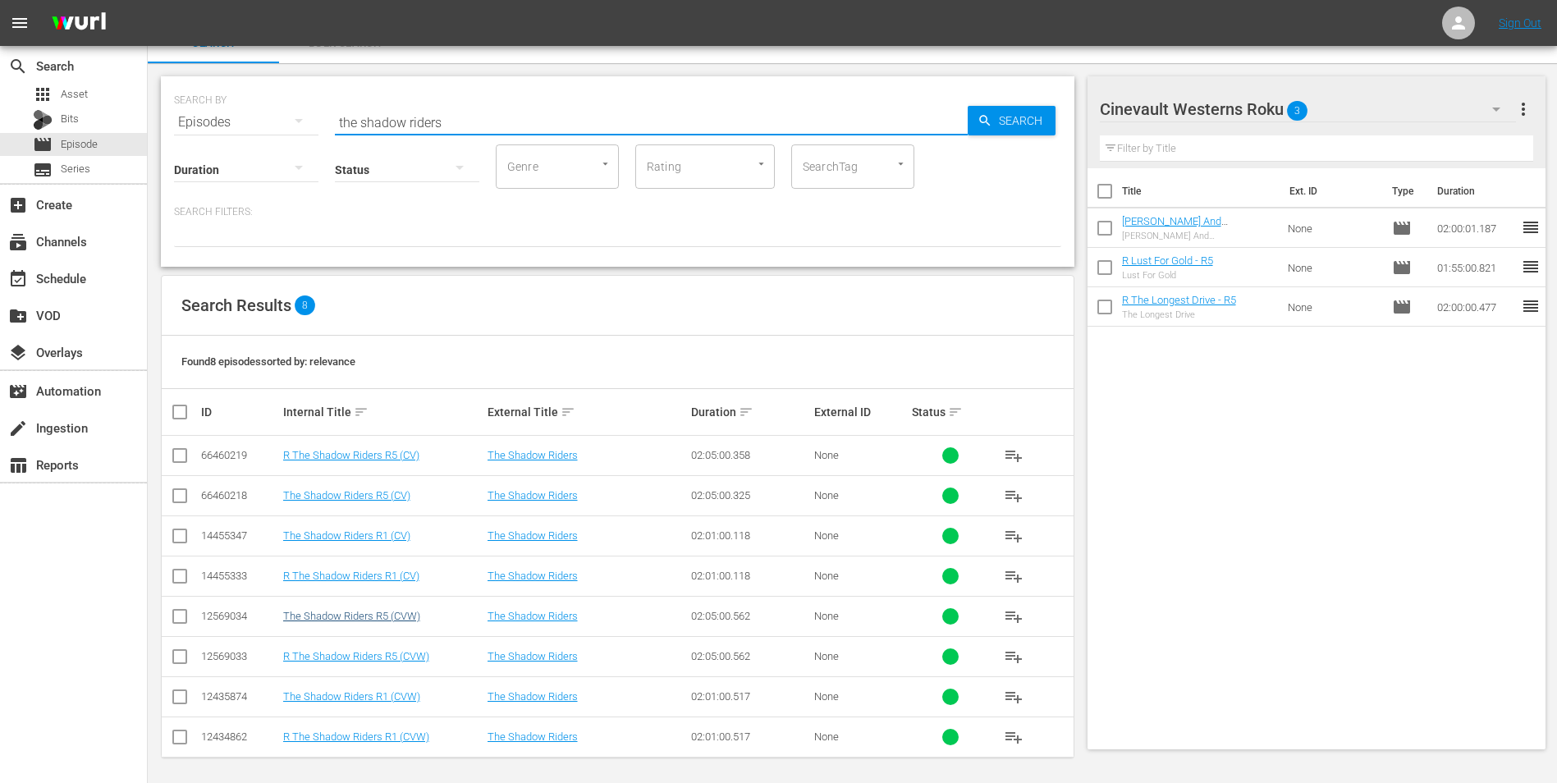
scroll to position [27, 0]
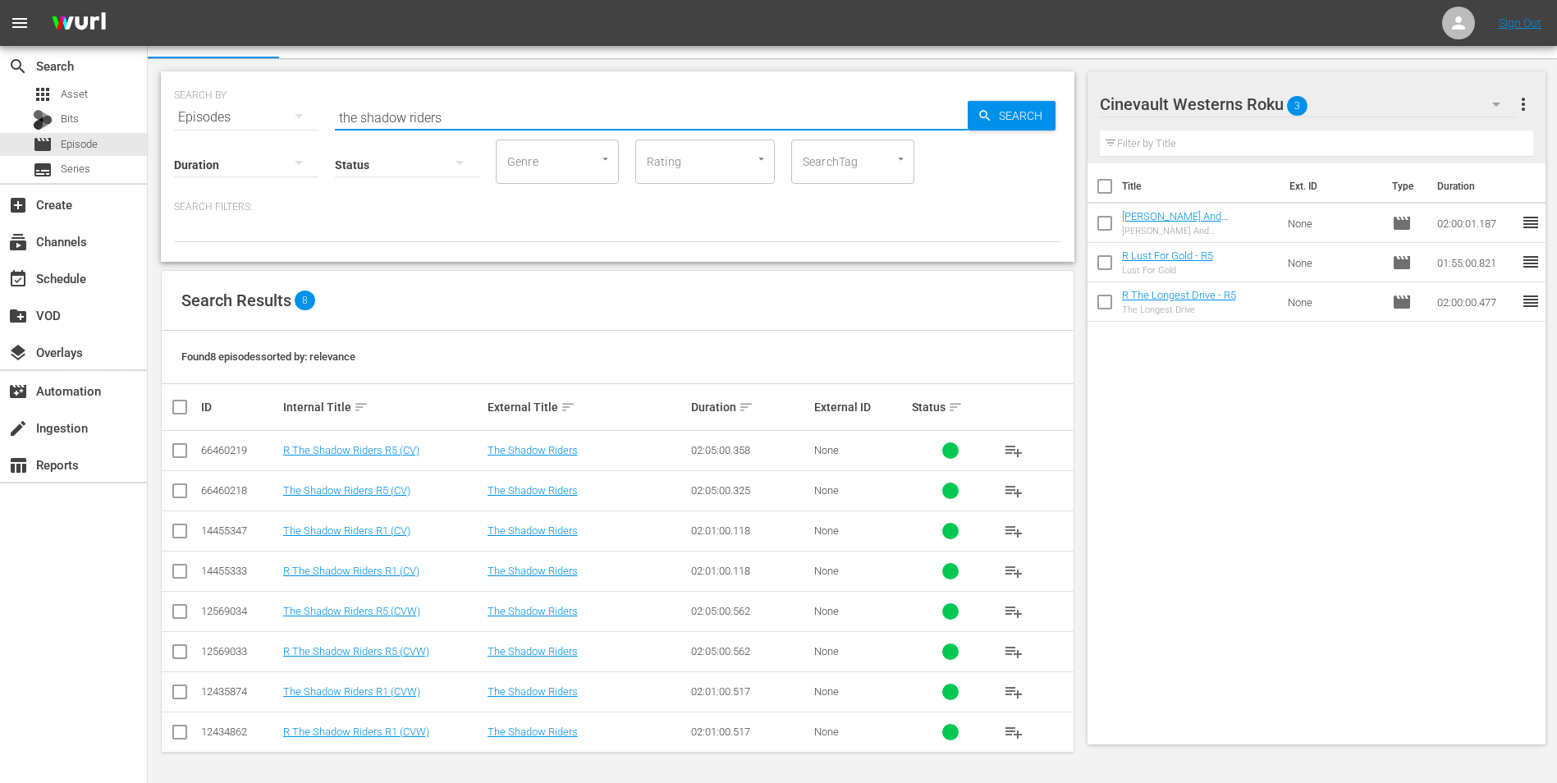
type input "the shadow riders"
drag, startPoint x: 180, startPoint y: 648, endPoint x: 261, endPoint y: 633, distance: 82.7
click at [180, 648] on input "checkbox" at bounding box center [180, 655] width 20 height 20
checkbox input "true"
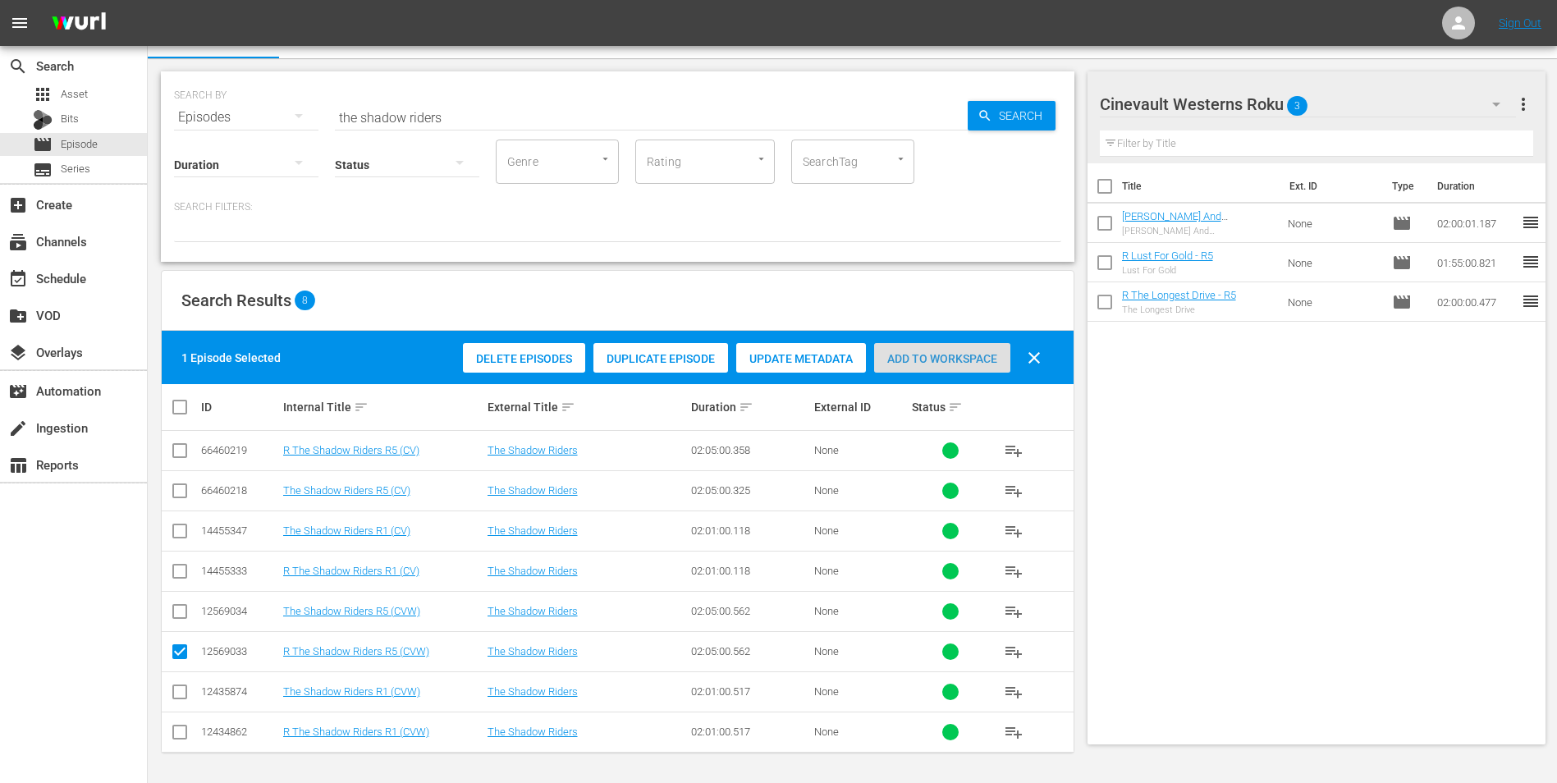
drag, startPoint x: 931, startPoint y: 360, endPoint x: 1180, endPoint y: 304, distance: 255.0
click at [936, 360] on span "Add to Workspace" at bounding box center [942, 358] width 136 height 13
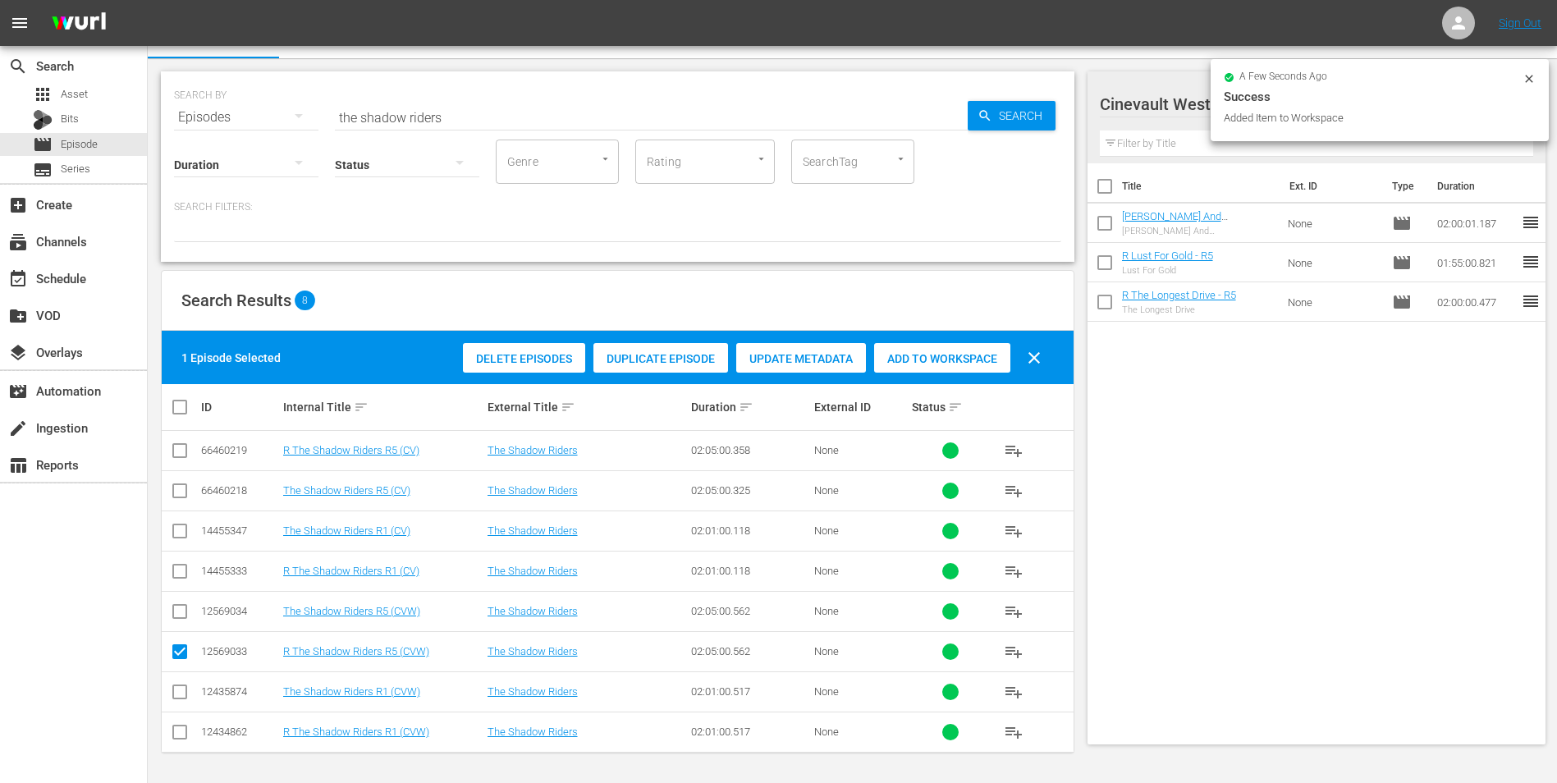
click at [1490, 105] on div "Success" at bounding box center [1380, 97] width 312 height 20
click at [1533, 78] on icon at bounding box center [1528, 78] width 13 height 13
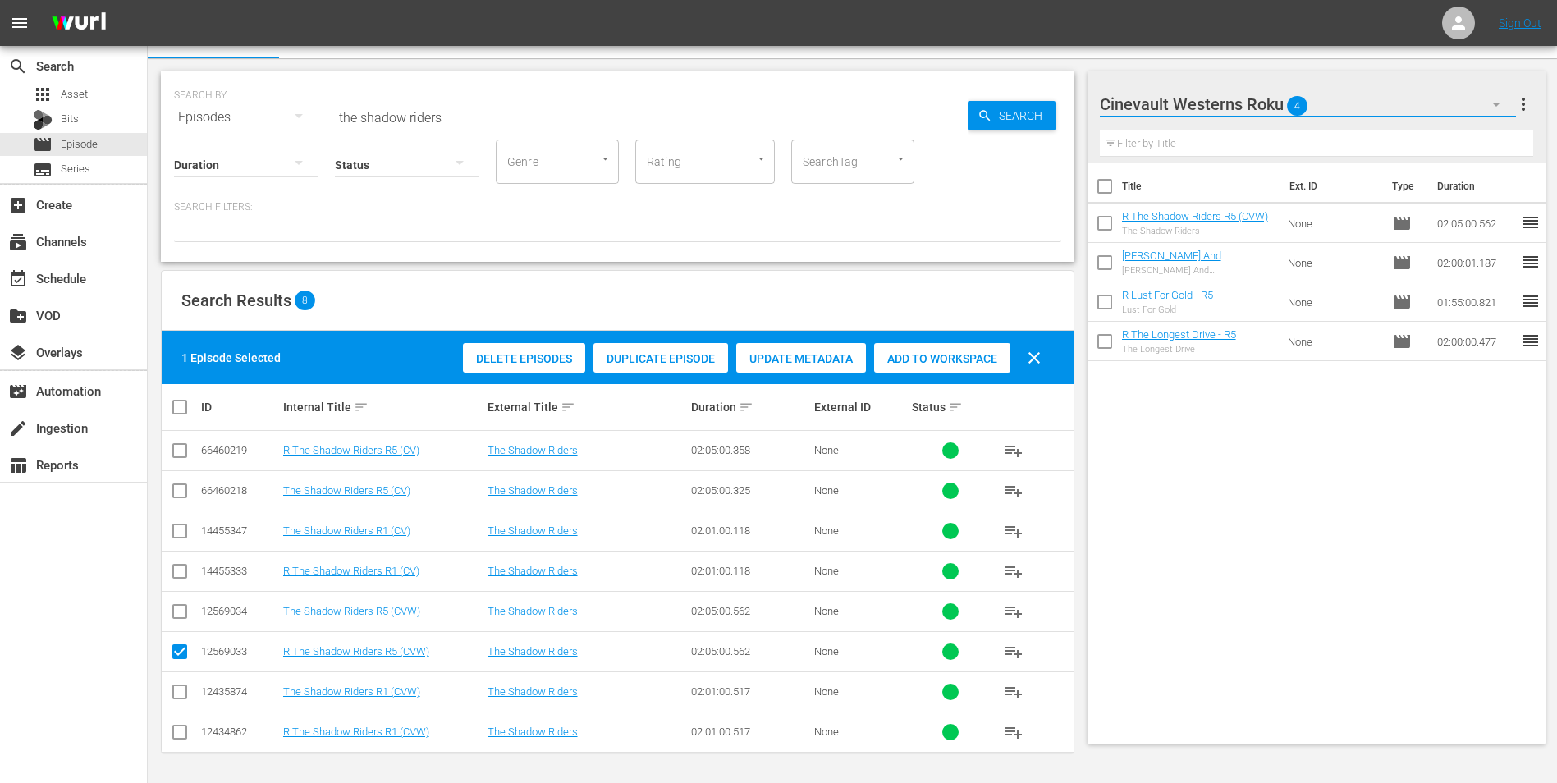
click at [1485, 116] on button "button" at bounding box center [1495, 104] width 39 height 39
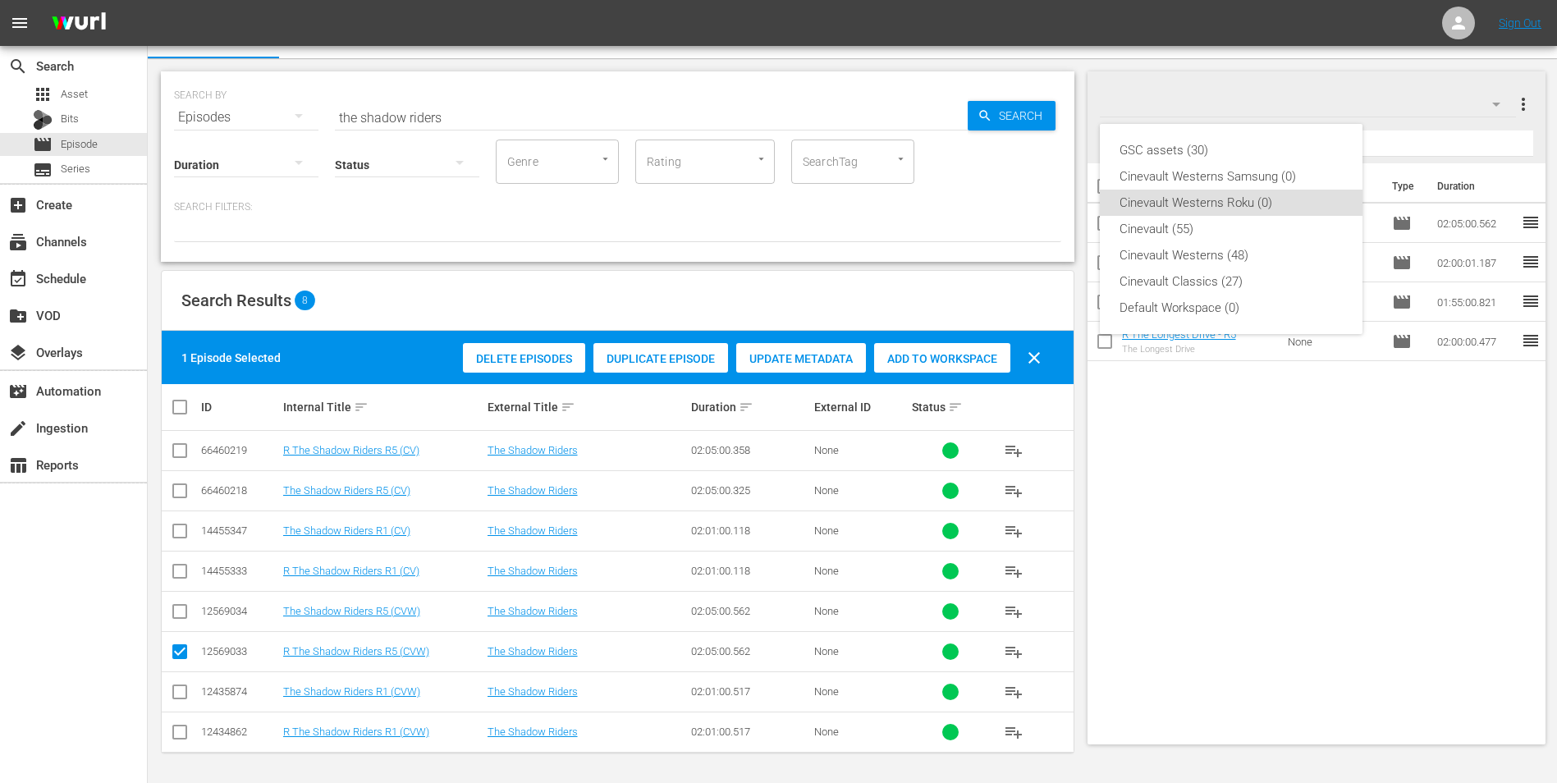
click at [1342, 91] on div "GSC assets (30) Cinevault Westerns Samsung (0) Cinevault Westerns Roku (0) Cine…" at bounding box center [778, 391] width 1557 height 783
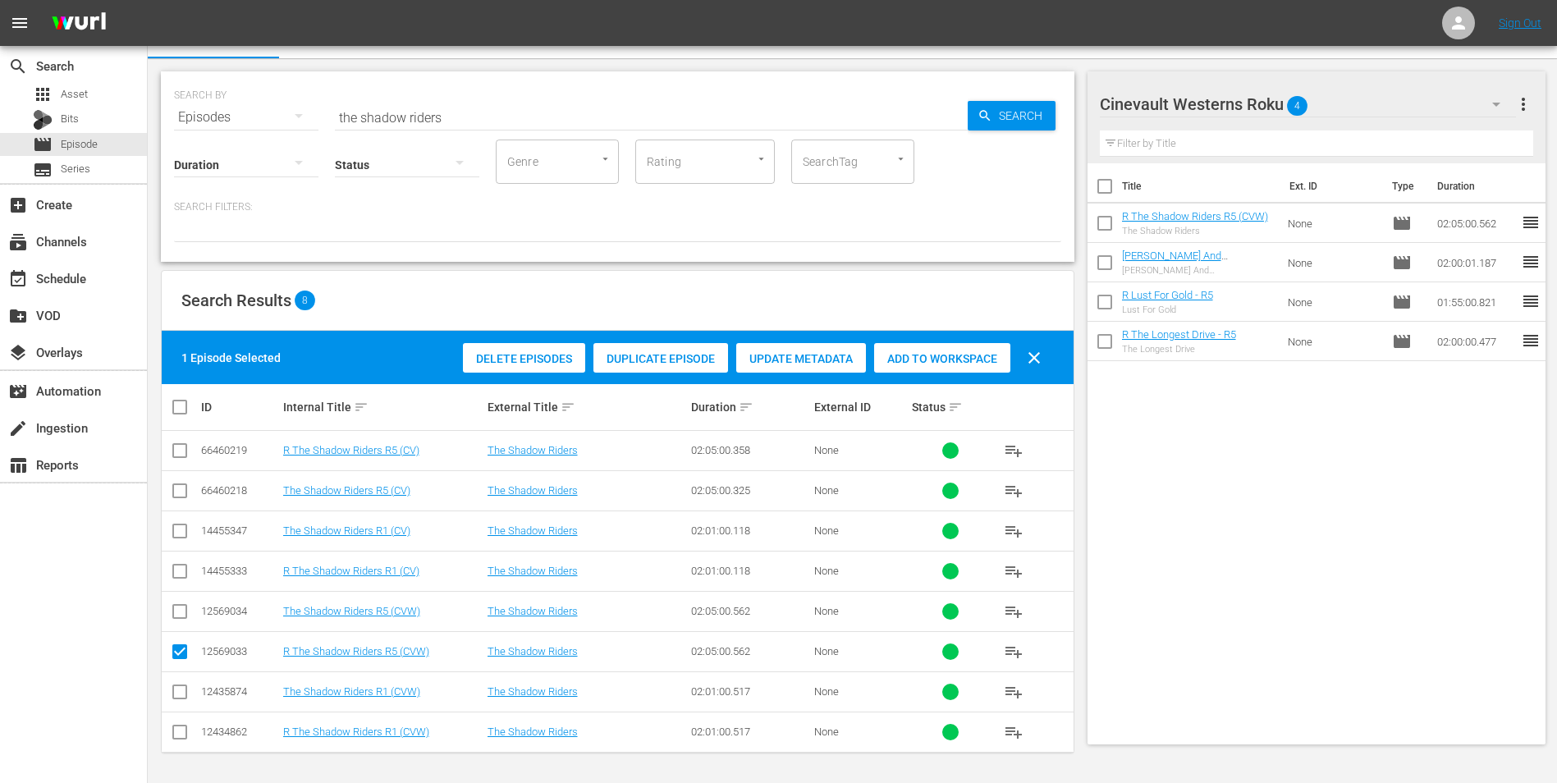
click at [1493, 107] on icon "button" at bounding box center [1496, 104] width 20 height 20
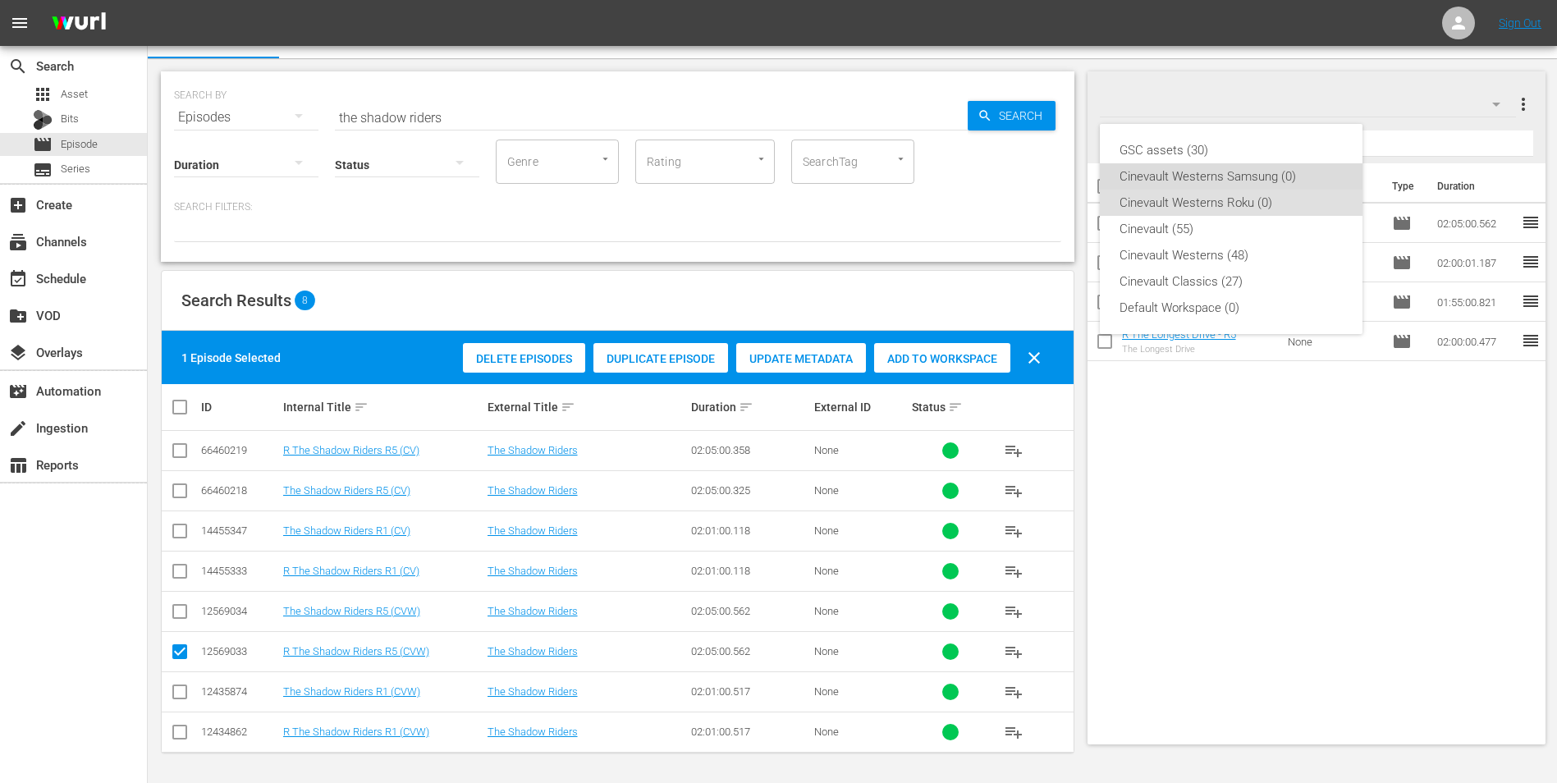
click at [1257, 171] on div "Cinevault Westerns Samsung (0)" at bounding box center [1230, 176] width 223 height 26
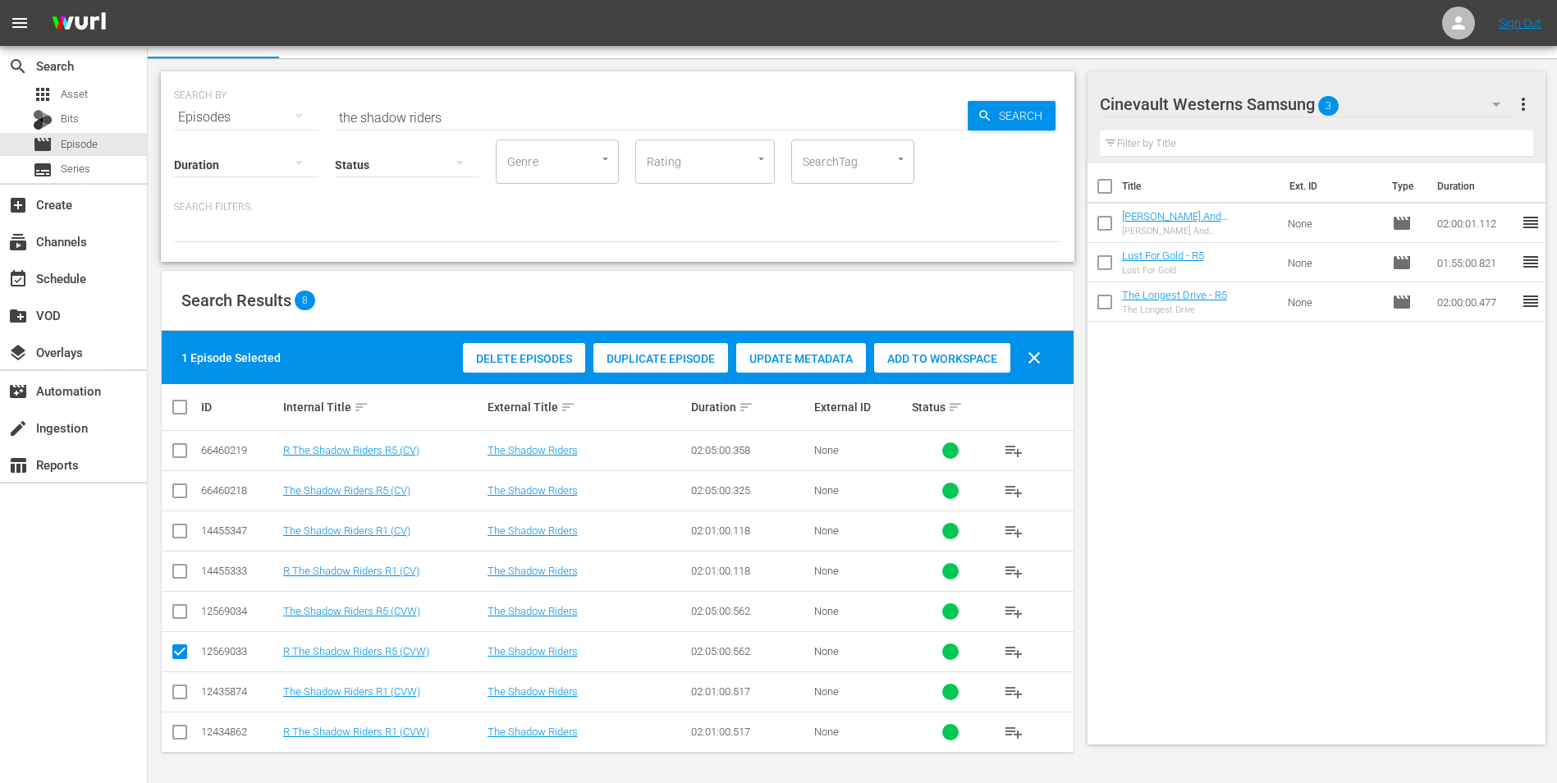
click at [166, 617] on td at bounding box center [180, 611] width 37 height 40
drag, startPoint x: 180, startPoint y: 612, endPoint x: 171, endPoint y: 629, distance: 18.7
click at [180, 614] on input "checkbox" at bounding box center [180, 615] width 20 height 20
checkbox input "true"
click at [176, 648] on input "checkbox" at bounding box center [180, 655] width 20 height 20
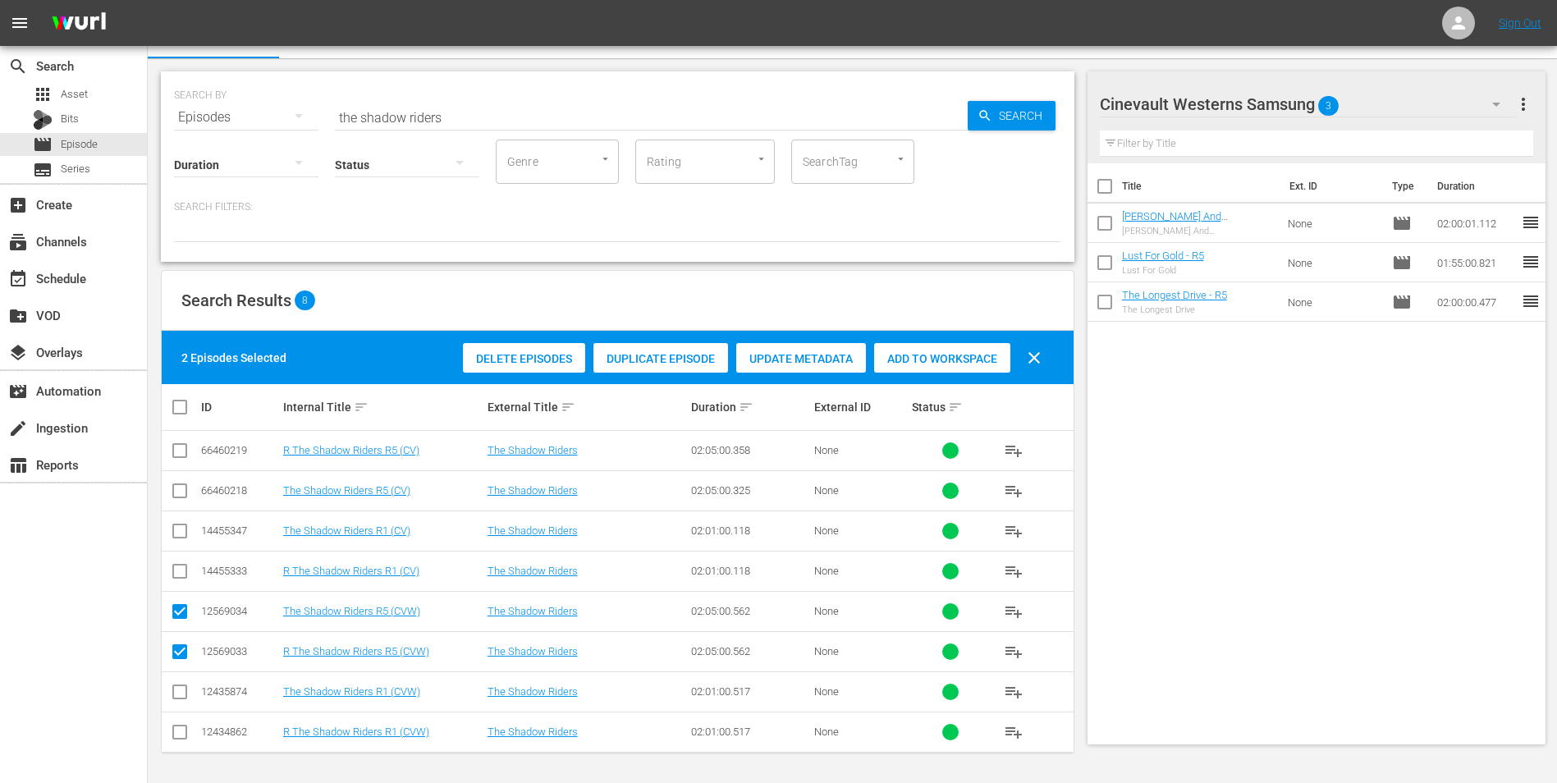
checkbox input "false"
click at [927, 344] on div "Add to Workspace" at bounding box center [942, 358] width 136 height 31
click at [80, 283] on div "event_available Schedule" at bounding box center [46, 275] width 92 height 15
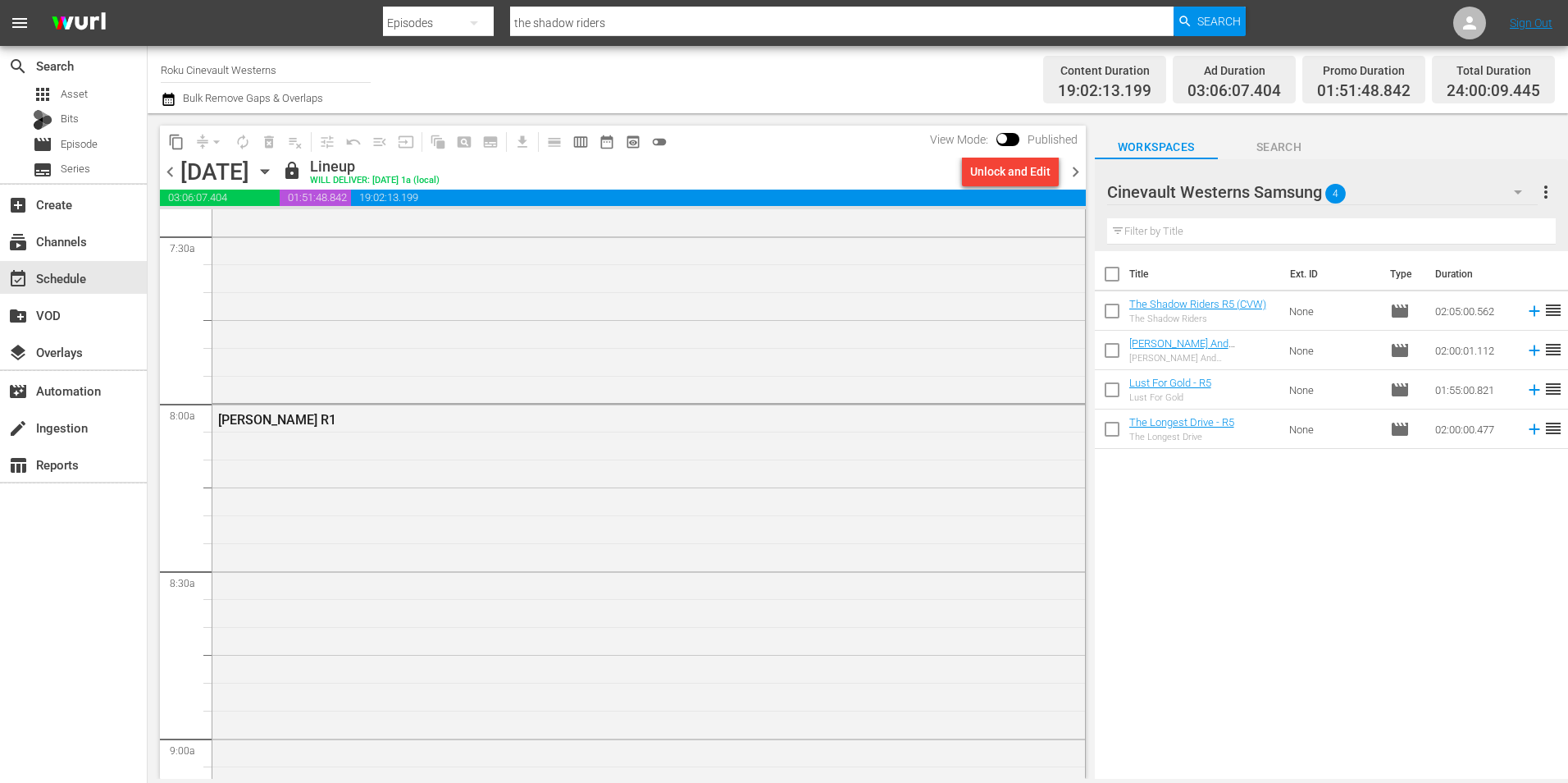
scroll to position [2626, 0]
click at [1072, 162] on span "chevron_right" at bounding box center [1075, 172] width 21 height 21
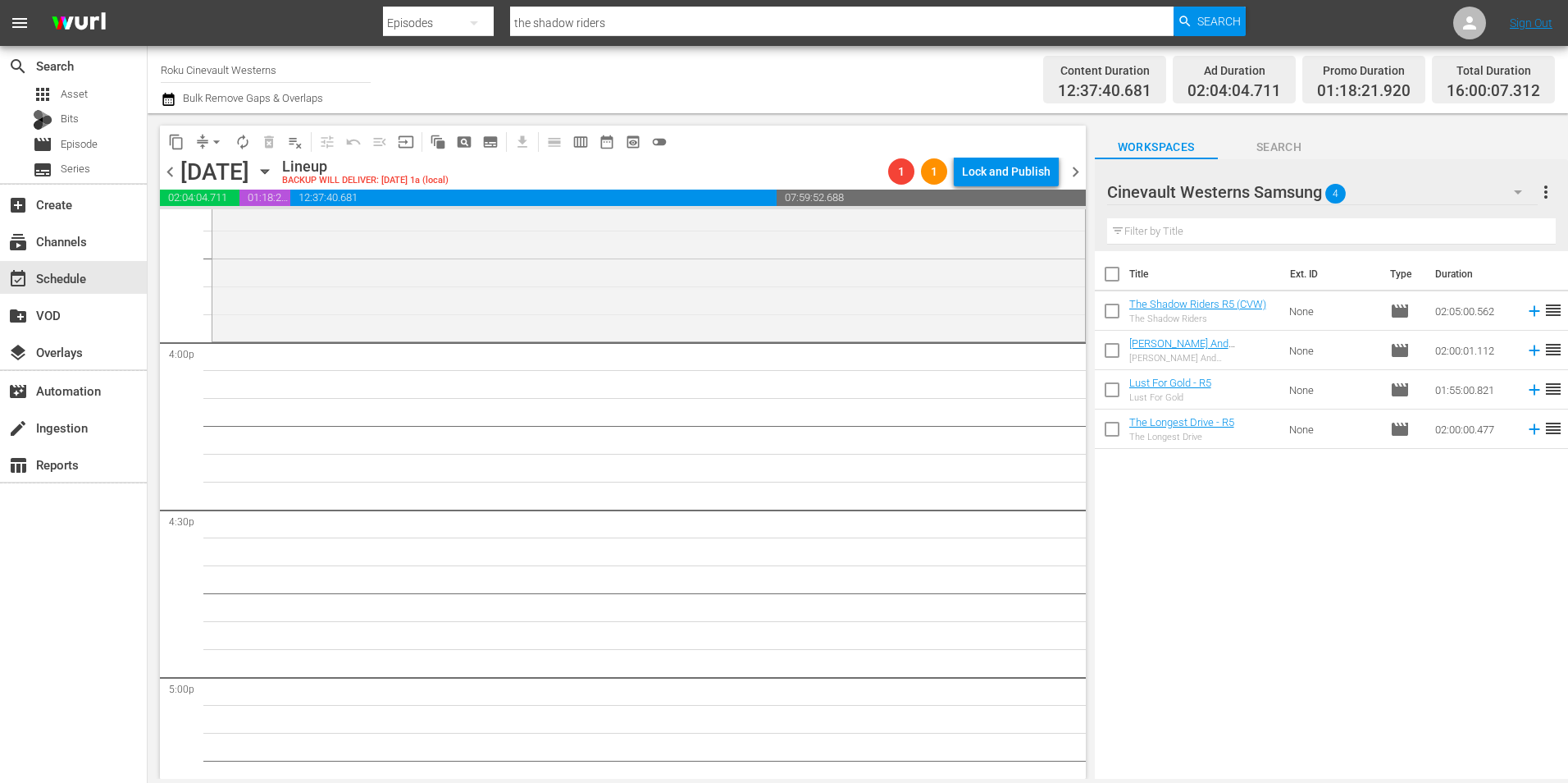
scroll to position [5142, 0]
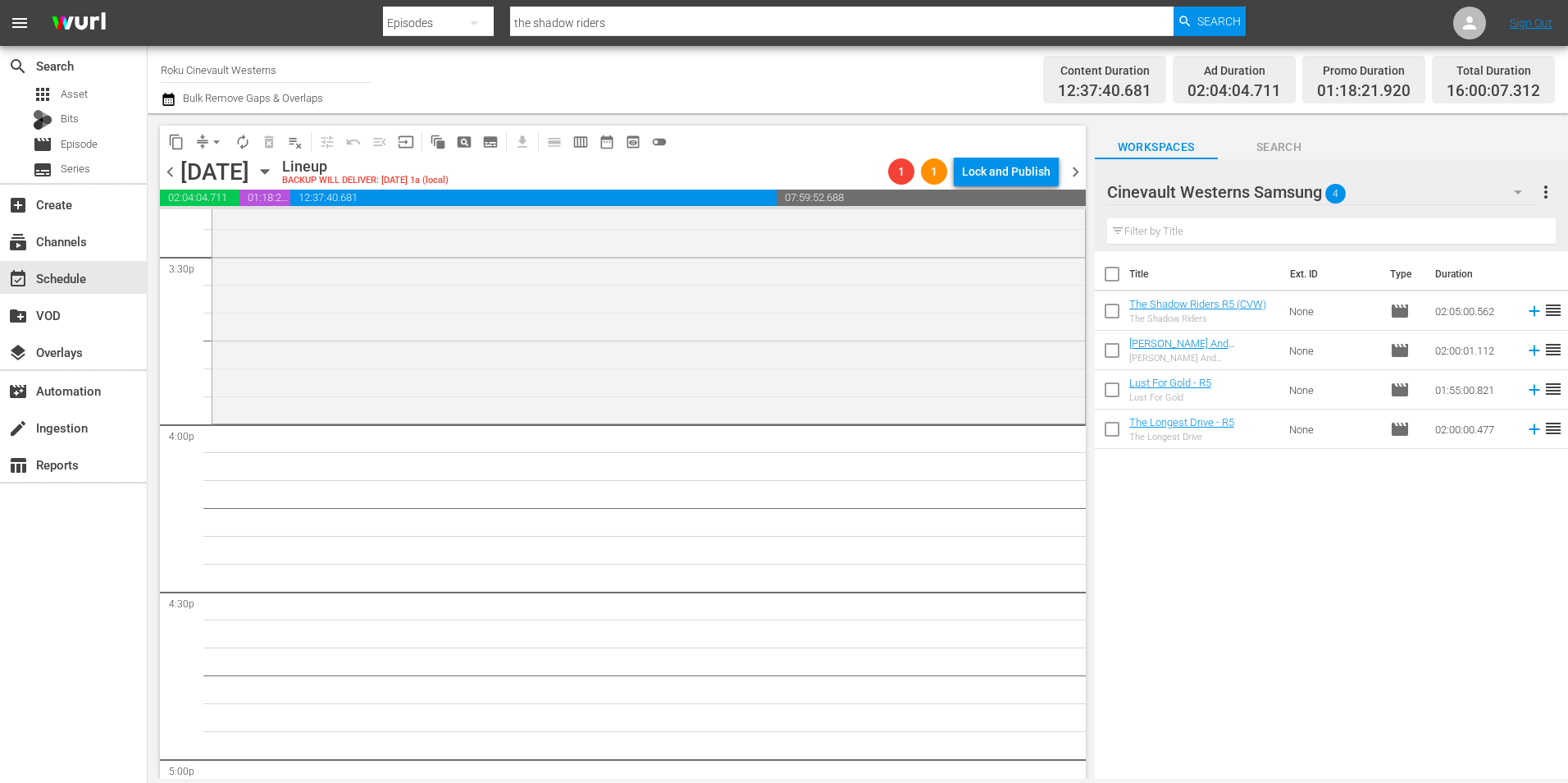
click at [1468, 187] on div "Cinevault Westerns Samsung 4" at bounding box center [1322, 192] width 431 height 46
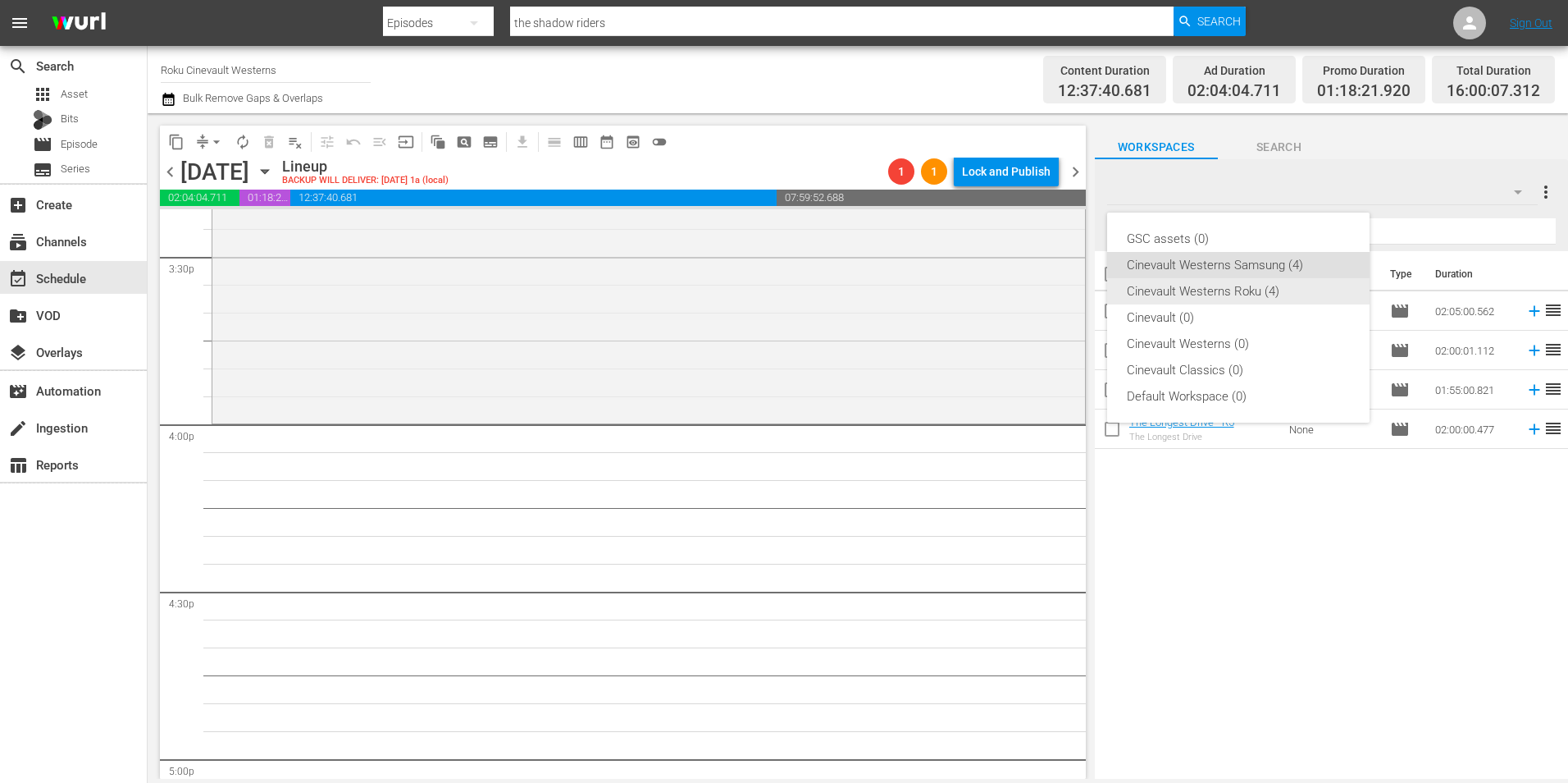
click at [1240, 285] on div "Cinevault Westerns Roku (4)" at bounding box center [1238, 291] width 223 height 26
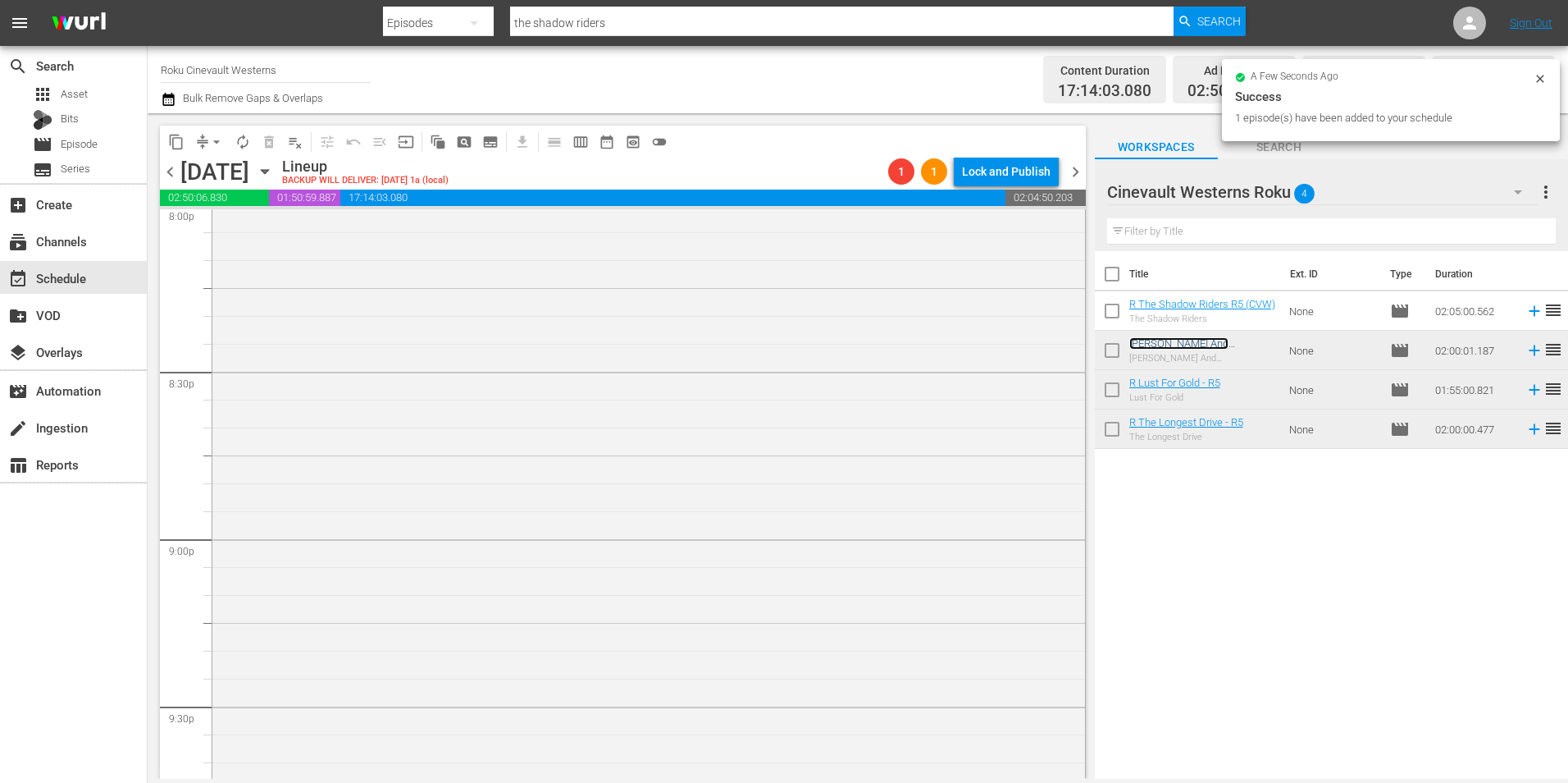
scroll to position [7112, 0]
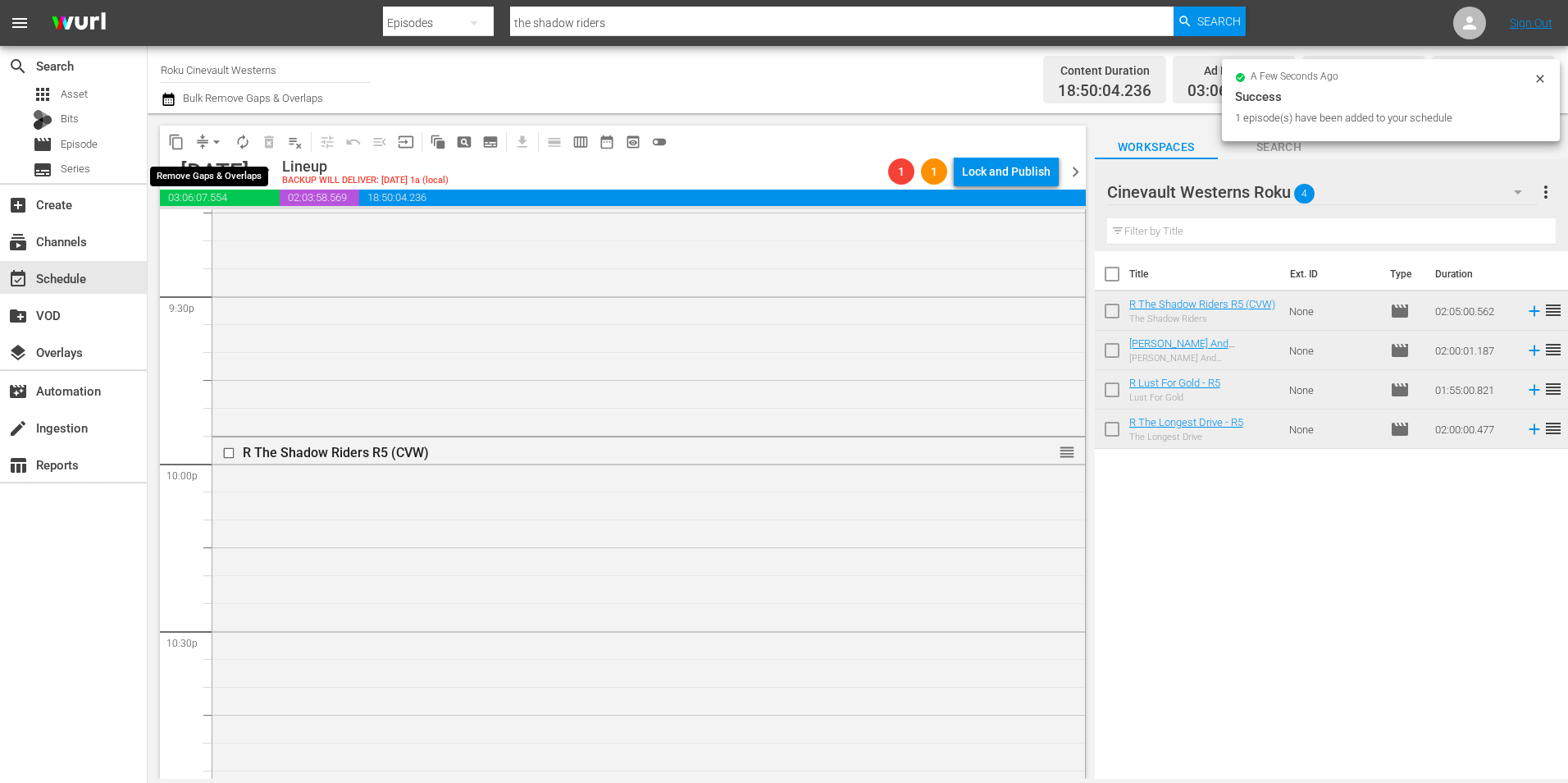
click at [217, 144] on span "arrow_drop_down" at bounding box center [216, 142] width 16 height 16
click at [213, 176] on li "Align to Midnight" at bounding box center [217, 175] width 172 height 27
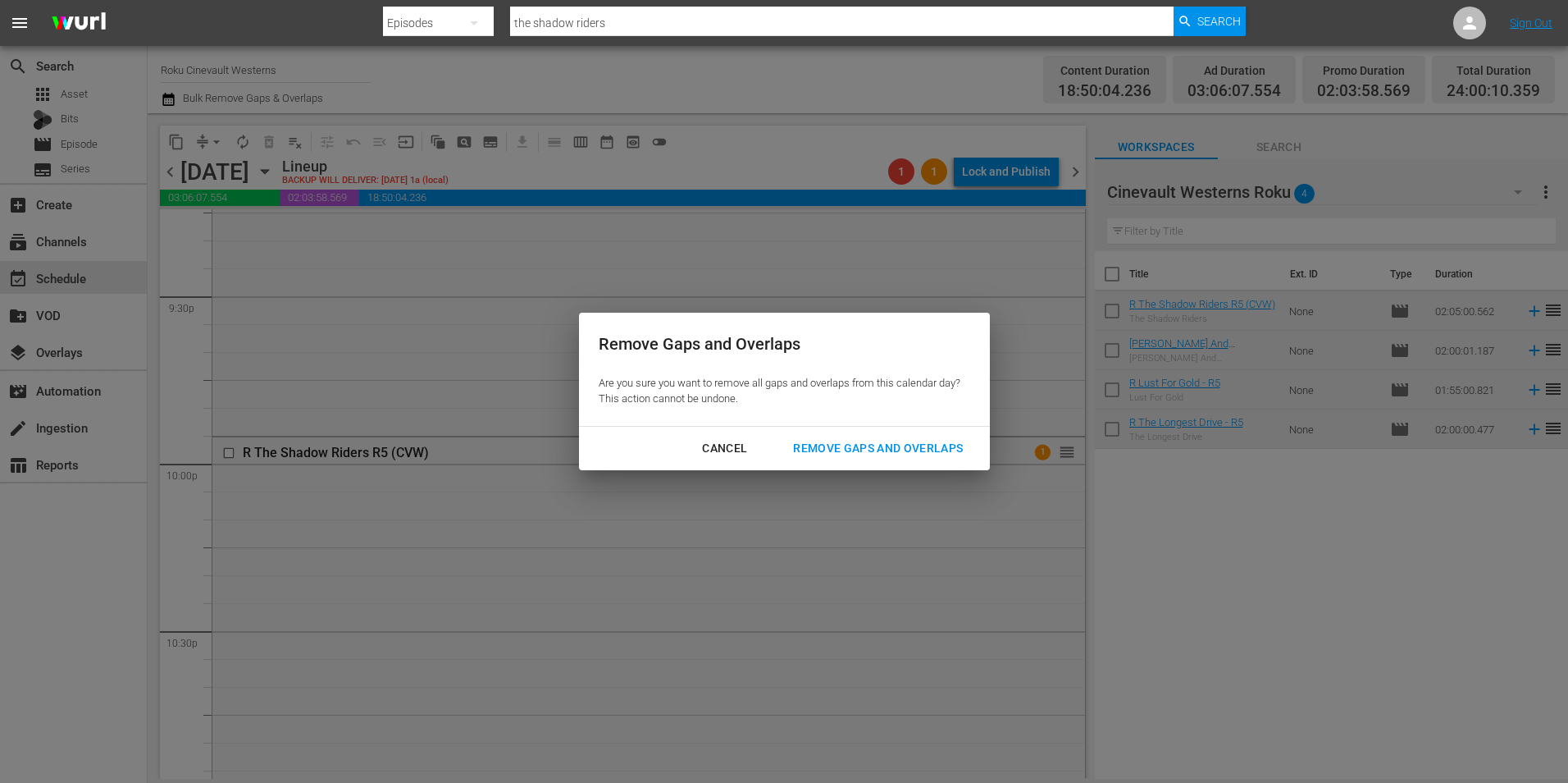
click at [862, 453] on div "Remove Gaps and Overlaps" at bounding box center [877, 448] width 196 height 21
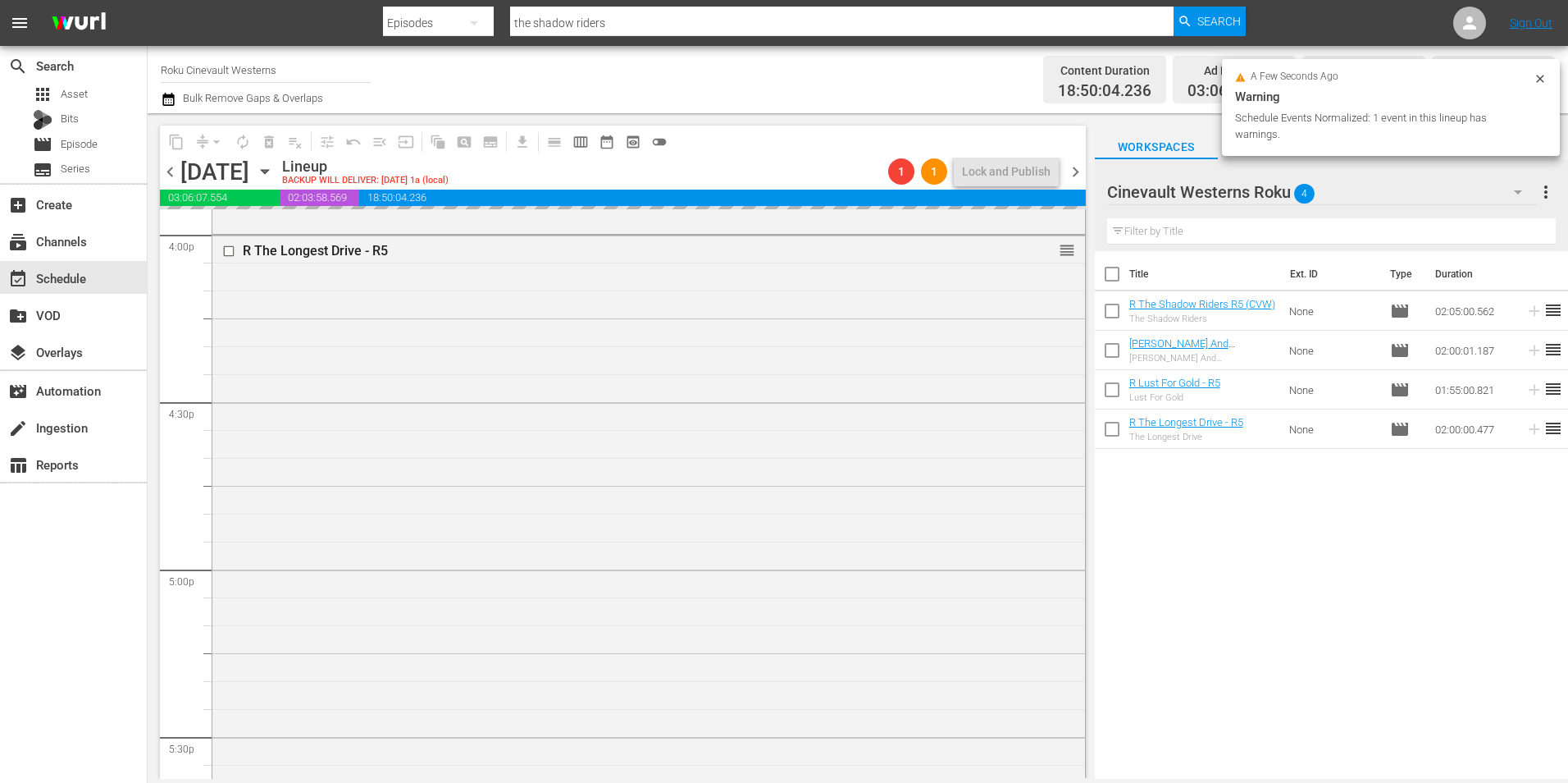
scroll to position [5224, 0]
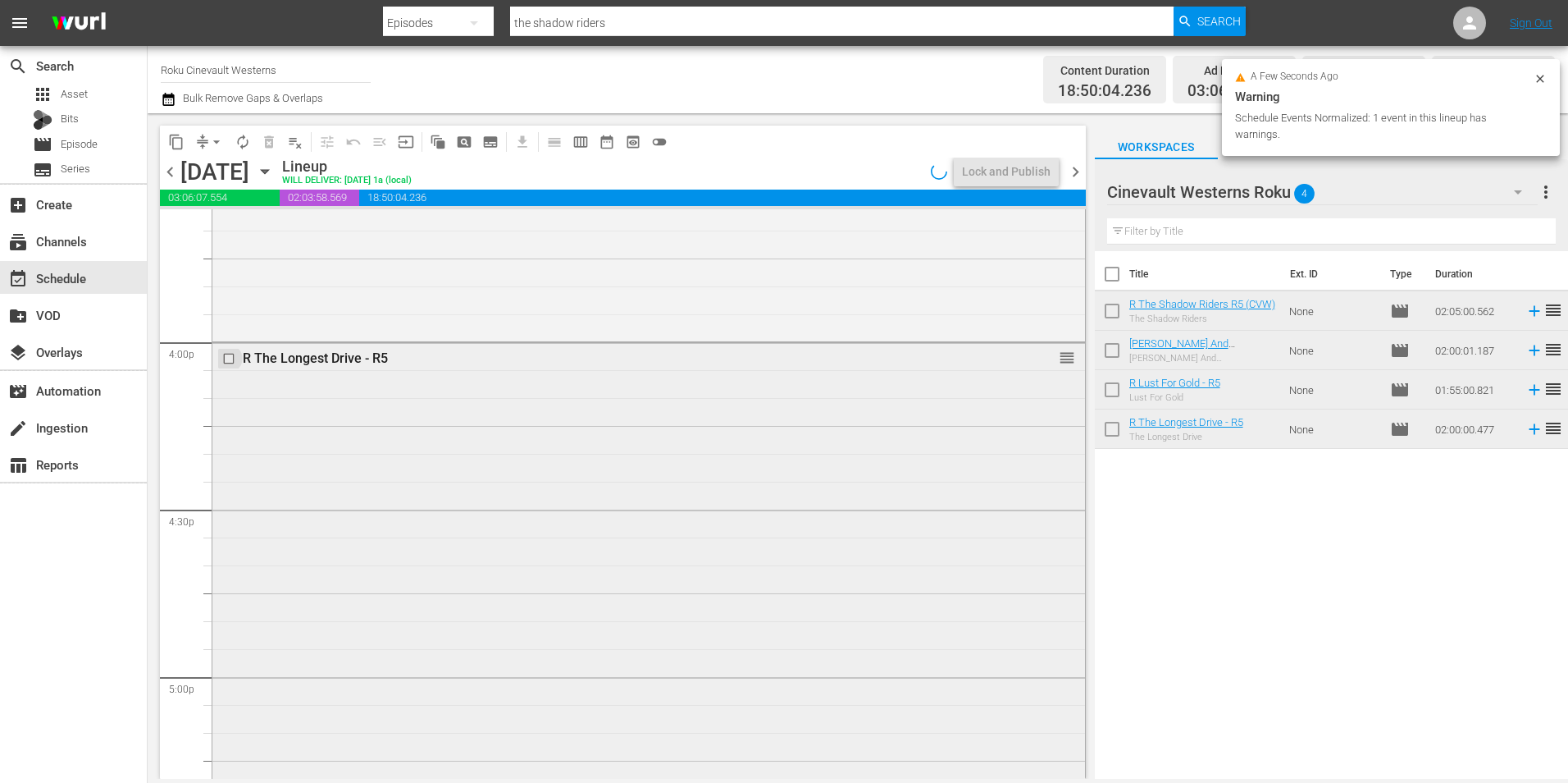
click at [227, 358] on input "checkbox" at bounding box center [230, 359] width 17 height 14
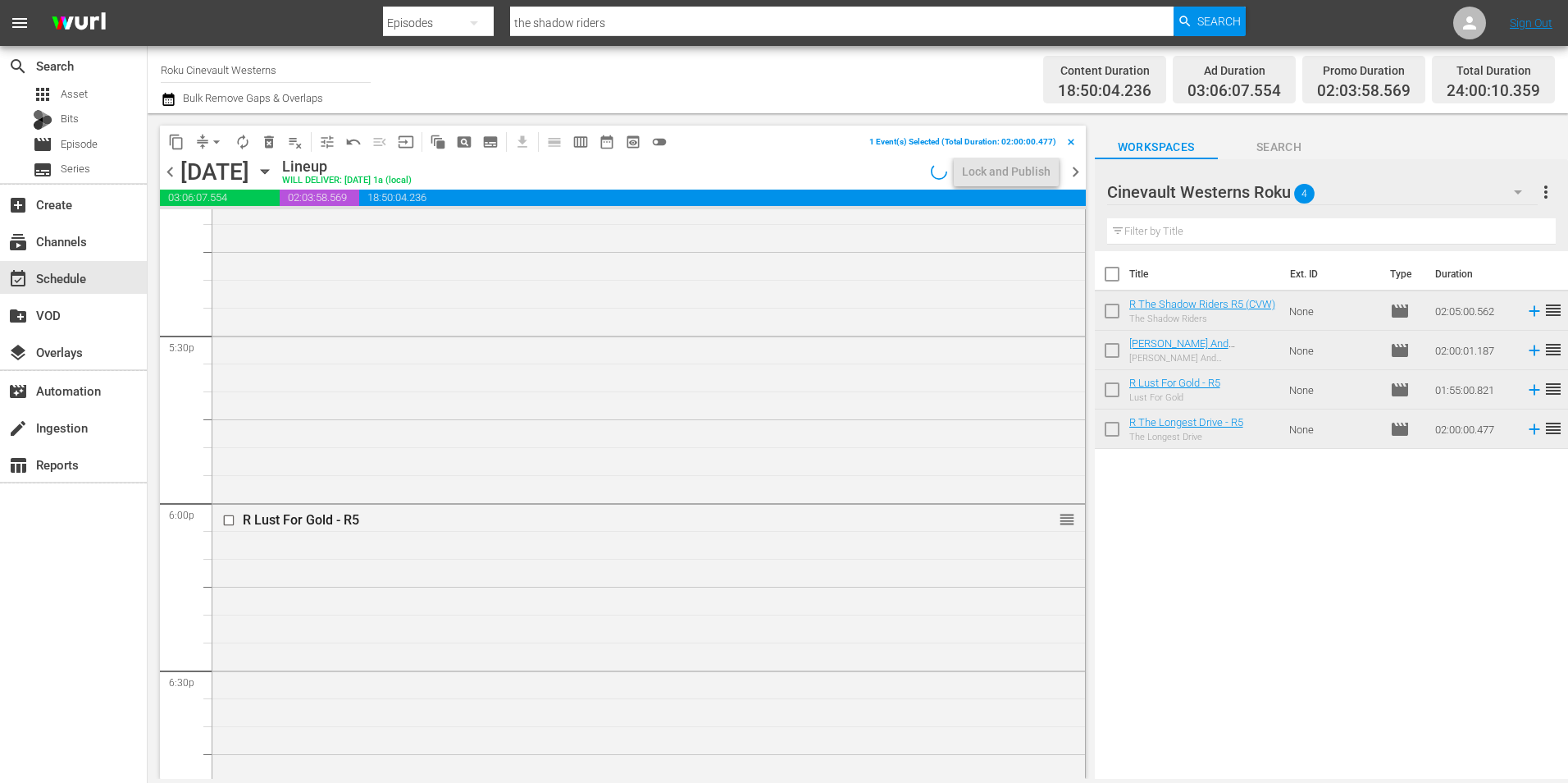
scroll to position [5881, 0]
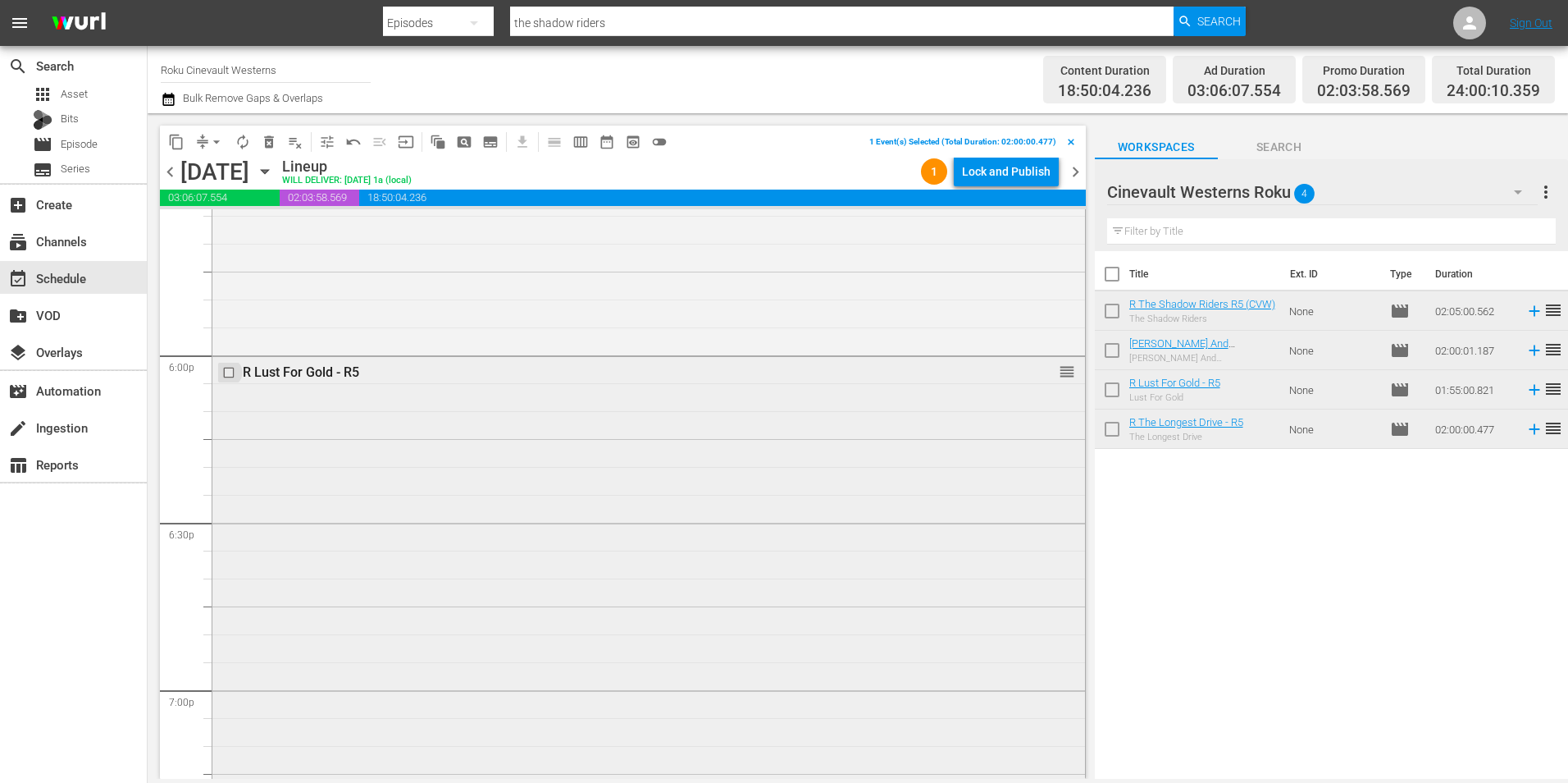
click at [227, 373] on input "checkbox" at bounding box center [230, 372] width 17 height 14
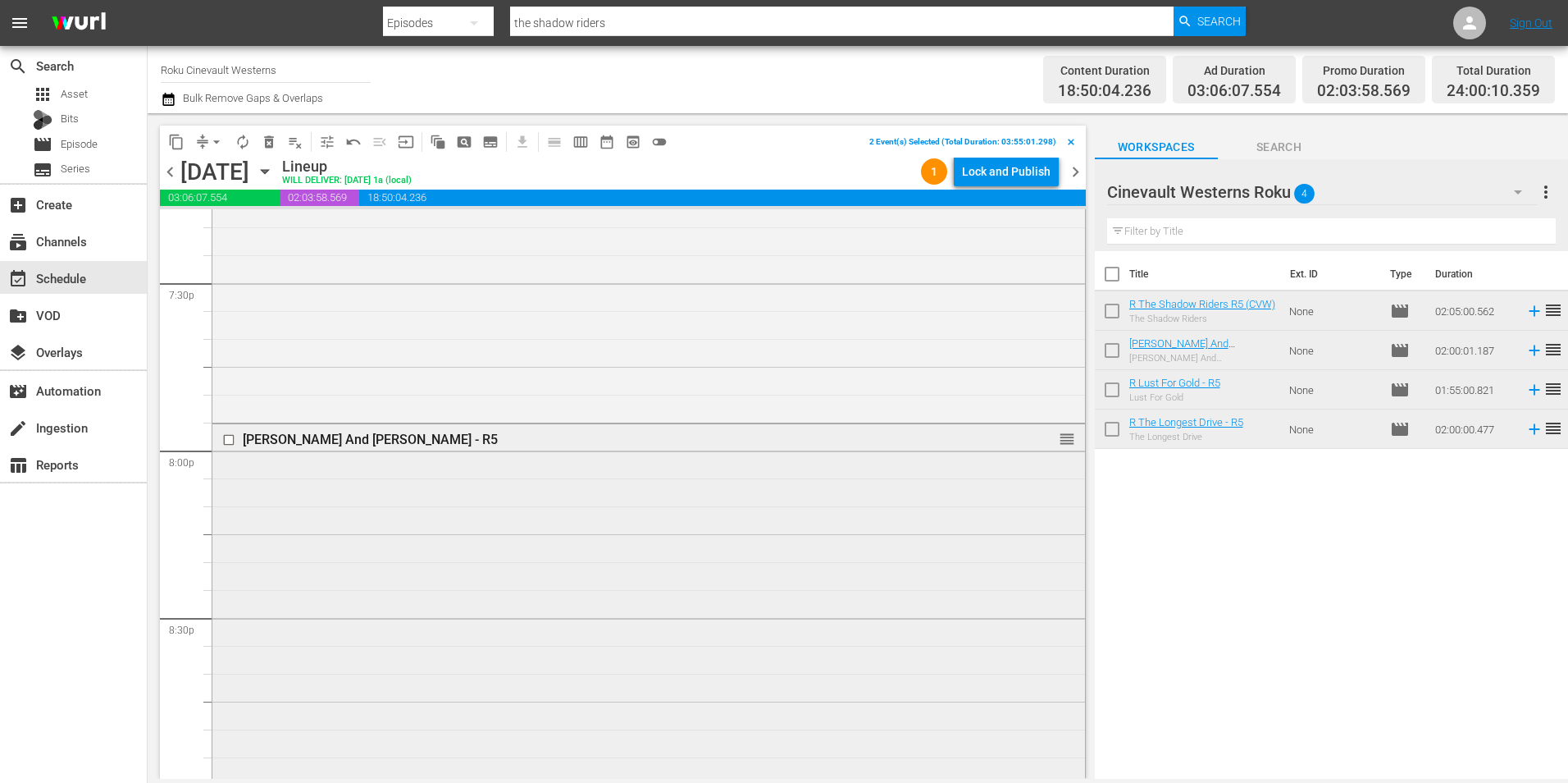
click at [228, 439] on input "checkbox" at bounding box center [230, 440] width 17 height 14
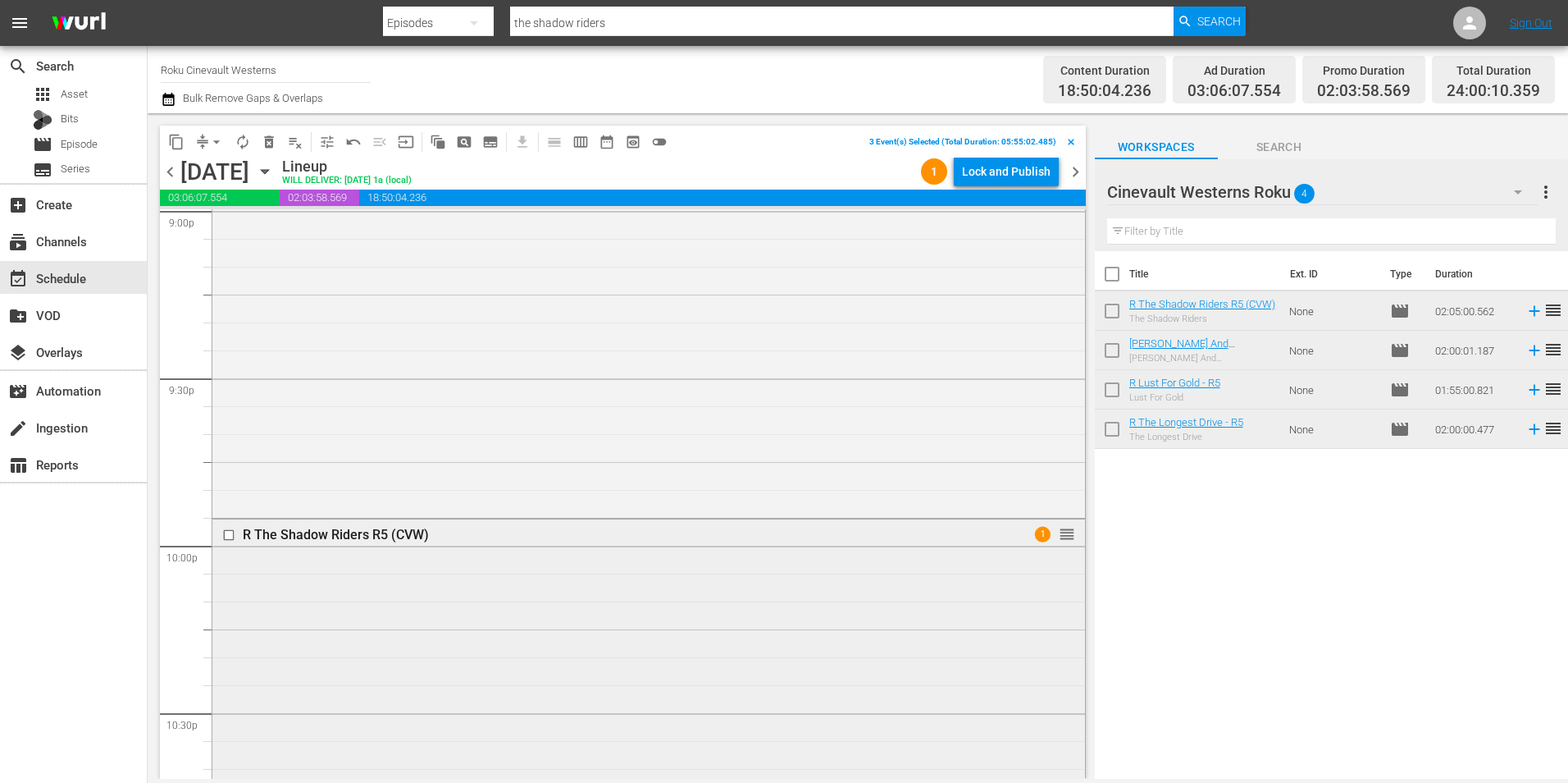
click at [231, 535] on input "checkbox" at bounding box center [230, 535] width 17 height 14
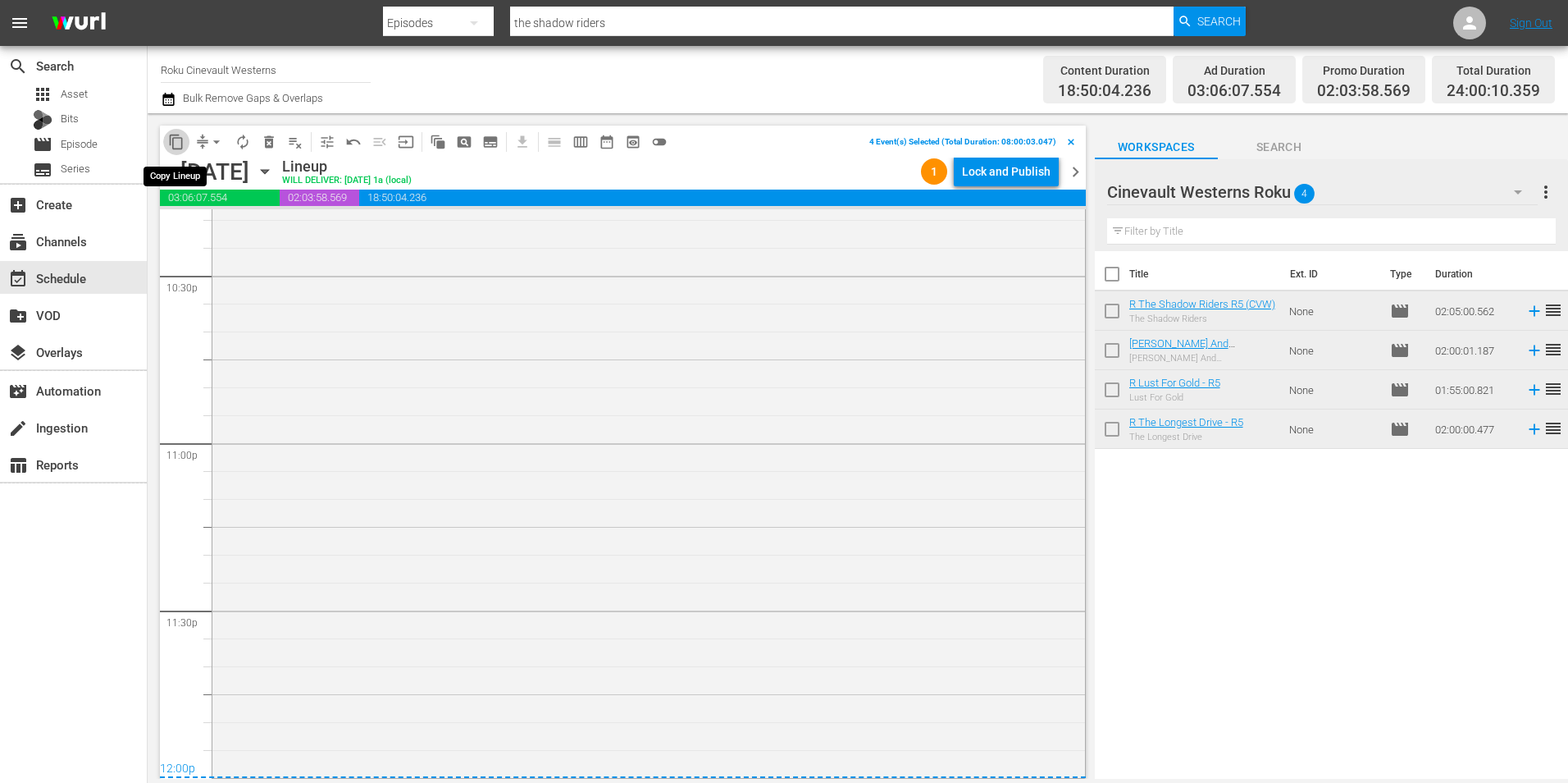
click at [175, 134] on span "content_copy" at bounding box center [176, 142] width 16 height 16
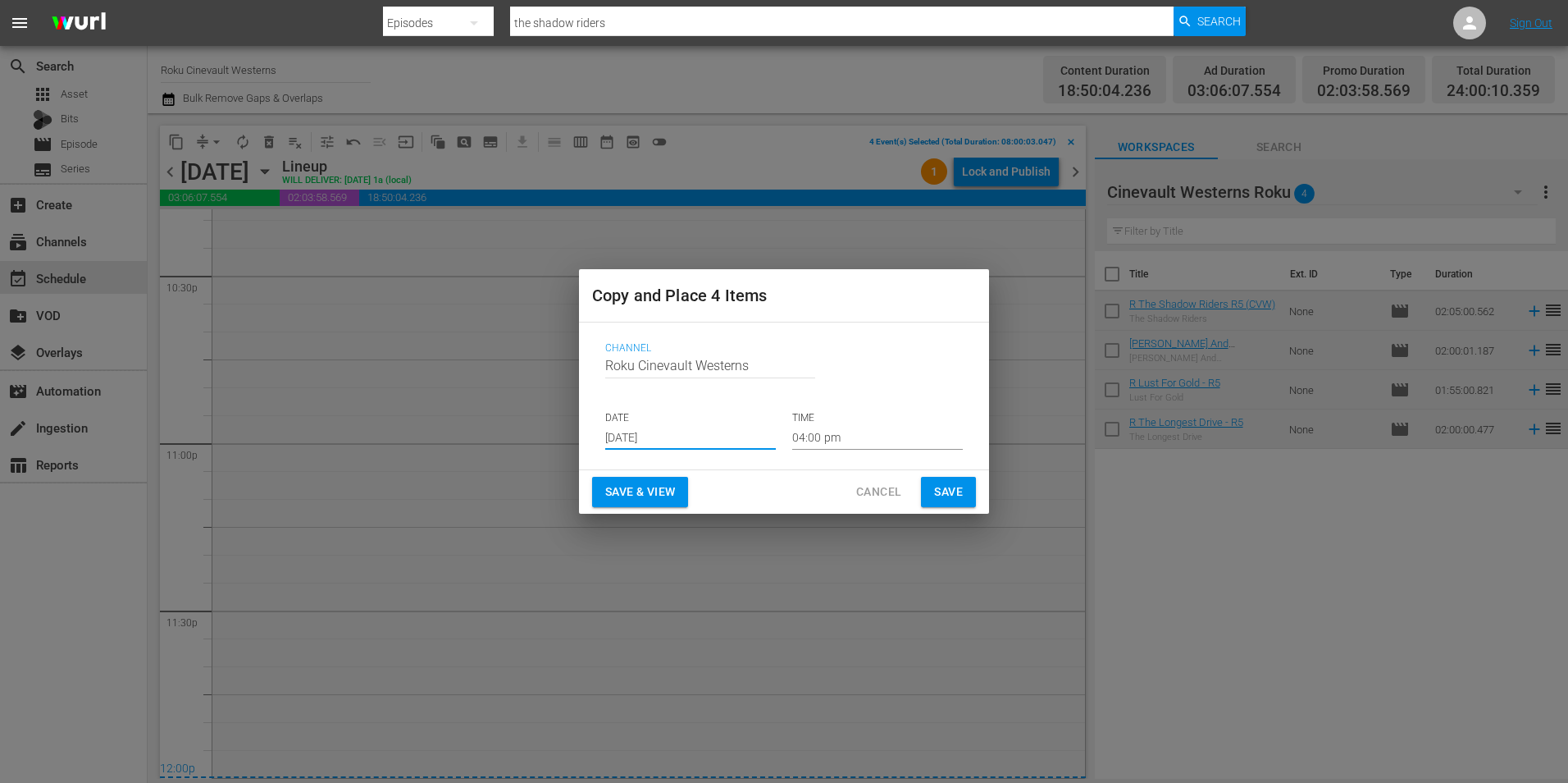
click at [653, 437] on input "[DATE]" at bounding box center [691, 437] width 171 height 25
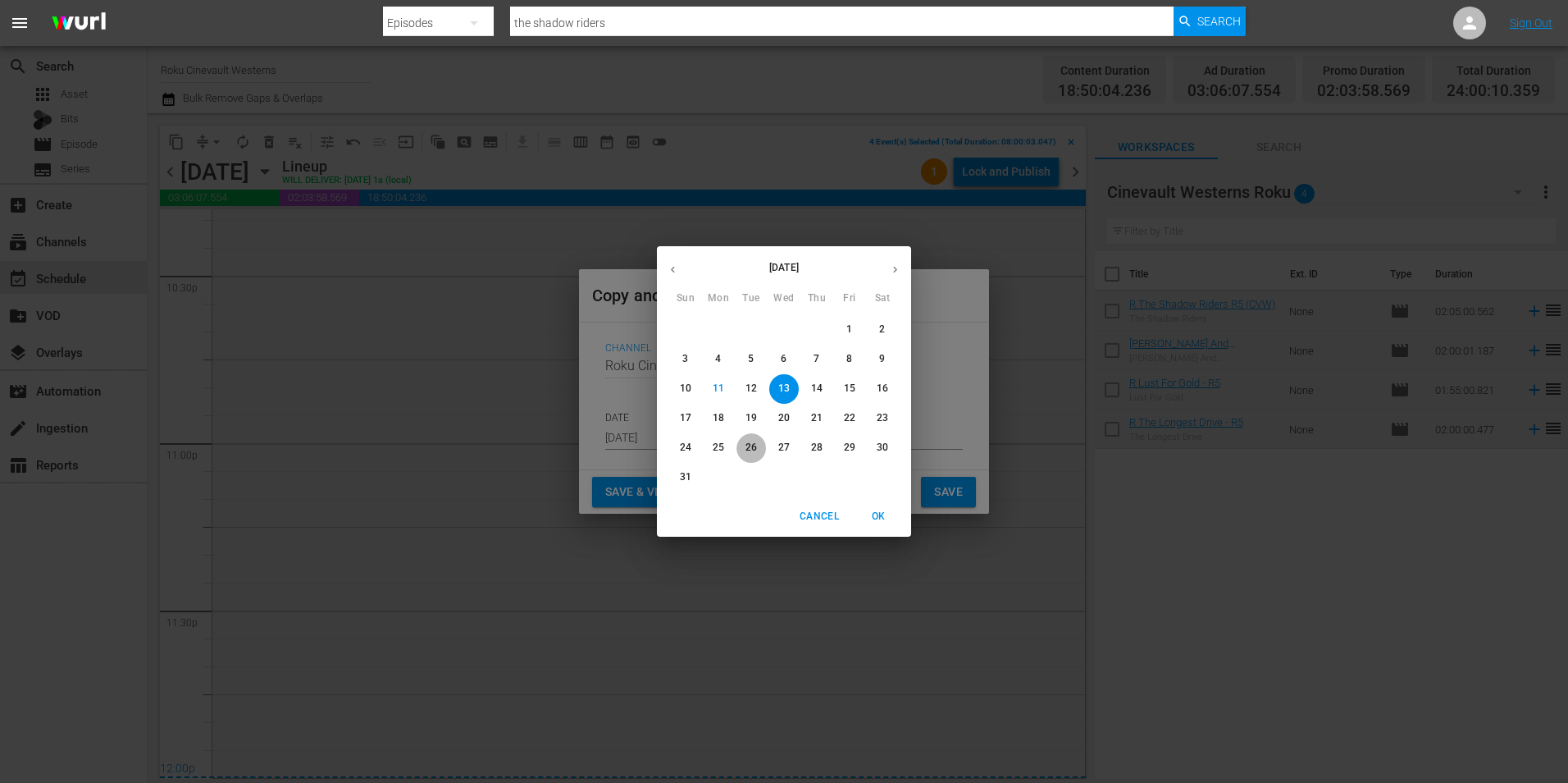
click at [753, 446] on p "26" at bounding box center [751, 448] width 11 height 14
type input "[DATE]"
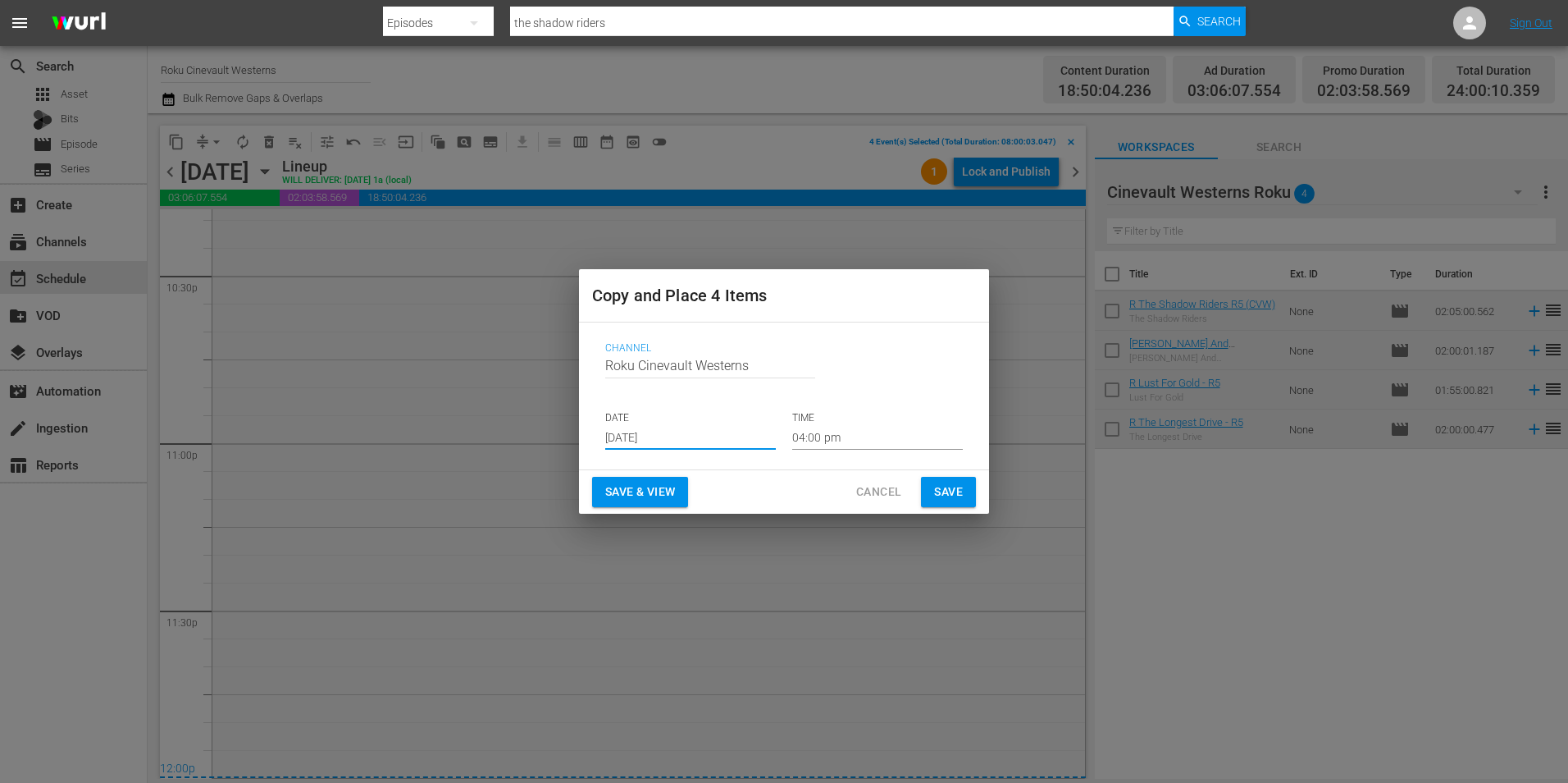
click at [947, 441] on input "04:00 pm" at bounding box center [877, 437] width 171 height 25
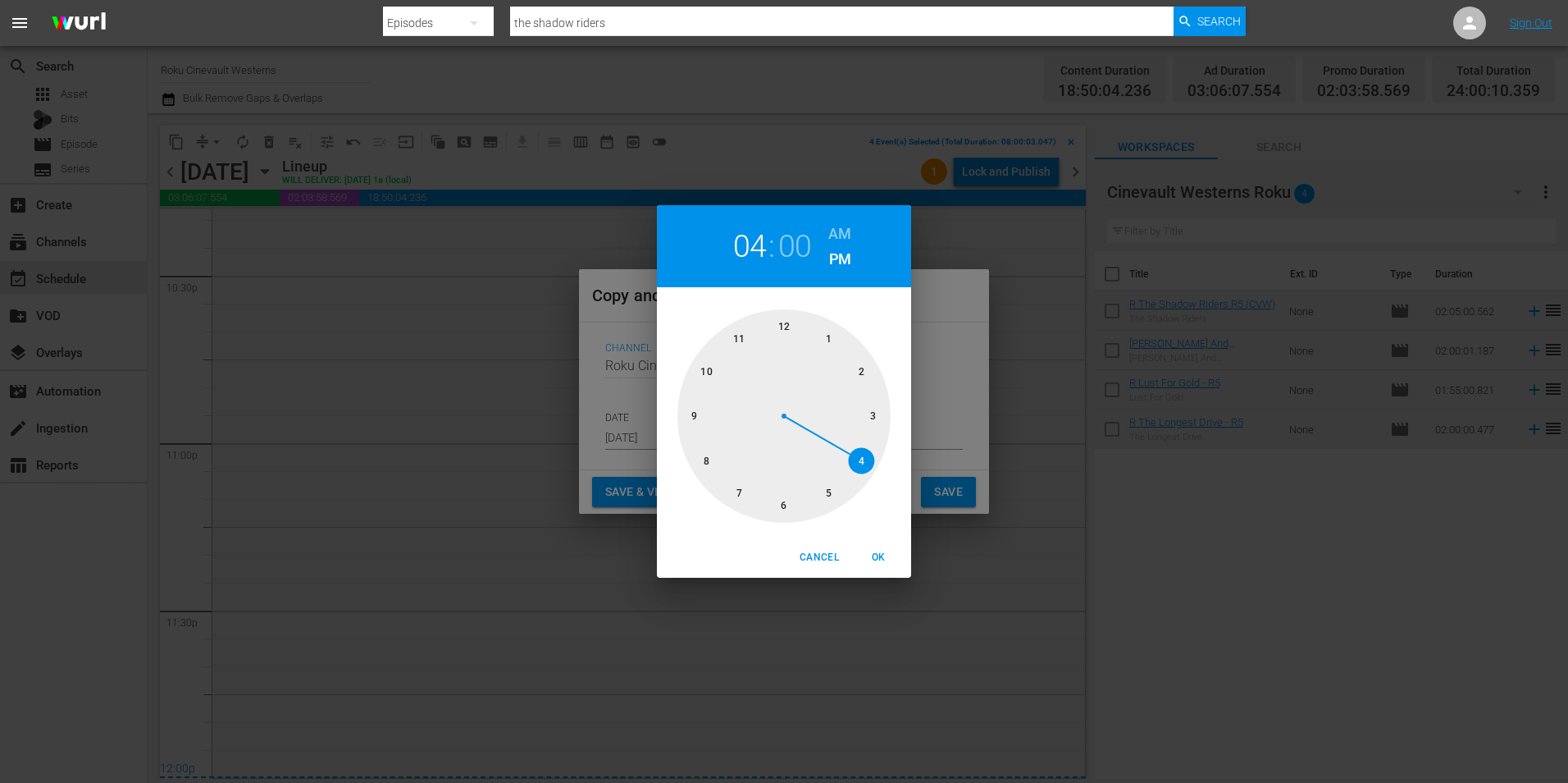
click at [698, 460] on div at bounding box center [784, 415] width 213 height 213
click at [843, 224] on h6 "AM" at bounding box center [839, 234] width 23 height 26
click at [889, 555] on span "OK" at bounding box center [877, 557] width 39 height 17
type input "08:00 am"
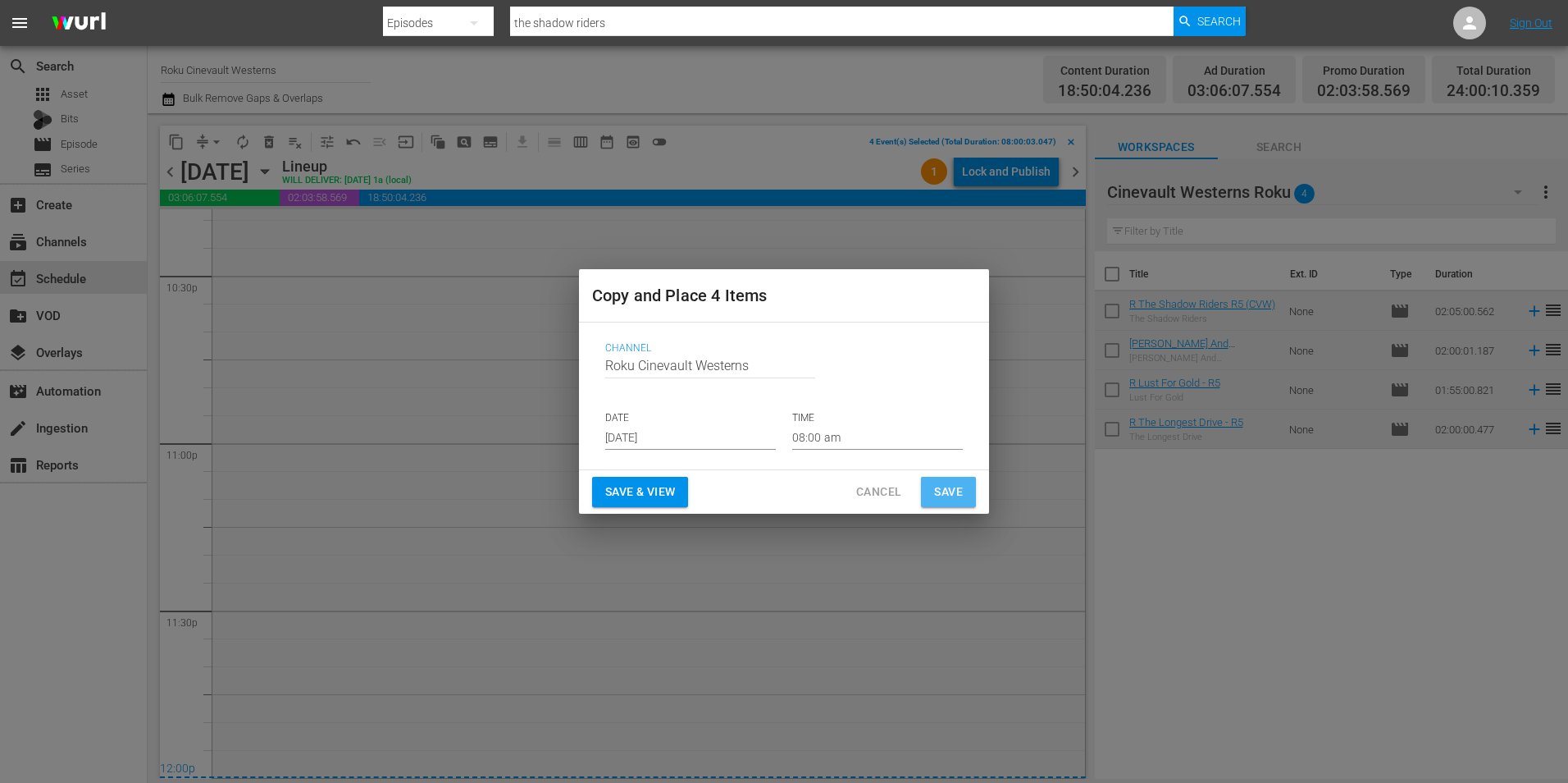
click at [949, 485] on span "Save" at bounding box center [948, 492] width 29 height 21
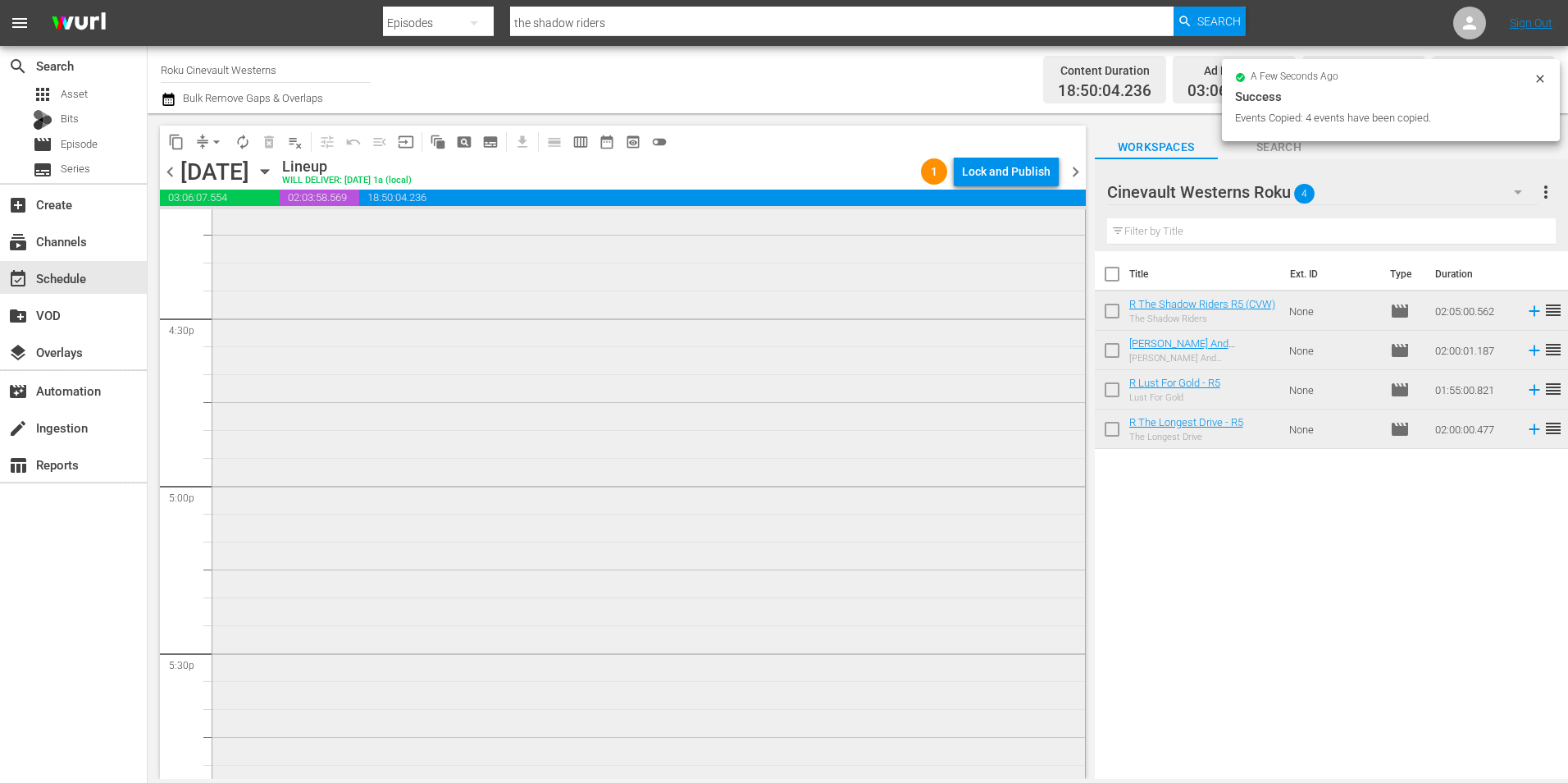
scroll to position [5251, 0]
click at [231, 332] on input "checkbox" at bounding box center [230, 332] width 17 height 14
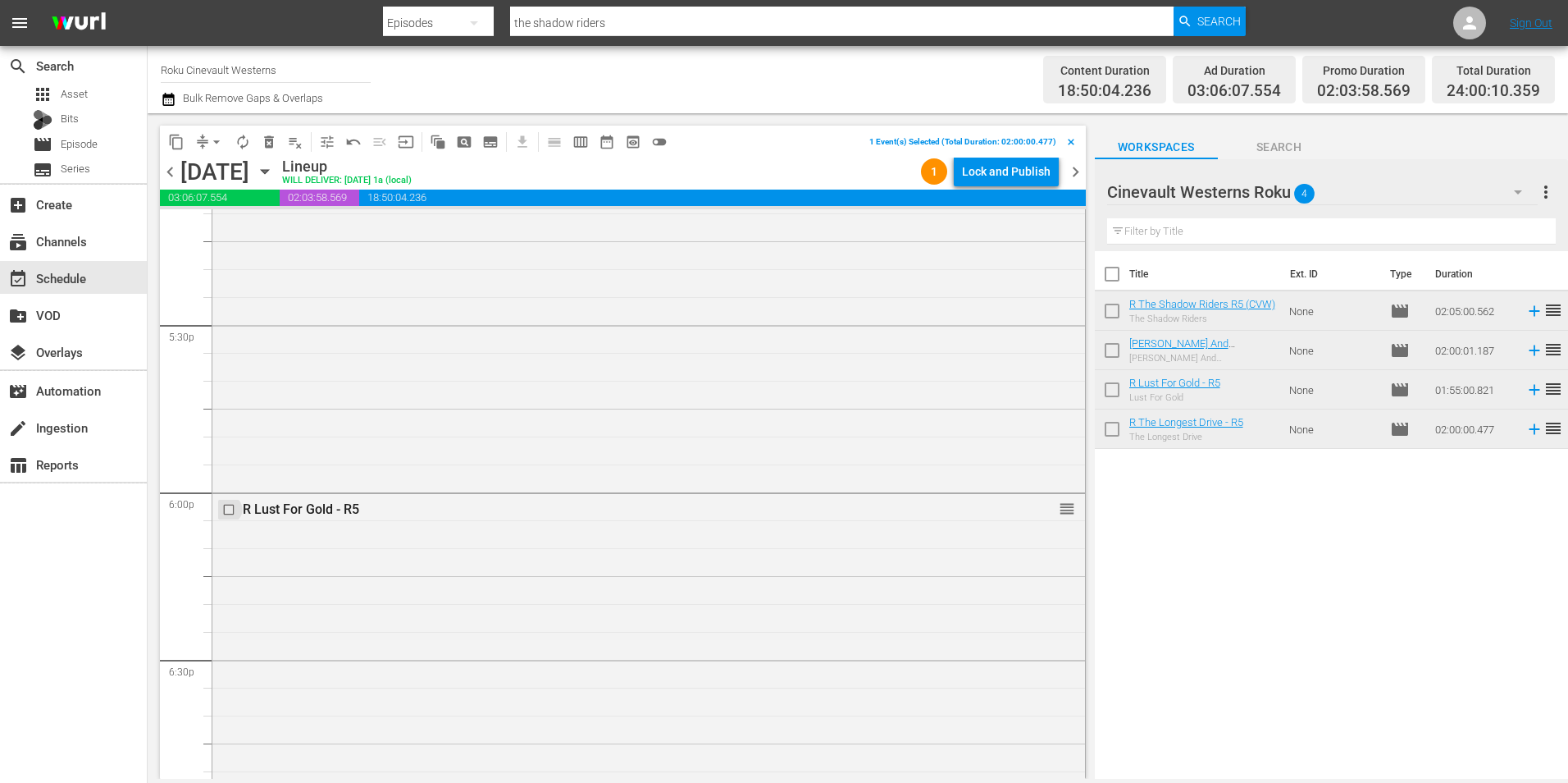
click at [225, 510] on input "checkbox" at bounding box center [230, 509] width 17 height 14
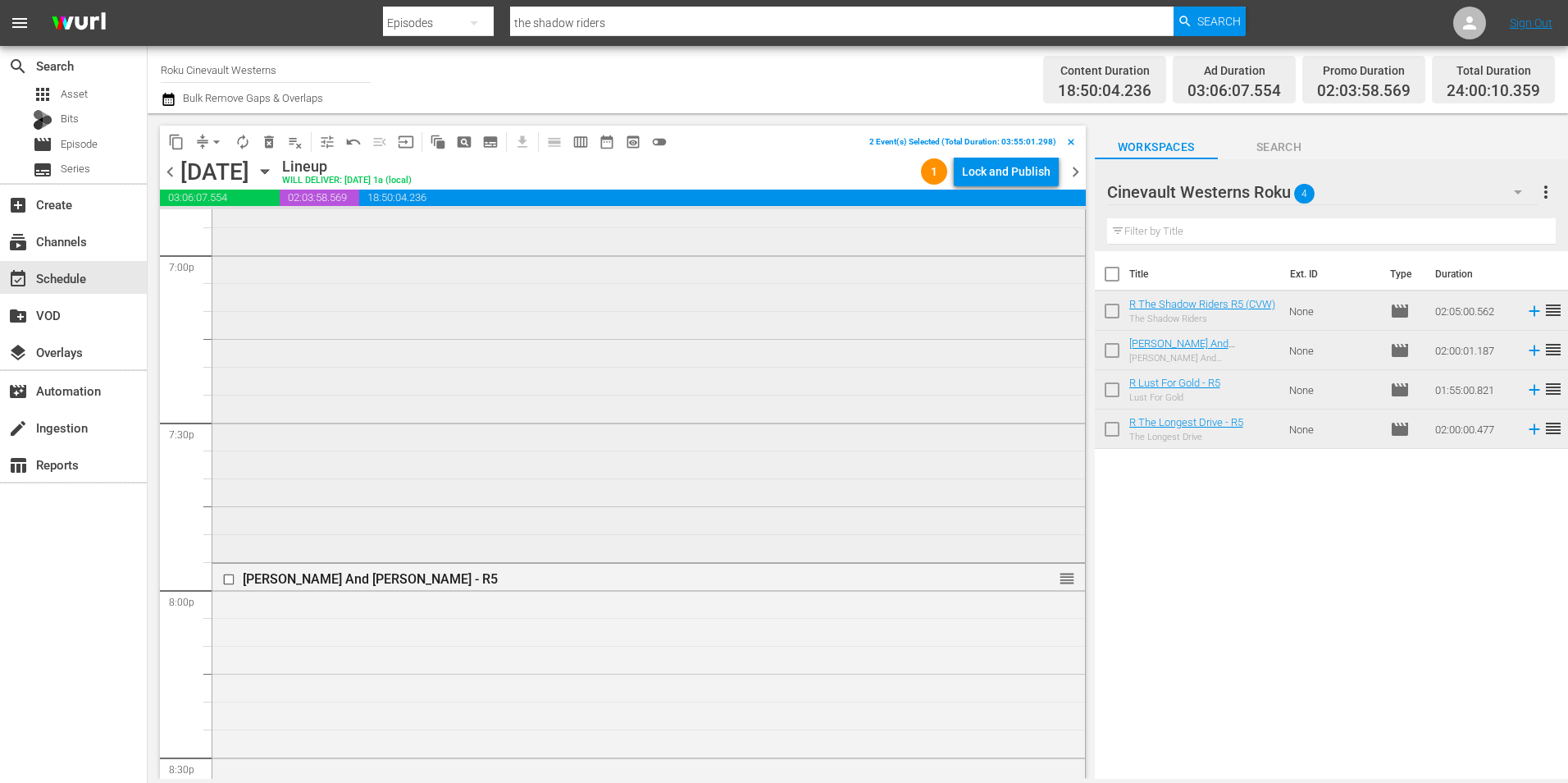
scroll to position [6318, 0]
click at [231, 579] on input "checkbox" at bounding box center [230, 577] width 17 height 14
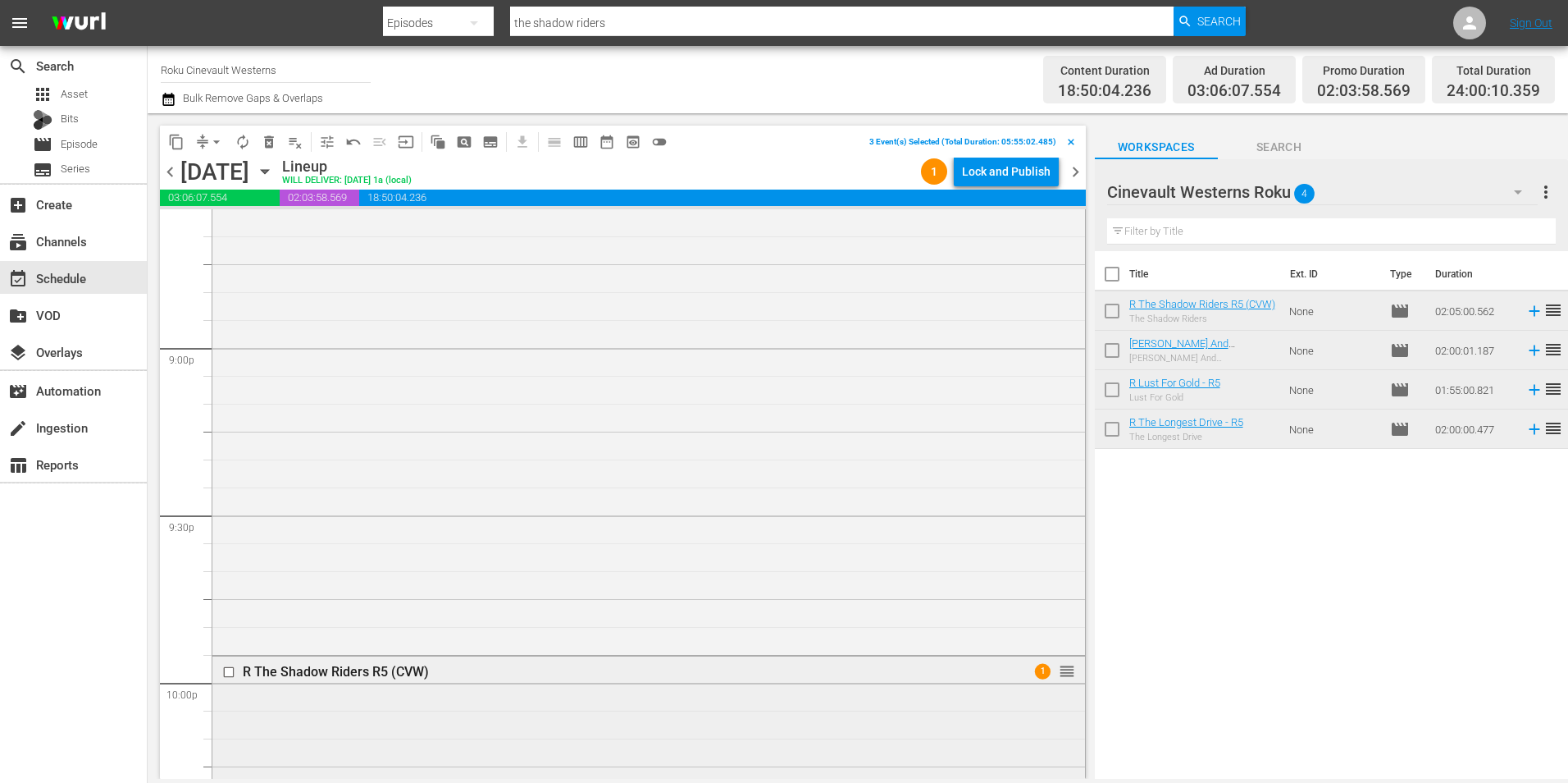
click at [230, 670] on input "checkbox" at bounding box center [230, 672] width 17 height 14
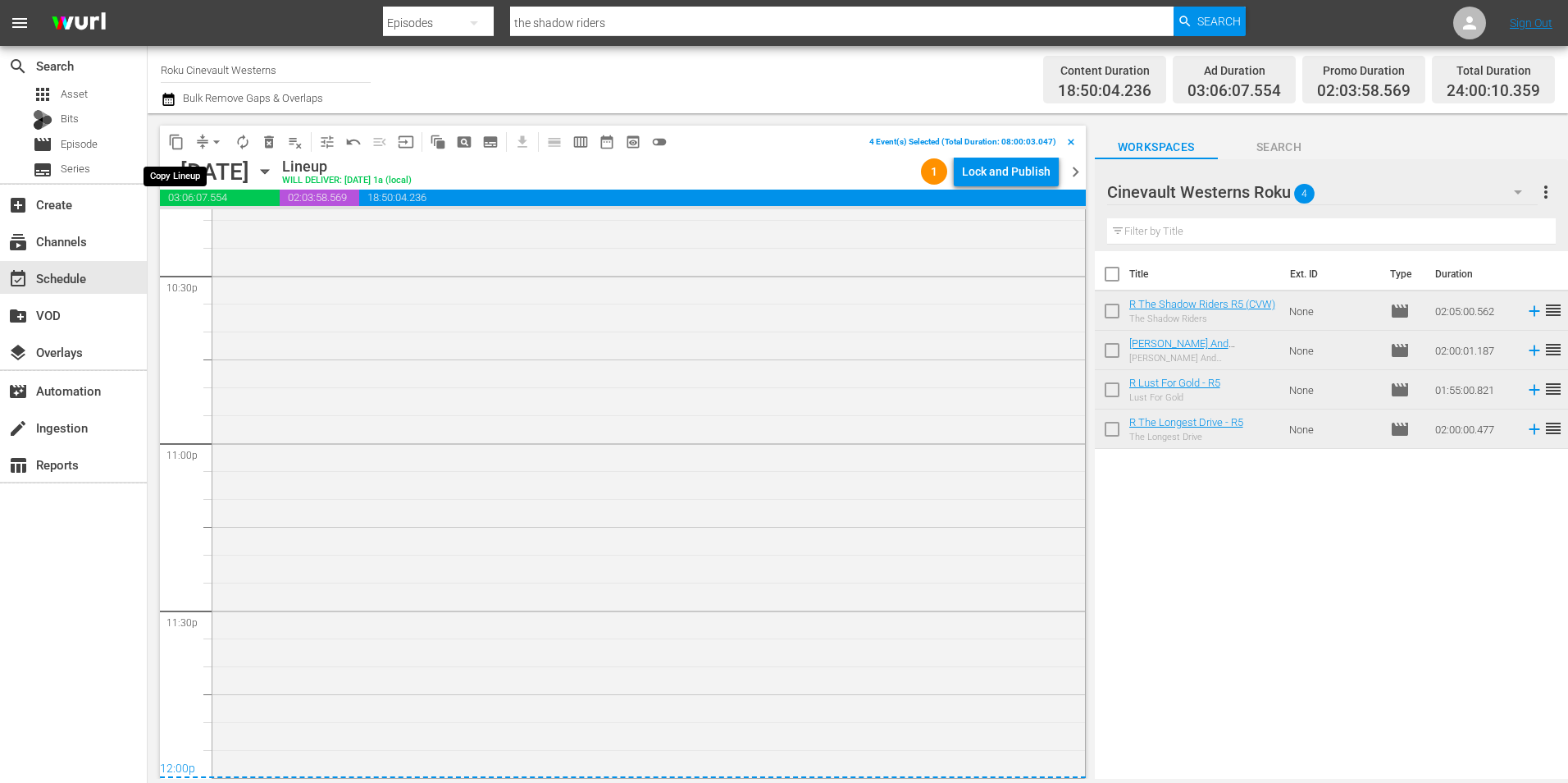
click at [178, 140] on span "content_copy" at bounding box center [176, 142] width 16 height 16
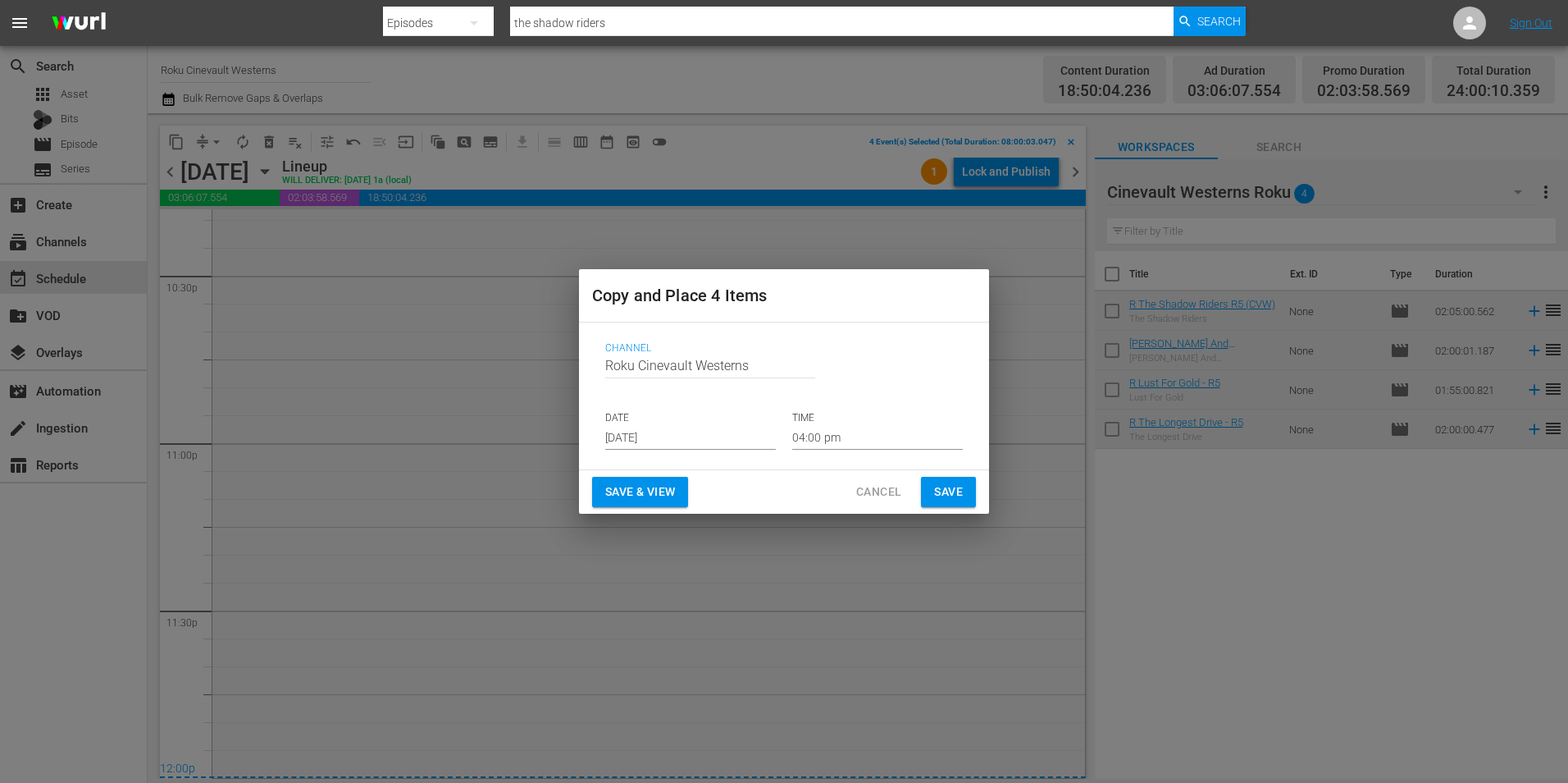
click at [644, 438] on input "[DATE]" at bounding box center [691, 437] width 171 height 25
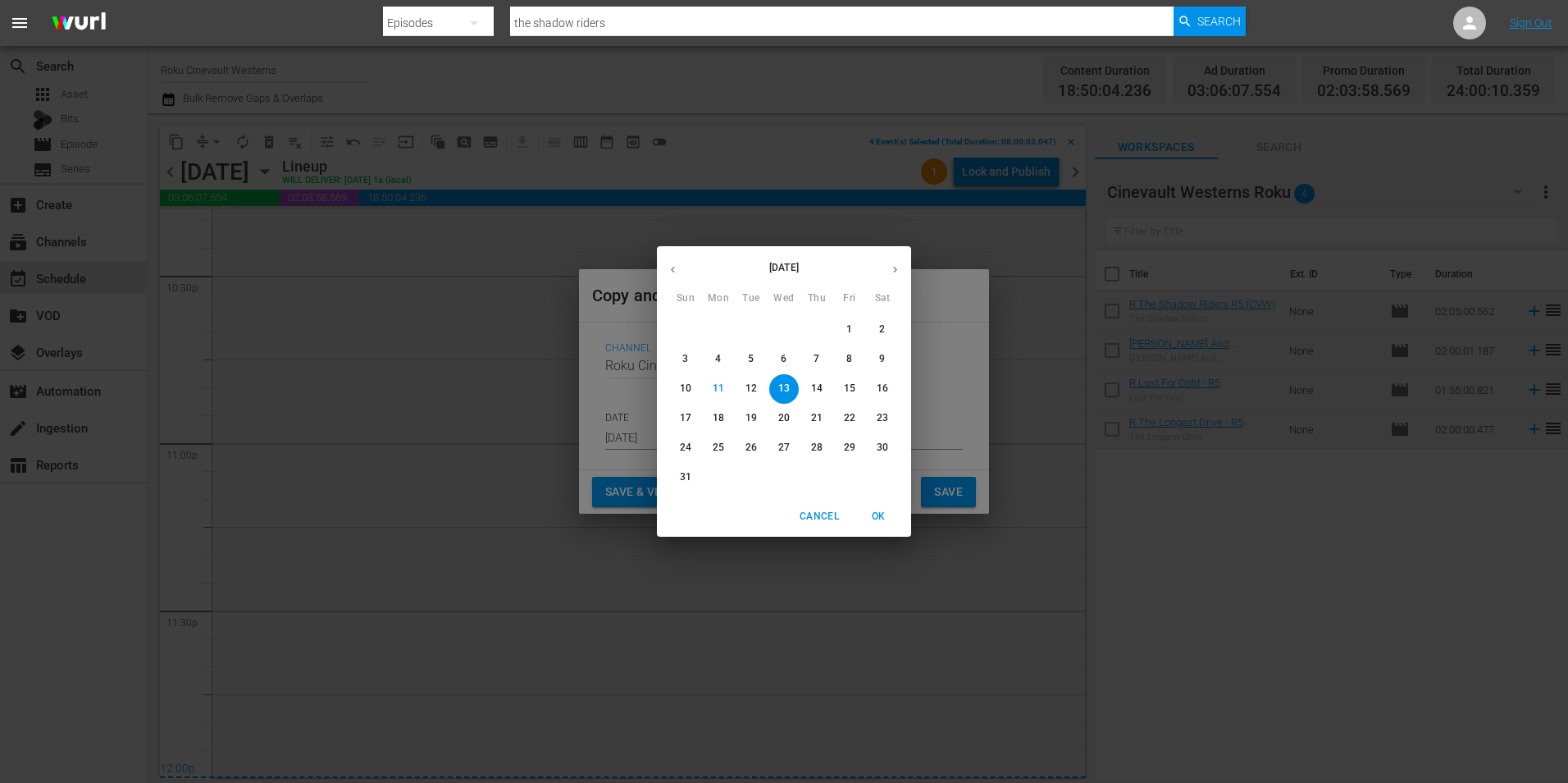
click at [820, 451] on p "28" at bounding box center [816, 448] width 11 height 14
type input "[DATE]"
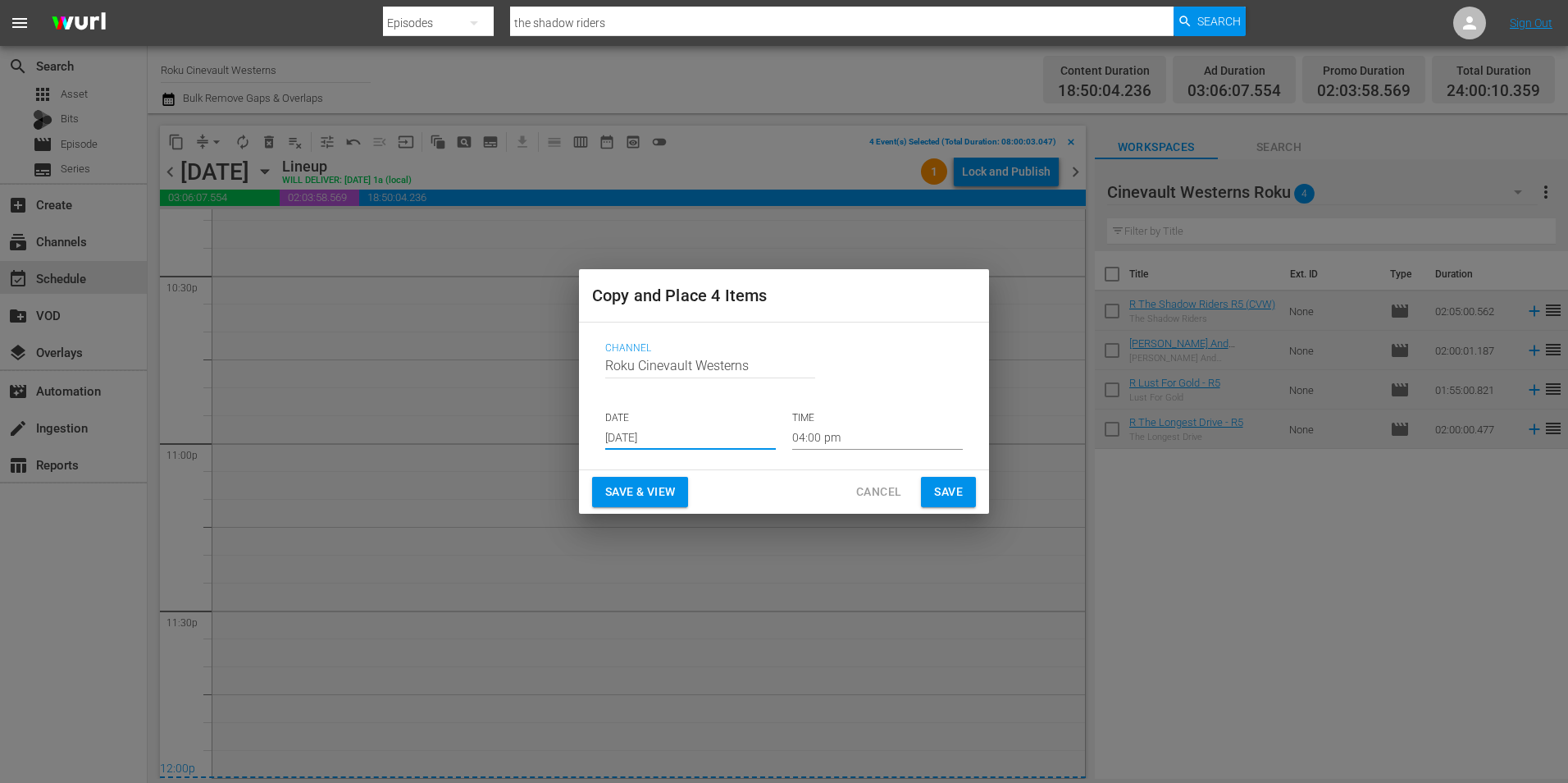
click at [880, 440] on input "04:00 pm" at bounding box center [877, 437] width 171 height 25
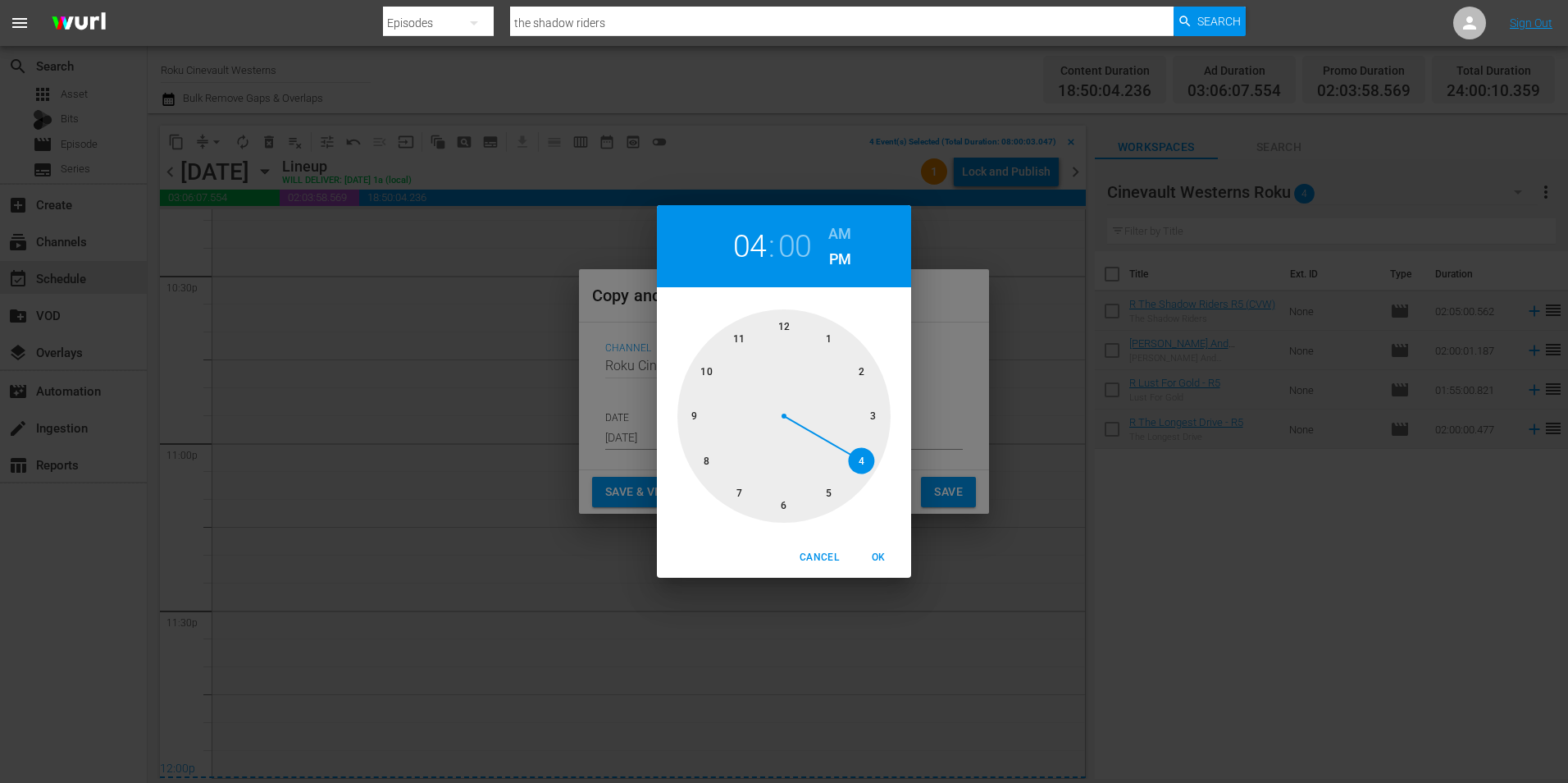
click at [780, 341] on div at bounding box center [784, 415] width 213 height 213
click at [839, 218] on div "12 : 00 AM PM" at bounding box center [784, 246] width 254 height 82
click at [839, 235] on h6 "AM" at bounding box center [839, 234] width 23 height 26
click at [889, 555] on span "OK" at bounding box center [877, 557] width 39 height 17
type input "12:00 am"
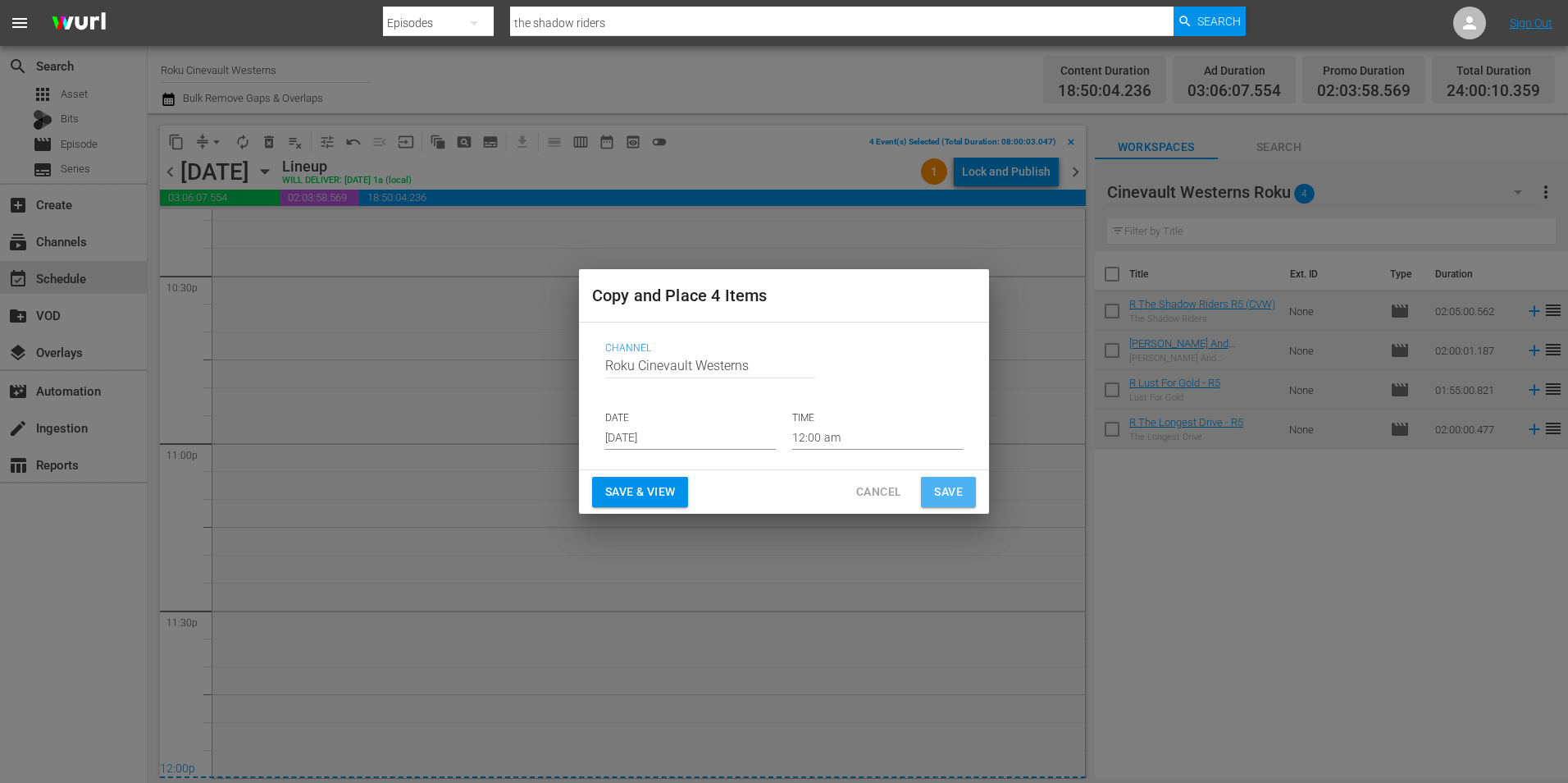
click at [949, 488] on span "Save" at bounding box center [948, 492] width 29 height 21
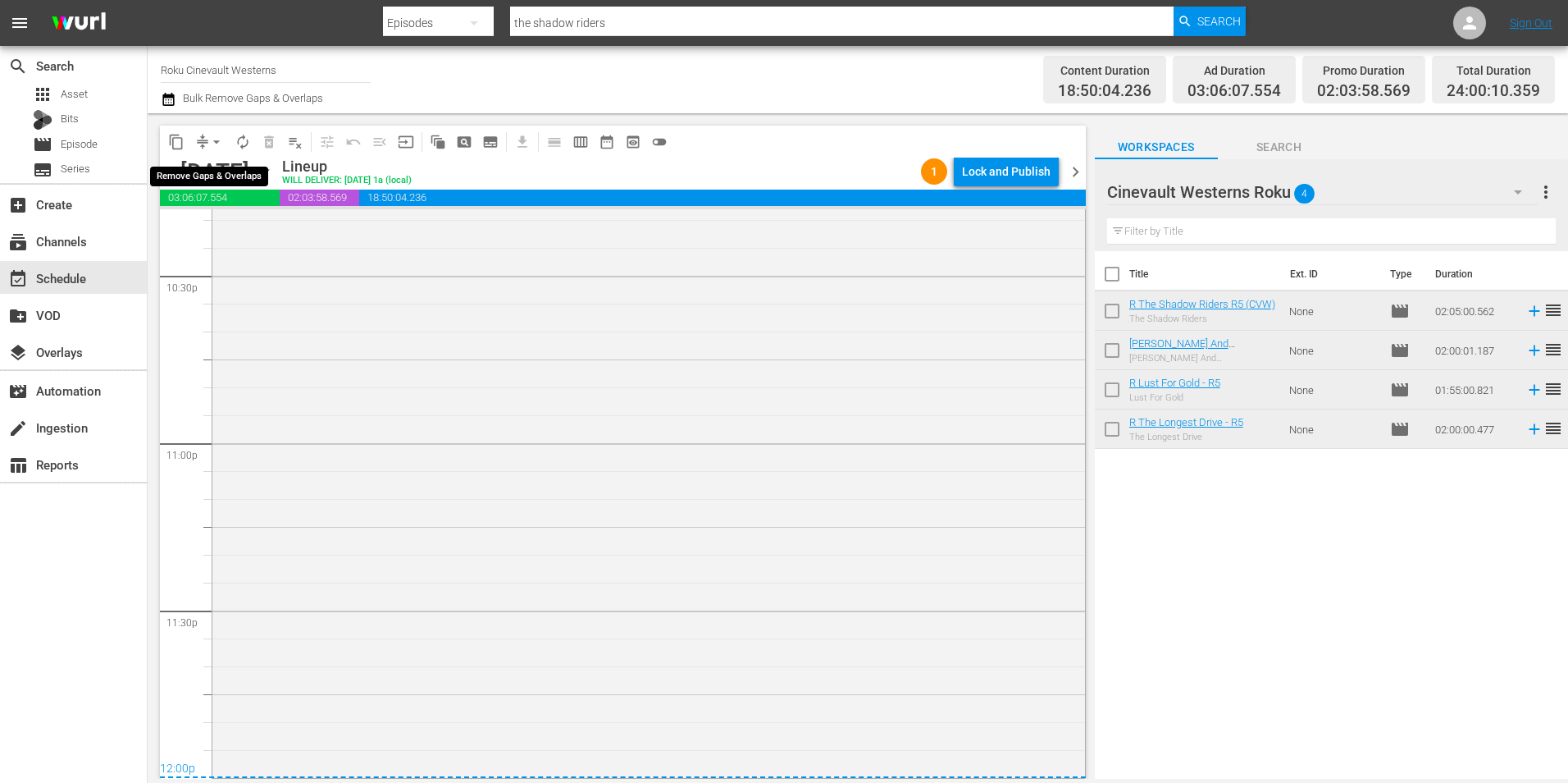
click at [213, 145] on span "arrow_drop_down" at bounding box center [216, 142] width 16 height 16
click at [230, 181] on li "Align to Midnight" at bounding box center [217, 175] width 172 height 27
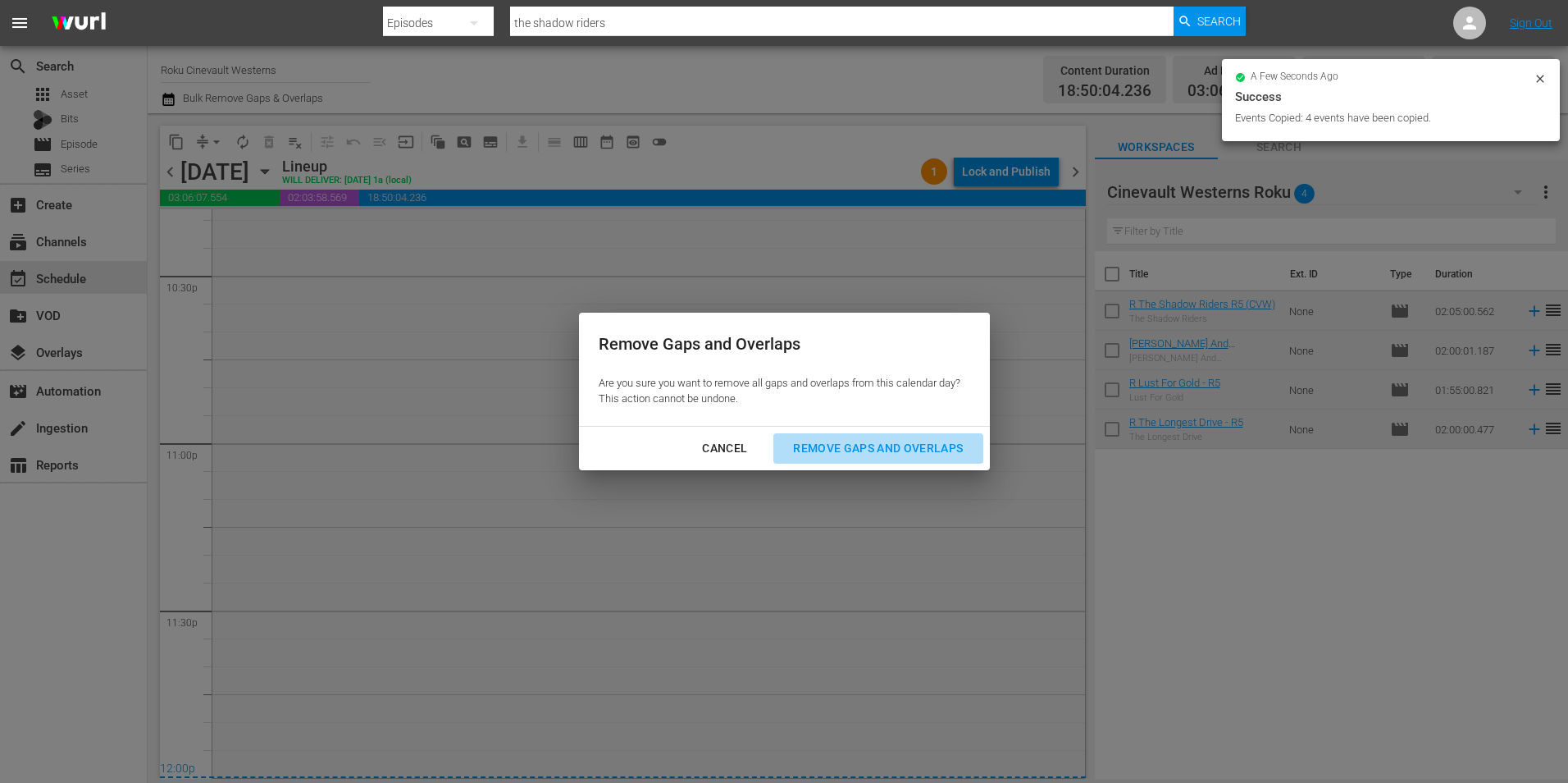
click at [897, 448] on div "Remove Gaps and Overlaps" at bounding box center [877, 448] width 196 height 21
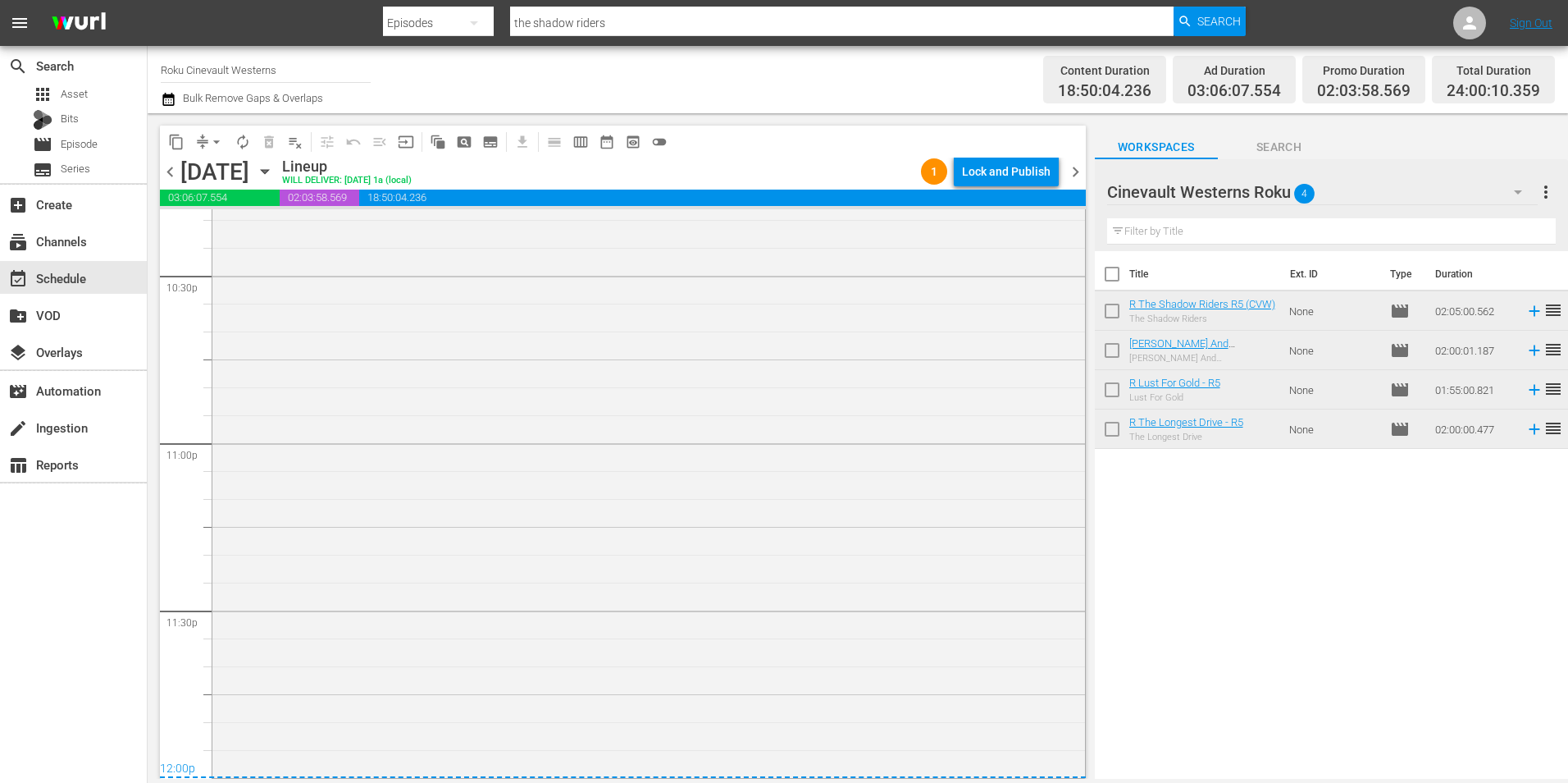
click at [1011, 178] on div "Lock and Publish" at bounding box center [1006, 172] width 89 height 30
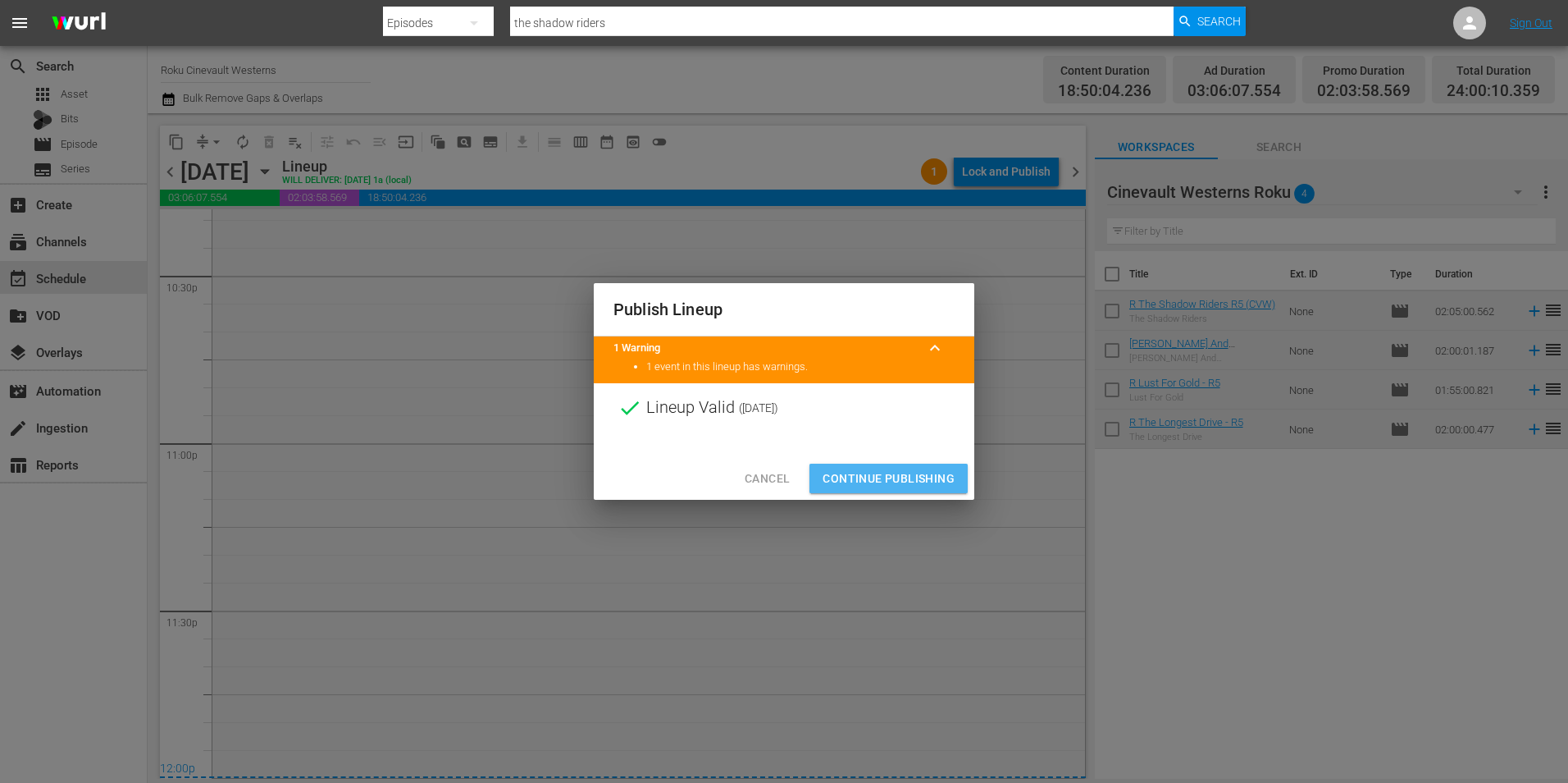
click at [875, 486] on span "Continue Publishing" at bounding box center [888, 479] width 132 height 21
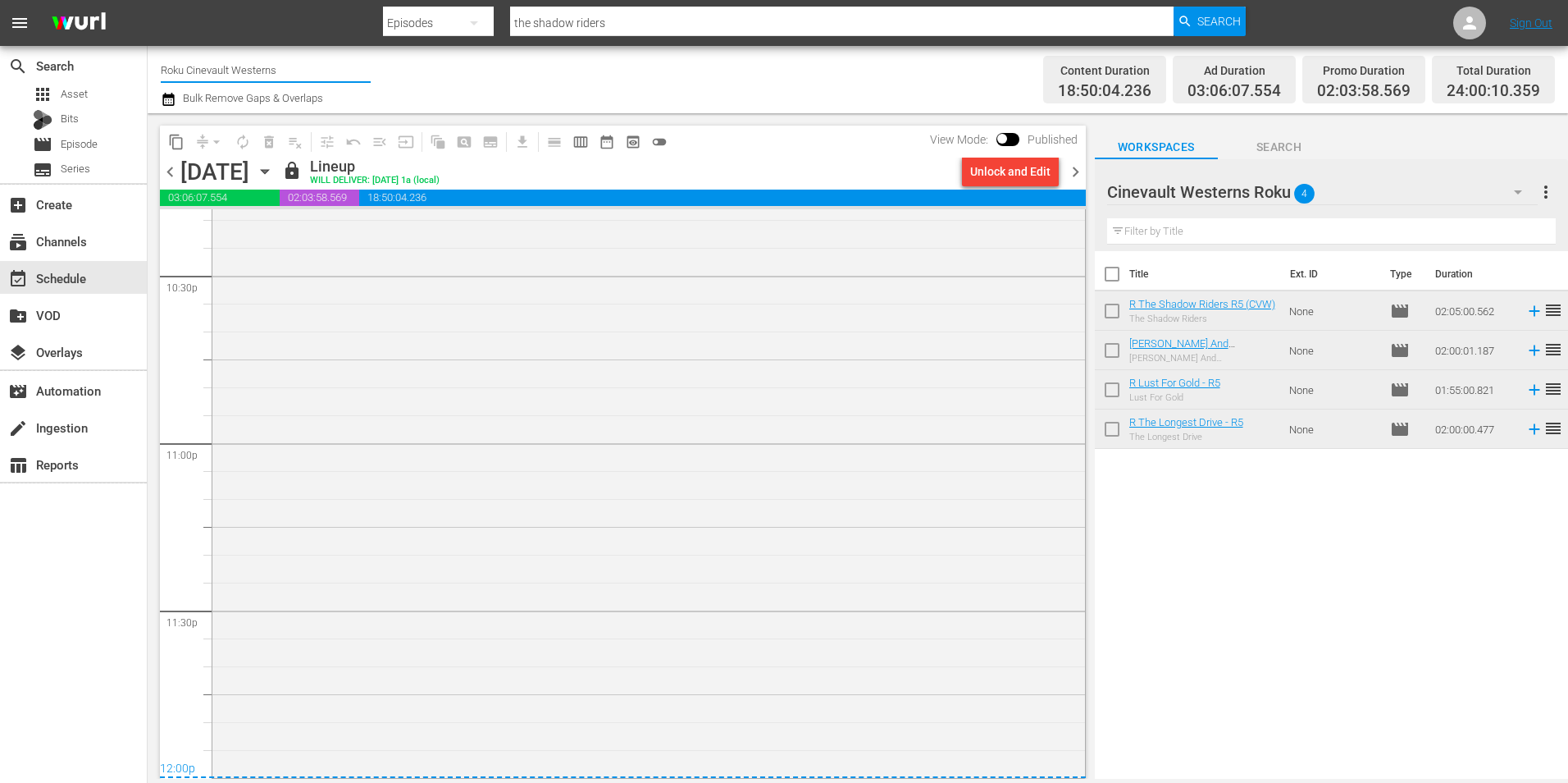
click at [230, 62] on input "Roku Cinevault Westerns" at bounding box center [266, 69] width 210 height 39
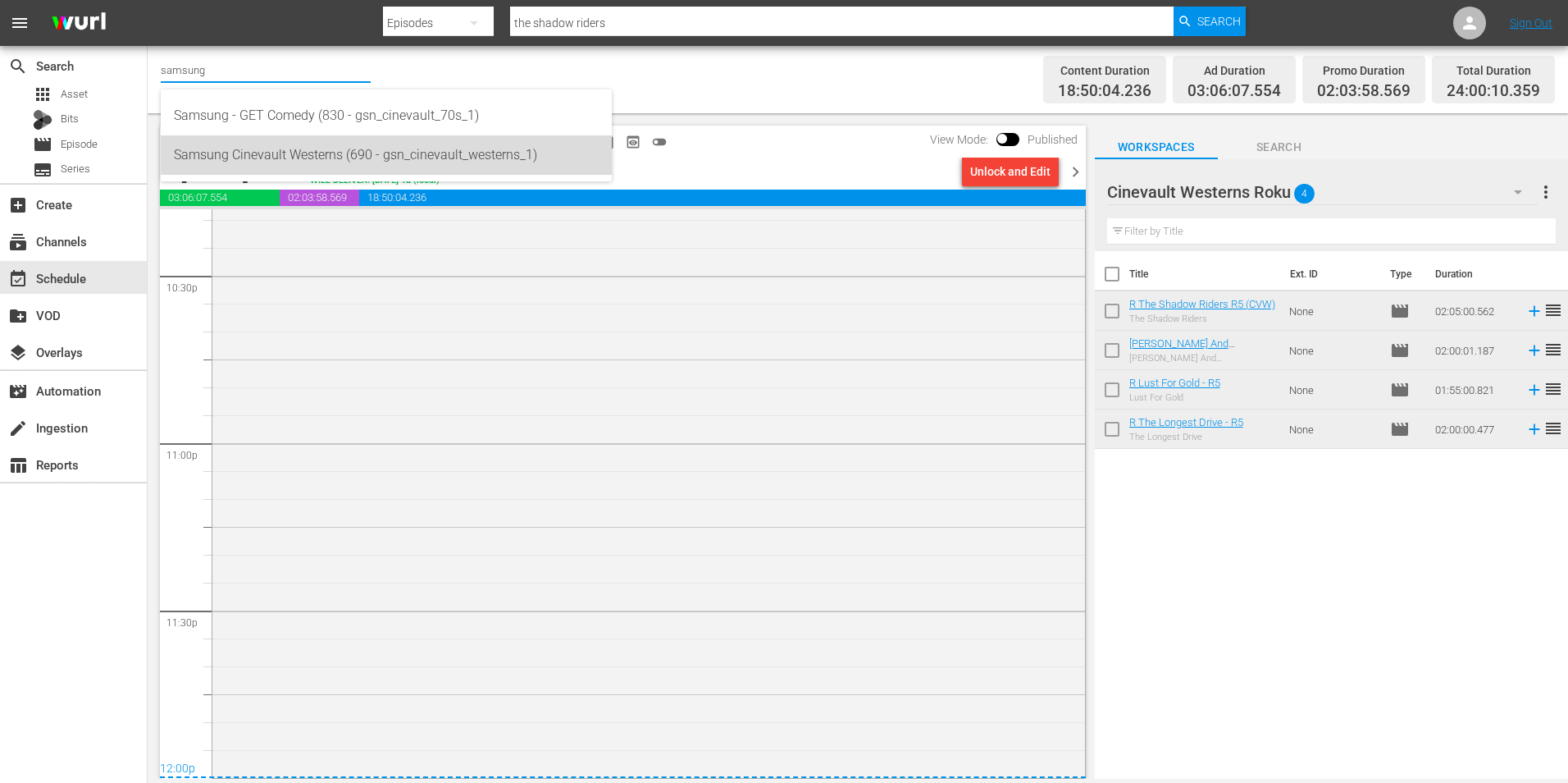
click at [256, 156] on div "Samsung Cinevault Westerns (690 - gsn_cinevault_westerns_1)" at bounding box center [386, 154] width 425 height 39
type input "Samsung Cinevault Westerns (690 - gsn_cinevault_westerns_1)"
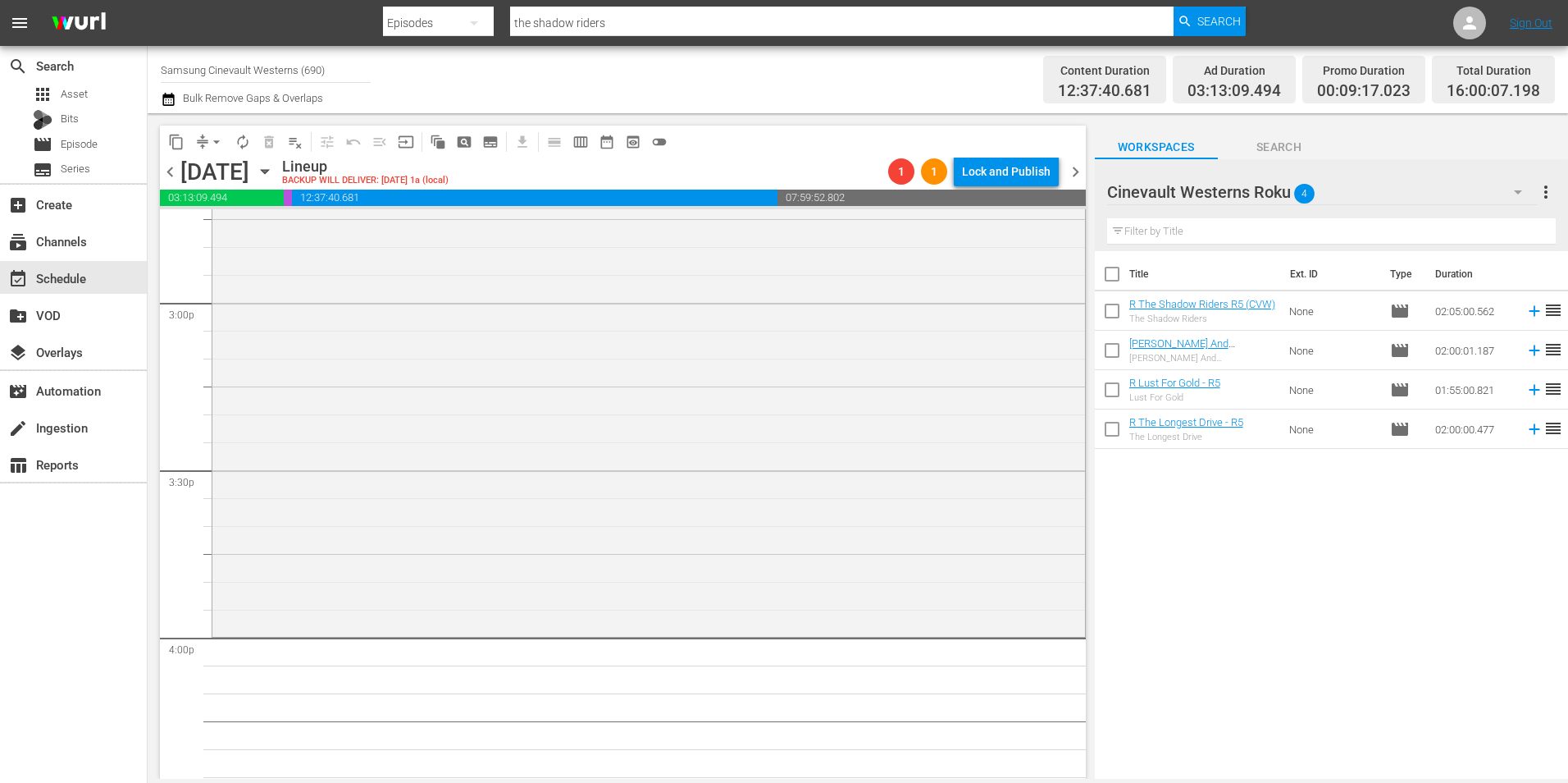
scroll to position [5169, 0]
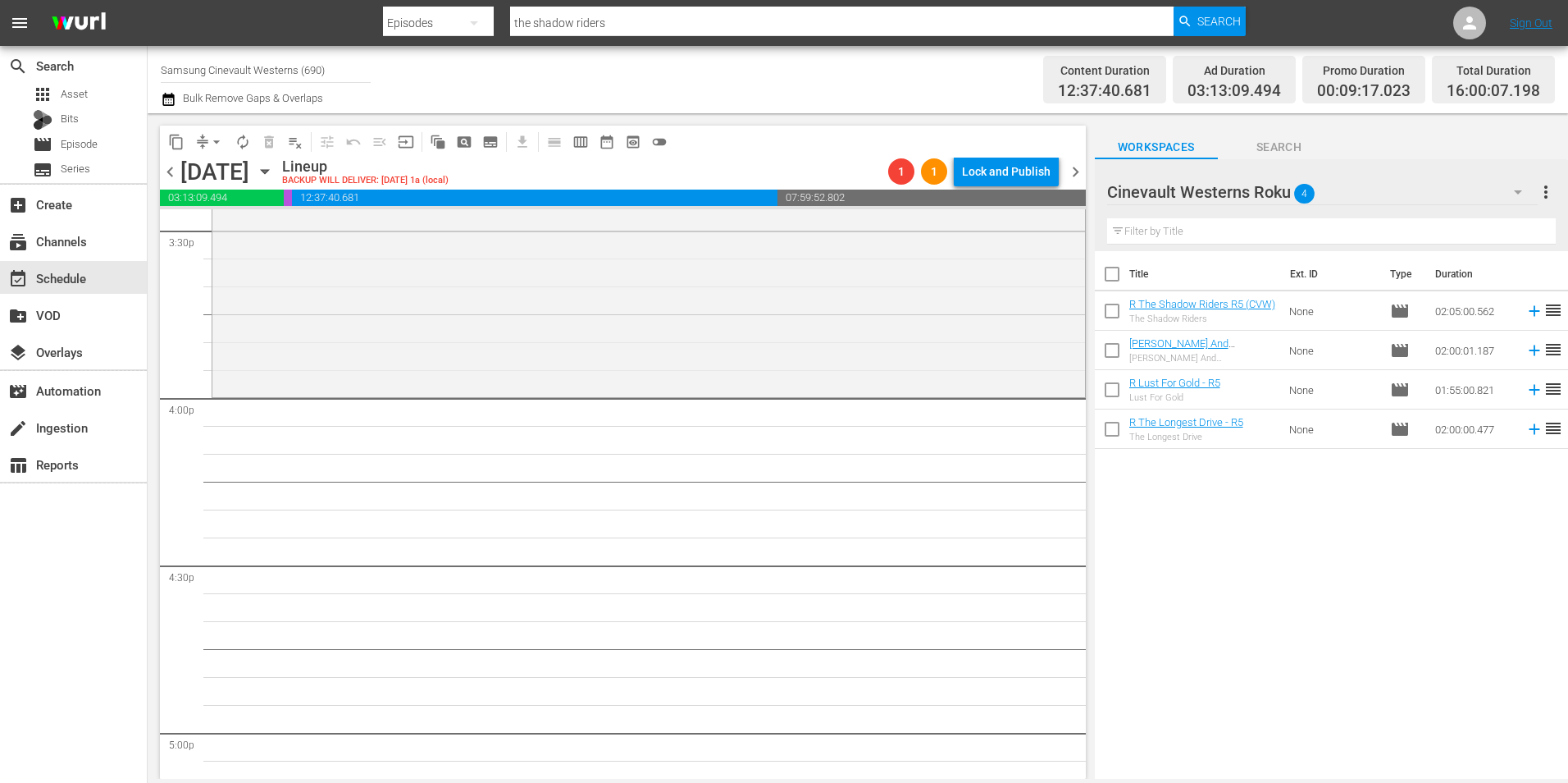
click at [1386, 185] on div "Cinevault Westerns Roku 4" at bounding box center [1322, 192] width 431 height 46
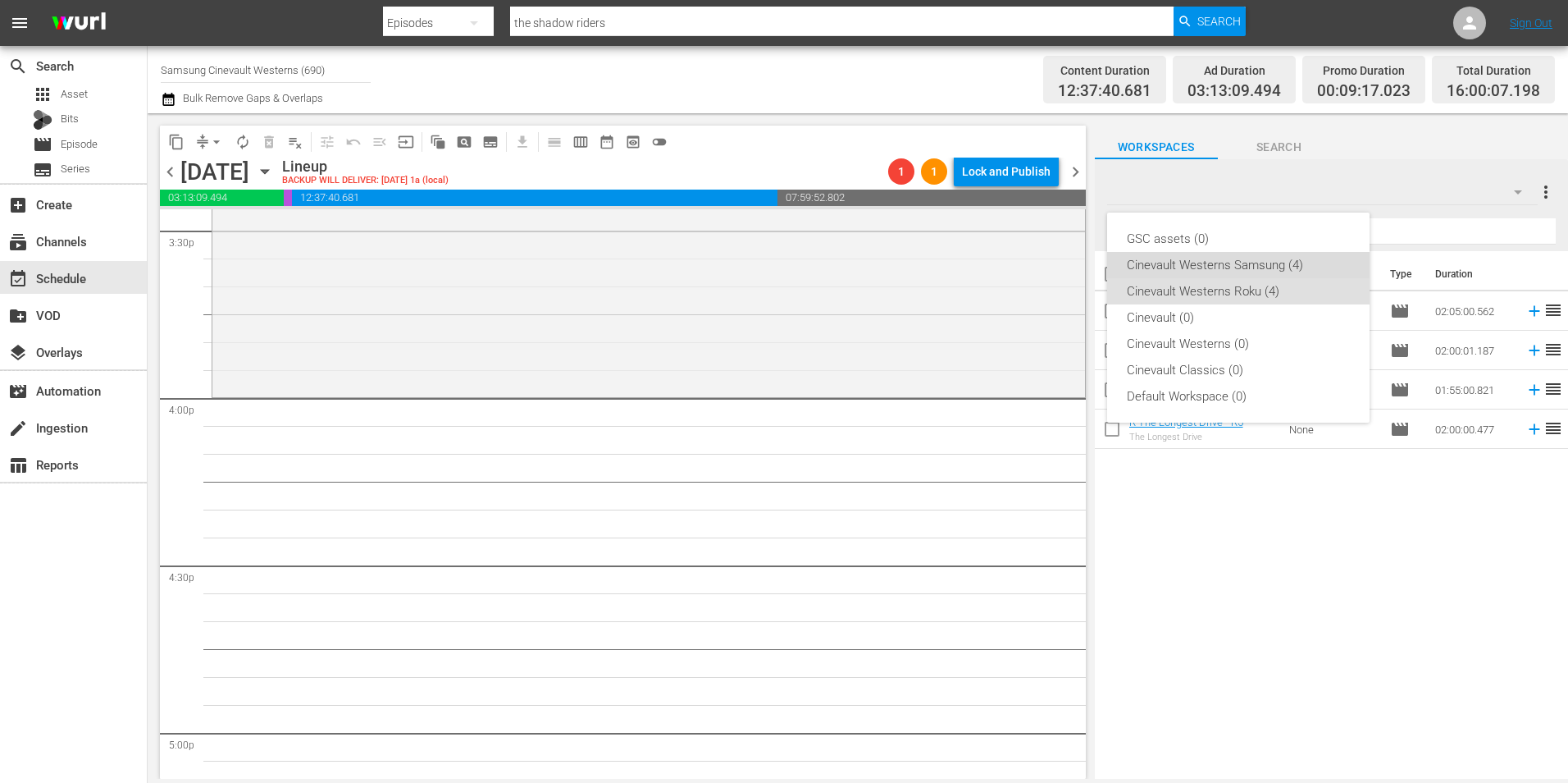
click at [1251, 263] on div "Cinevault Westerns Samsung (4)" at bounding box center [1238, 265] width 223 height 26
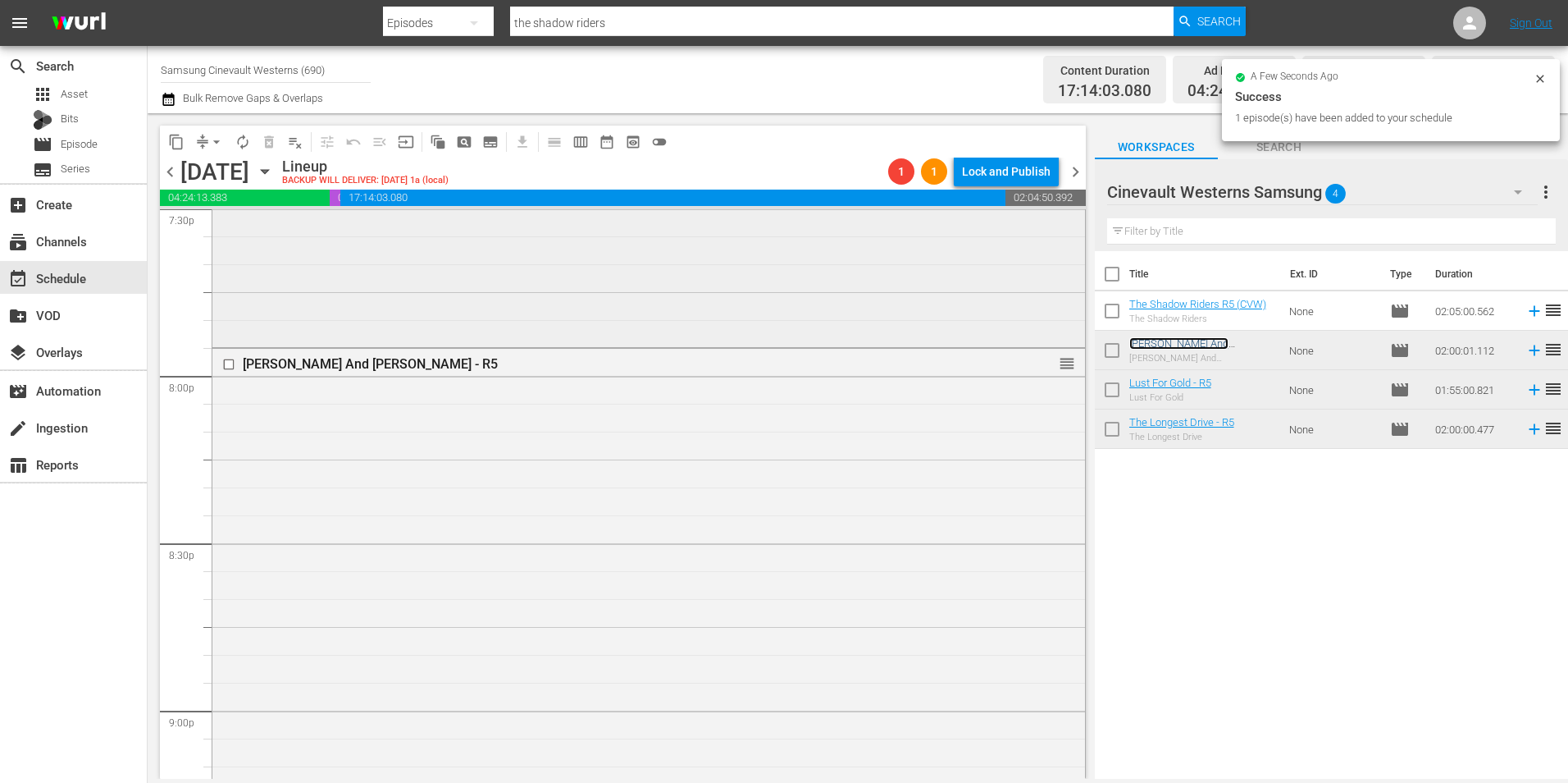
scroll to position [6892, 0]
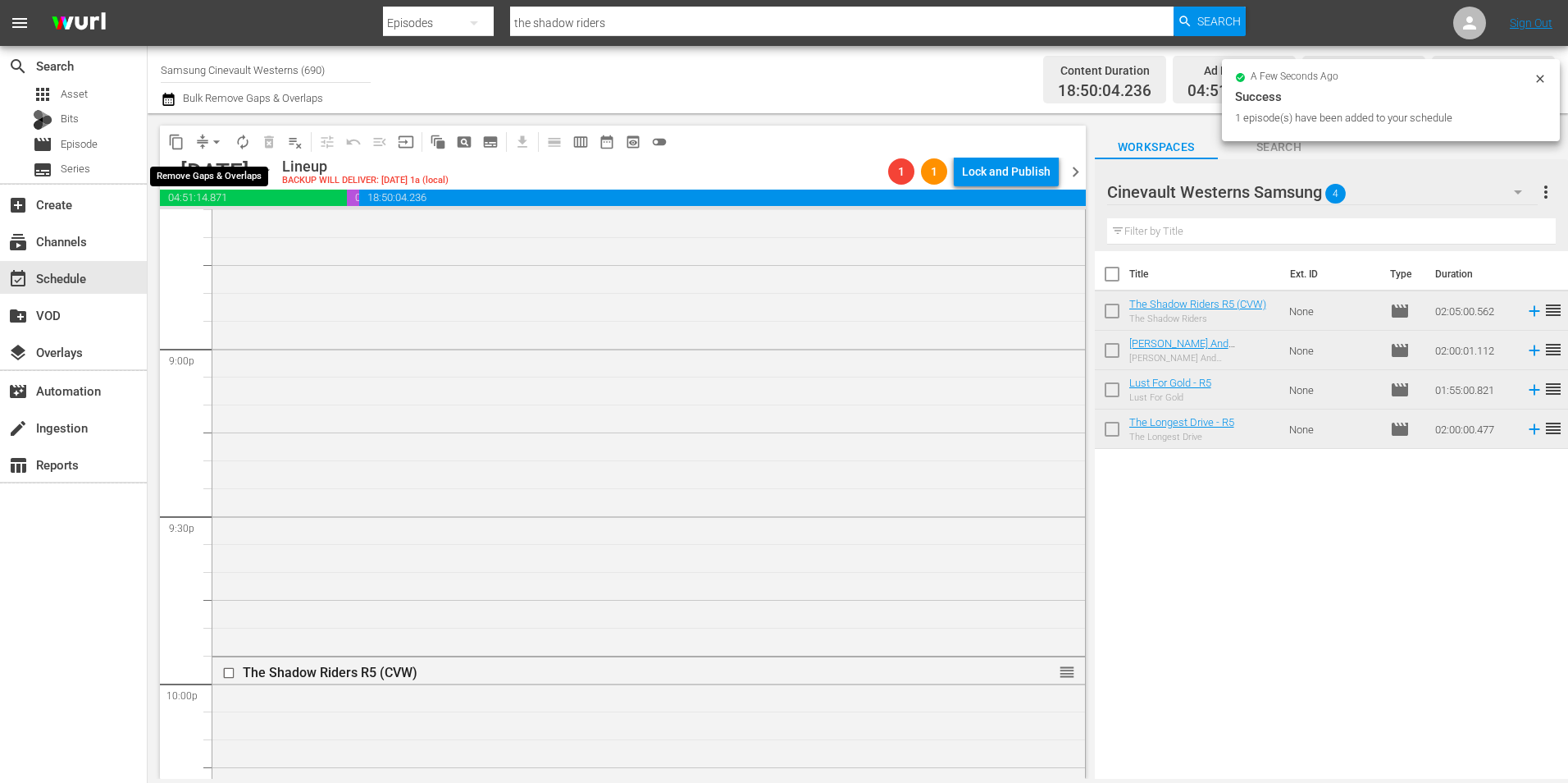
click at [217, 148] on span "arrow_drop_down" at bounding box center [216, 142] width 16 height 16
click at [239, 184] on li "Align to Midnight" at bounding box center [217, 175] width 172 height 27
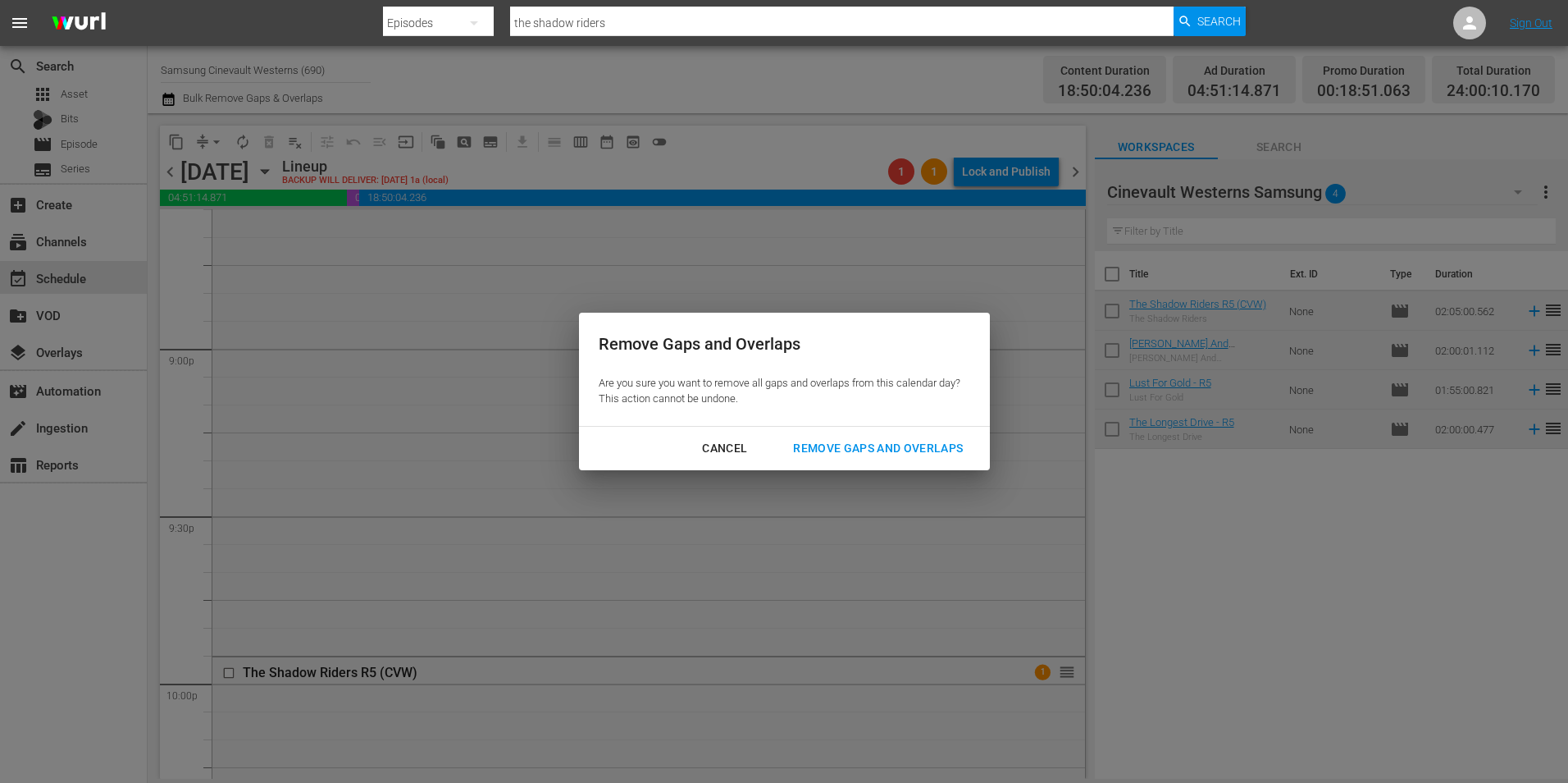
click at [918, 449] on div "Remove Gaps and Overlaps" at bounding box center [877, 448] width 196 height 21
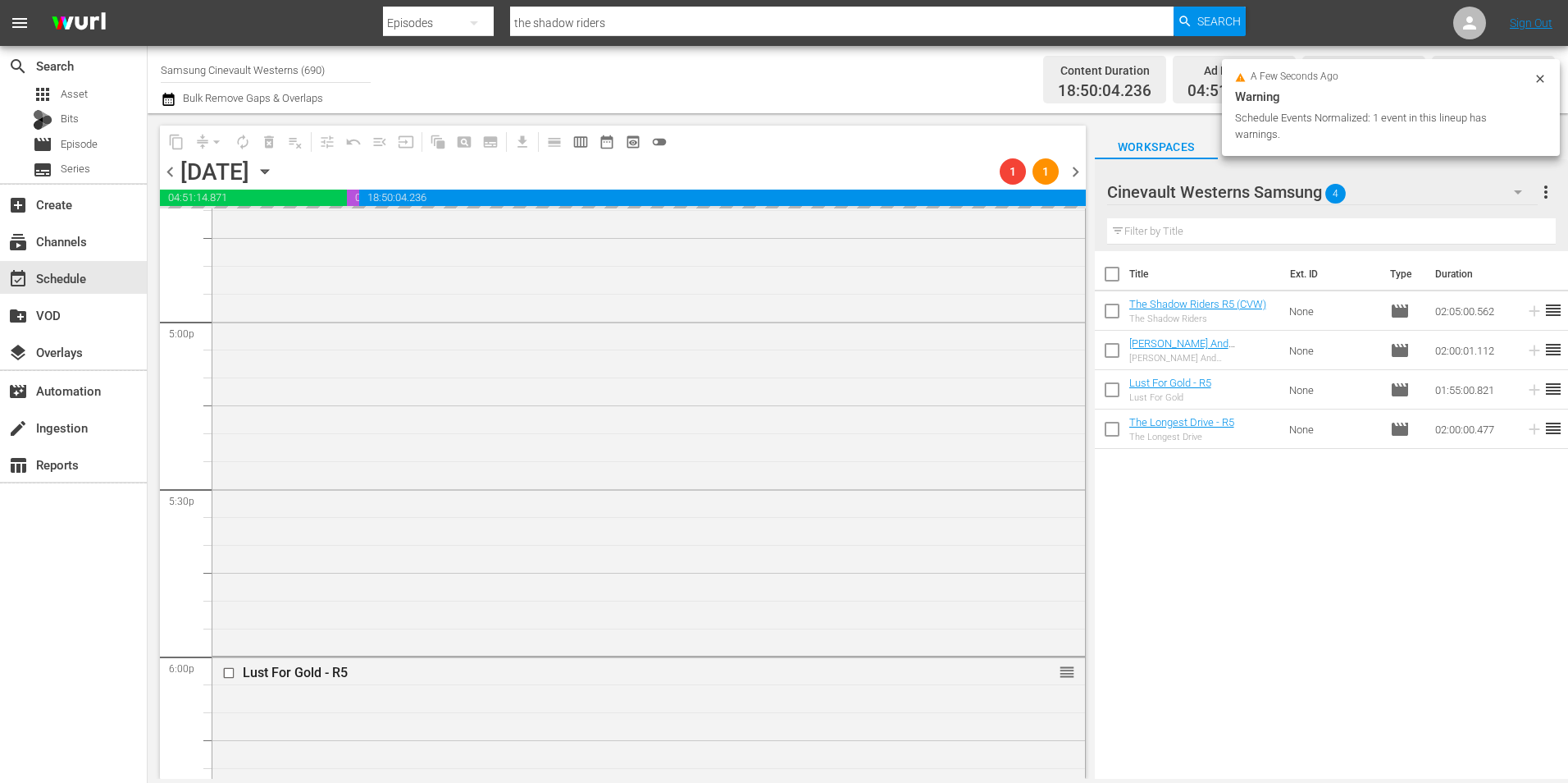
scroll to position [5086, 0]
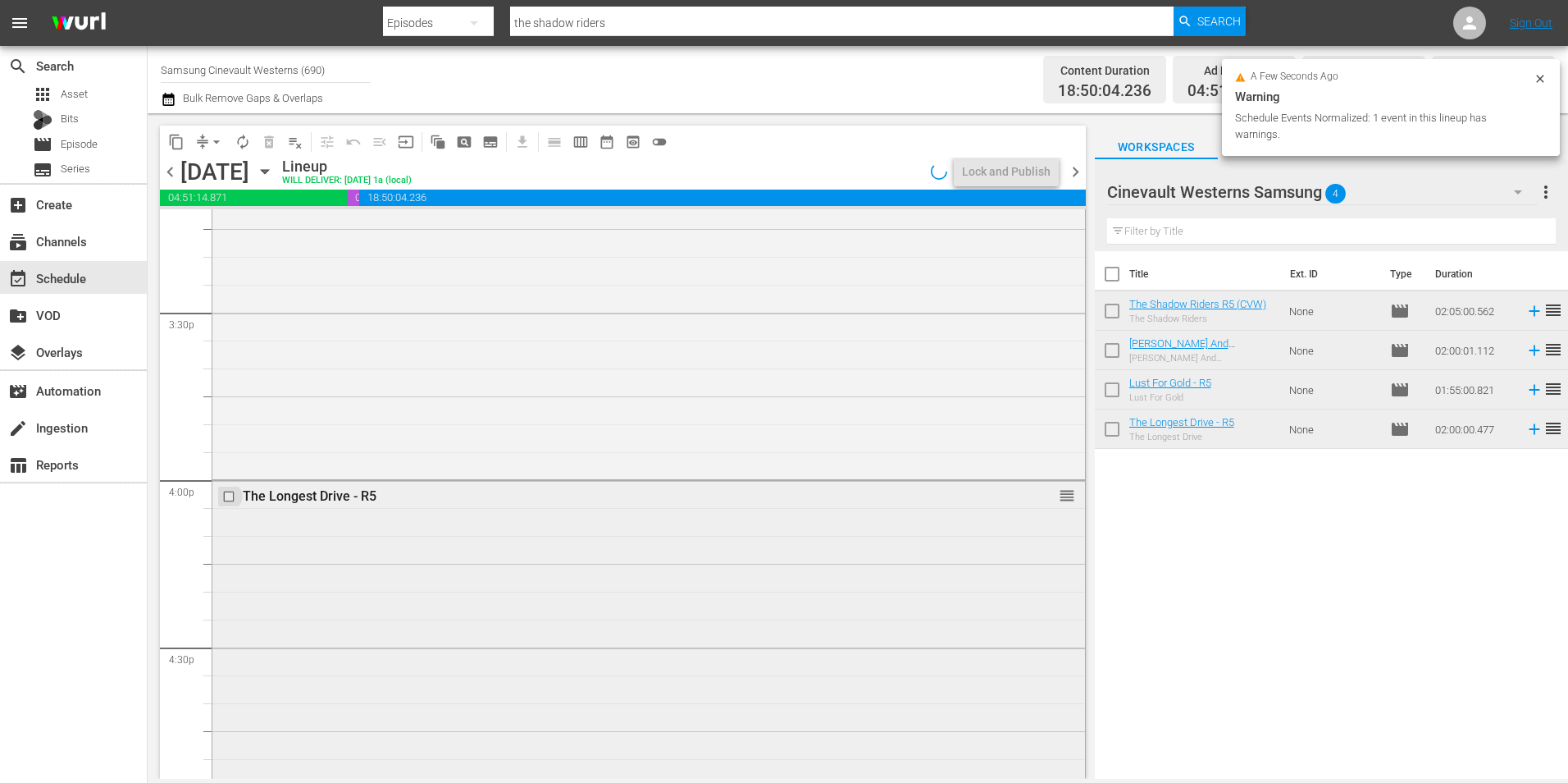
click at [223, 497] on input "checkbox" at bounding box center [230, 497] width 17 height 14
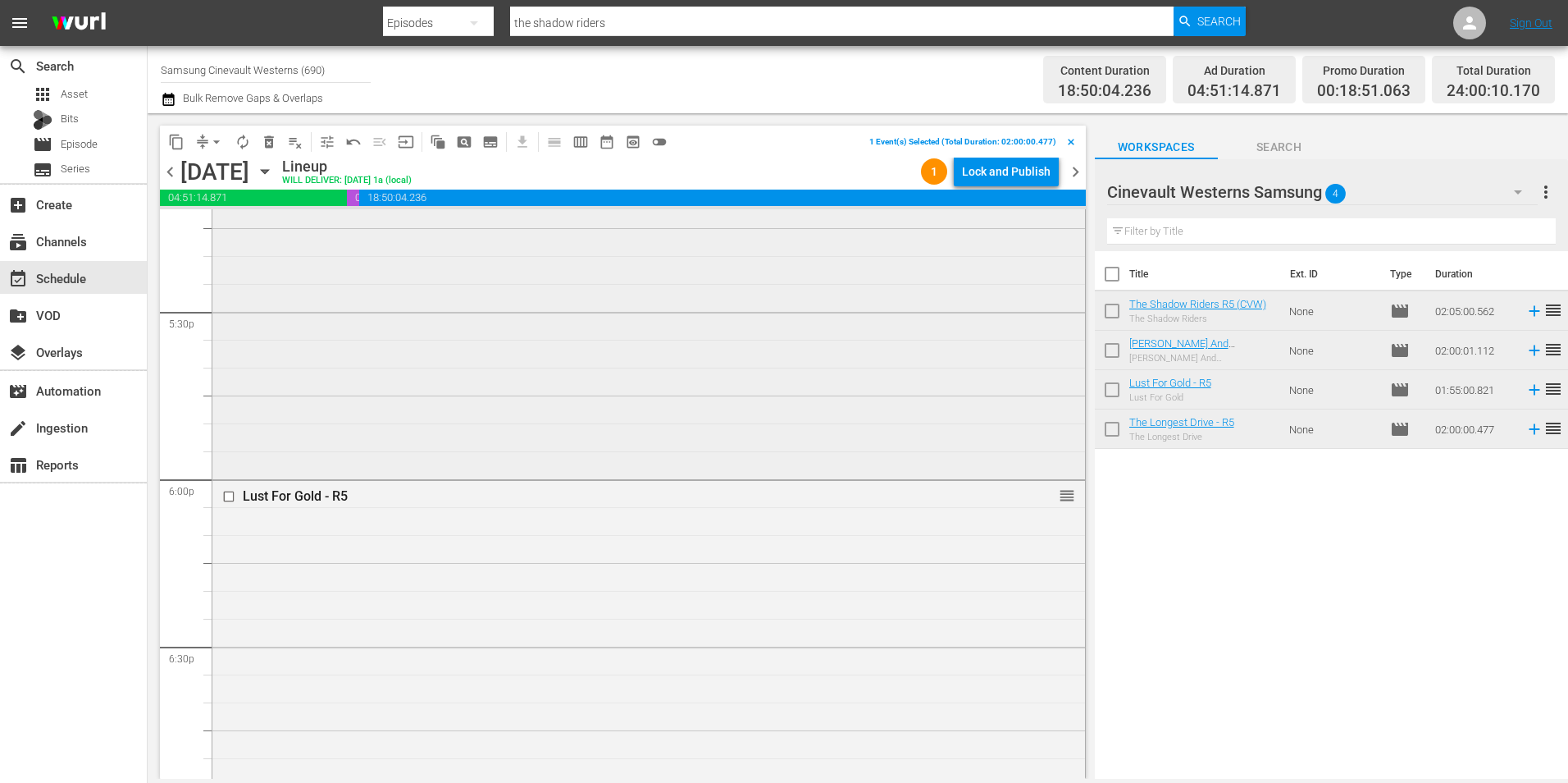
scroll to position [5661, 0]
click at [231, 593] on input "checkbox" at bounding box center [230, 592] width 17 height 14
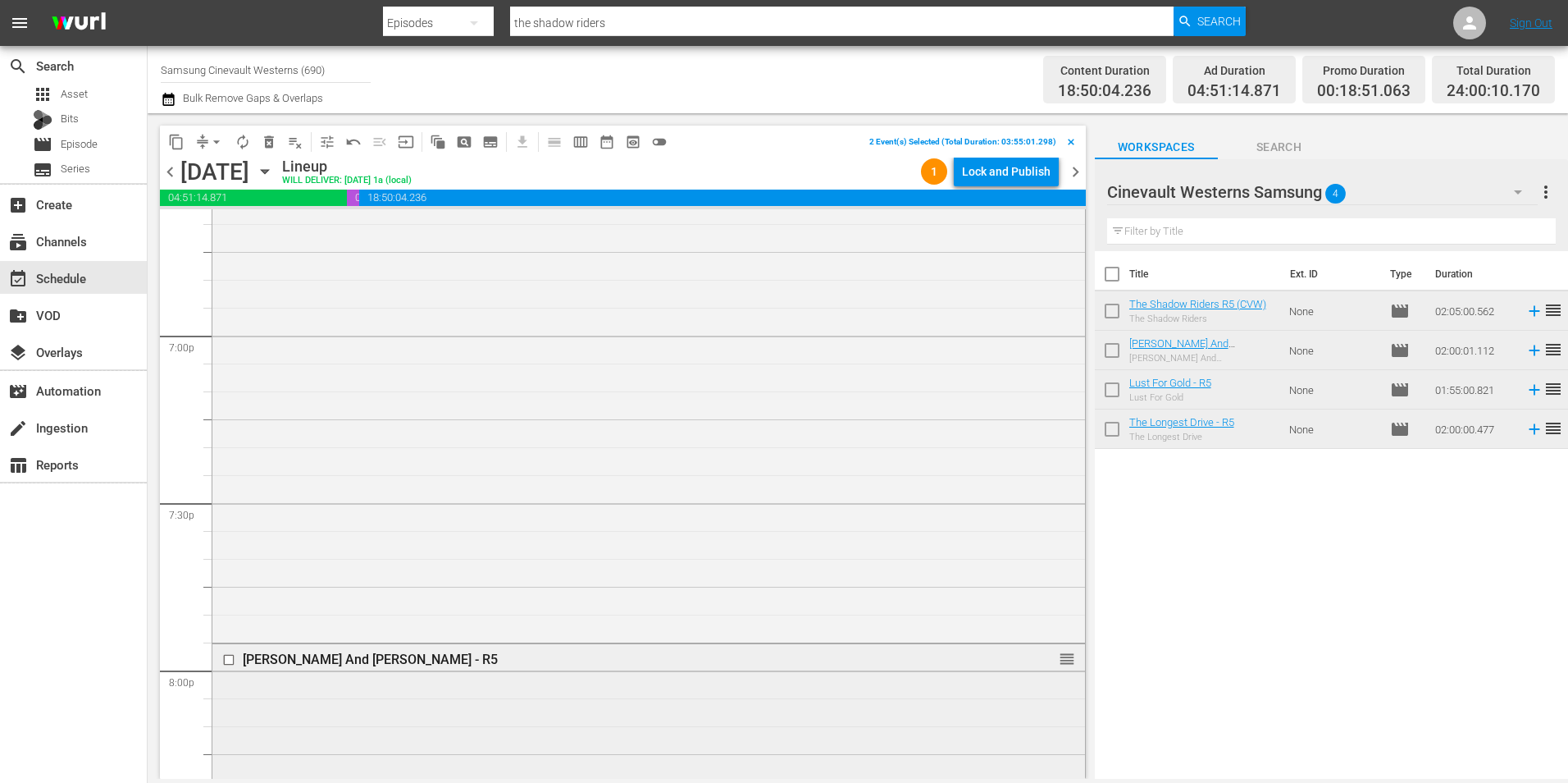
click at [227, 666] on input "checkbox" at bounding box center [230, 660] width 17 height 14
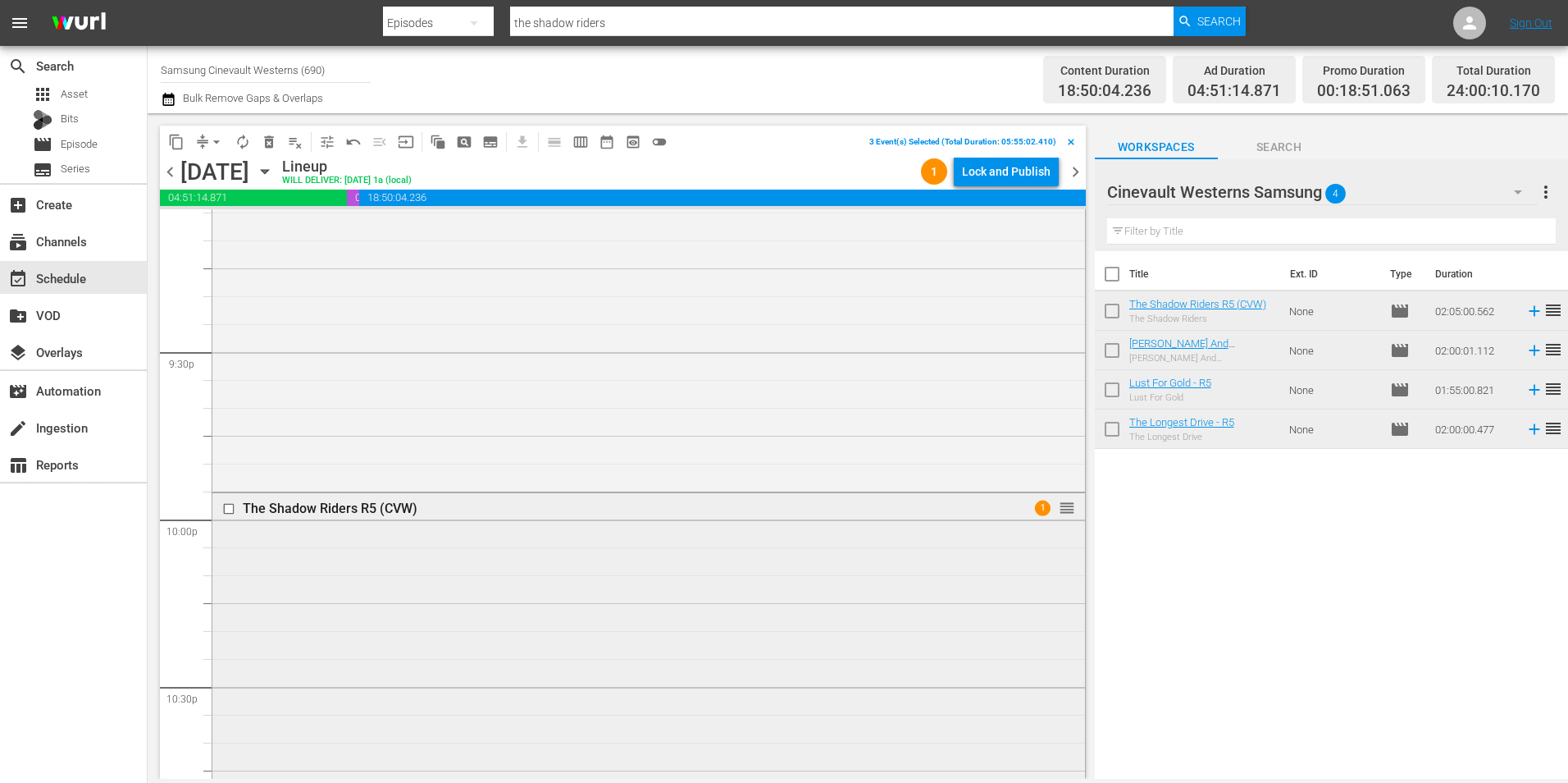
click at [229, 504] on input "checkbox" at bounding box center [230, 508] width 17 height 14
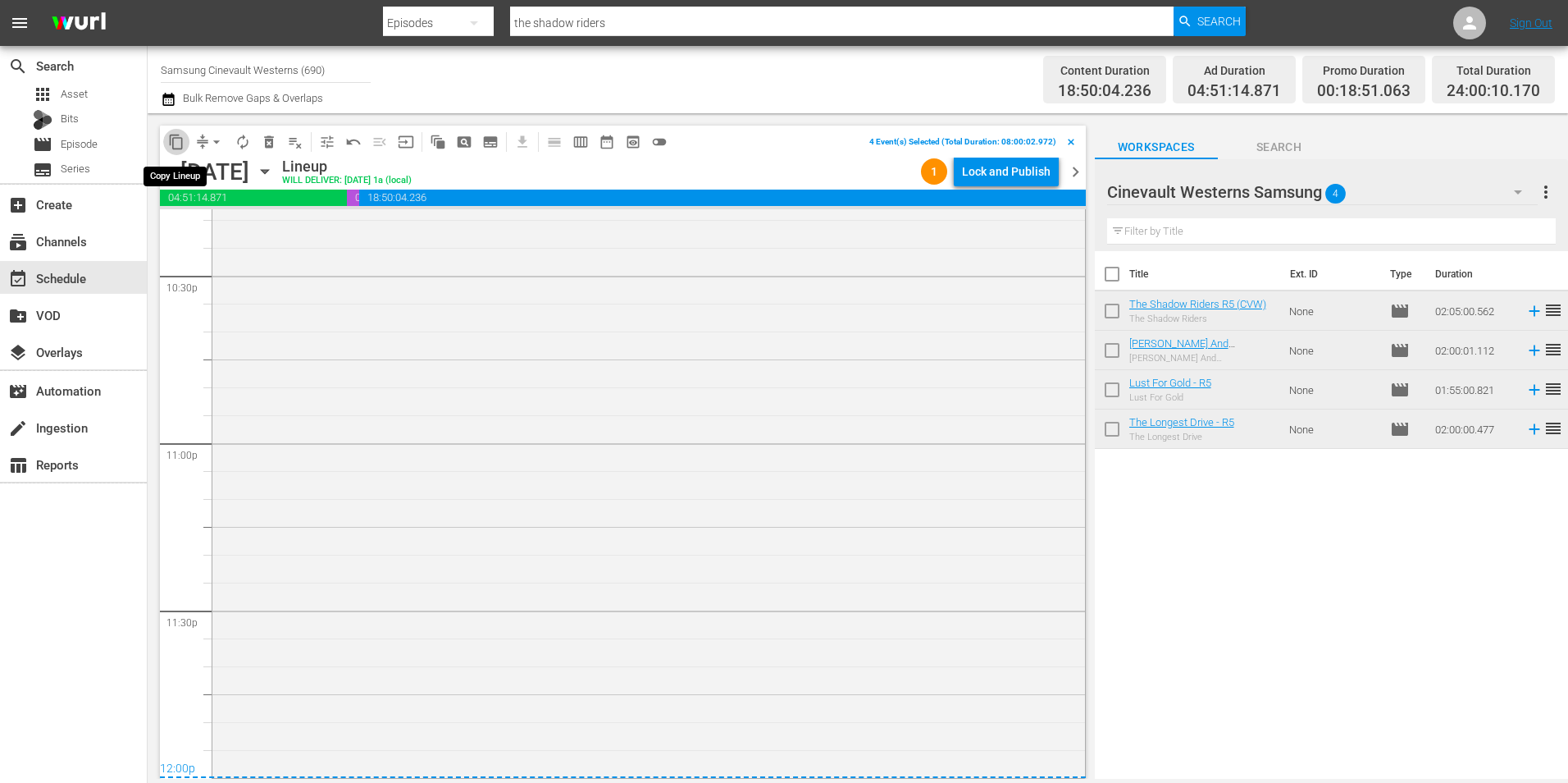
click at [180, 143] on span "content_copy" at bounding box center [176, 142] width 16 height 16
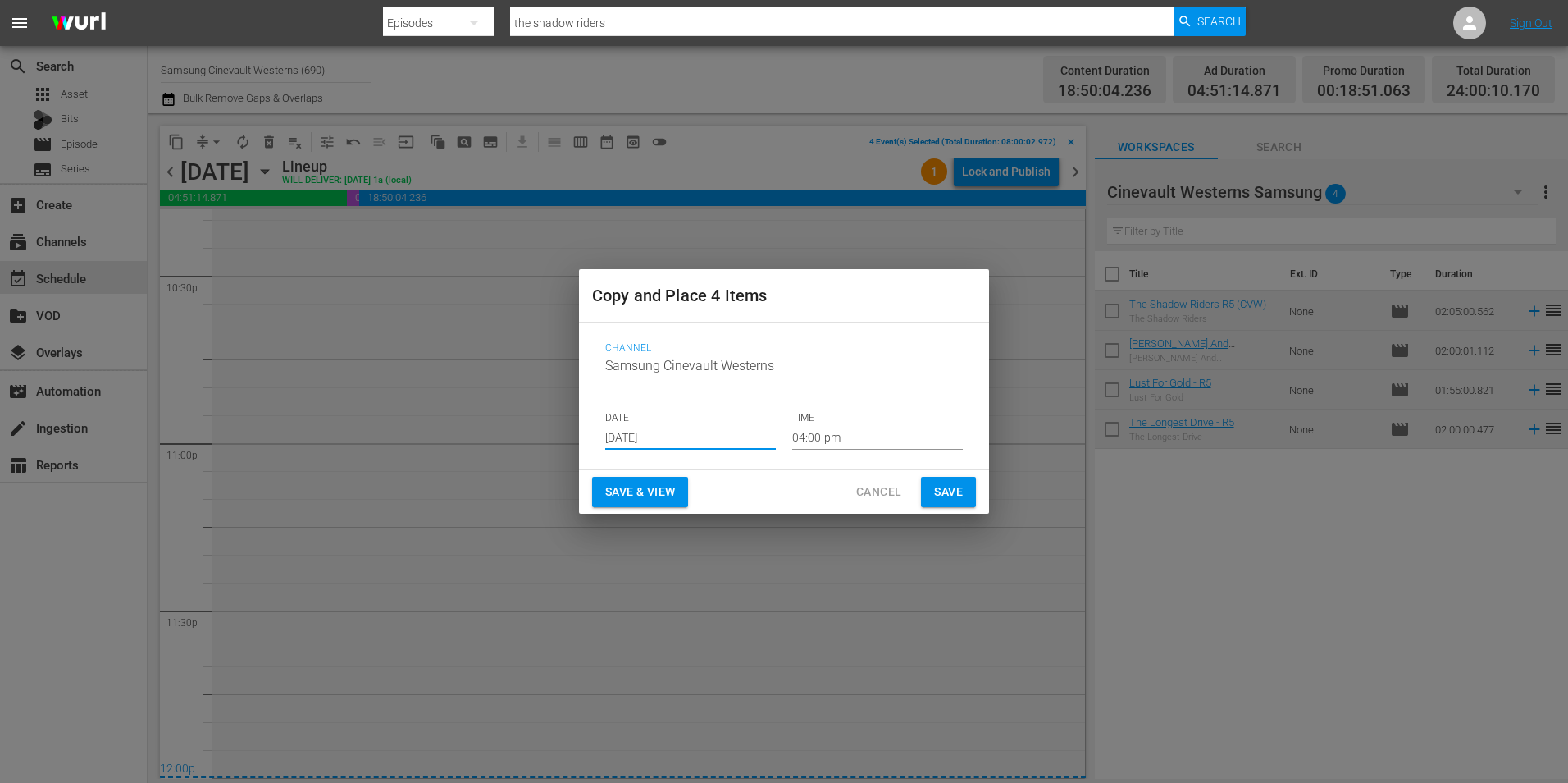
click at [678, 440] on input "[DATE]" at bounding box center [691, 437] width 171 height 25
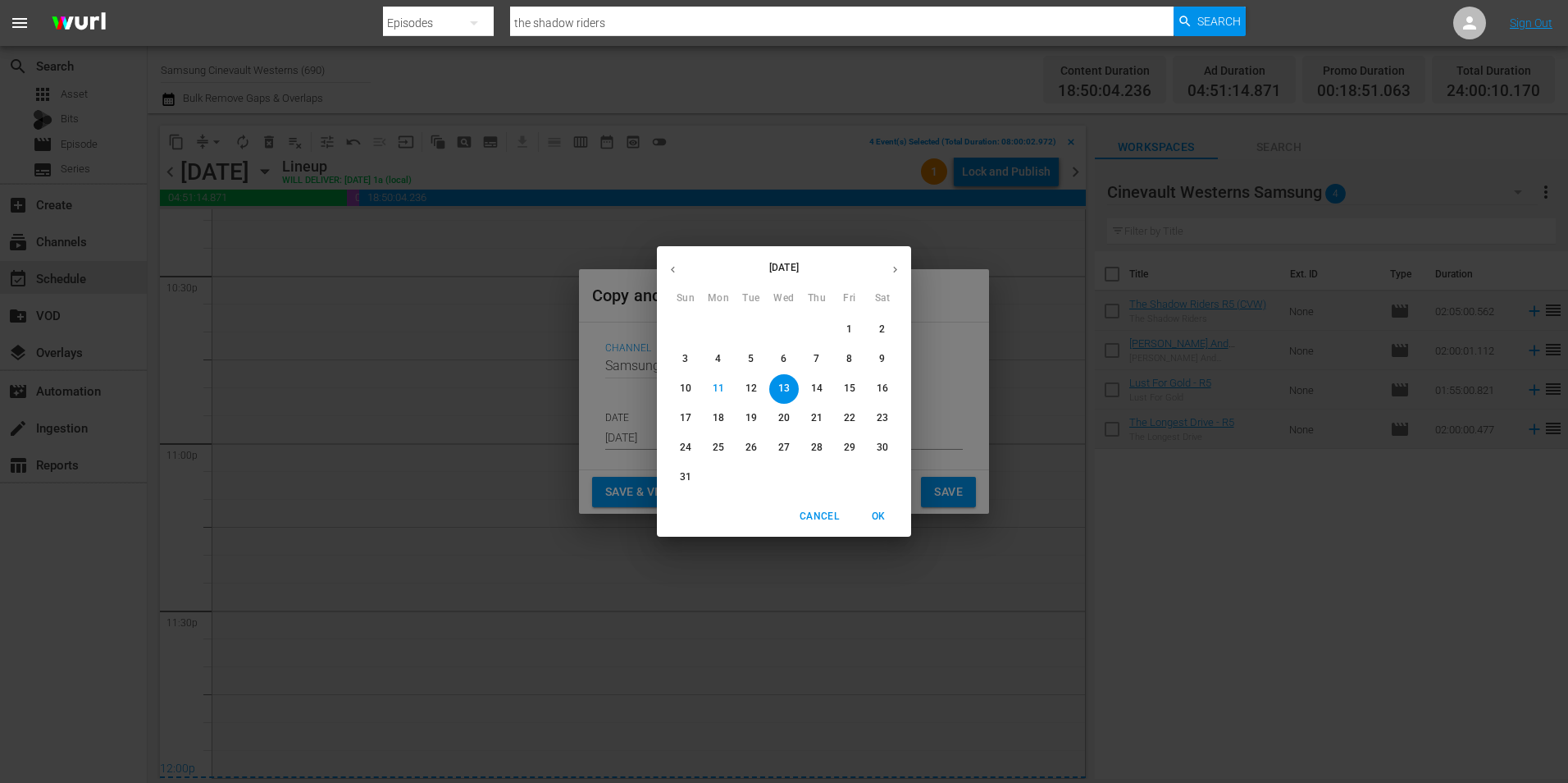
click at [761, 454] on span "26" at bounding box center [752, 448] width 30 height 14
type input "[DATE]"
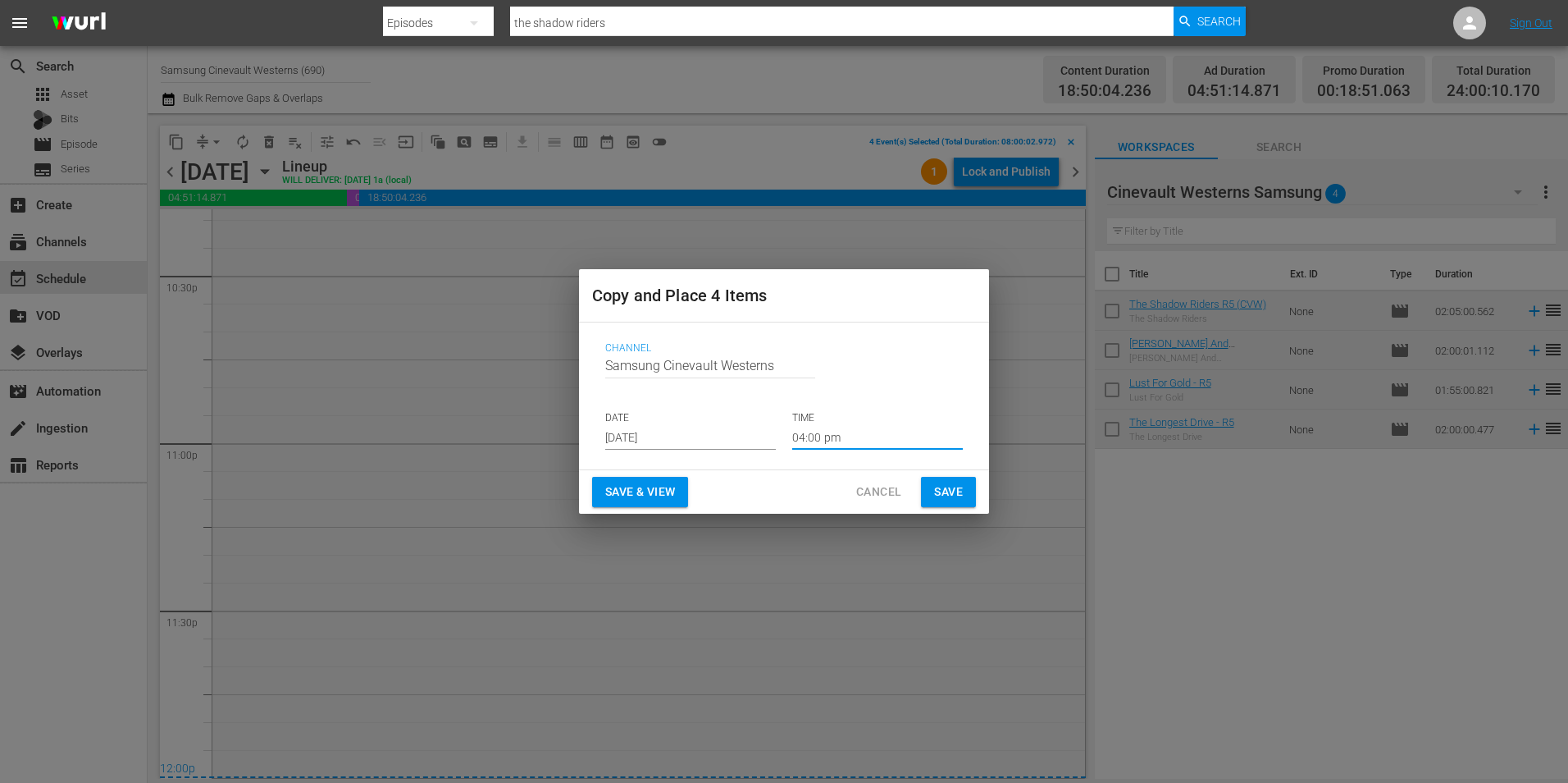
click at [866, 433] on input "04:00 pm" at bounding box center [877, 437] width 171 height 25
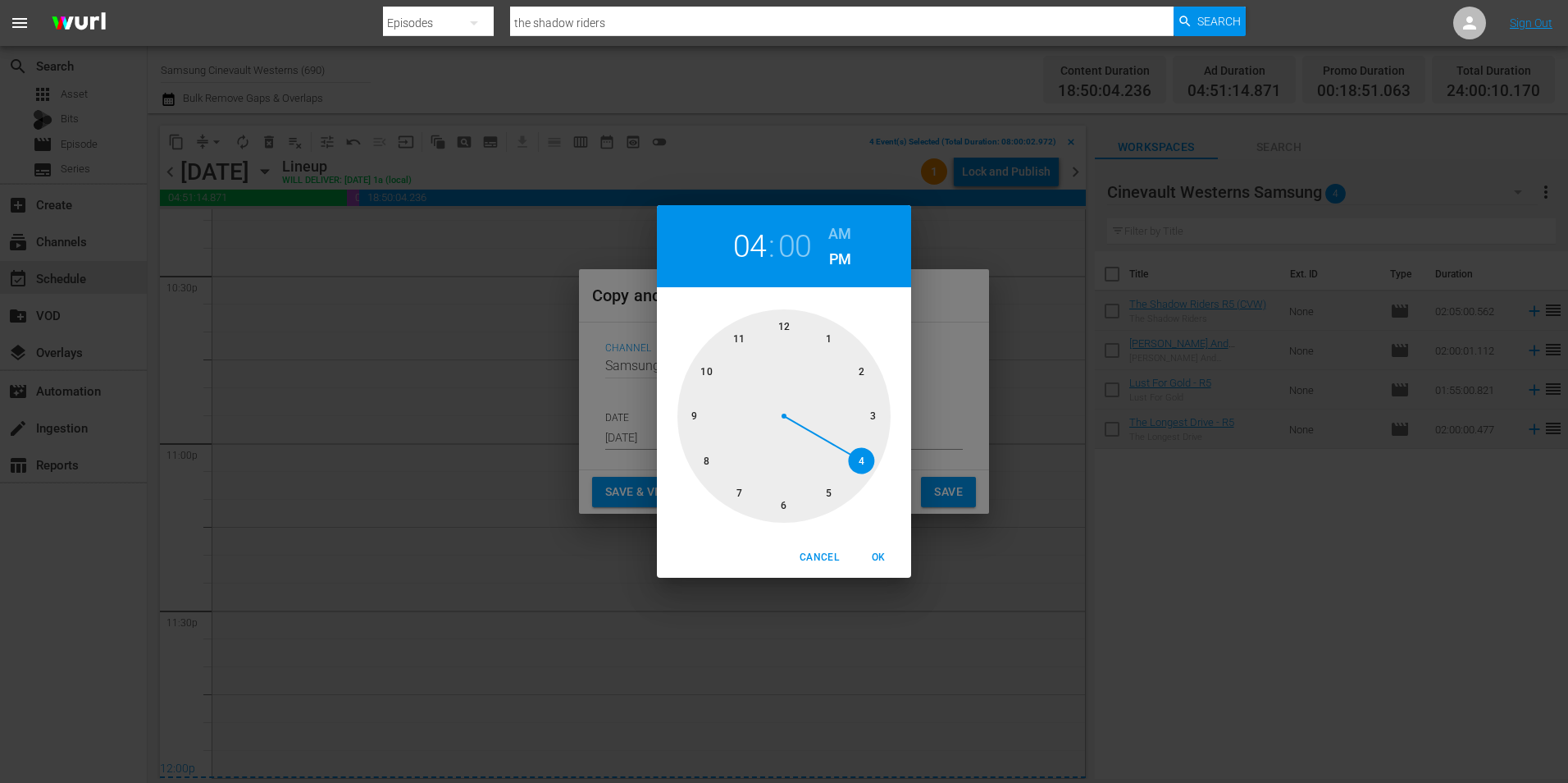
click at [692, 461] on div at bounding box center [784, 415] width 213 height 213
click at [846, 222] on h6 "AM" at bounding box center [839, 234] width 23 height 26
click at [889, 554] on span "OK" at bounding box center [877, 557] width 39 height 17
type input "08:00 am"
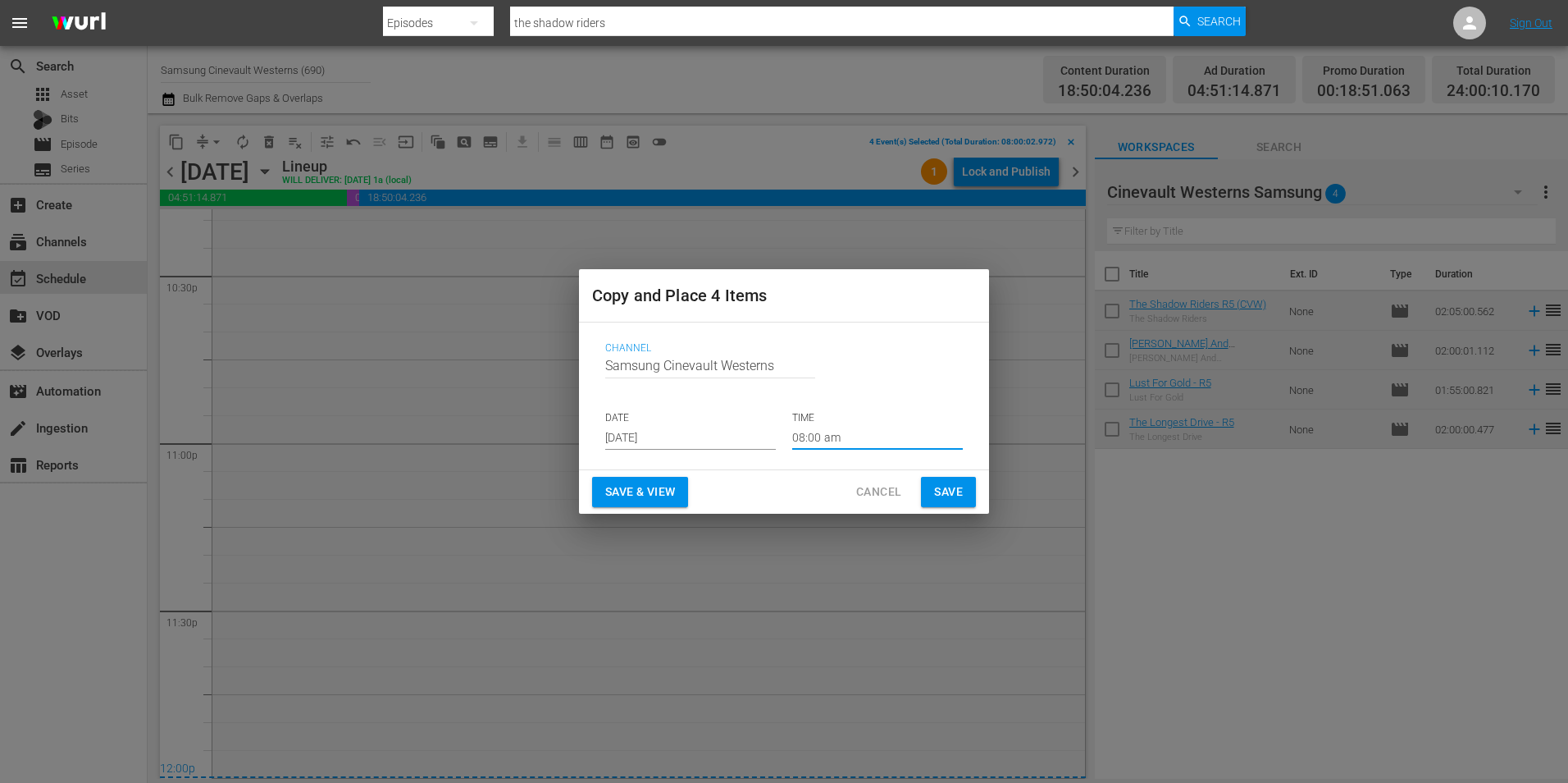
click at [950, 500] on span "Save" at bounding box center [948, 492] width 29 height 21
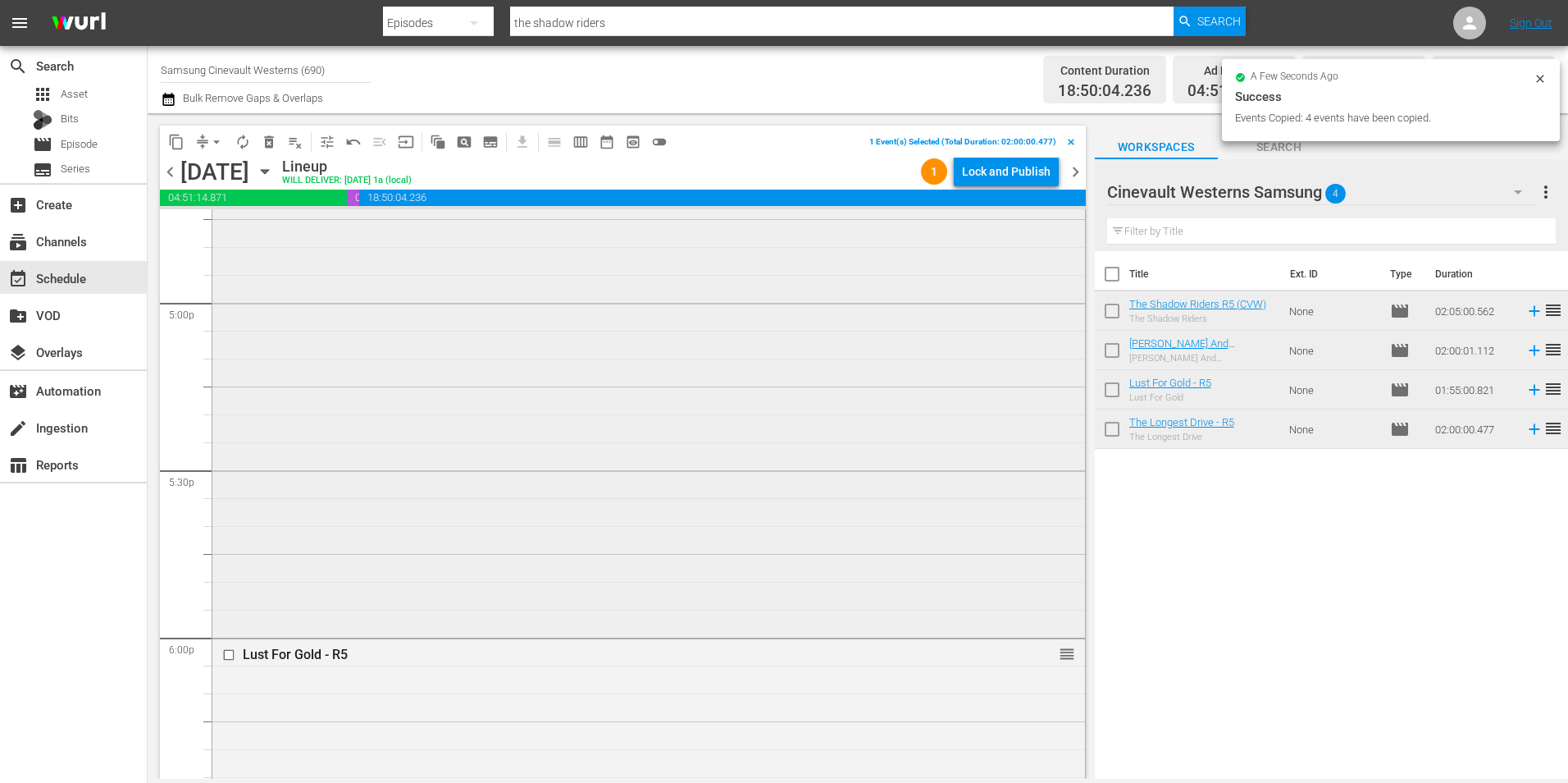
scroll to position [5826, 0]
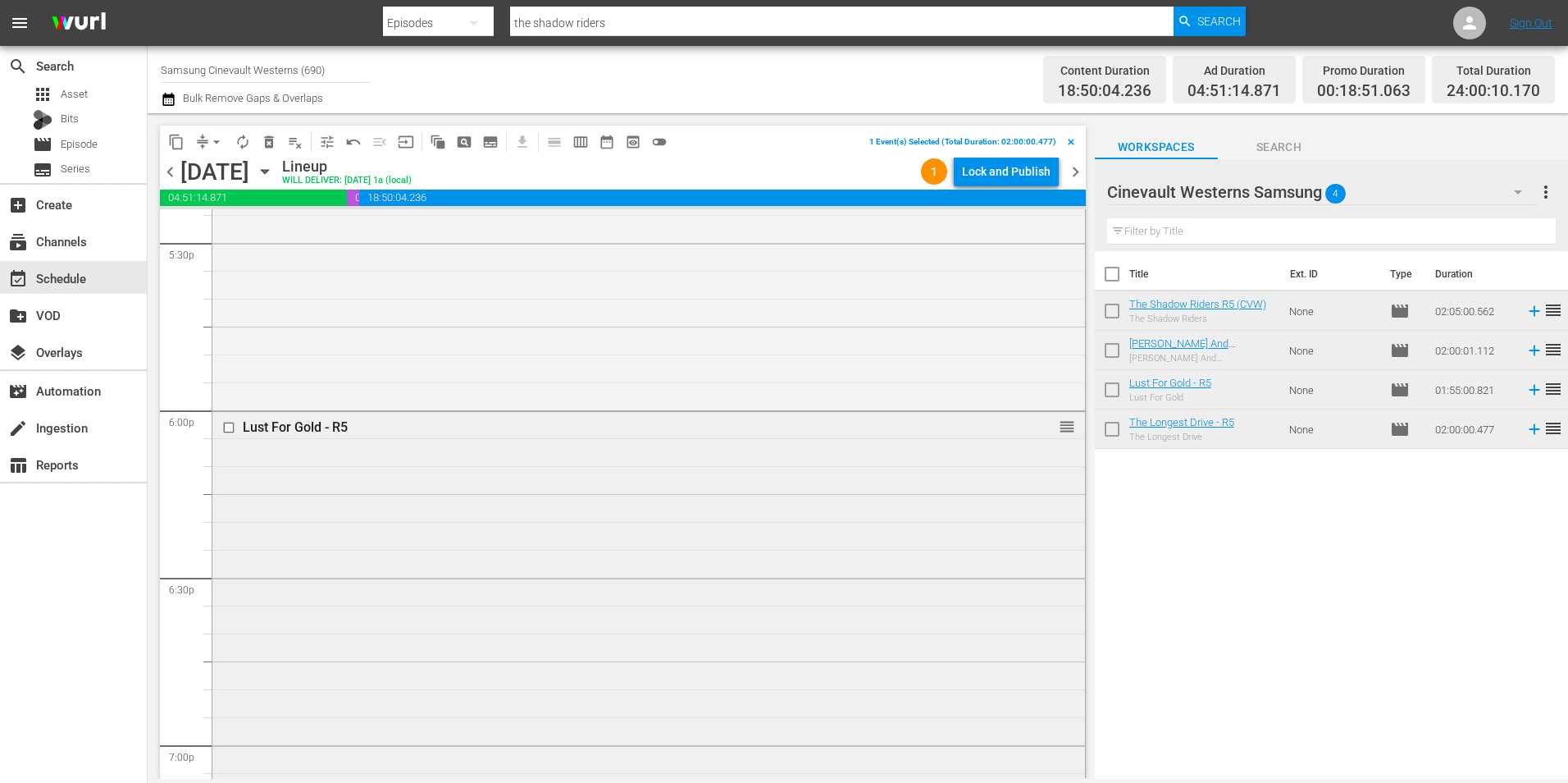
click at [231, 430] on input "checkbox" at bounding box center [230, 427] width 17 height 14
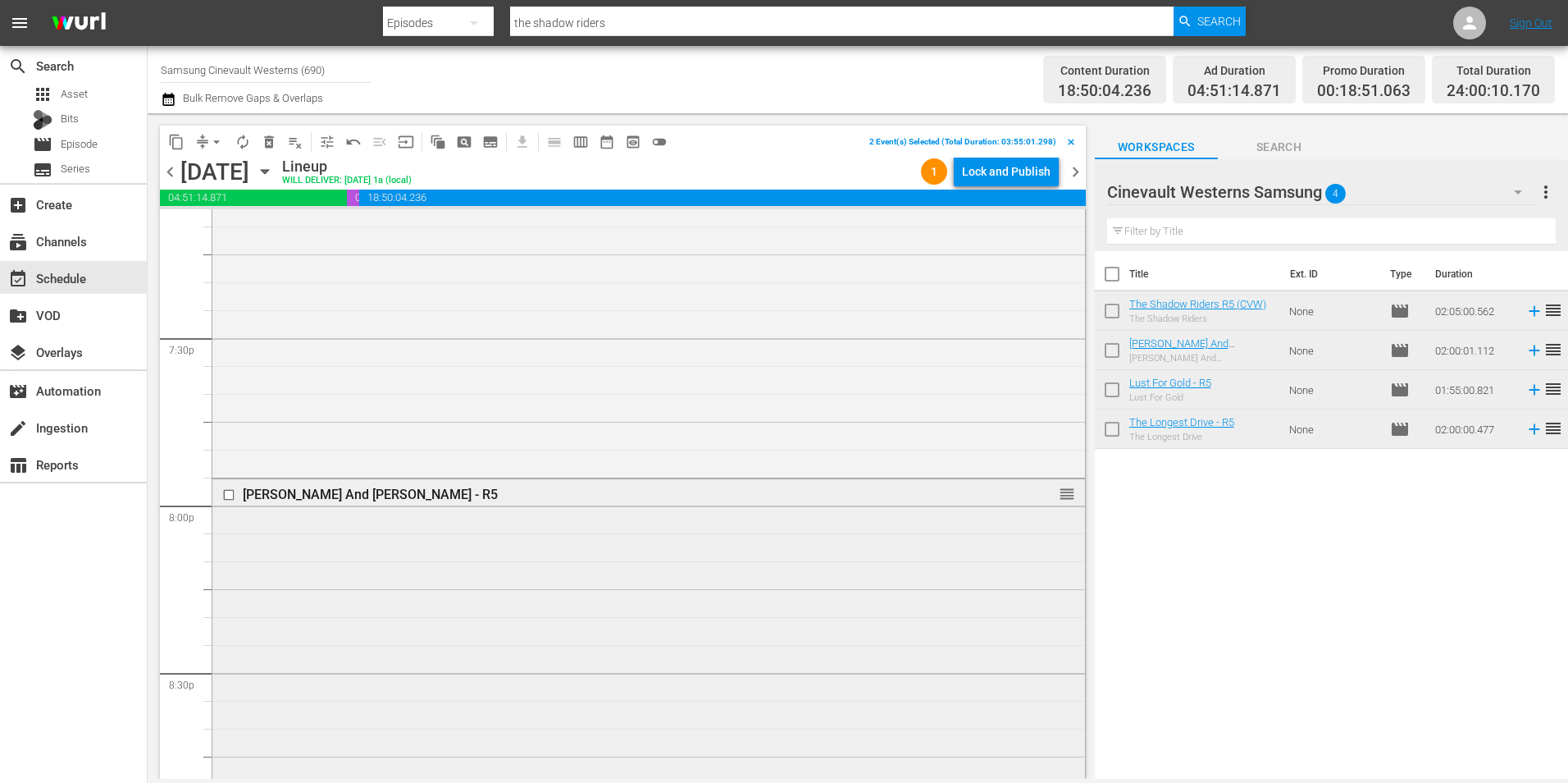
click at [227, 499] on input "checkbox" at bounding box center [230, 495] width 17 height 14
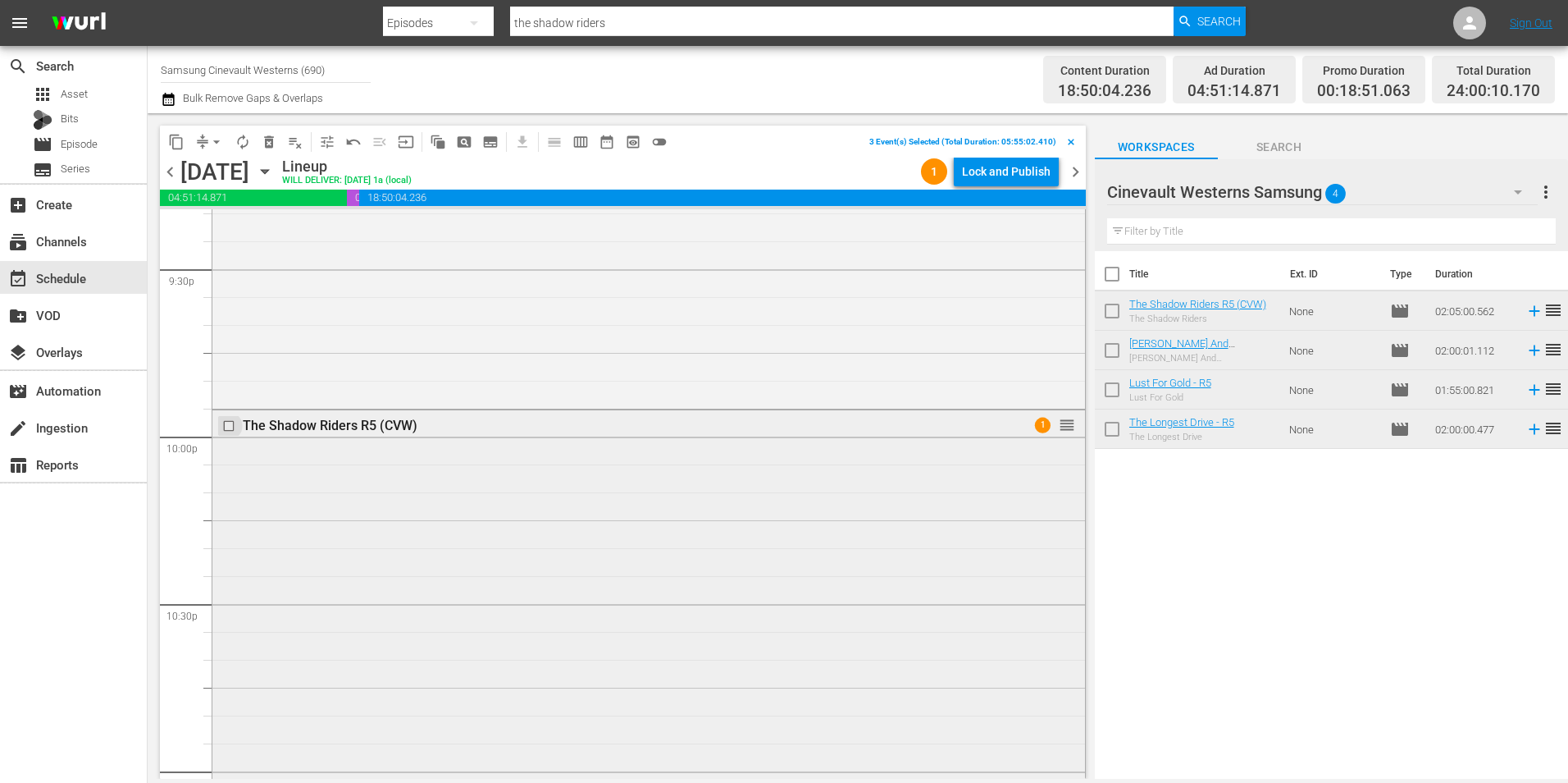
click at [230, 428] on input "checkbox" at bounding box center [230, 426] width 17 height 14
click at [168, 141] on span "content_copy" at bounding box center [176, 142] width 16 height 16
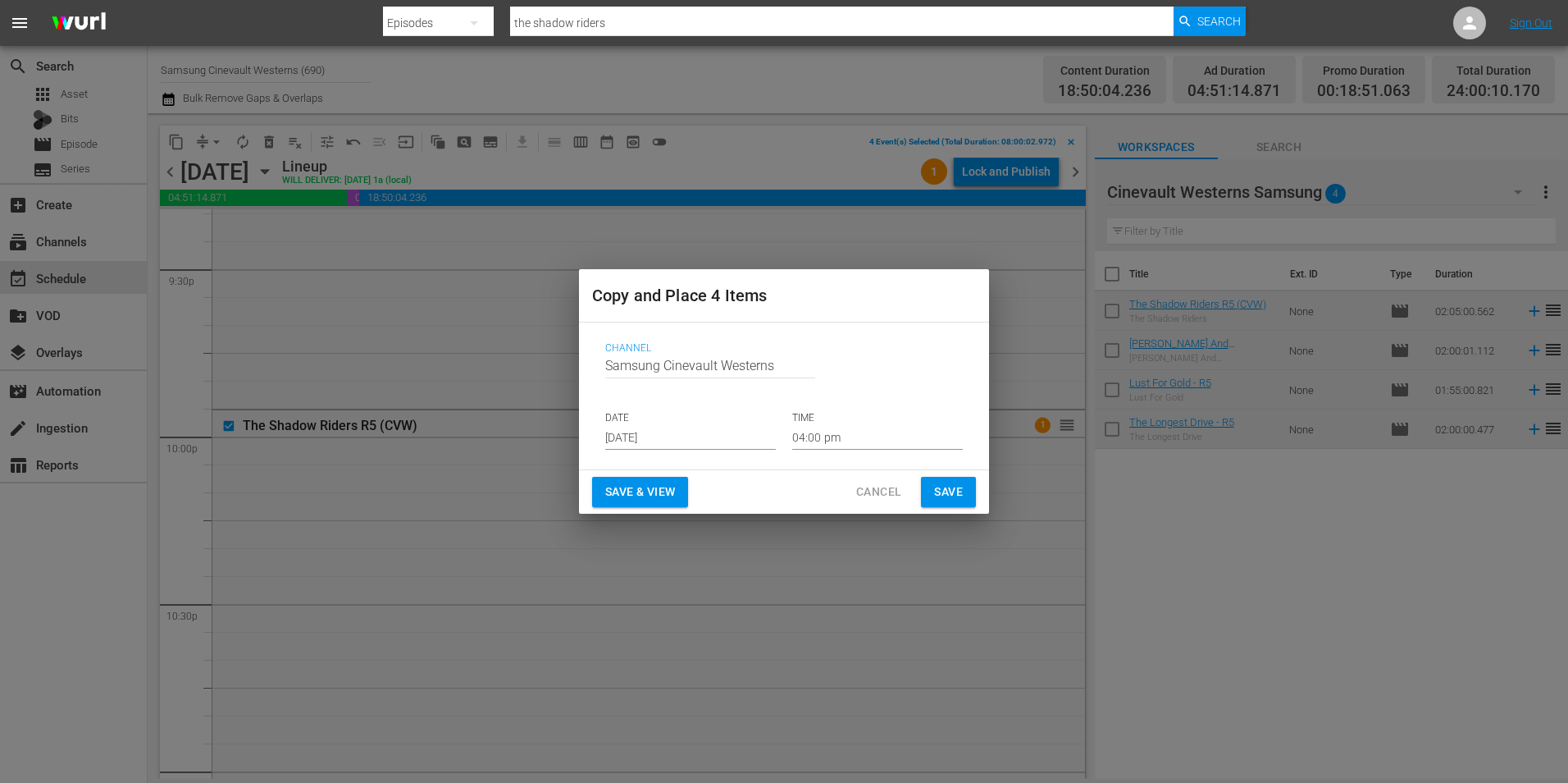
click at [695, 425] on input "[DATE]" at bounding box center [691, 437] width 171 height 25
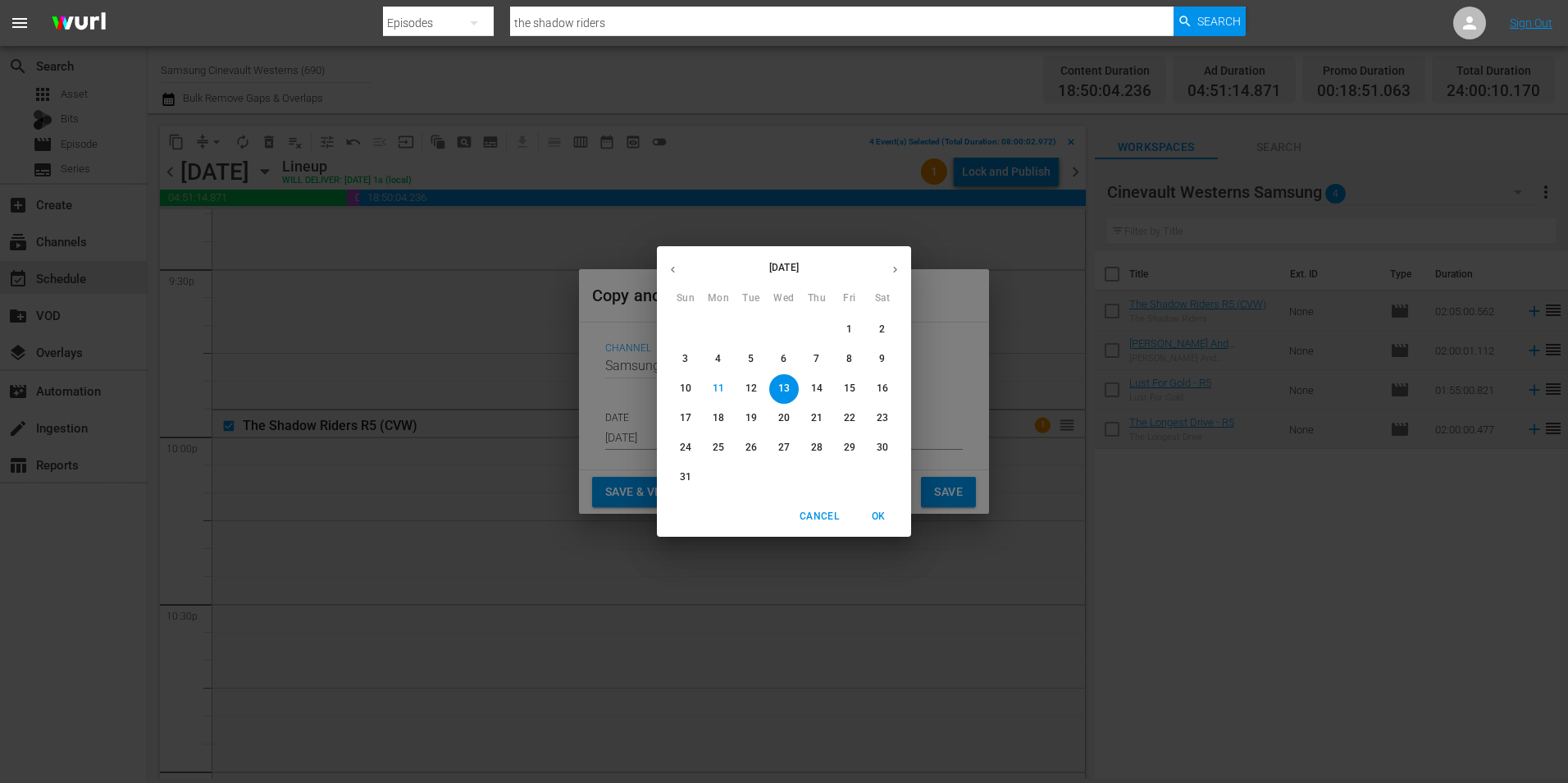
click at [819, 451] on p "28" at bounding box center [816, 448] width 11 height 14
type input "[DATE]"
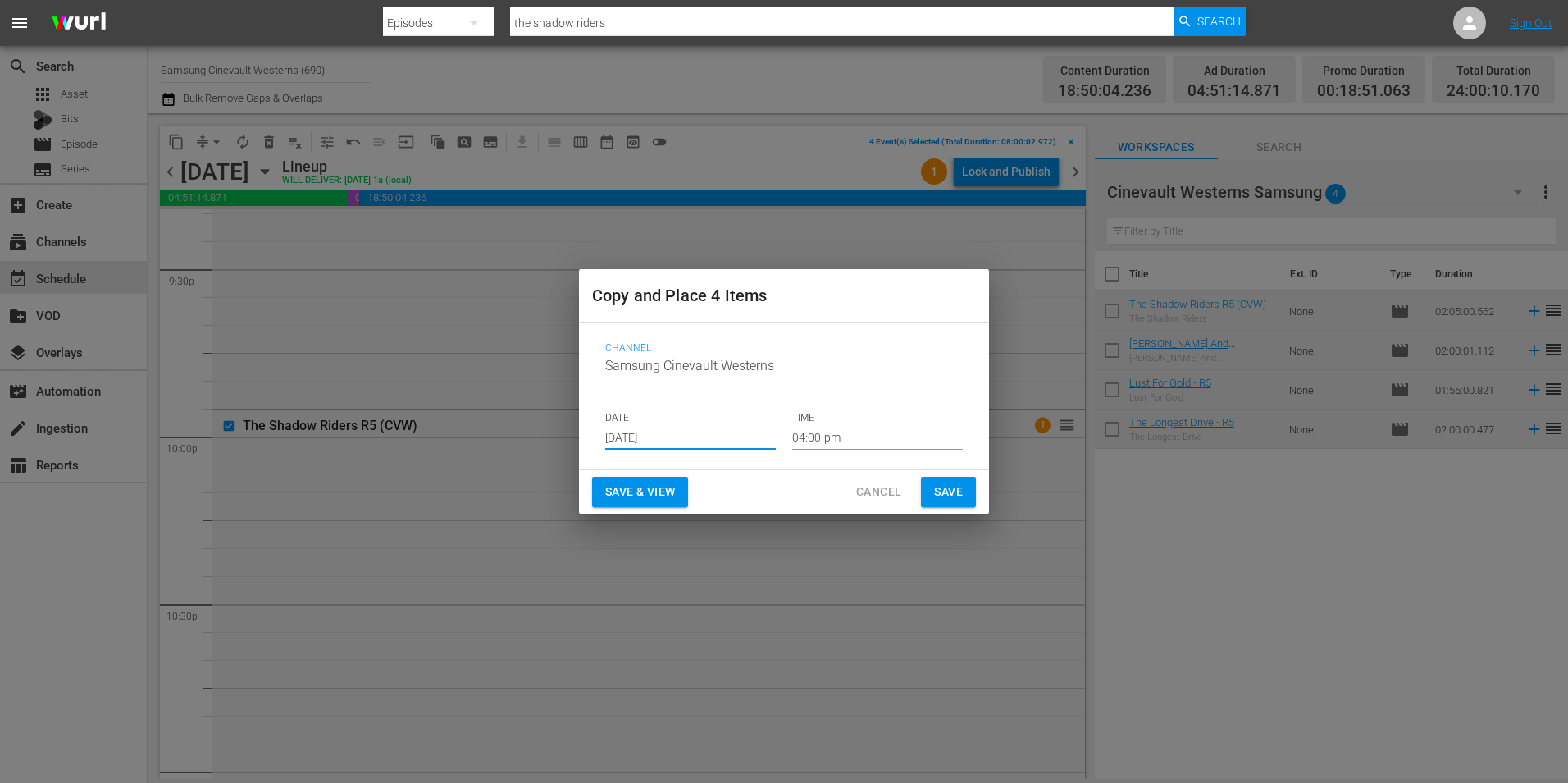
click at [850, 444] on input "04:00 pm" at bounding box center [877, 437] width 171 height 25
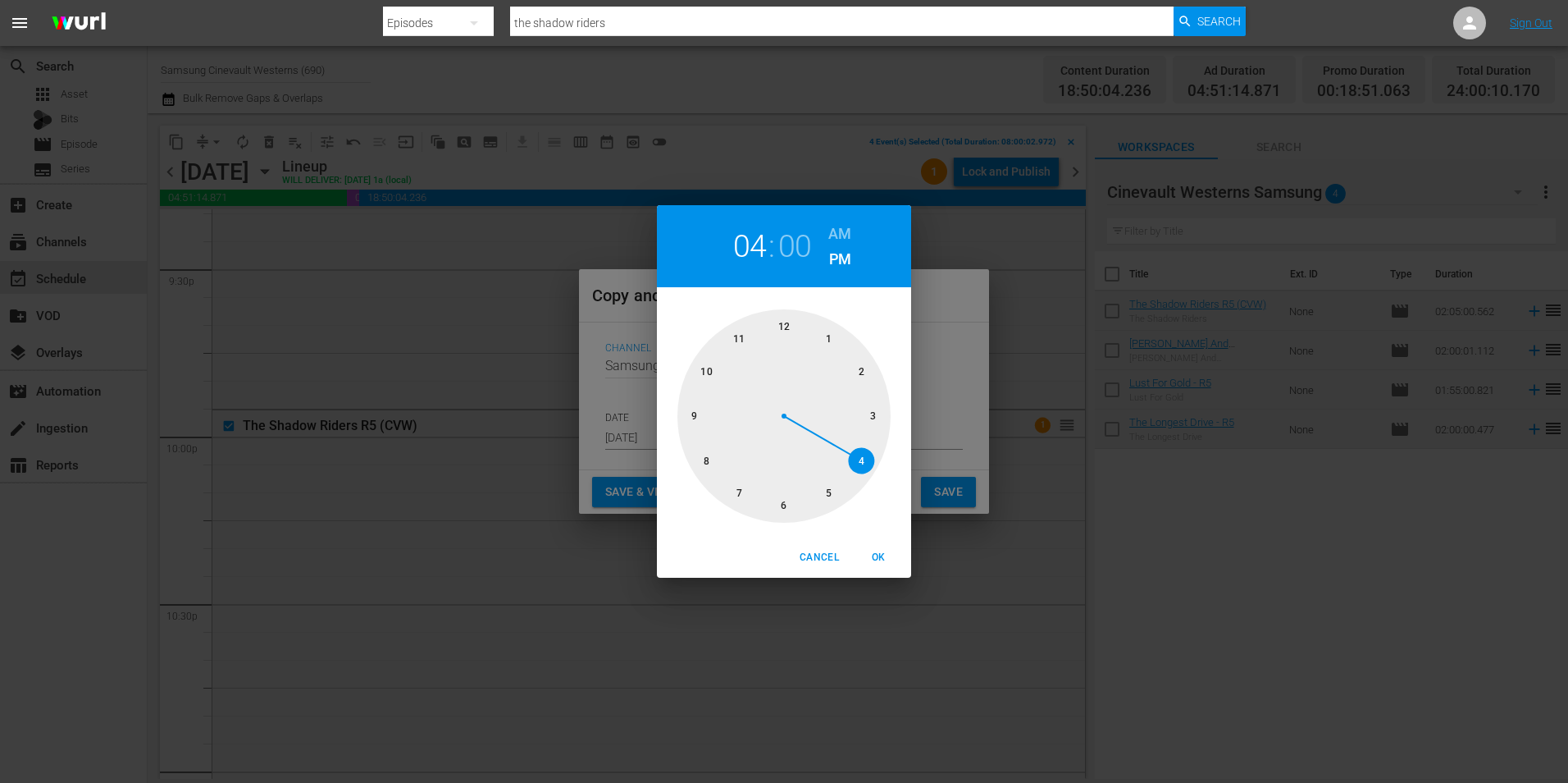
click at [782, 320] on div at bounding box center [784, 415] width 213 height 213
click at [834, 236] on h6 "AM" at bounding box center [839, 234] width 23 height 26
click at [893, 557] on span "OK" at bounding box center [877, 557] width 39 height 17
type input "12:00 am"
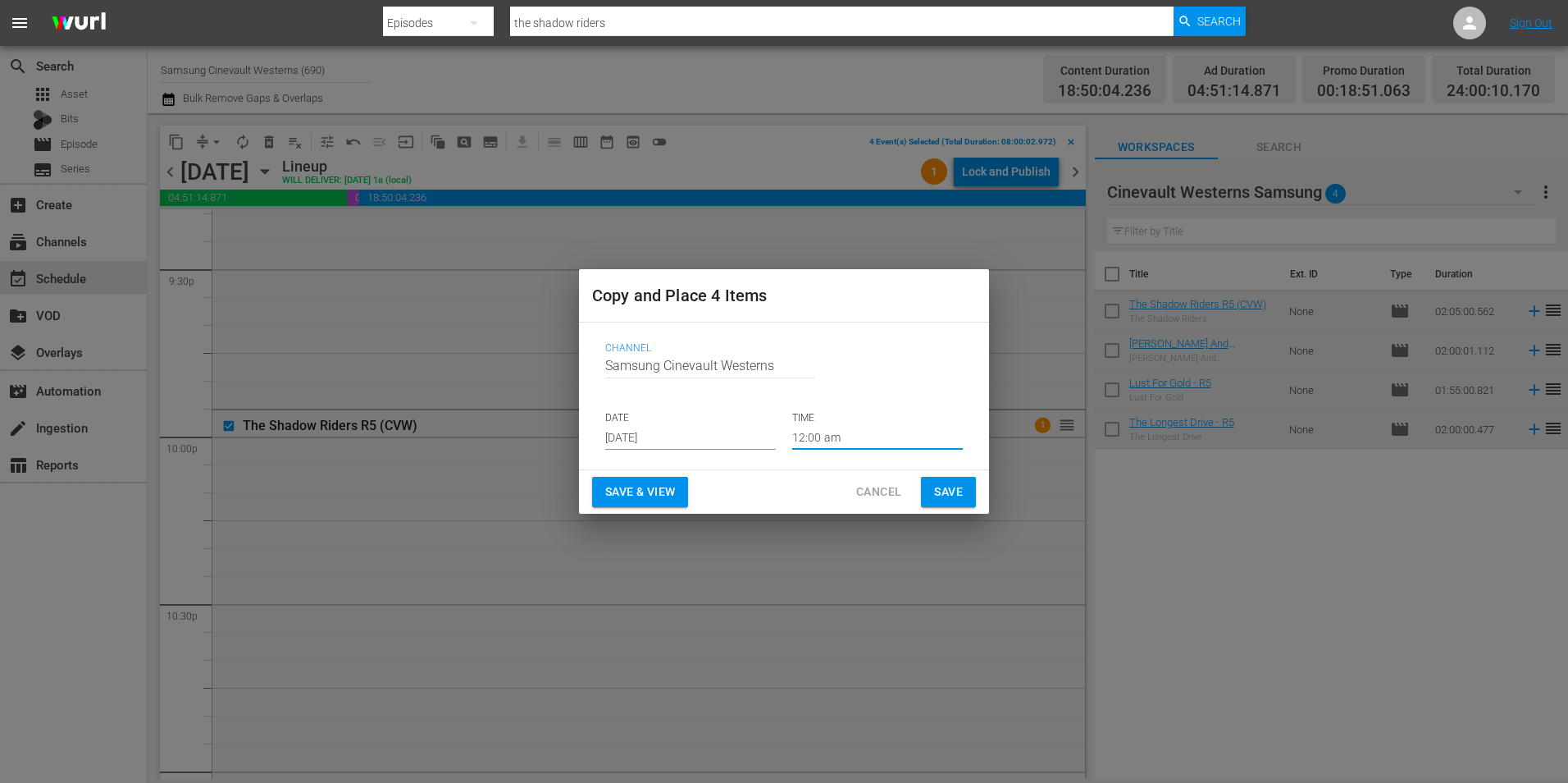
click at [955, 500] on span "Save" at bounding box center [948, 492] width 29 height 21
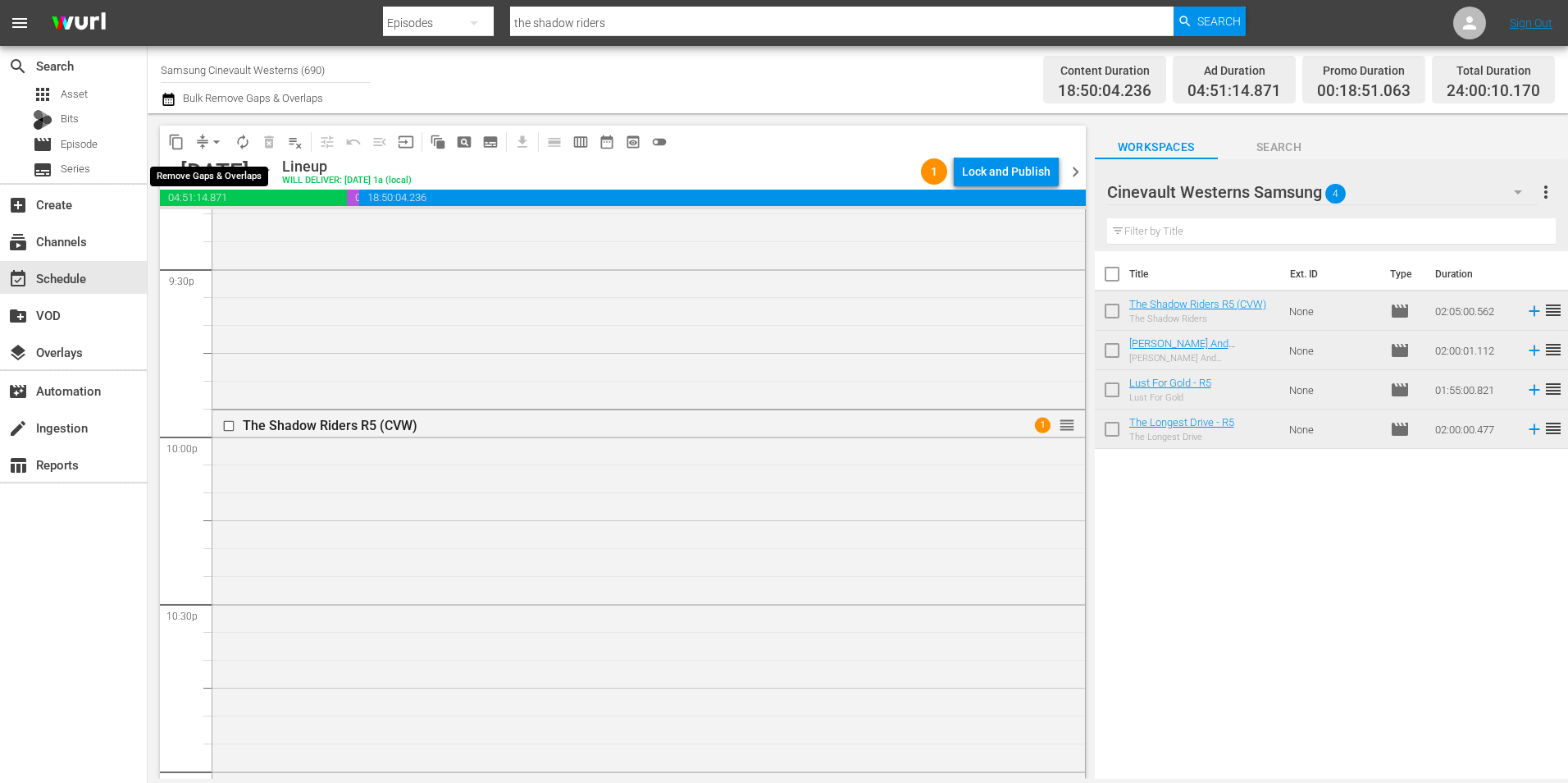
click at [220, 140] on span "arrow_drop_down" at bounding box center [216, 142] width 16 height 16
click at [222, 163] on li "Align to Midnight" at bounding box center [217, 175] width 172 height 27
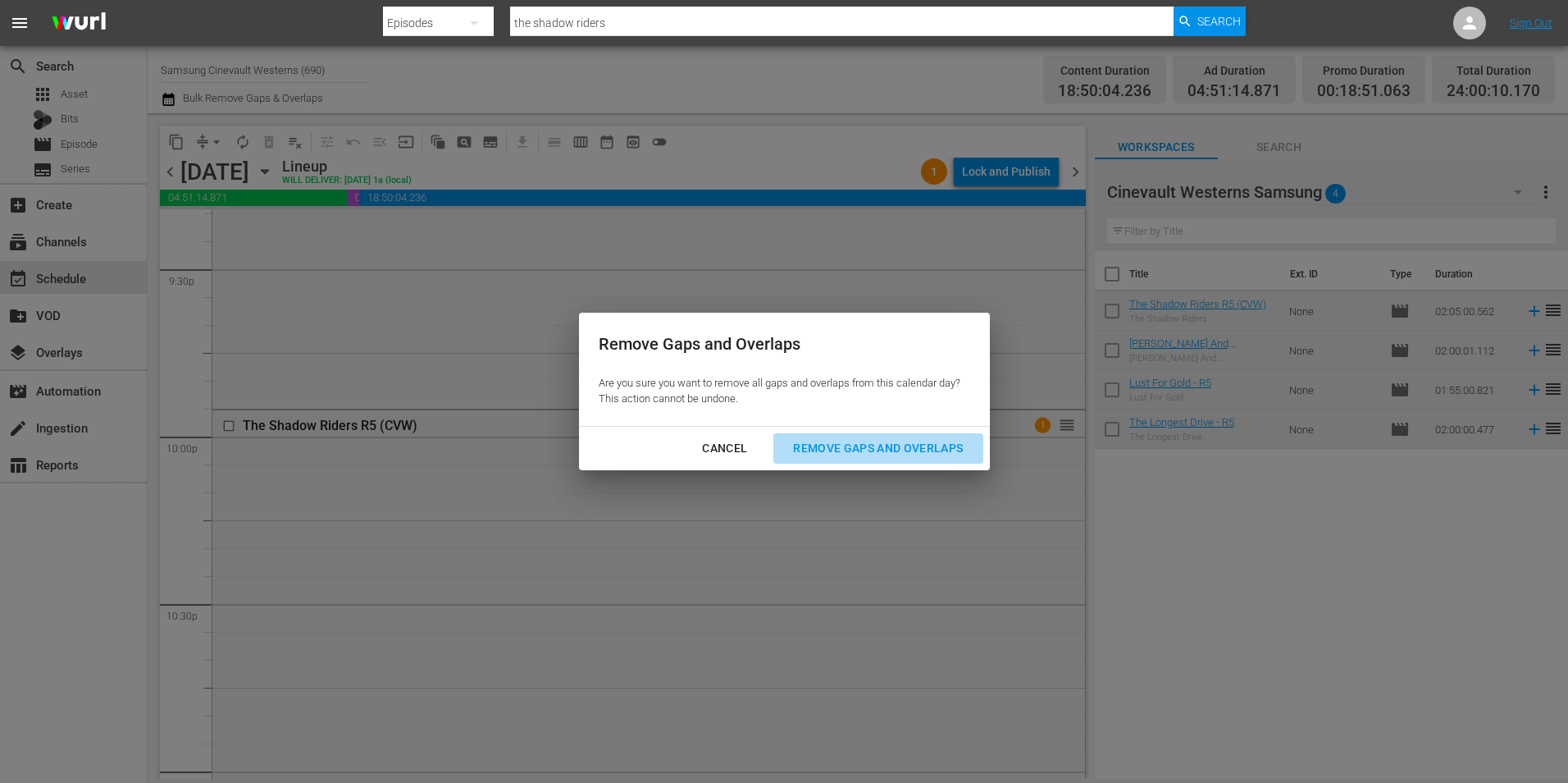
click at [939, 445] on div "Remove Gaps and Overlaps" at bounding box center [877, 448] width 196 height 21
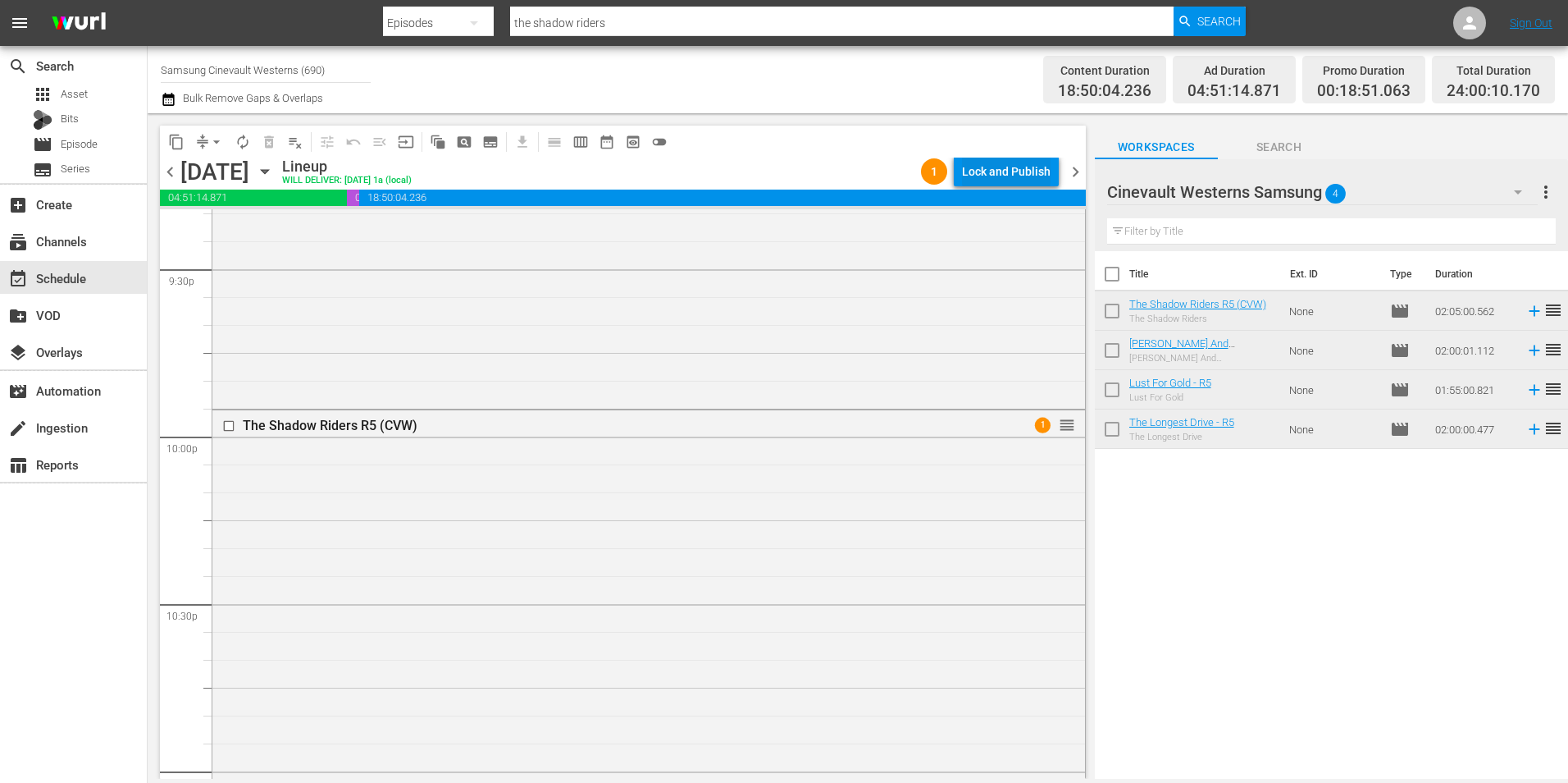
click at [1003, 169] on div "Lock and Publish" at bounding box center [1006, 172] width 89 height 30
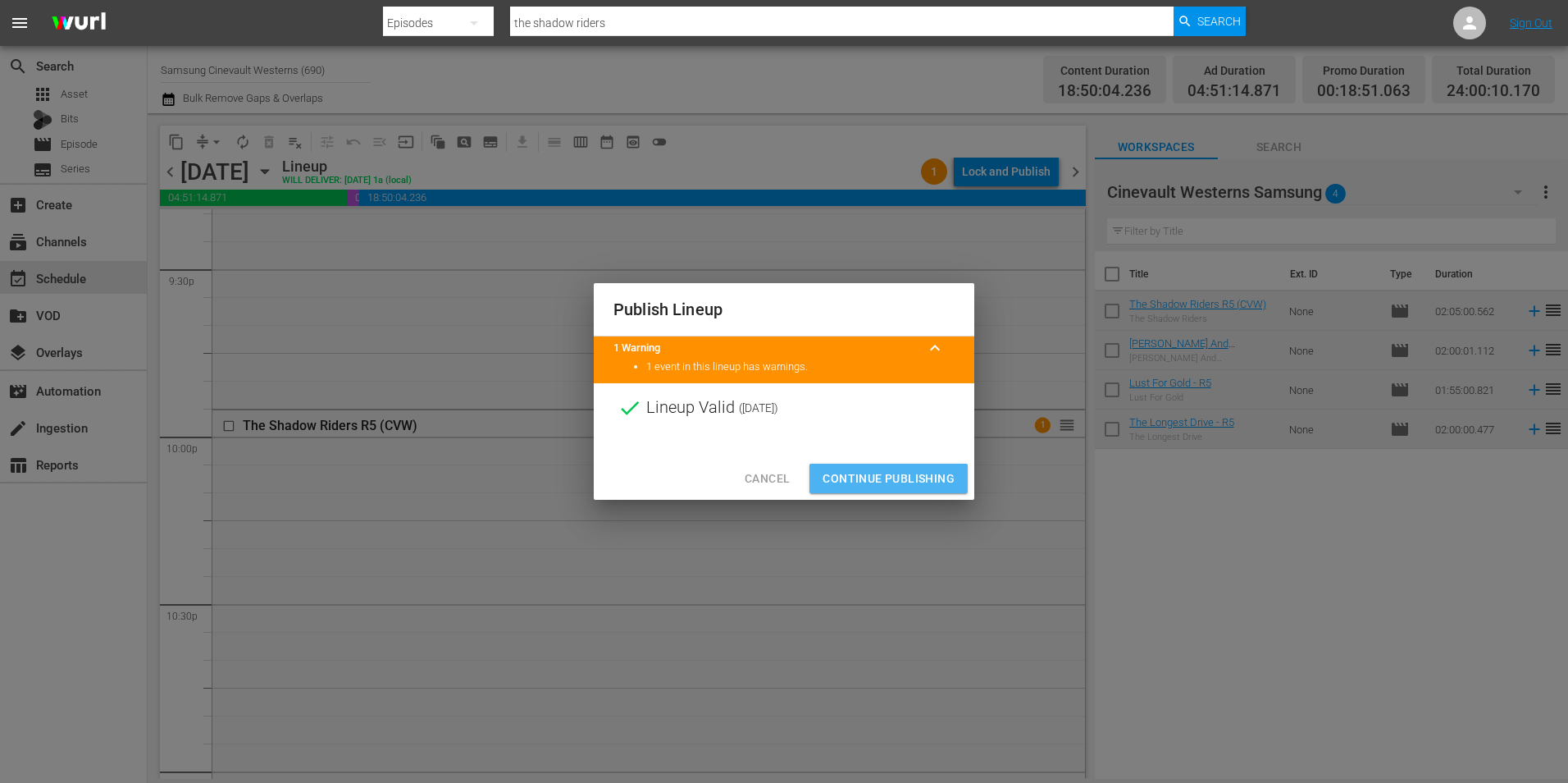
click at [912, 480] on span "Continue Publishing" at bounding box center [888, 479] width 132 height 21
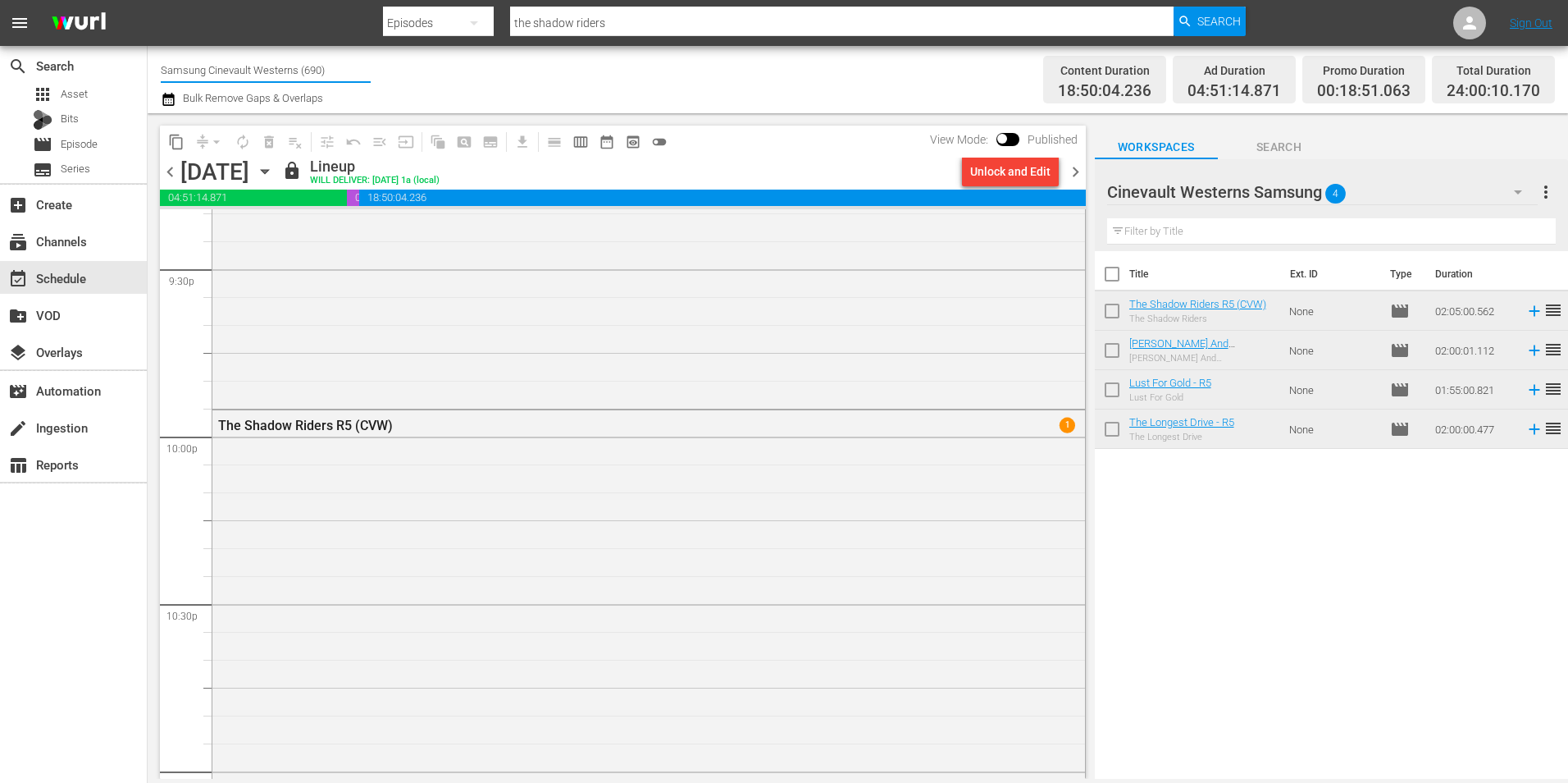
click at [259, 79] on input "Samsung Cinevault Westerns (690)" at bounding box center [266, 69] width 210 height 39
click at [258, 76] on input "Samsung Cinevault Westerns (690)" at bounding box center [266, 69] width 210 height 39
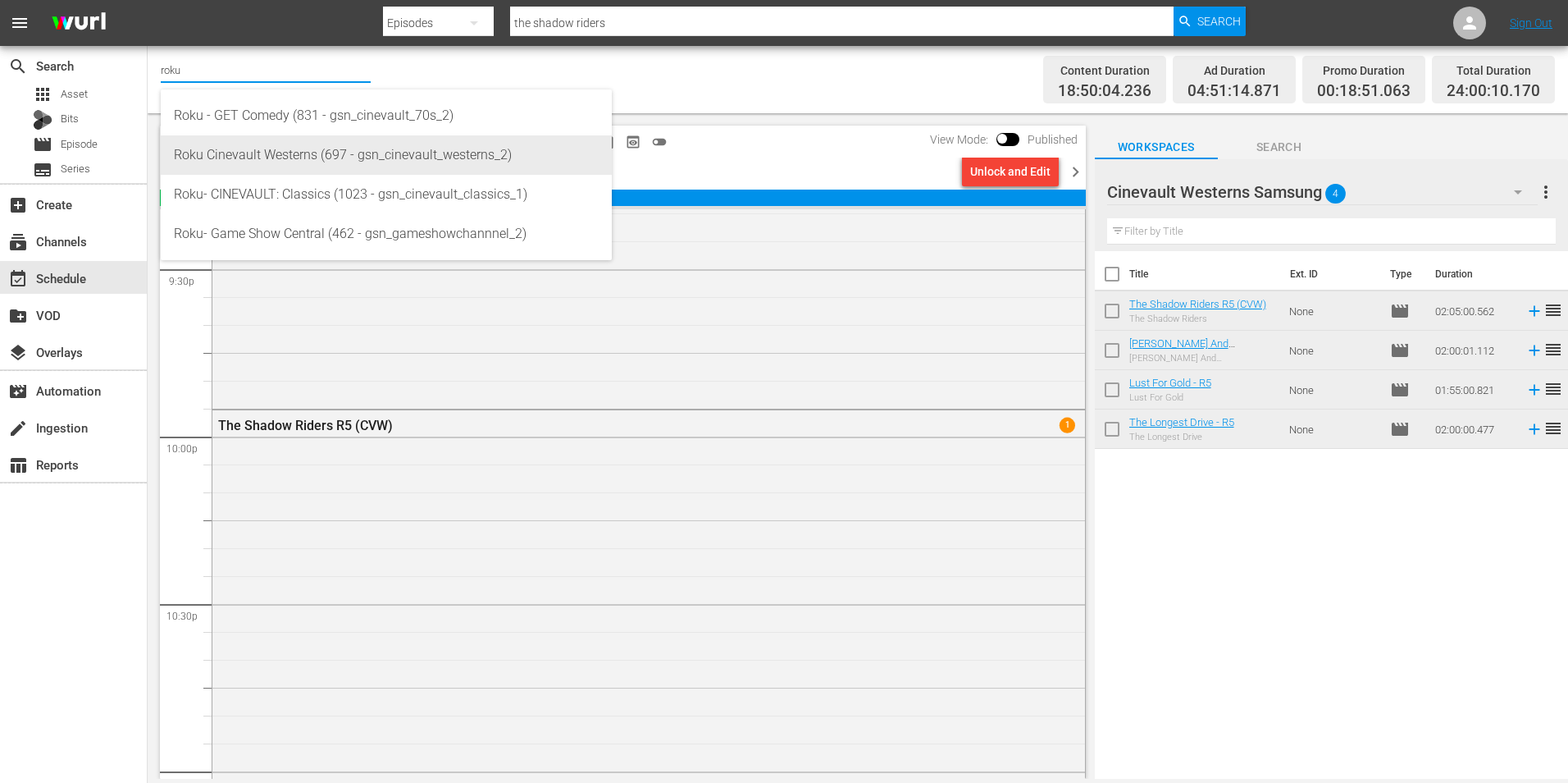
click at [371, 144] on div "Roku Cinevault Westerns (697 - gsn_cinevault_westerns_2)" at bounding box center [386, 154] width 425 height 39
type input "Roku Cinevault Westerns (697 - gsn_cinevault_westerns_2)"
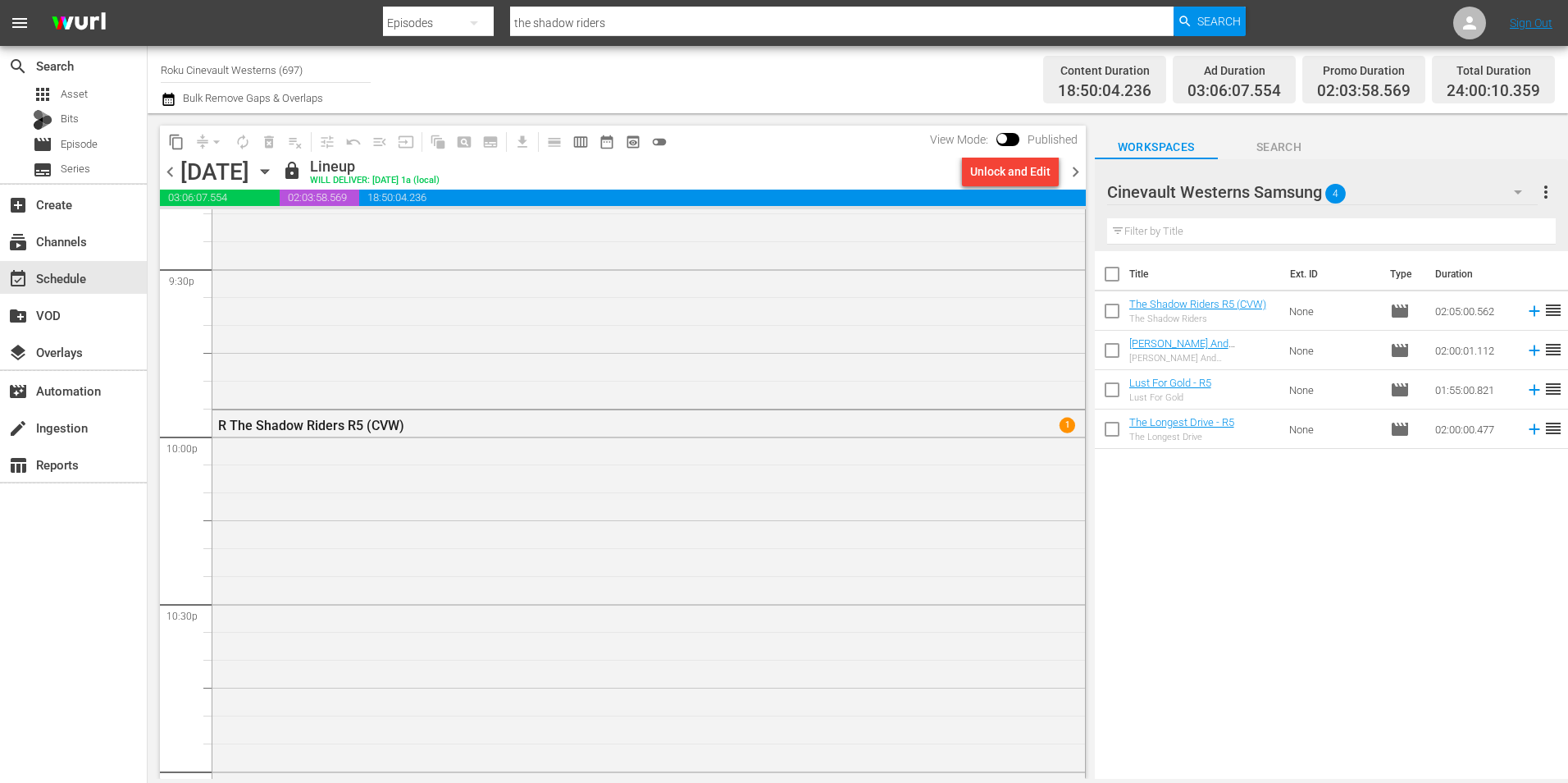
click at [162, 171] on span "chevron_left" at bounding box center [170, 172] width 21 height 21
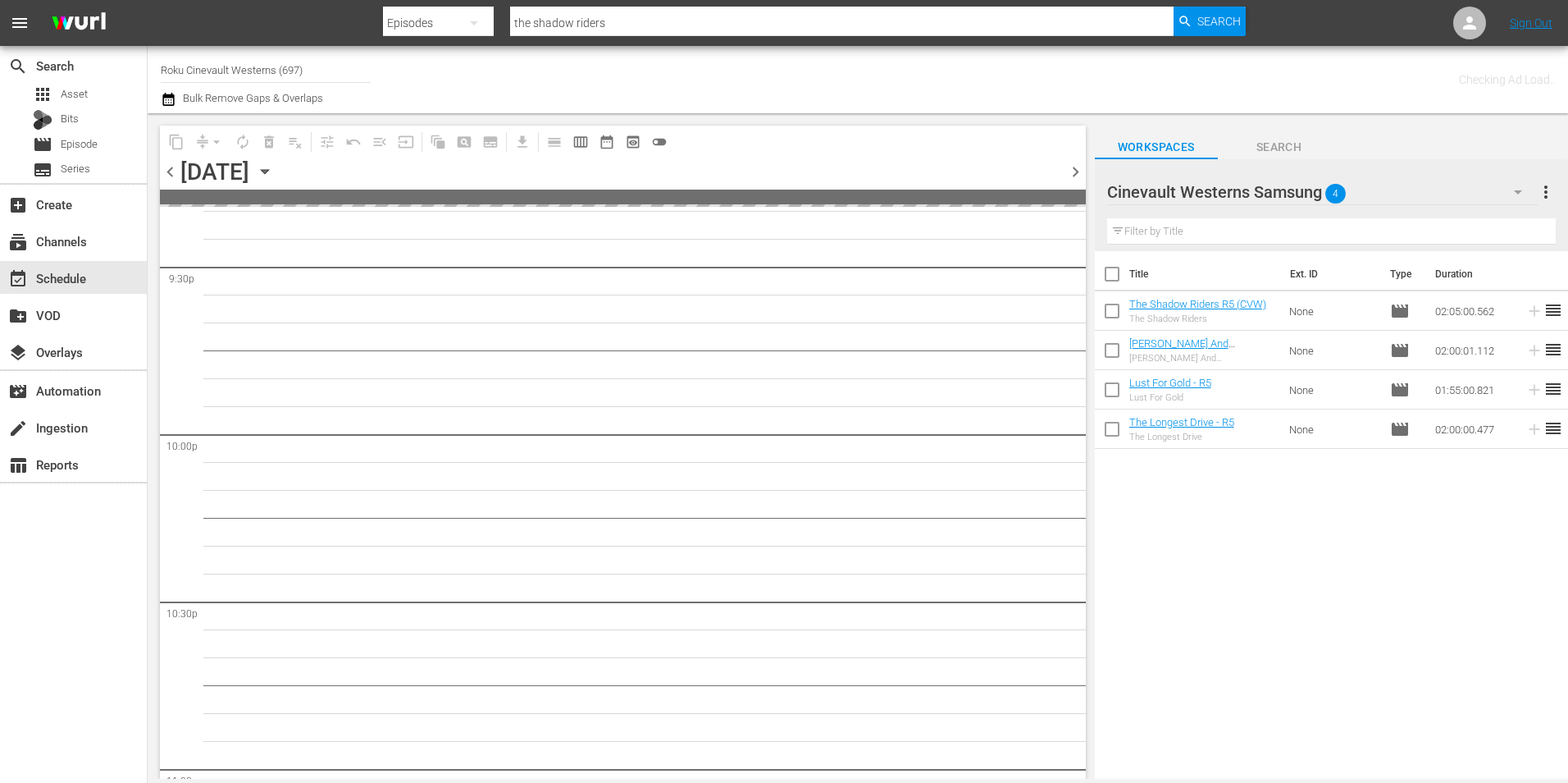
scroll to position [7195, 0]
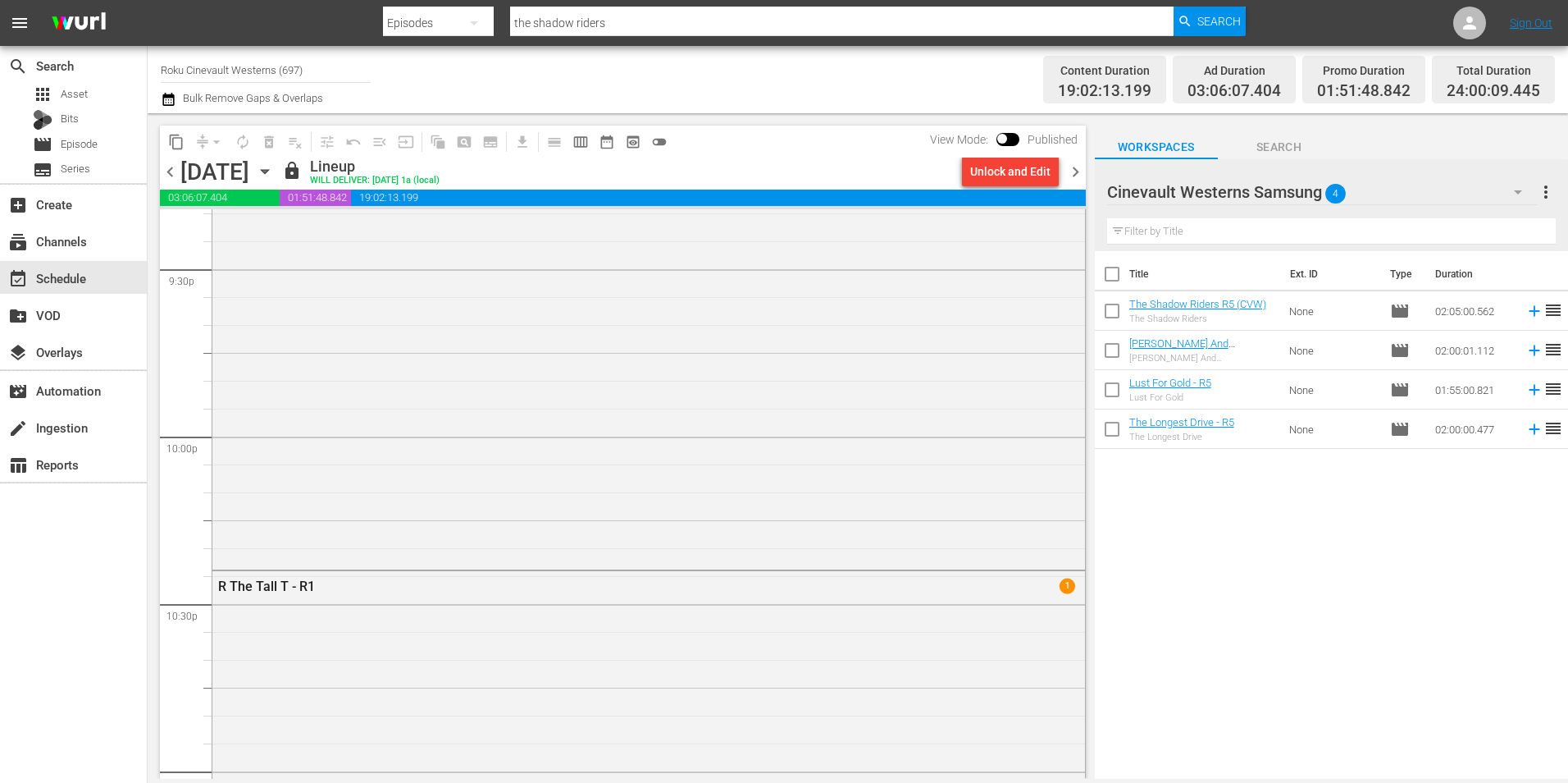
click at [162, 171] on span "chevron_left" at bounding box center [170, 172] width 21 height 21
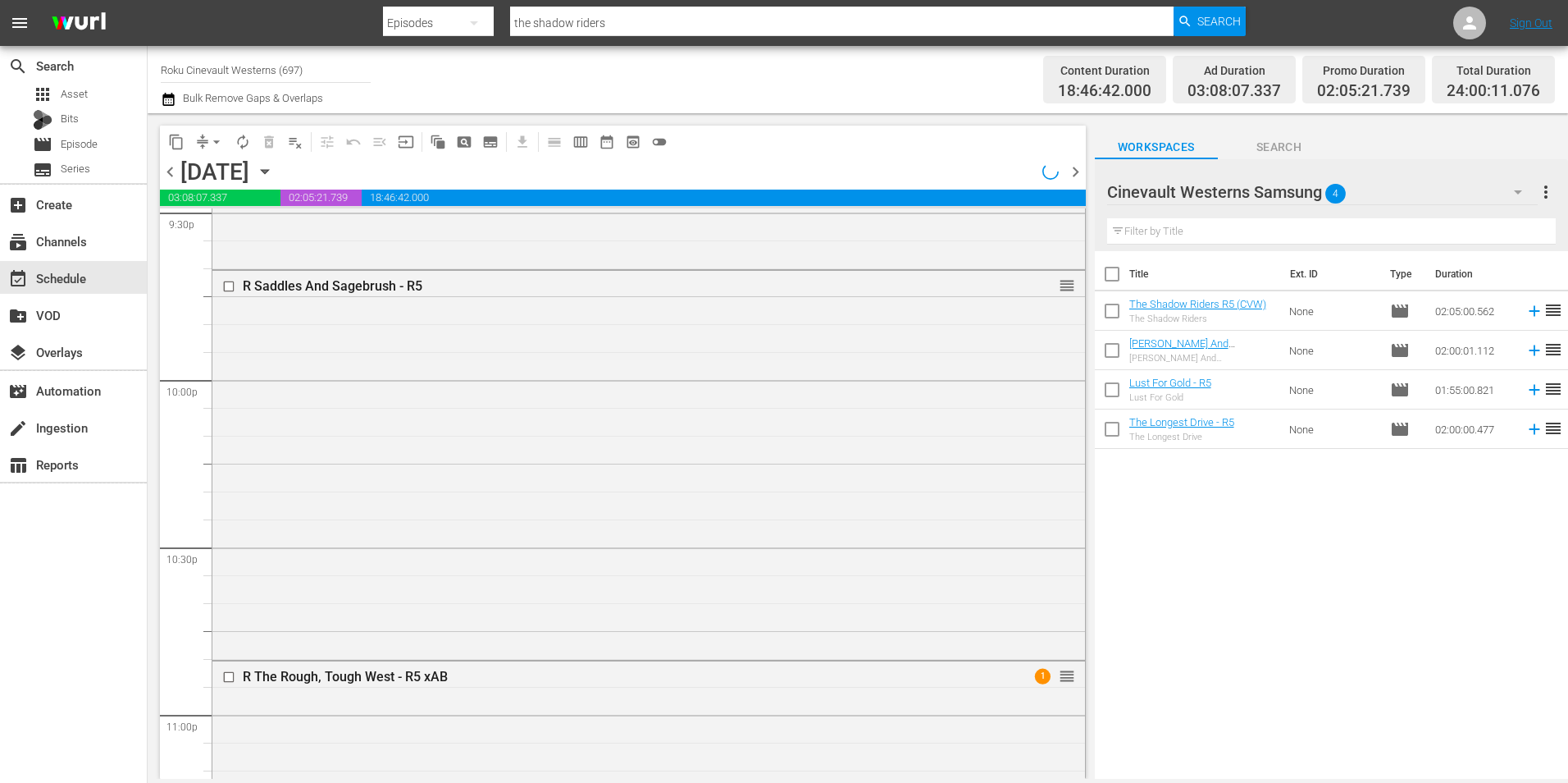
scroll to position [7167, 0]
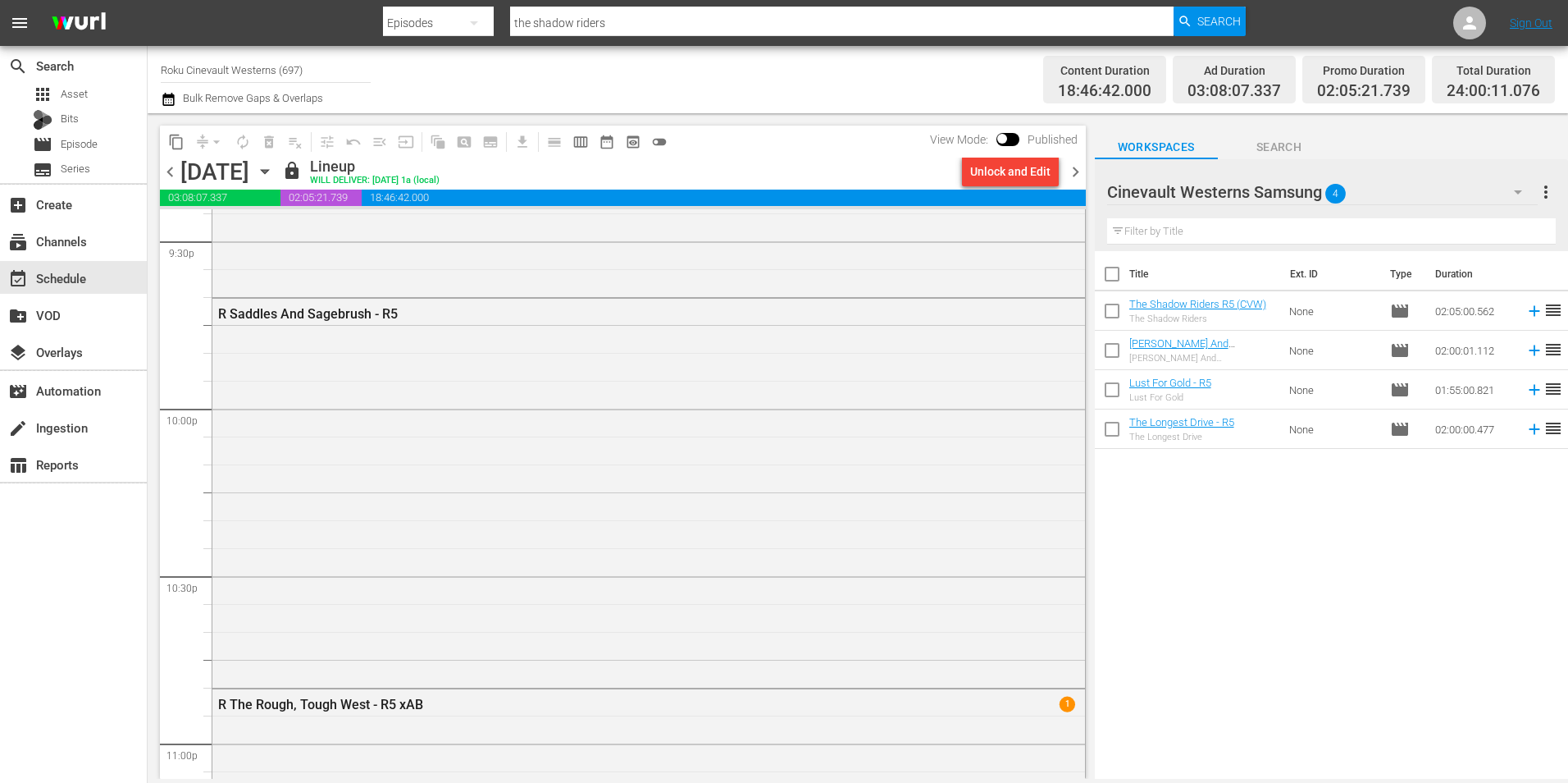
click at [162, 171] on span "chevron_left" at bounding box center [170, 172] width 21 height 21
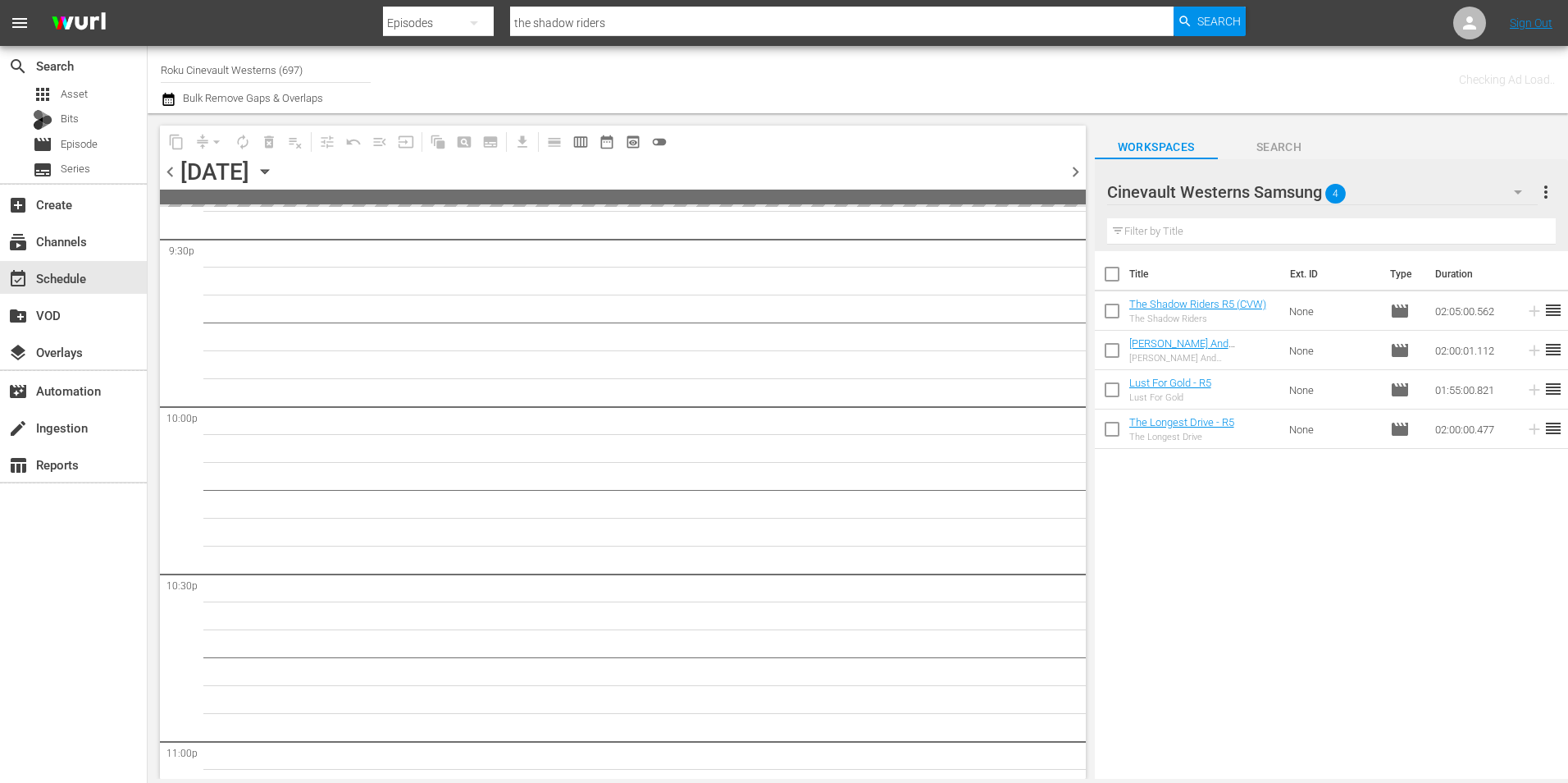
scroll to position [7195, 0]
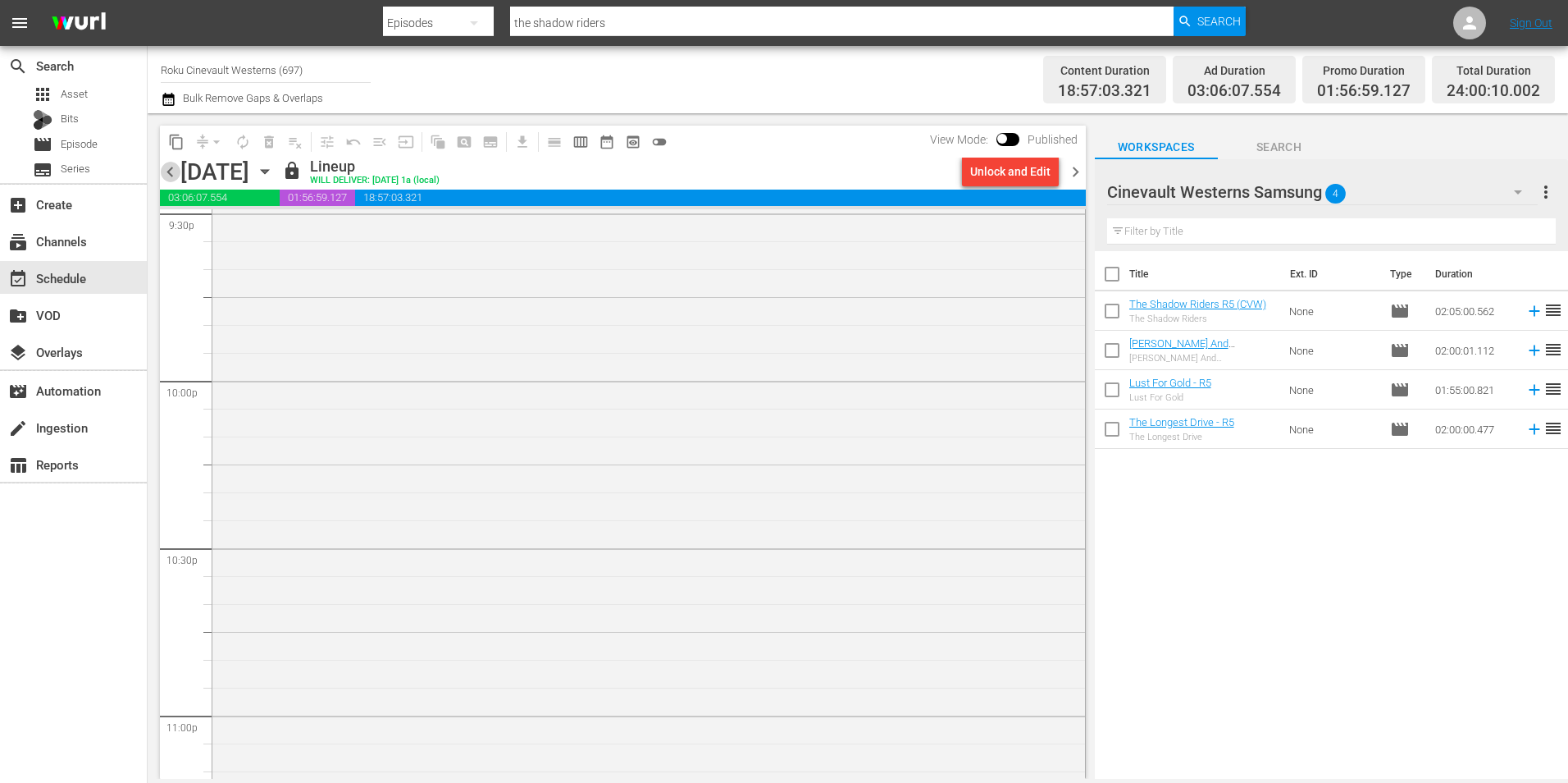
click at [162, 171] on span "chevron_left" at bounding box center [170, 172] width 21 height 21
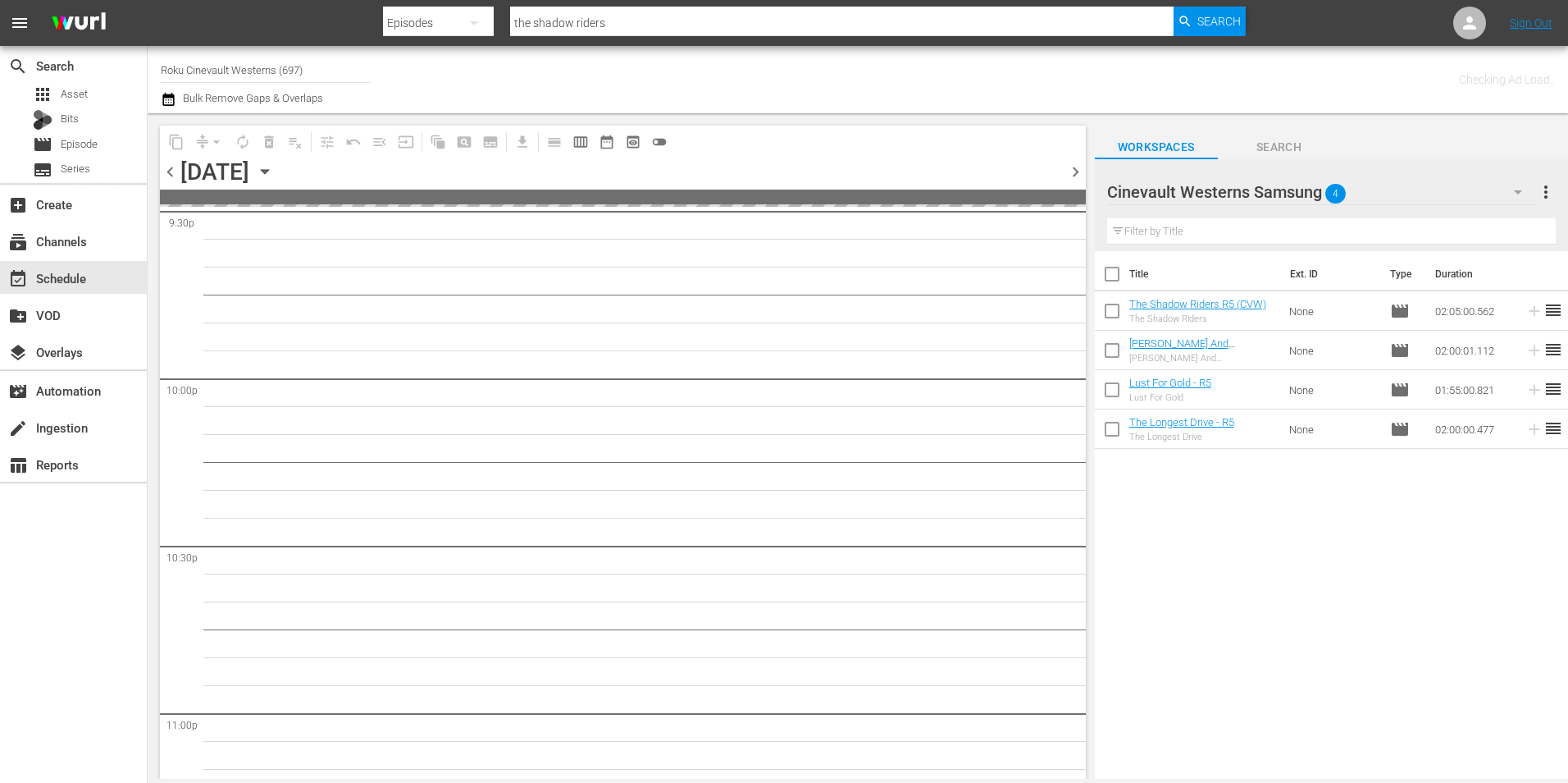
scroll to position [7251, 0]
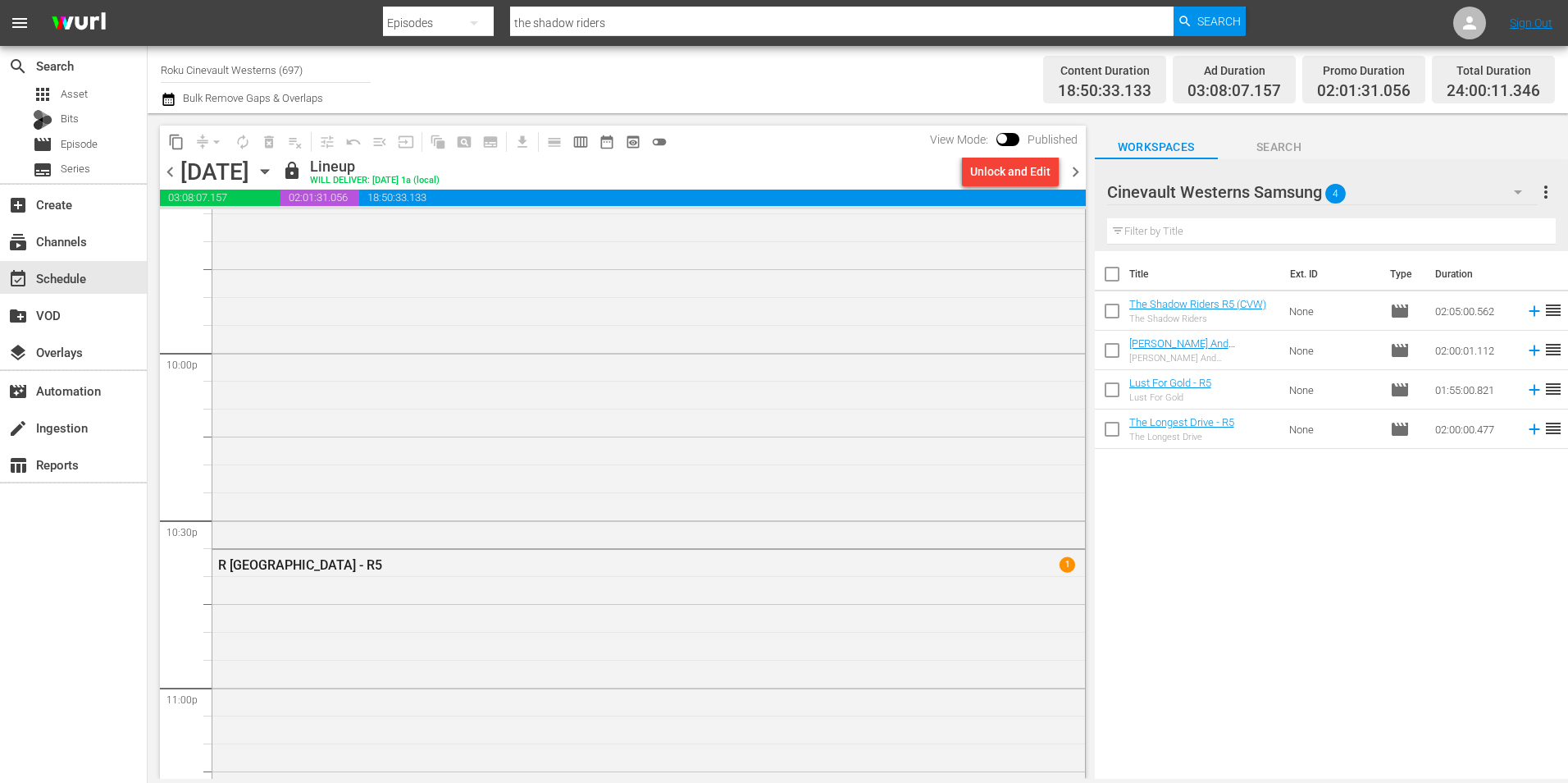
click at [162, 171] on span "chevron_left" at bounding box center [170, 172] width 21 height 21
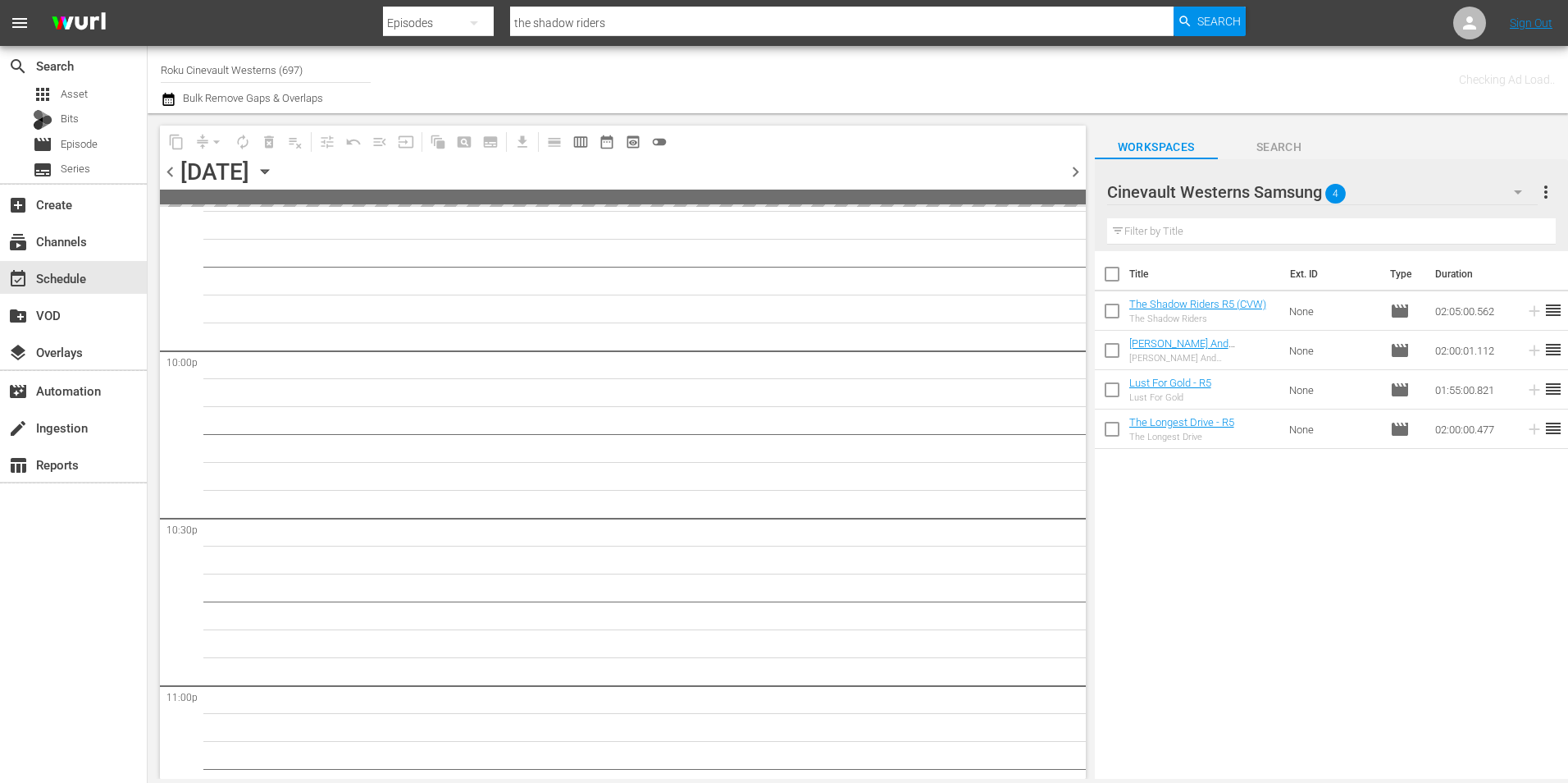
scroll to position [7251, 0]
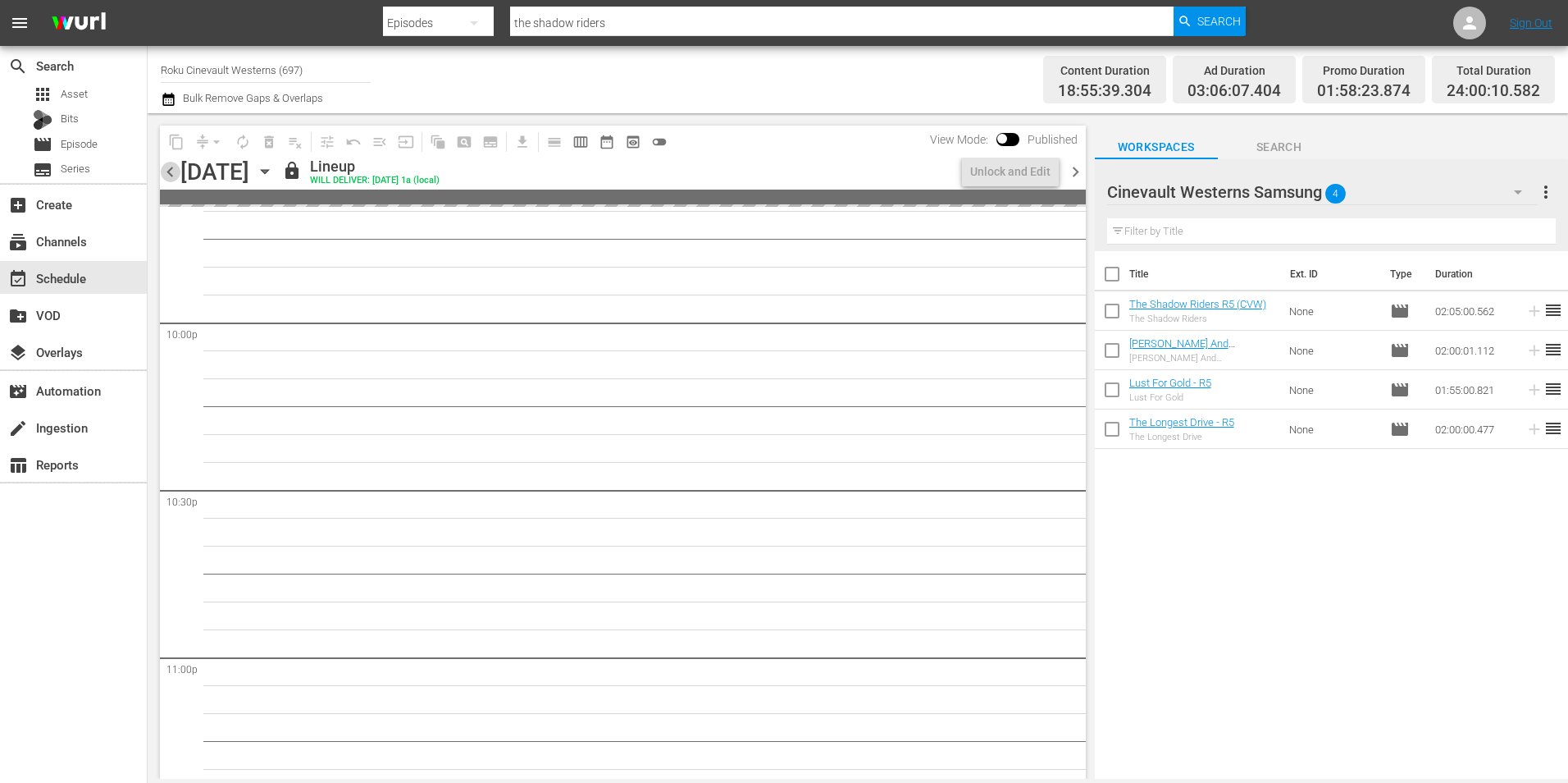
click at [162, 171] on span "chevron_left" at bounding box center [170, 172] width 21 height 21
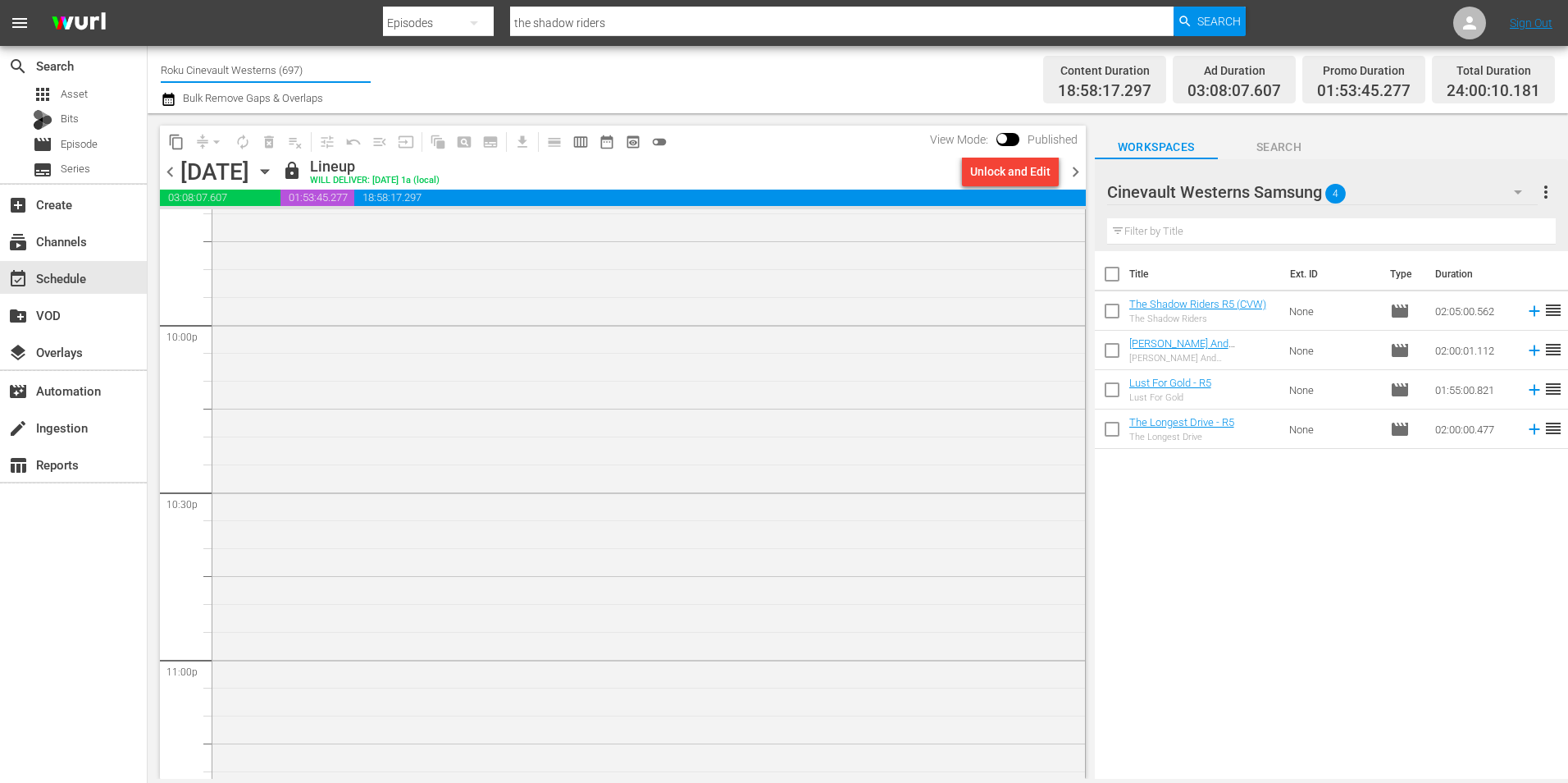
click at [227, 57] on input "Roku Cinevault Westerns (697)" at bounding box center [266, 69] width 210 height 39
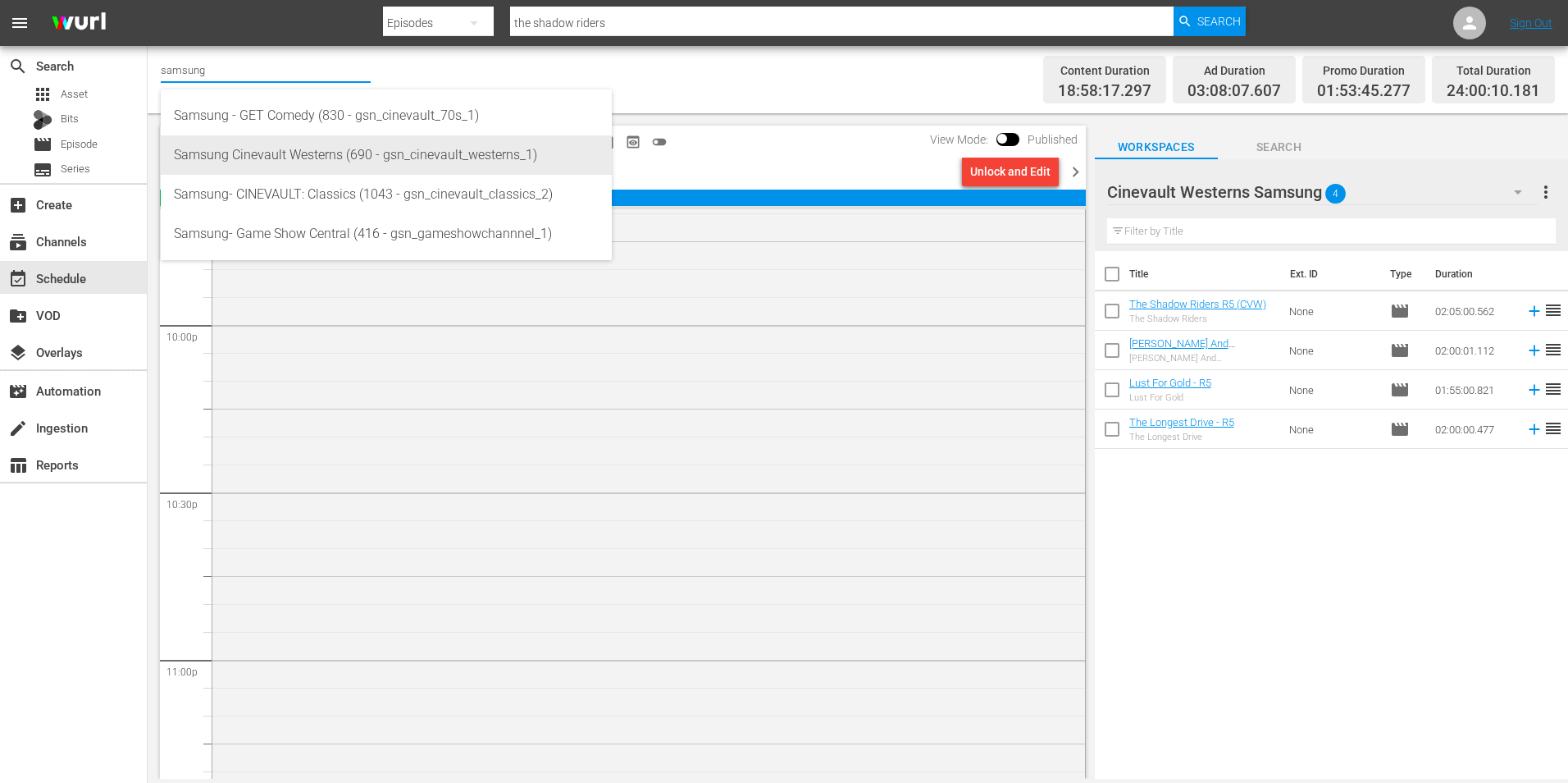
click at [281, 168] on div "Samsung Cinevault Westerns (690 - gsn_cinevault_westerns_1)" at bounding box center [386, 154] width 425 height 39
type input "Samsung Cinevault Westerns (690 - gsn_cinevault_westerns_1)"
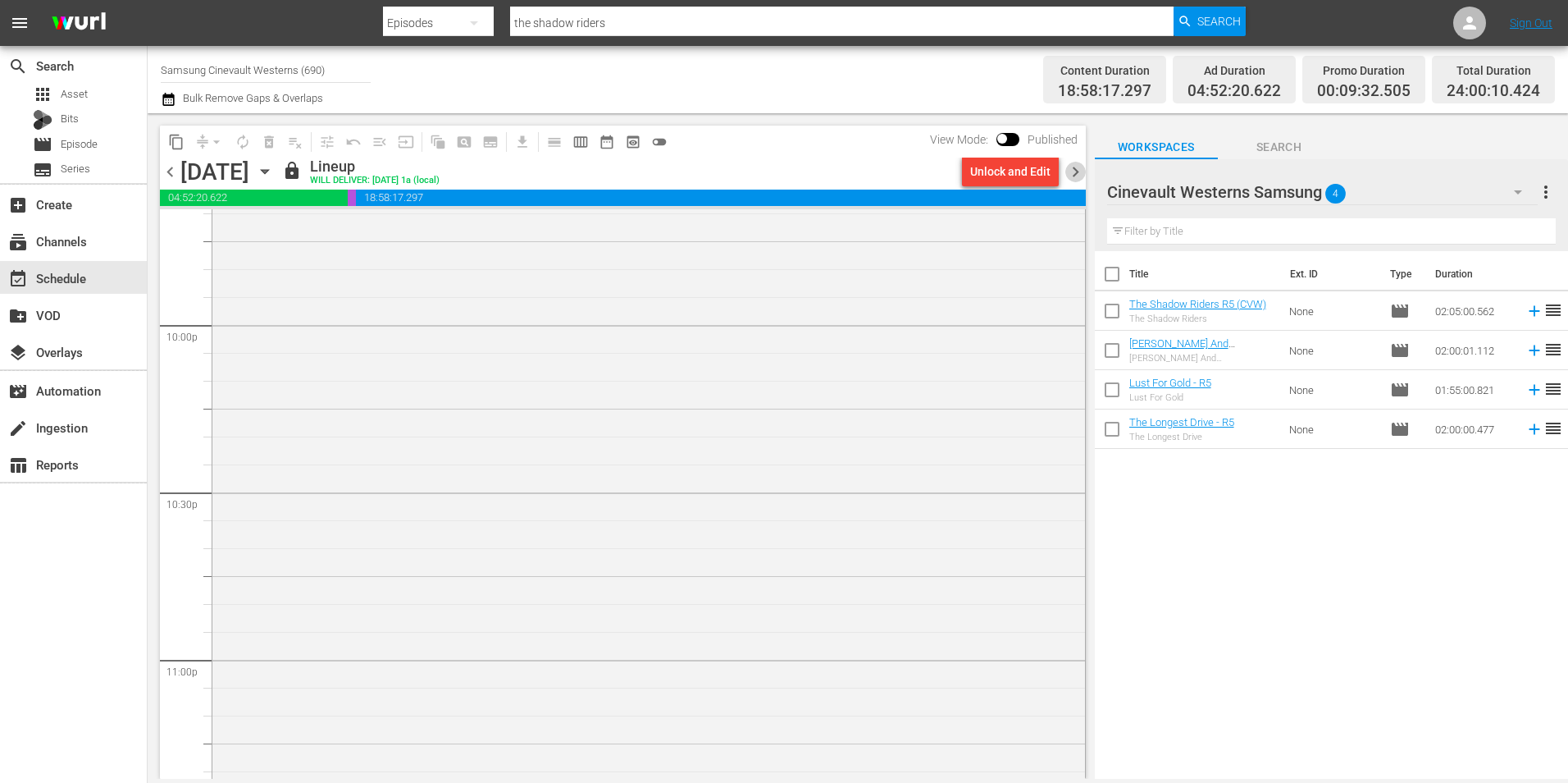
click at [1078, 176] on span "chevron_right" at bounding box center [1075, 172] width 21 height 21
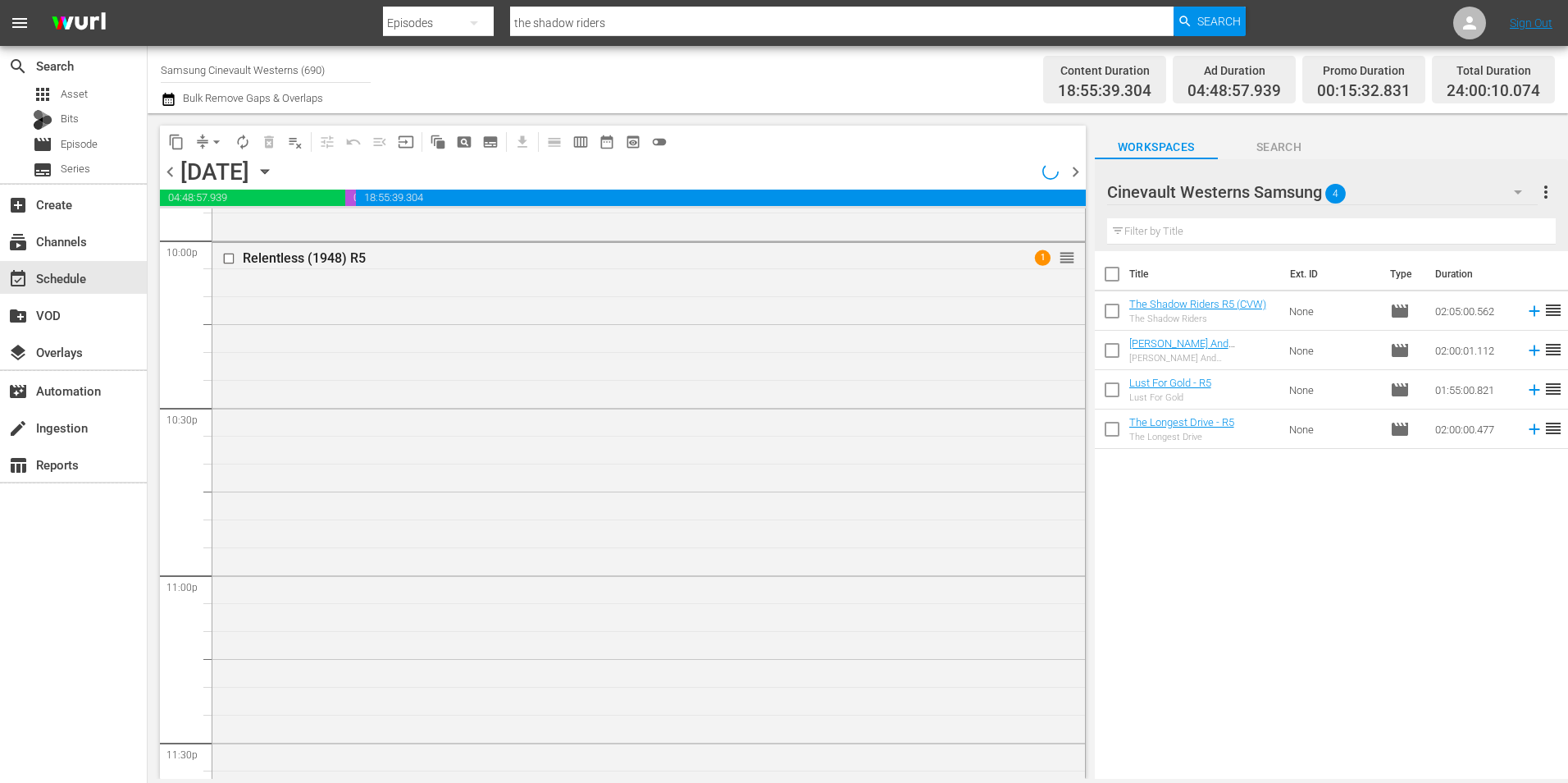
scroll to position [7306, 0]
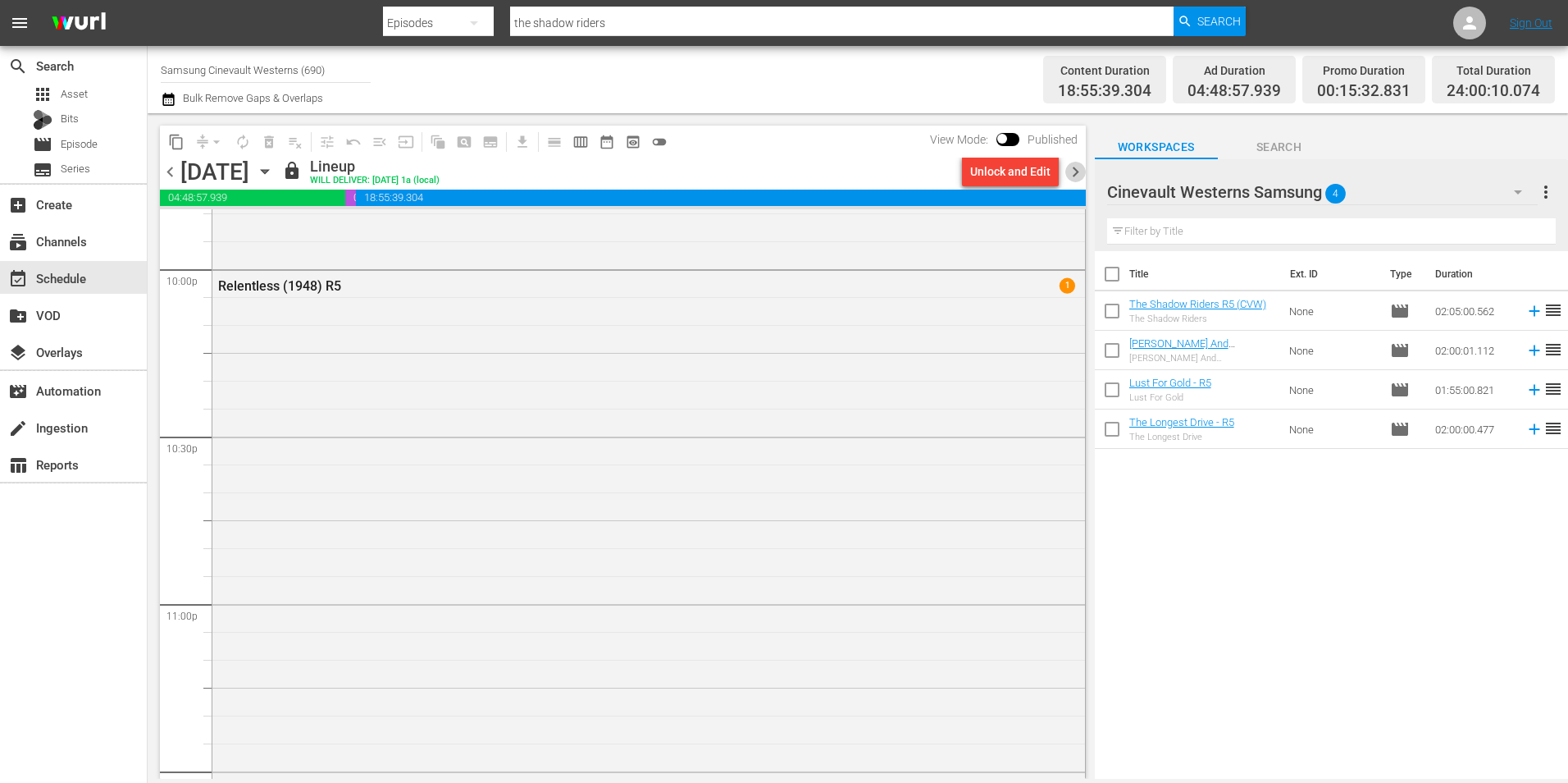
click at [1078, 176] on span "chevron_right" at bounding box center [1075, 172] width 21 height 21
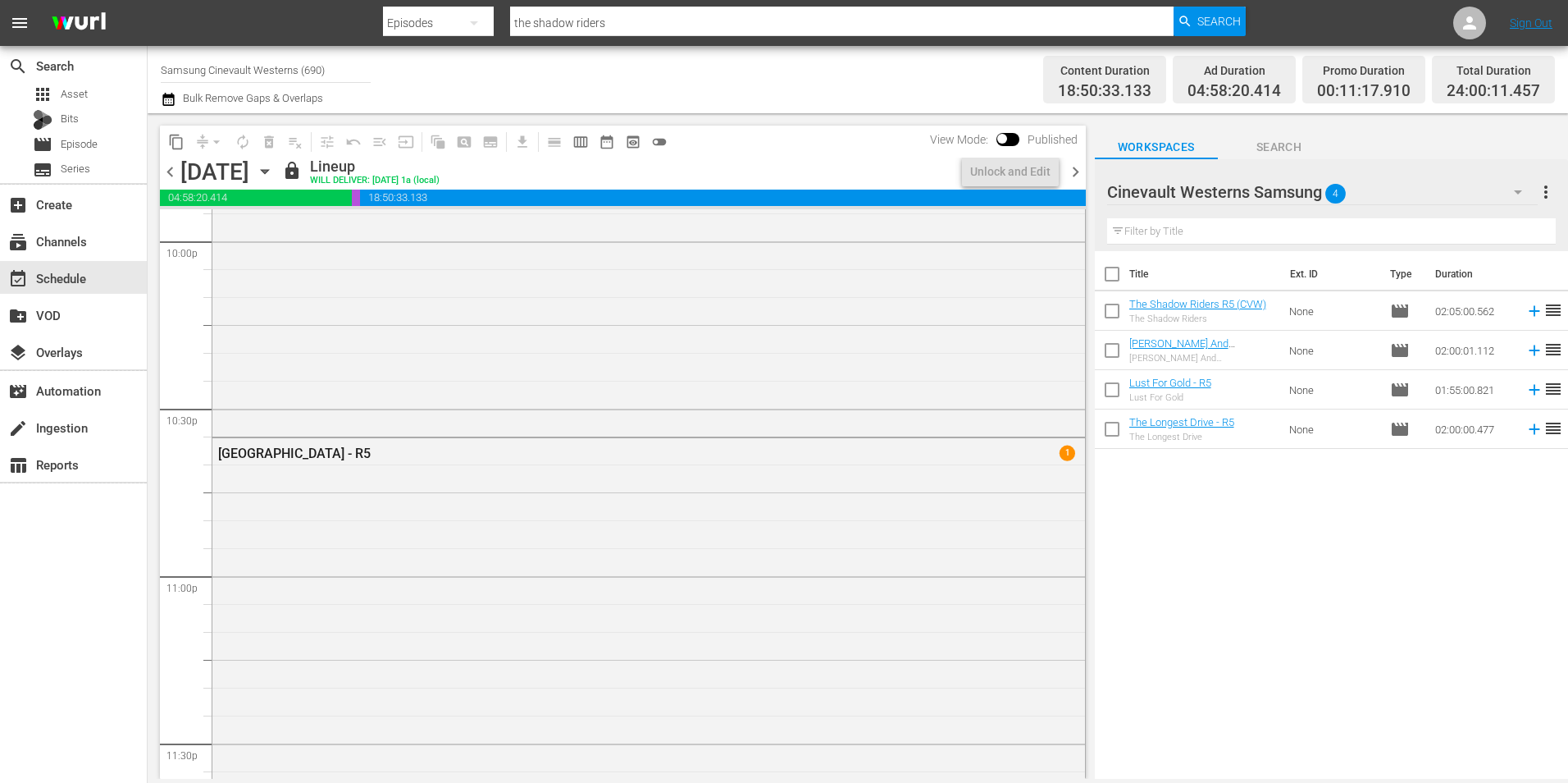
scroll to position [7306, 0]
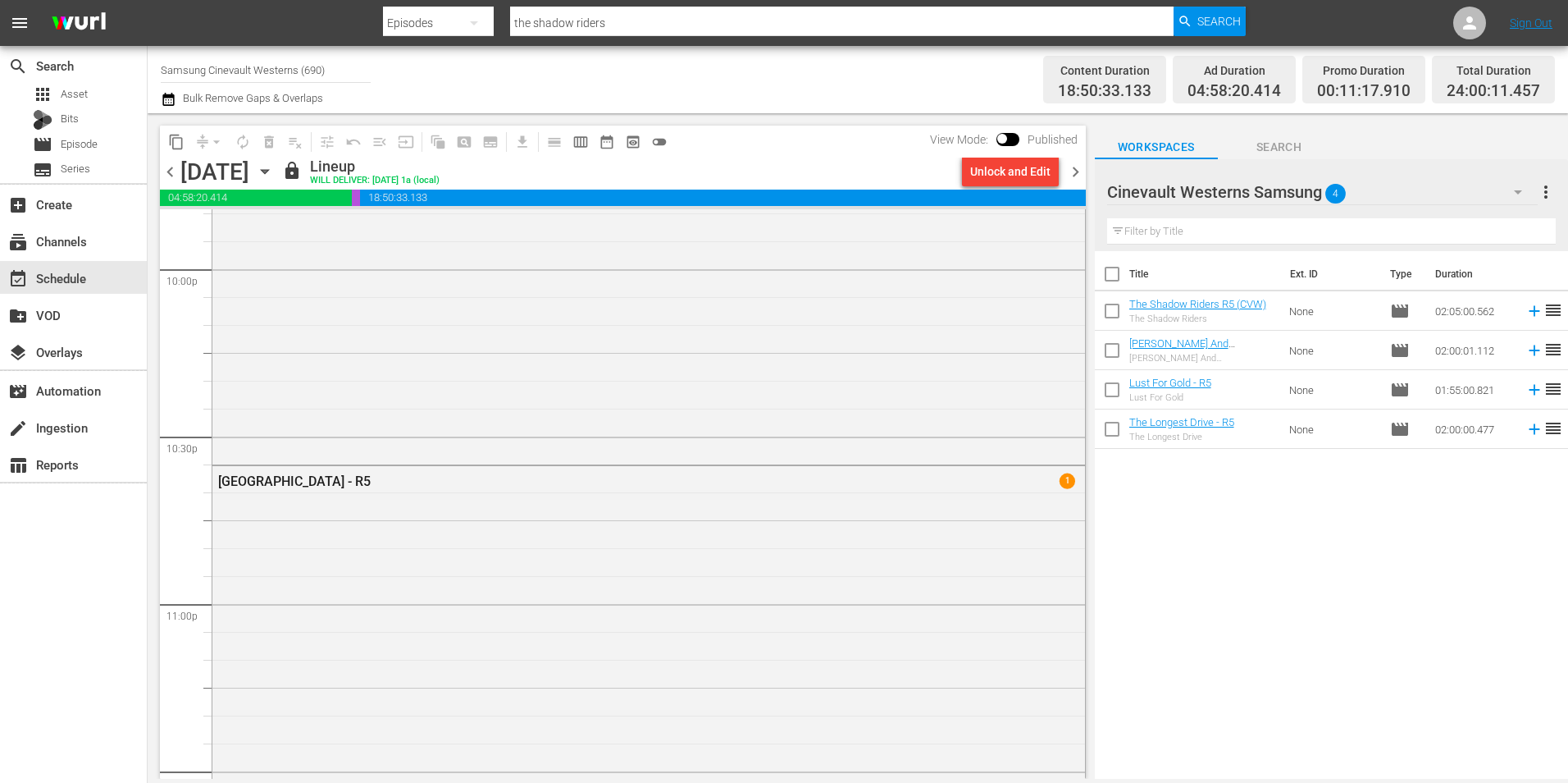
click at [1078, 176] on span "chevron_right" at bounding box center [1075, 172] width 21 height 21
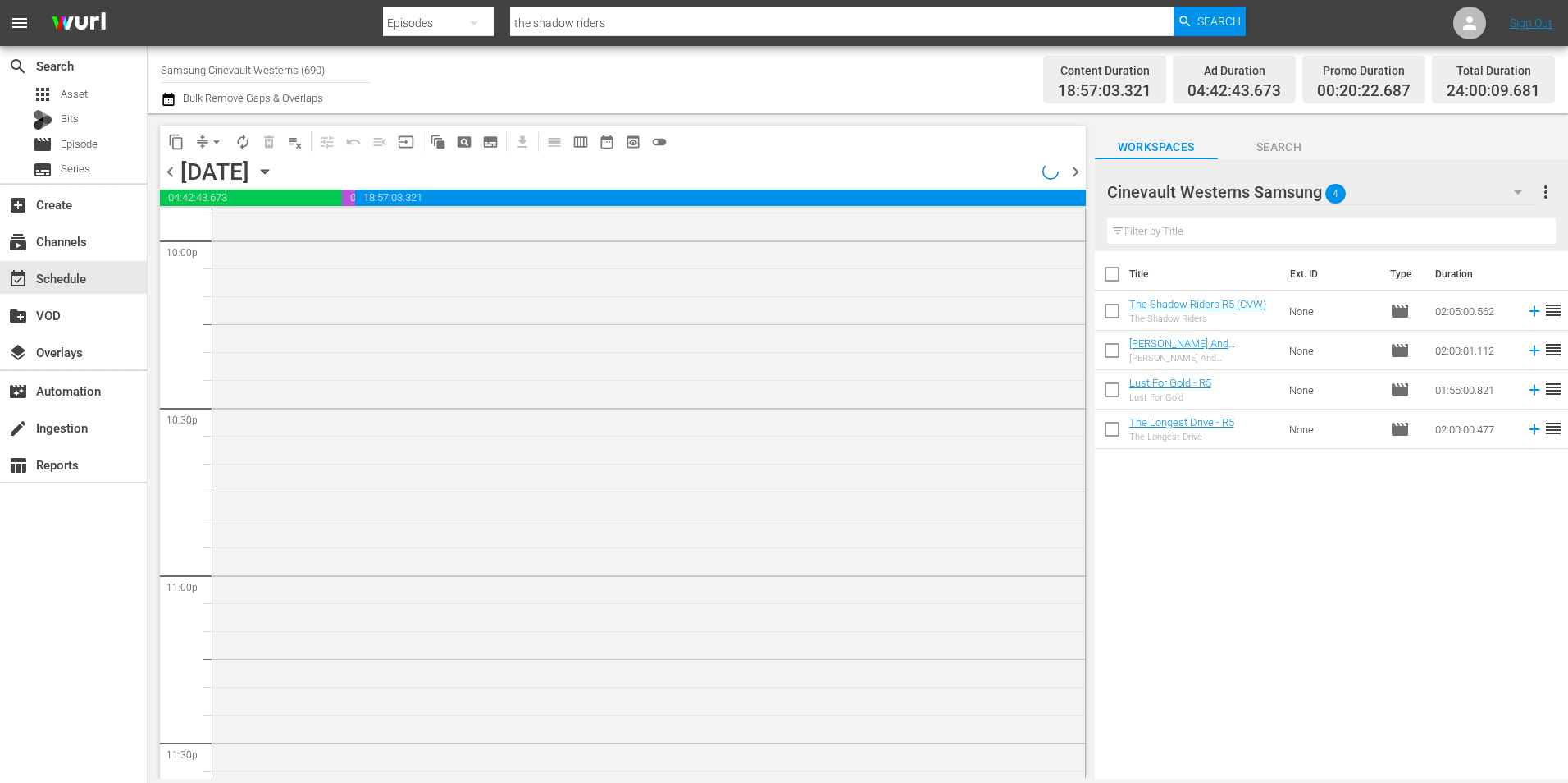
scroll to position [7278, 0]
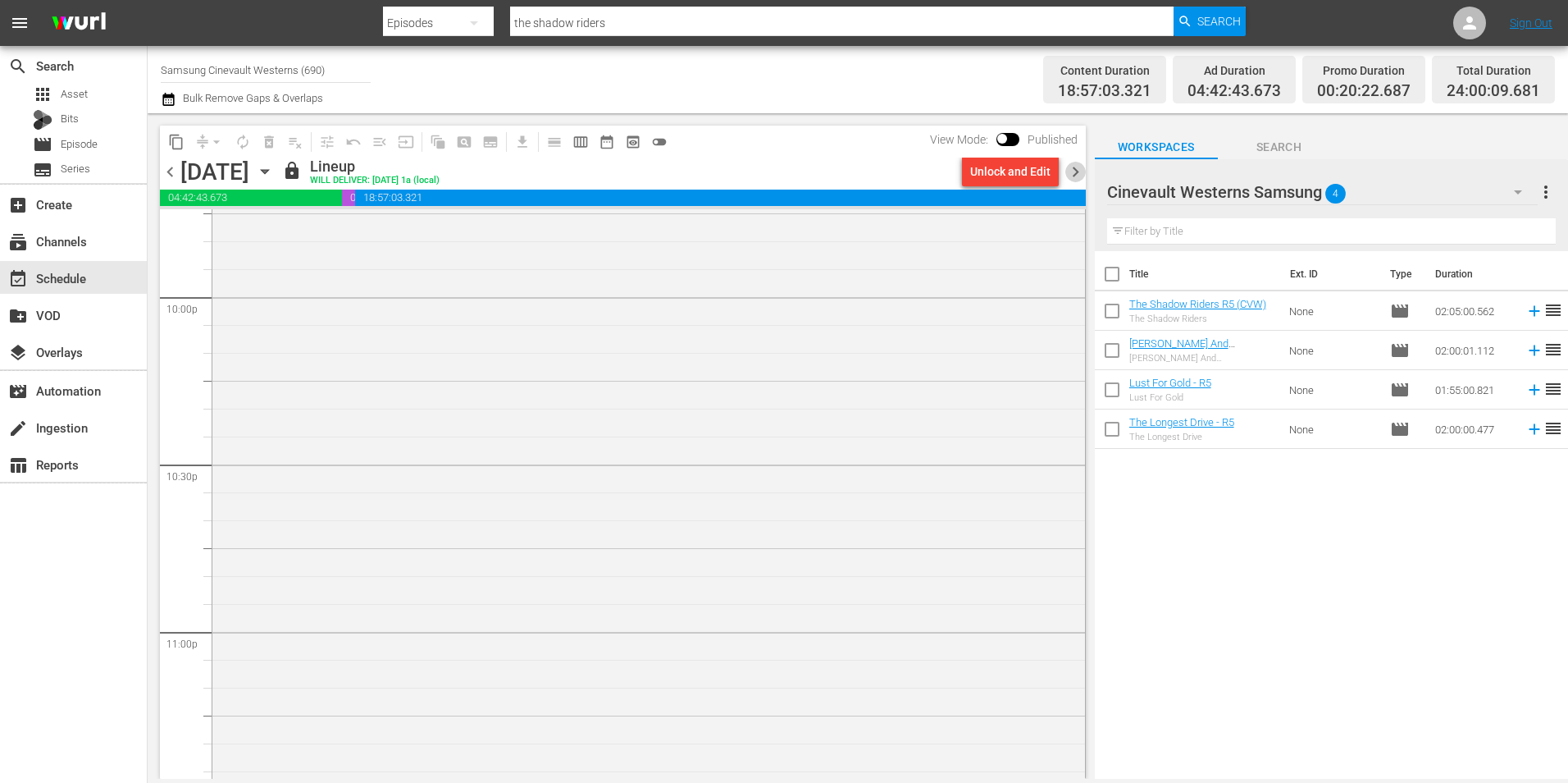
click at [1078, 176] on span "chevron_right" at bounding box center [1075, 172] width 21 height 21
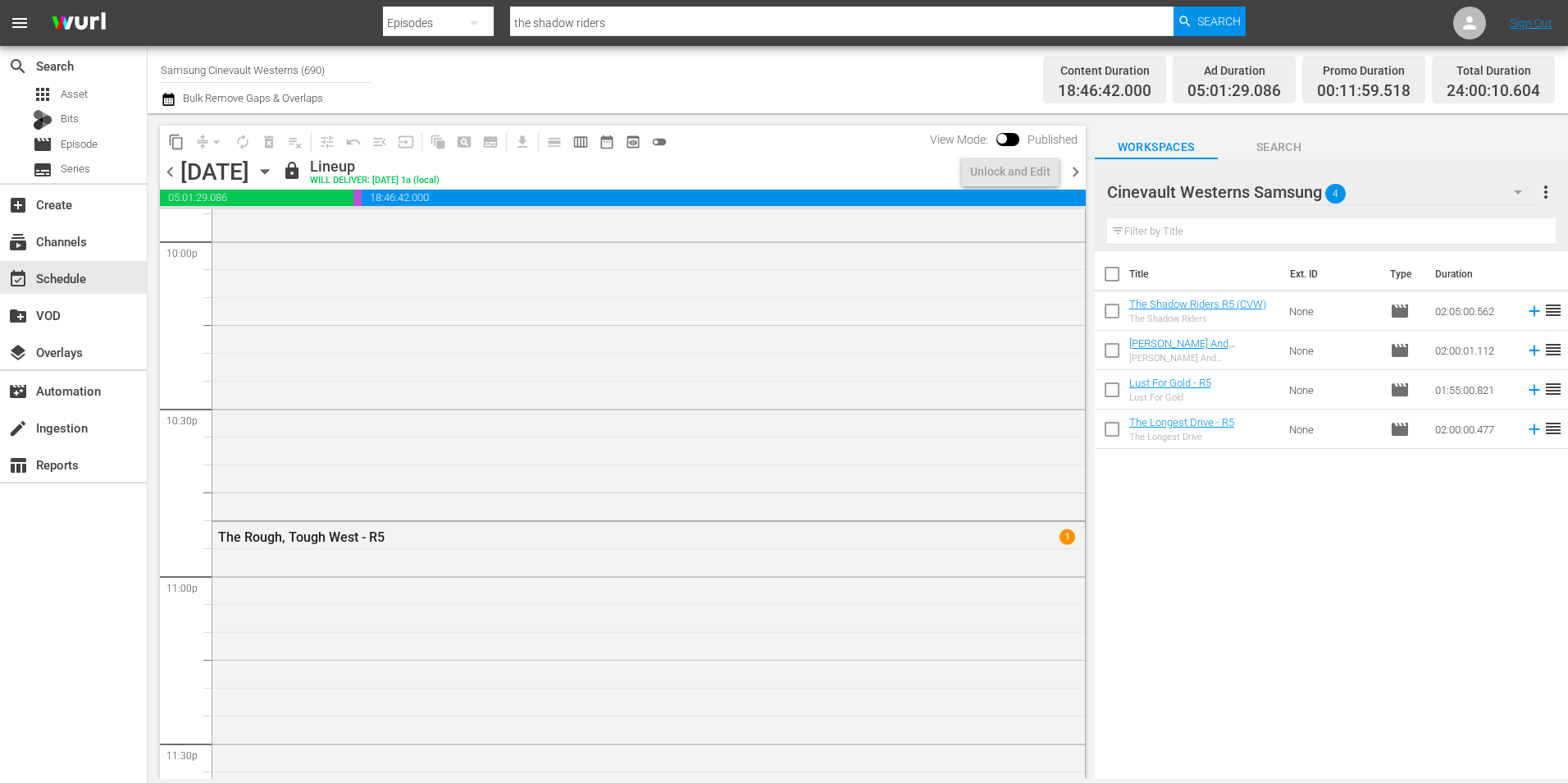
scroll to position [7306, 0]
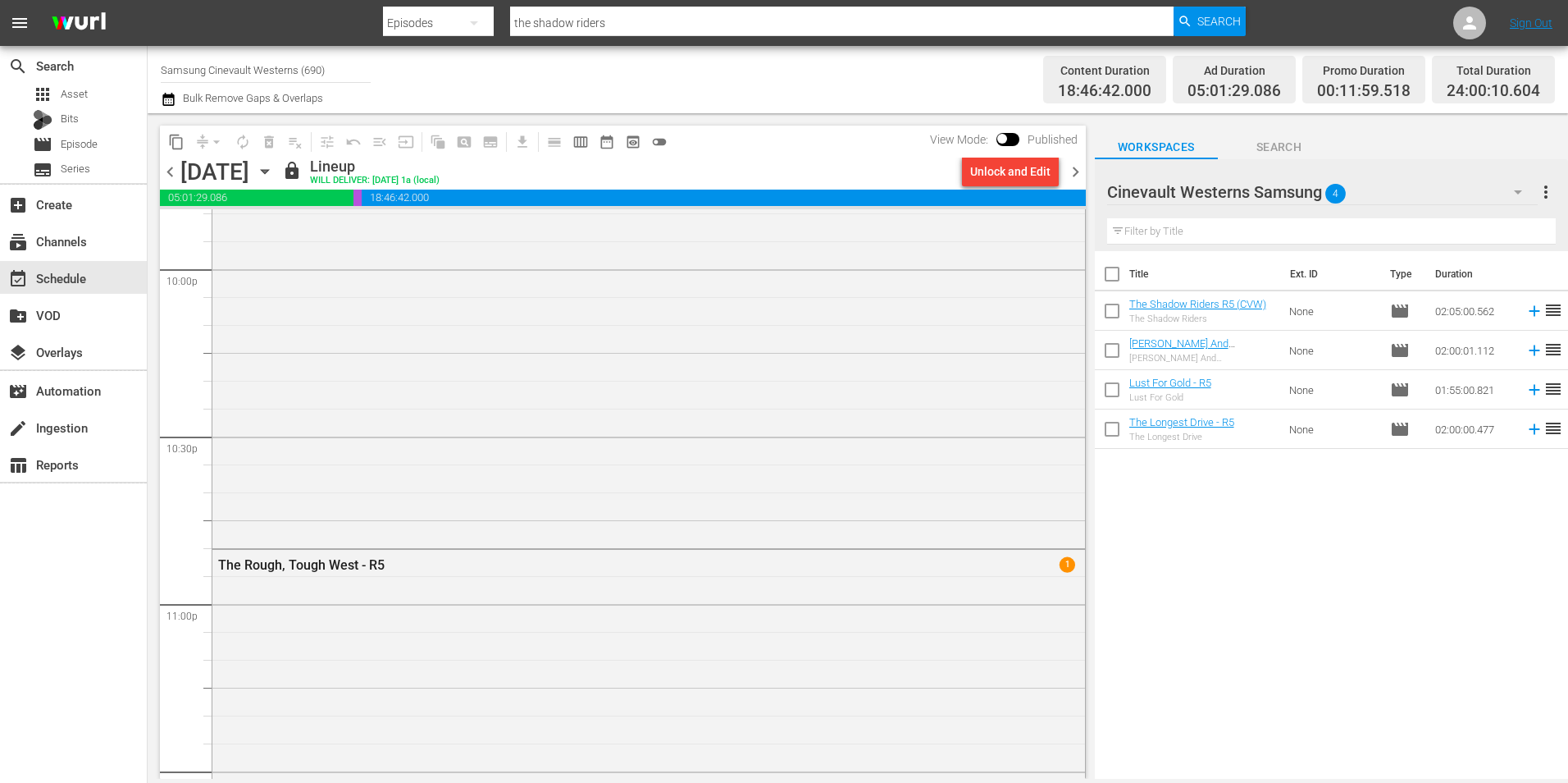
click at [1078, 176] on span "chevron_right" at bounding box center [1075, 172] width 21 height 21
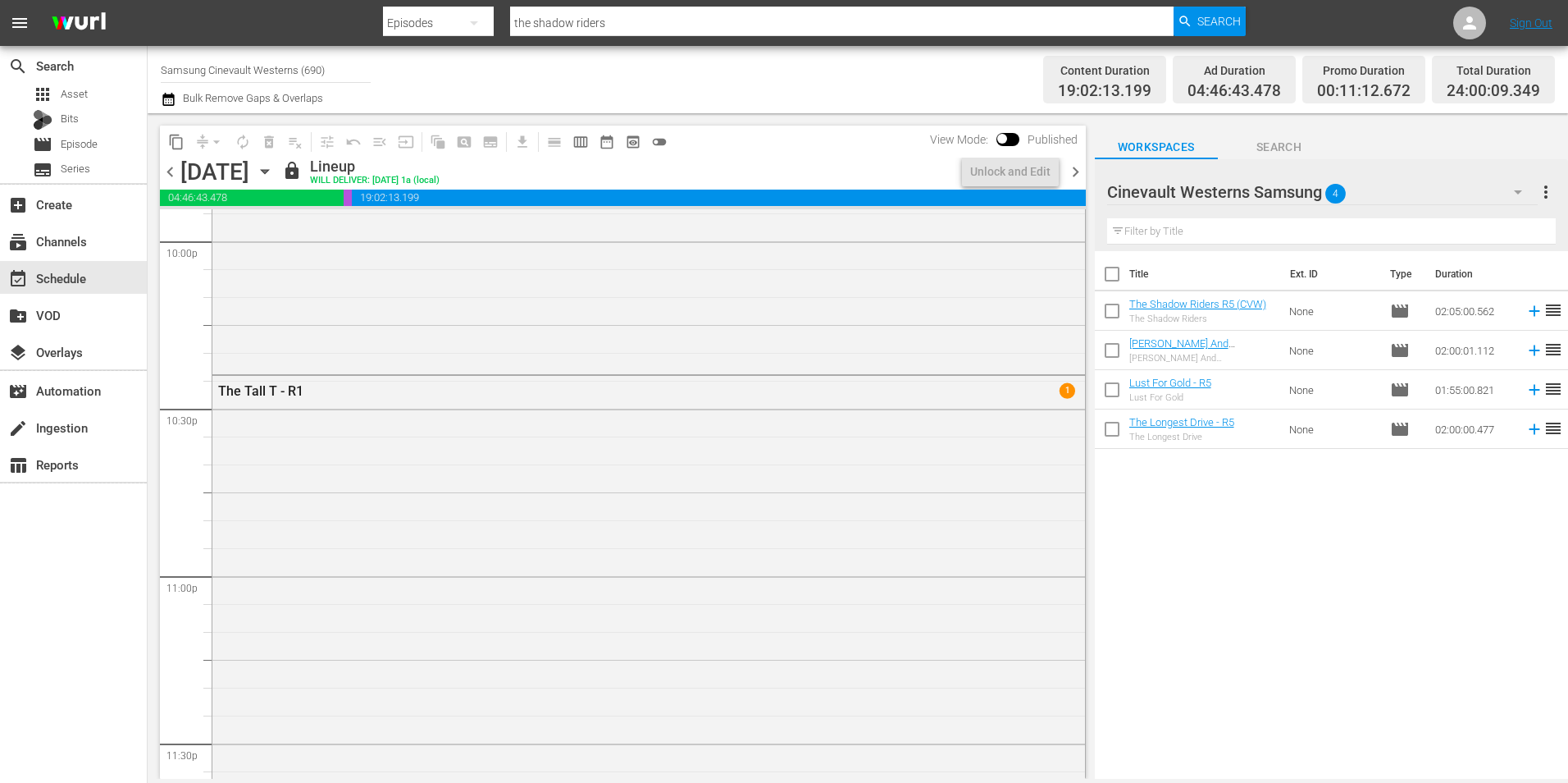
scroll to position [7278, 0]
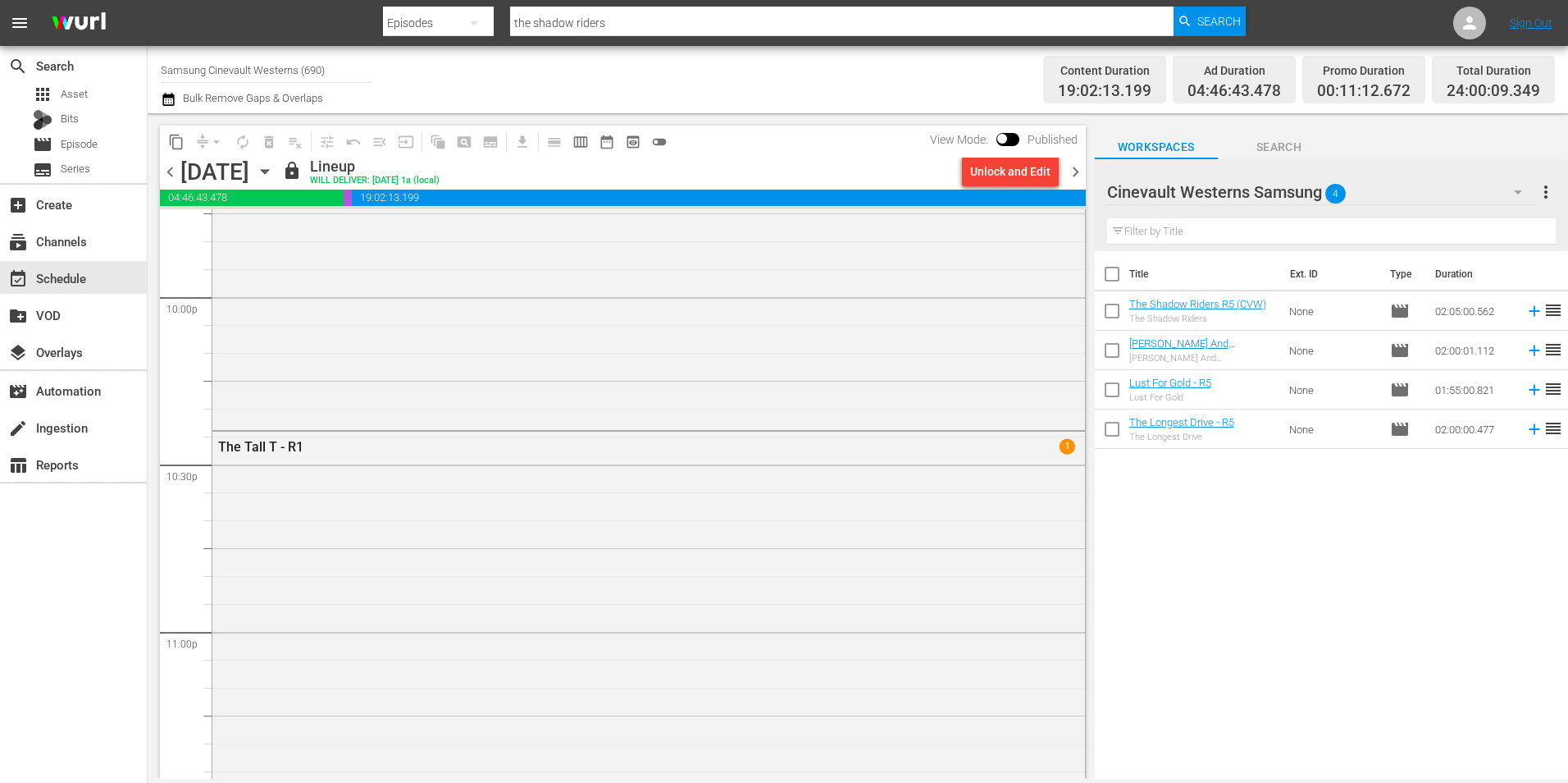
click at [1078, 176] on span "chevron_right" at bounding box center [1075, 172] width 21 height 21
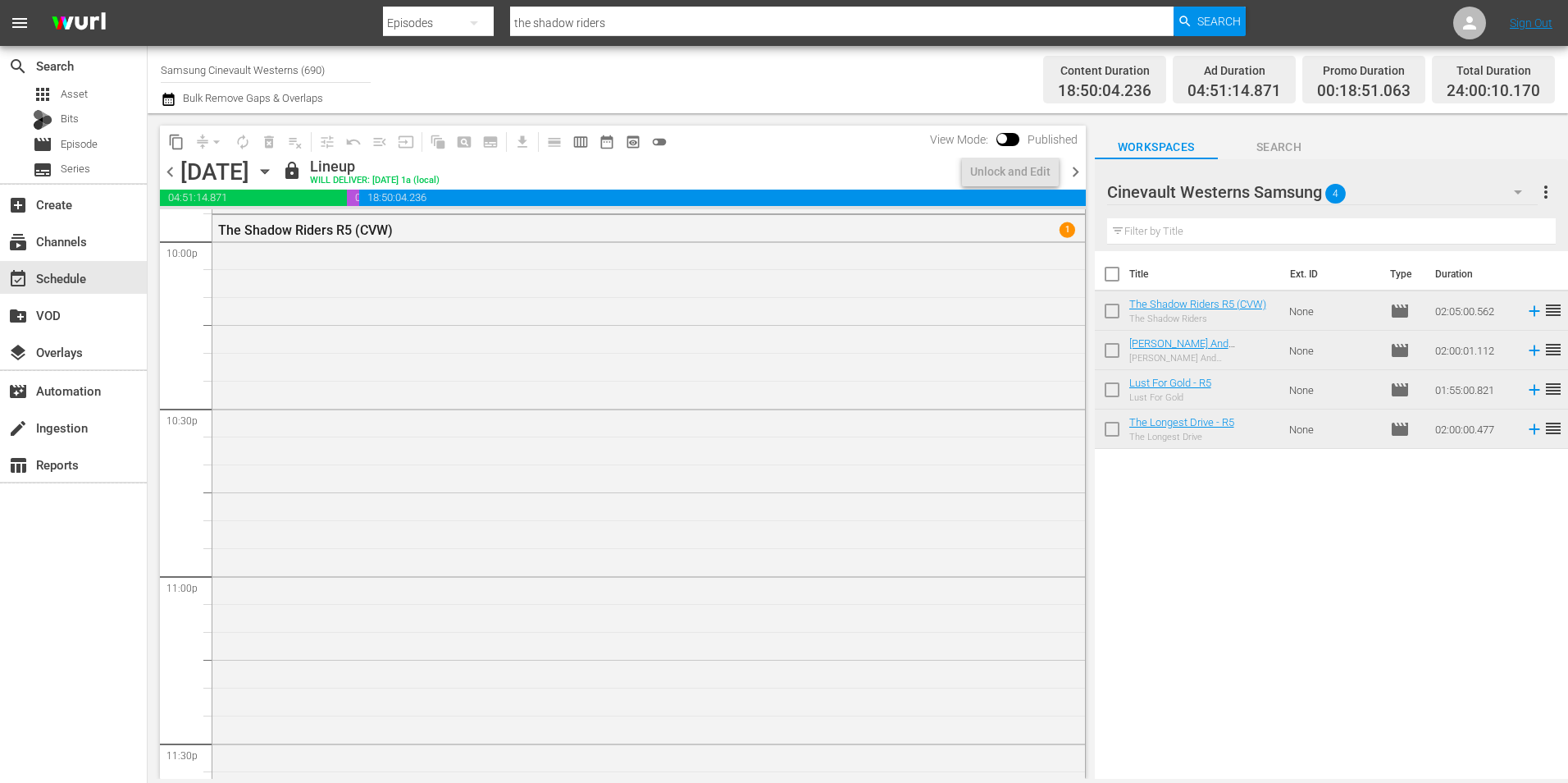
scroll to position [7278, 0]
